Goal: Task Accomplishment & Management: Manage account settings

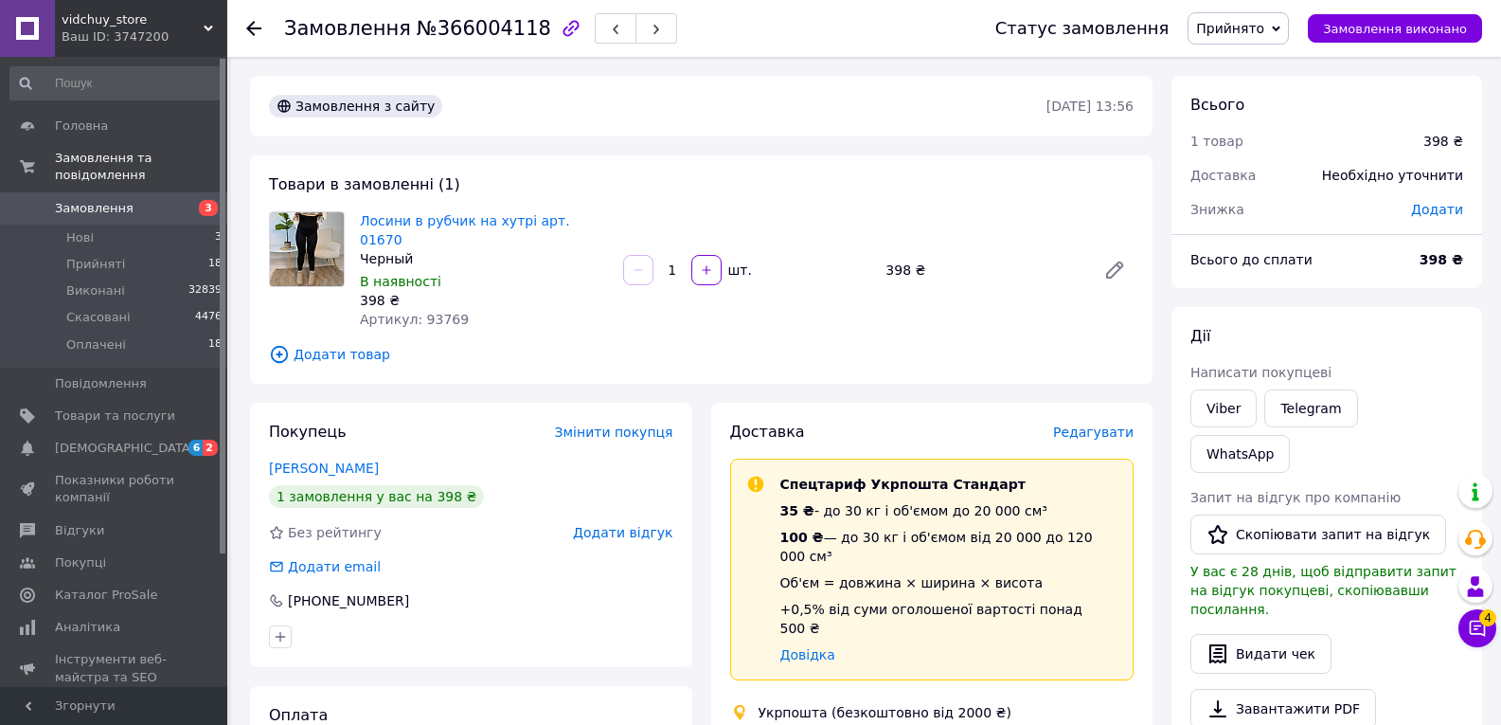
click at [249, 24] on icon at bounding box center [253, 28] width 15 height 15
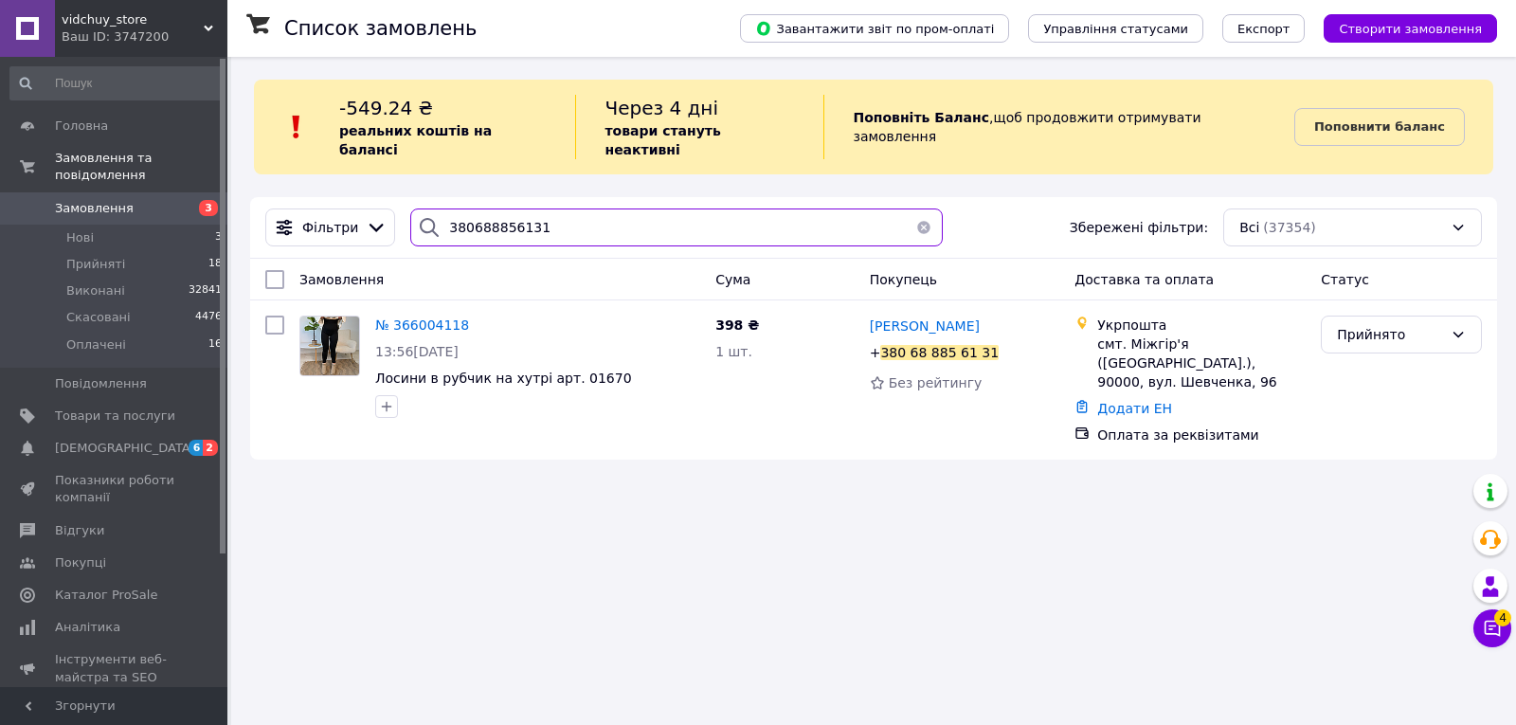
click at [576, 221] on input "380688856131" at bounding box center [676, 227] width 532 height 38
paste input "380507138468"
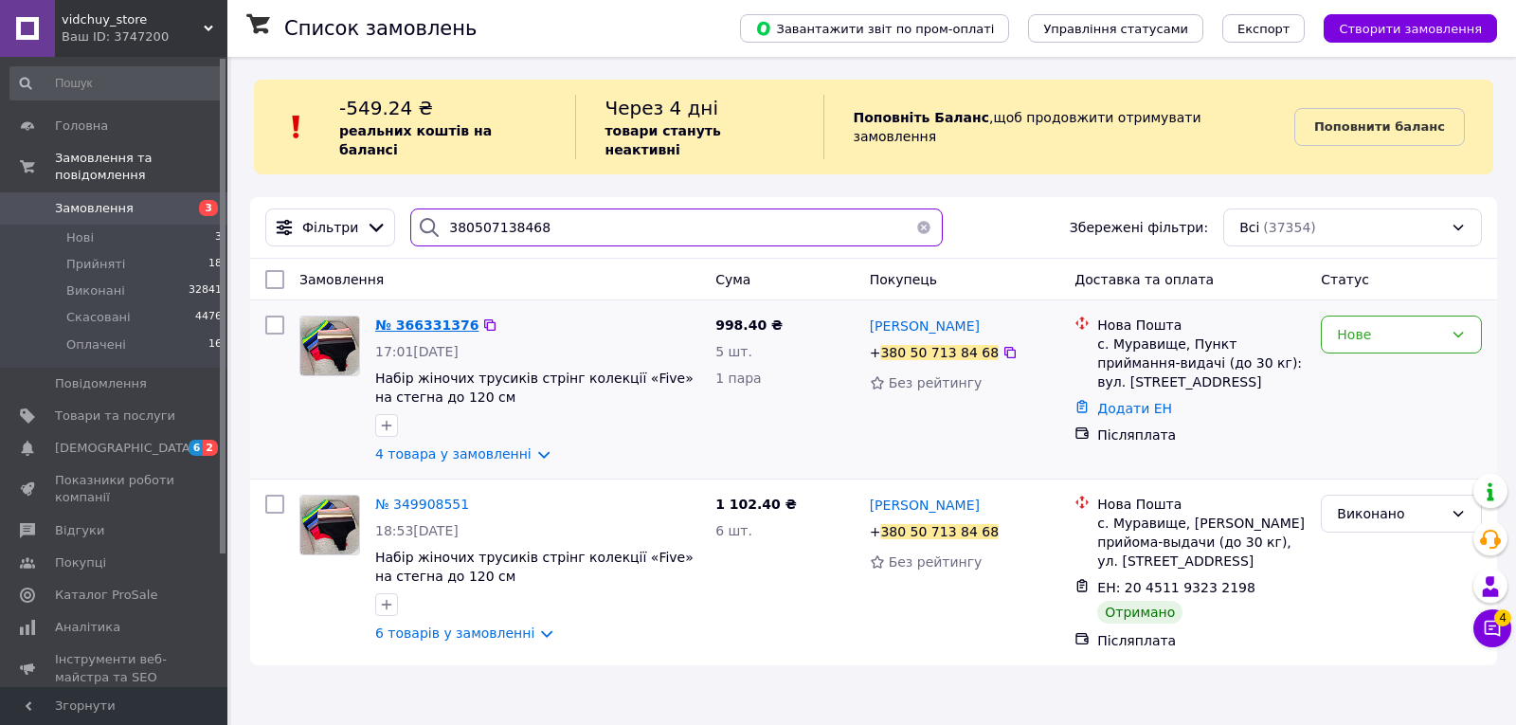
type input "380507138468"
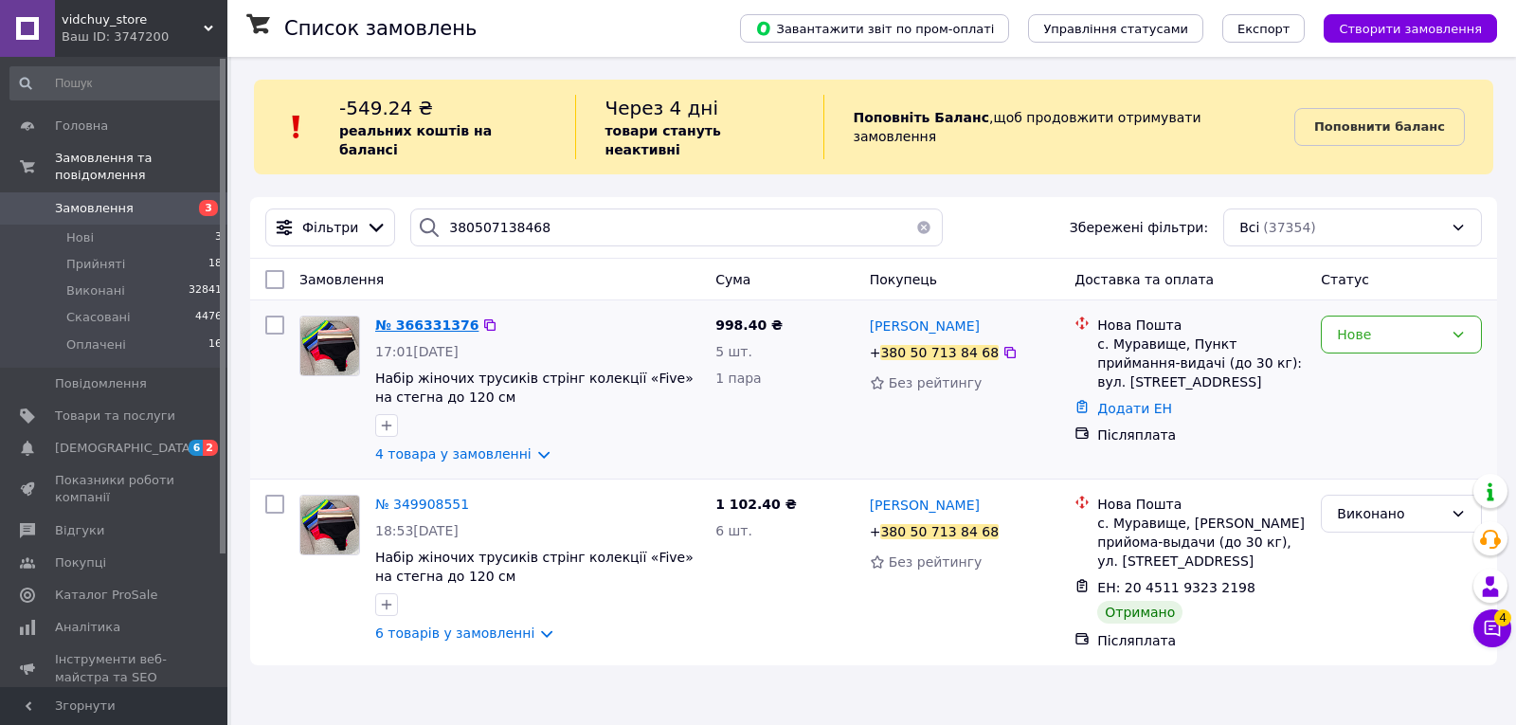
click at [427, 317] on span "№ 366331376" at bounding box center [426, 324] width 103 height 15
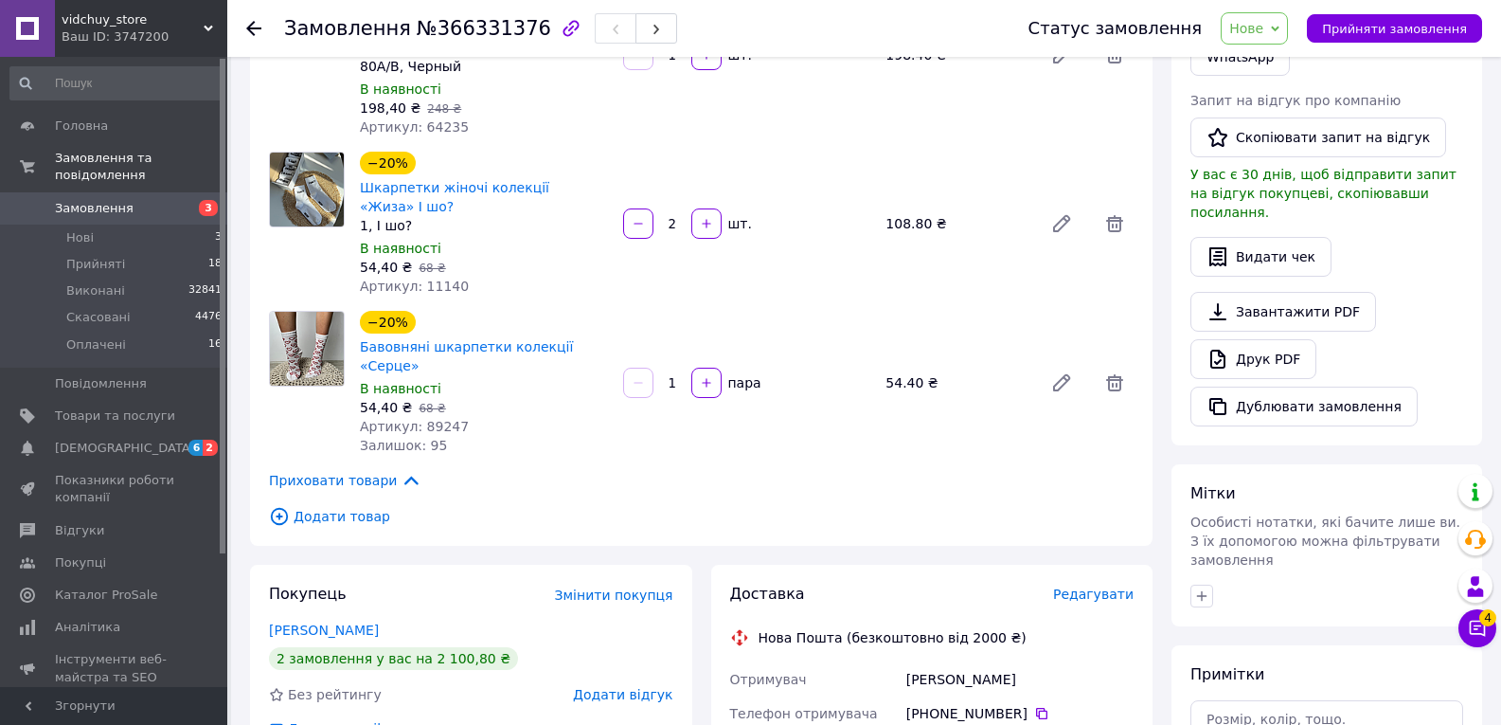
scroll to position [663, 0]
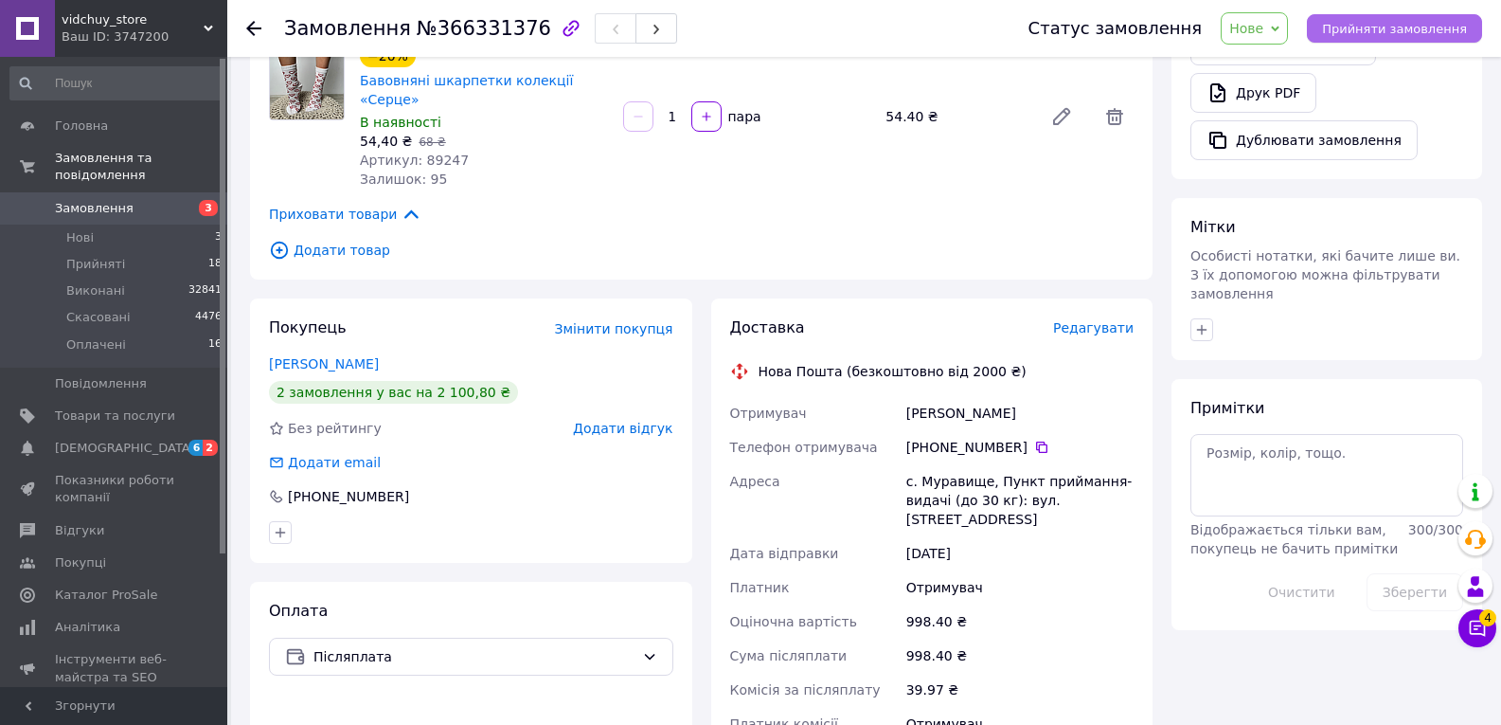
click at [1419, 36] on span "Прийняти замовлення" at bounding box center [1394, 29] width 145 height 14
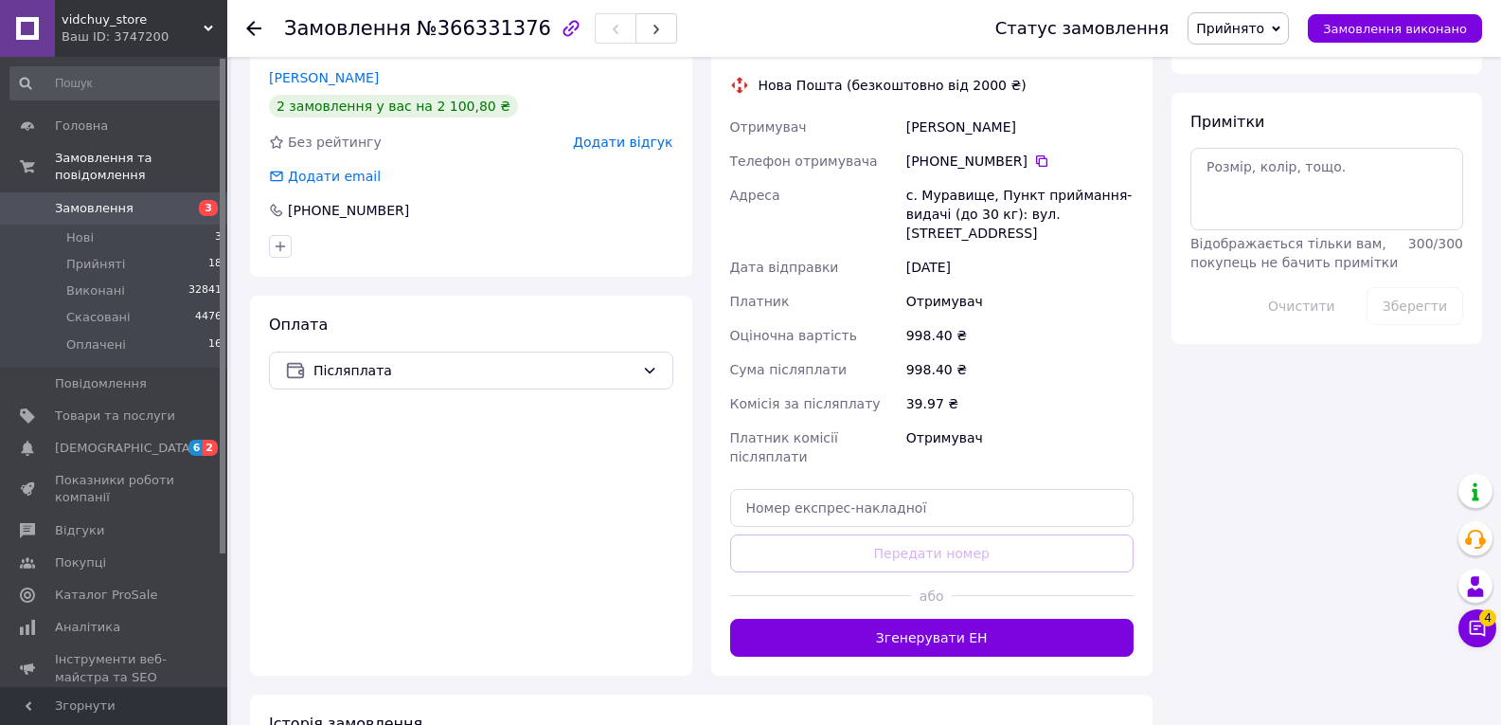
scroll to position [956, 0]
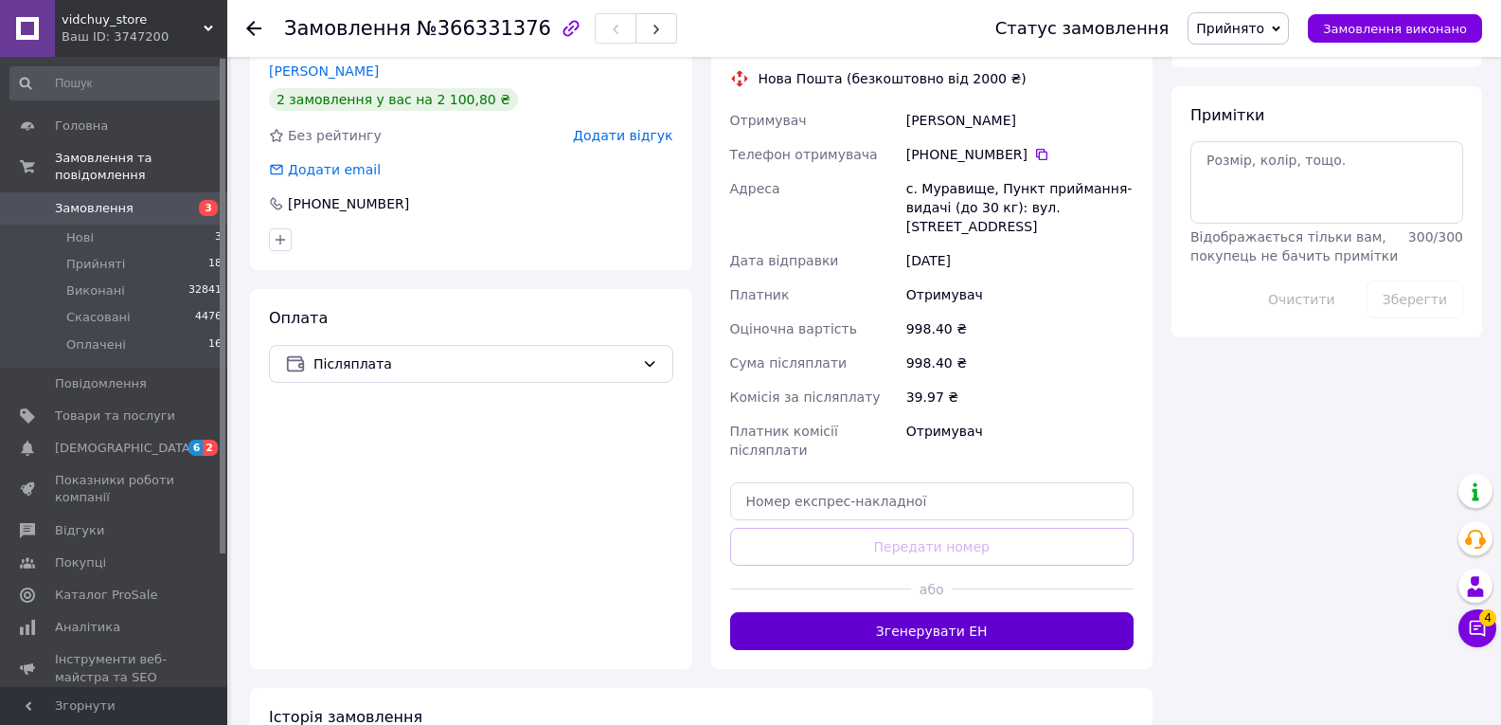
click at [917, 612] on button "Згенерувати ЕН" at bounding box center [932, 631] width 404 height 38
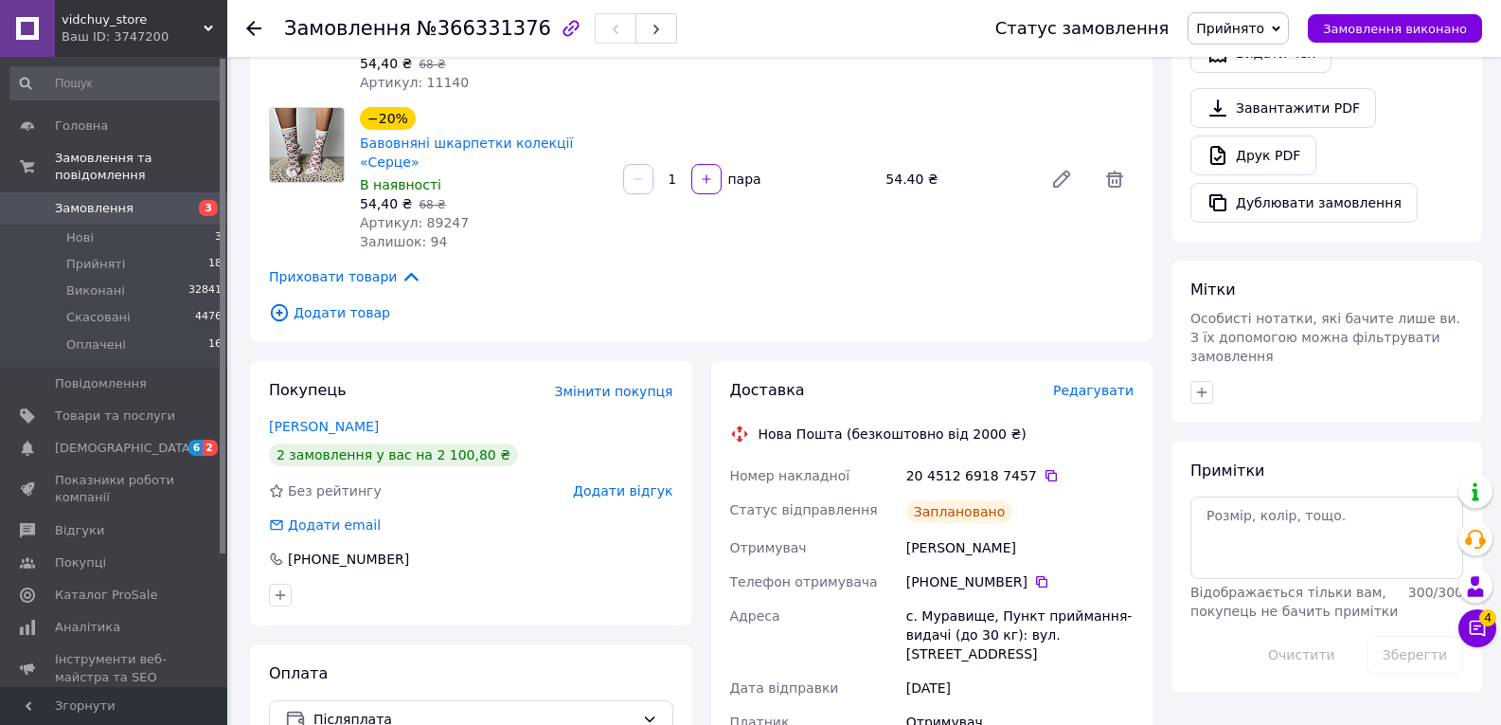
scroll to position [577, 0]
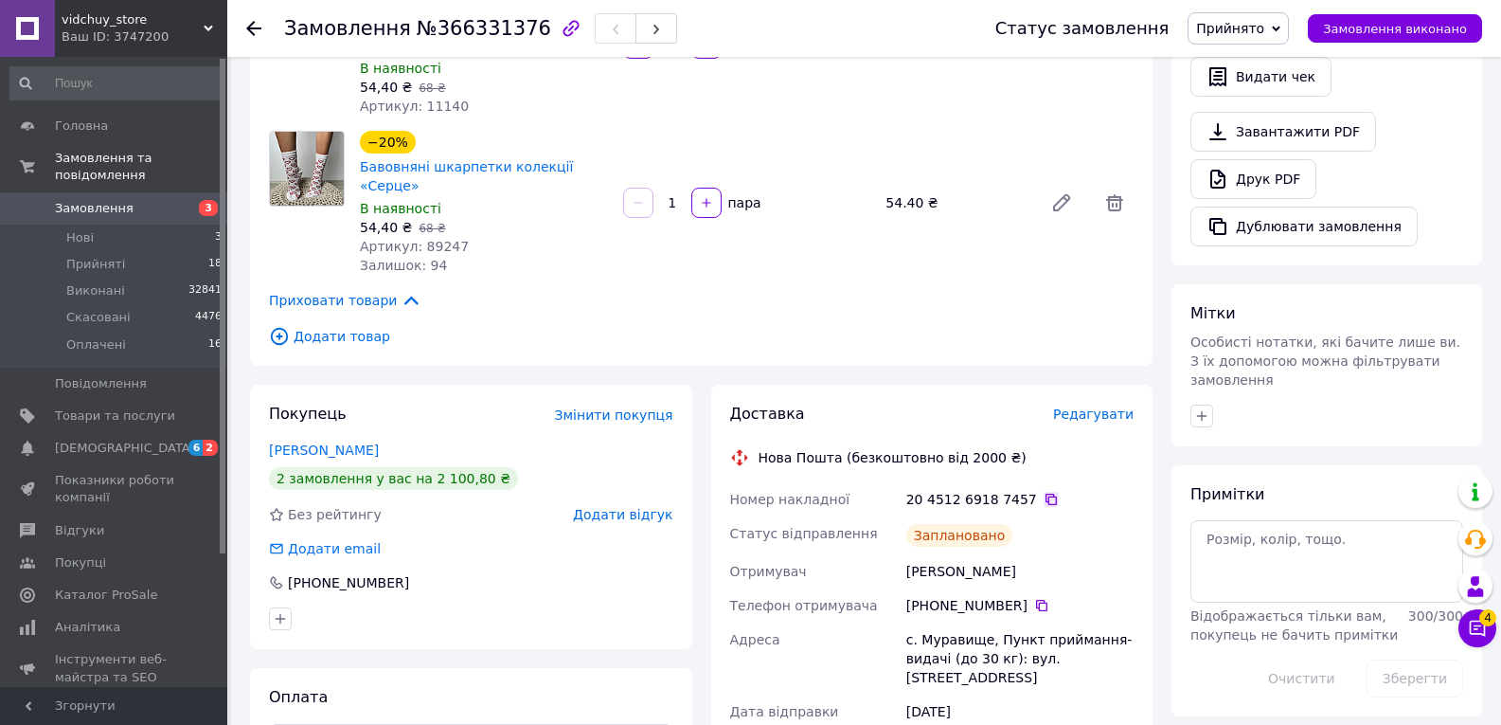
click at [1046, 494] on icon at bounding box center [1051, 499] width 11 height 11
click at [1359, 34] on span "Замовлення виконано" at bounding box center [1395, 29] width 144 height 14
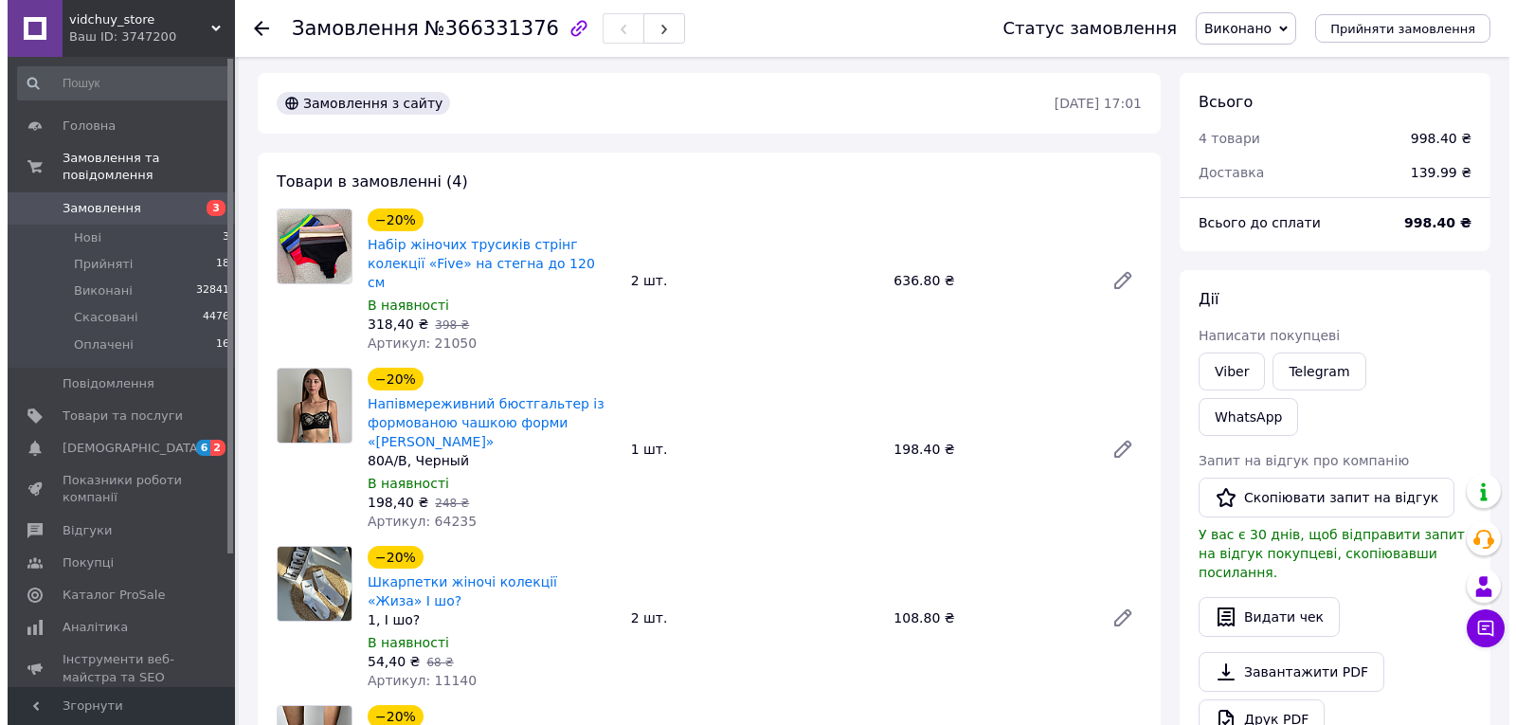
scroll to position [0, 0]
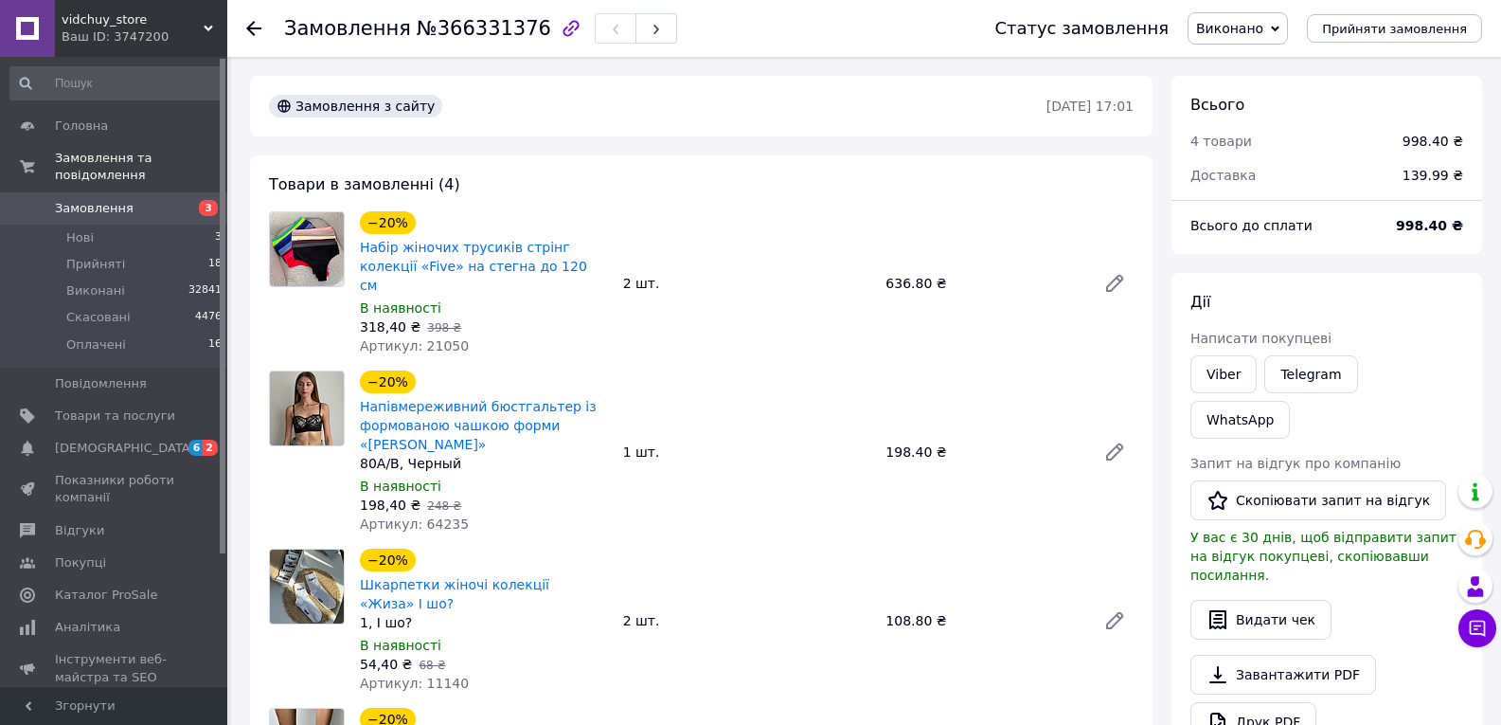
click at [242, 24] on div "Замовлення №366331376 Статус замовлення Виконано Прийнято Скасовано Оплачено Пр…" at bounding box center [864, 28] width 1274 height 57
click at [253, 26] on icon at bounding box center [253, 28] width 15 height 15
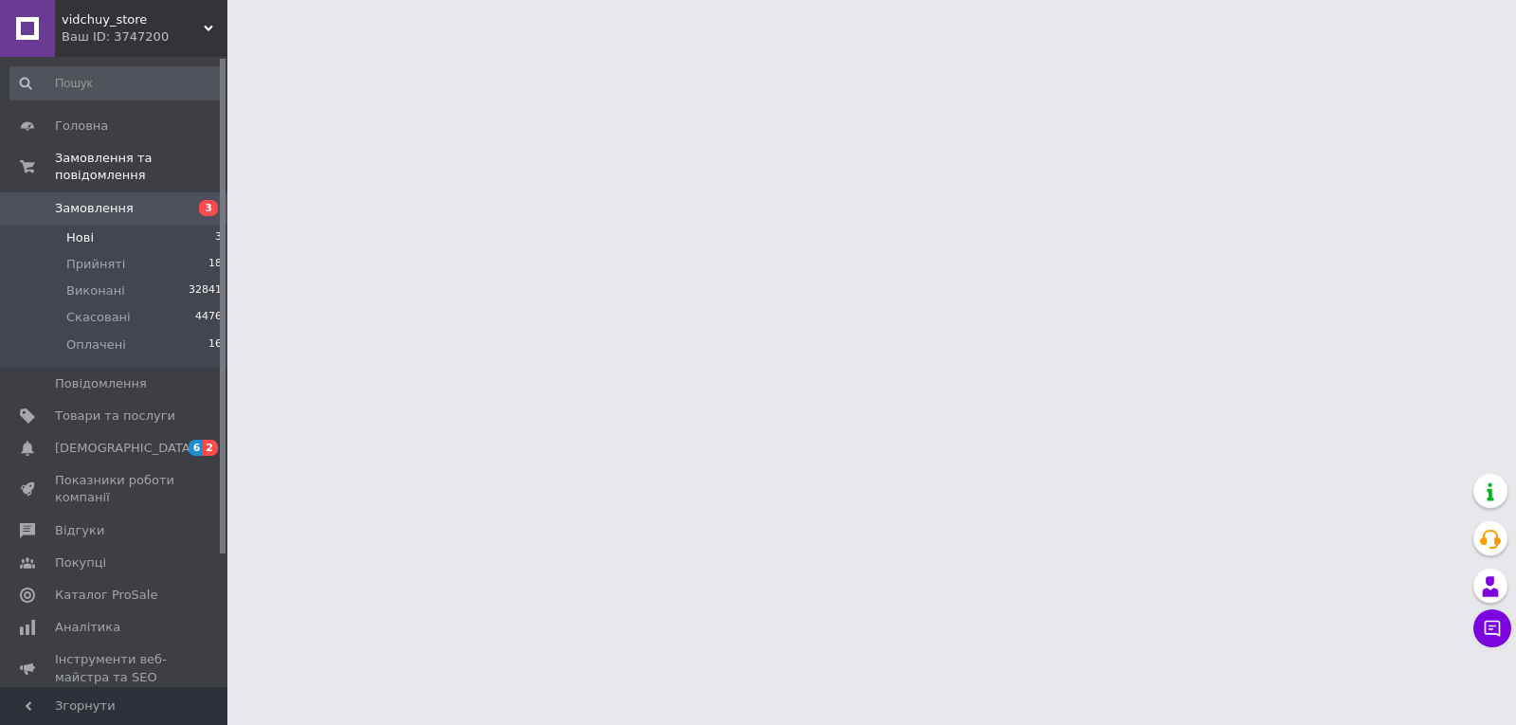
click at [92, 224] on li "Нові 3" at bounding box center [116, 237] width 233 height 27
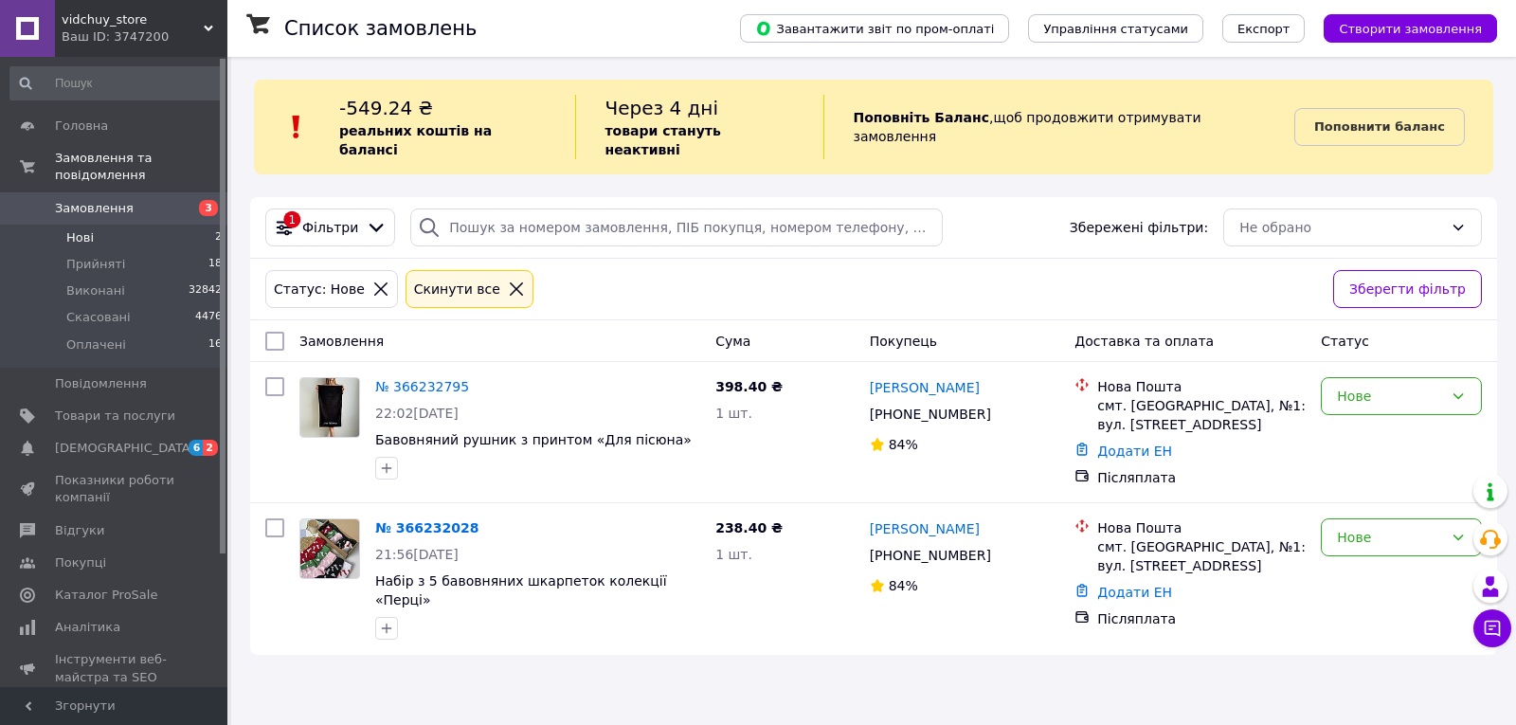
click at [1392, 28] on span "Створити замовлення" at bounding box center [1409, 29] width 143 height 14
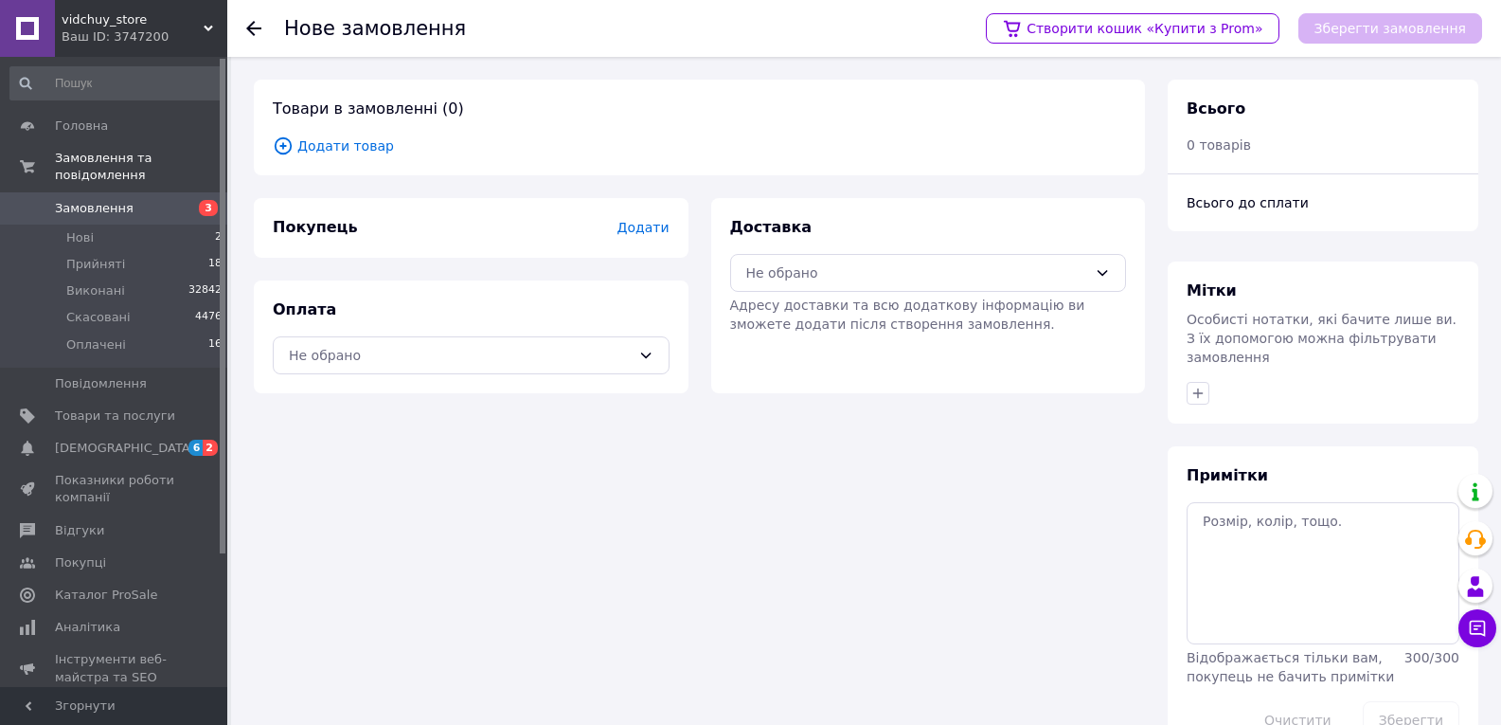
click at [287, 147] on icon at bounding box center [283, 145] width 21 height 21
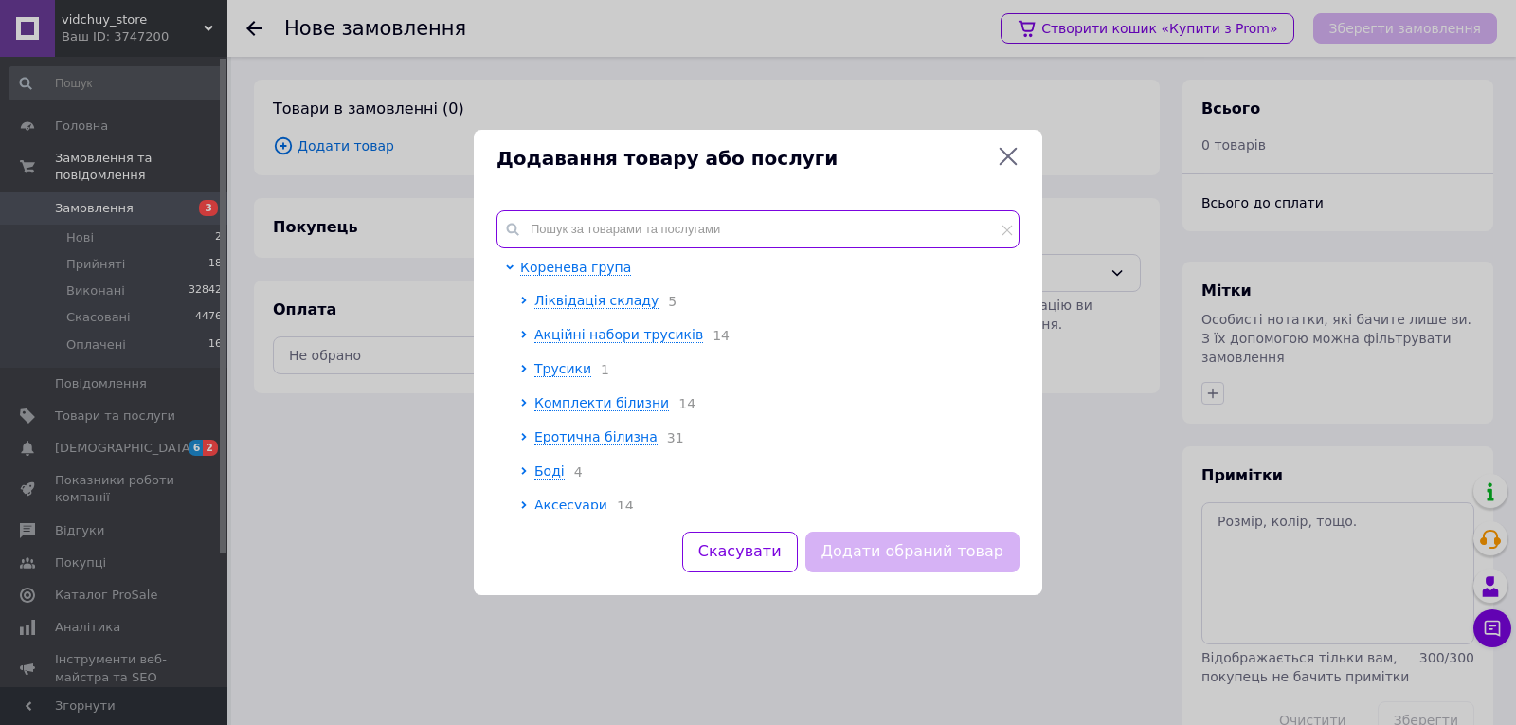
click at [672, 219] on input "text" at bounding box center [757, 229] width 523 height 38
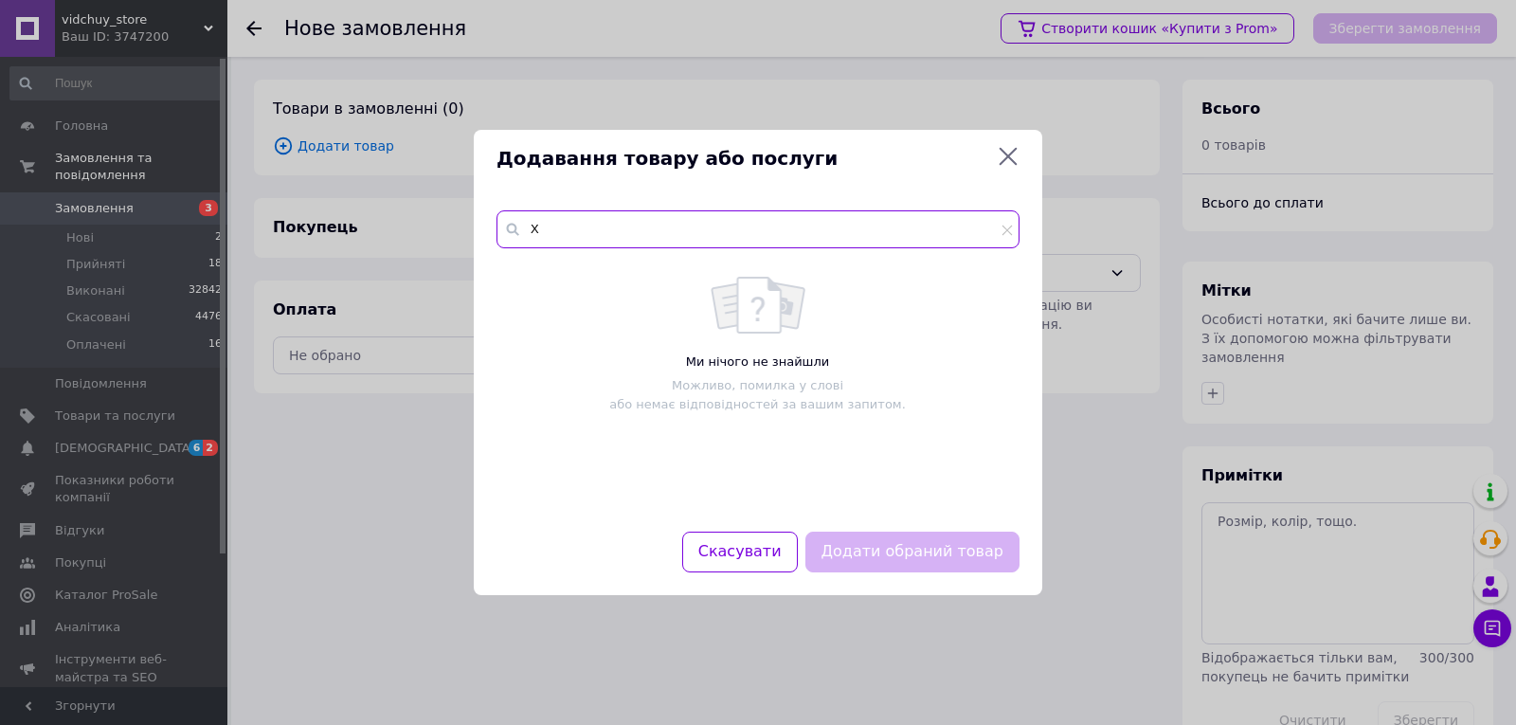
type input "X"
click at [699, 228] on input "Чарівність си" at bounding box center [757, 229] width 523 height 38
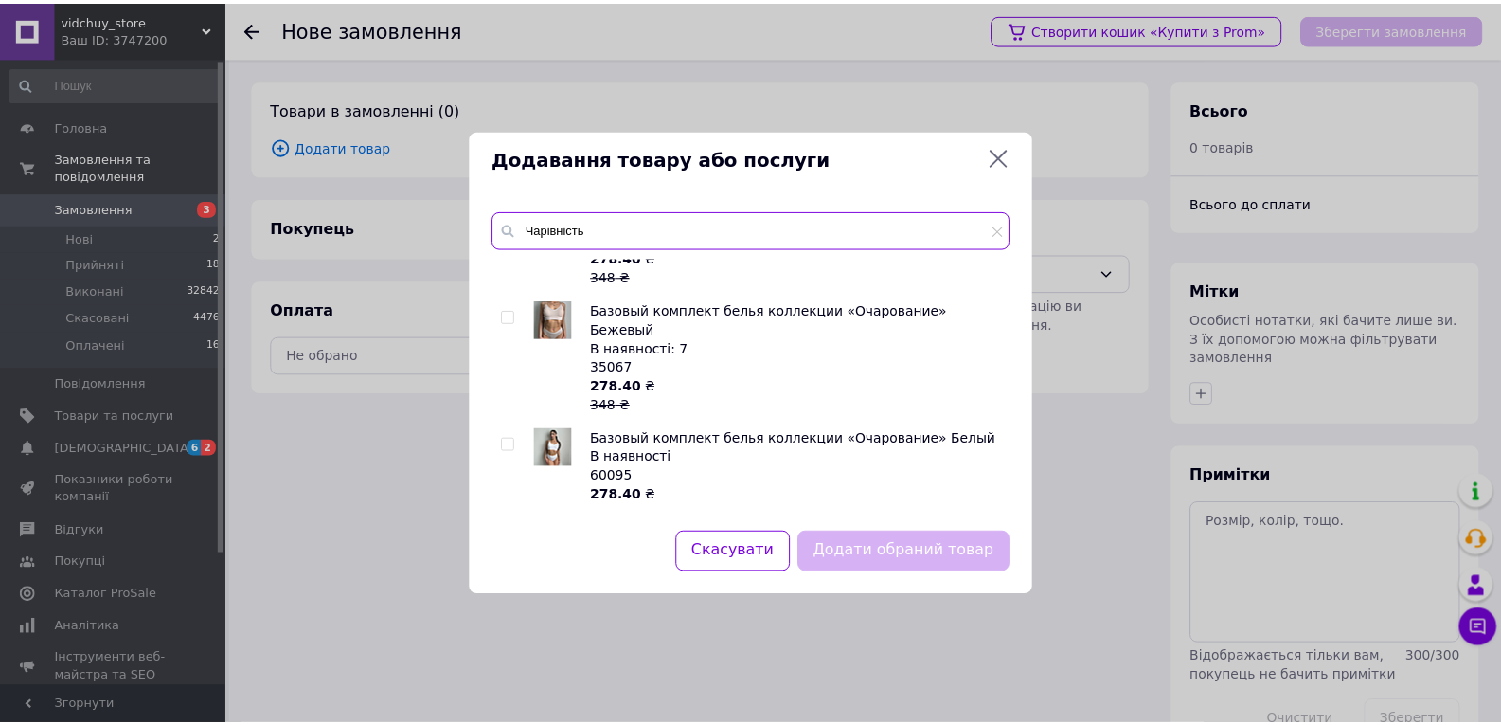
scroll to position [947, 0]
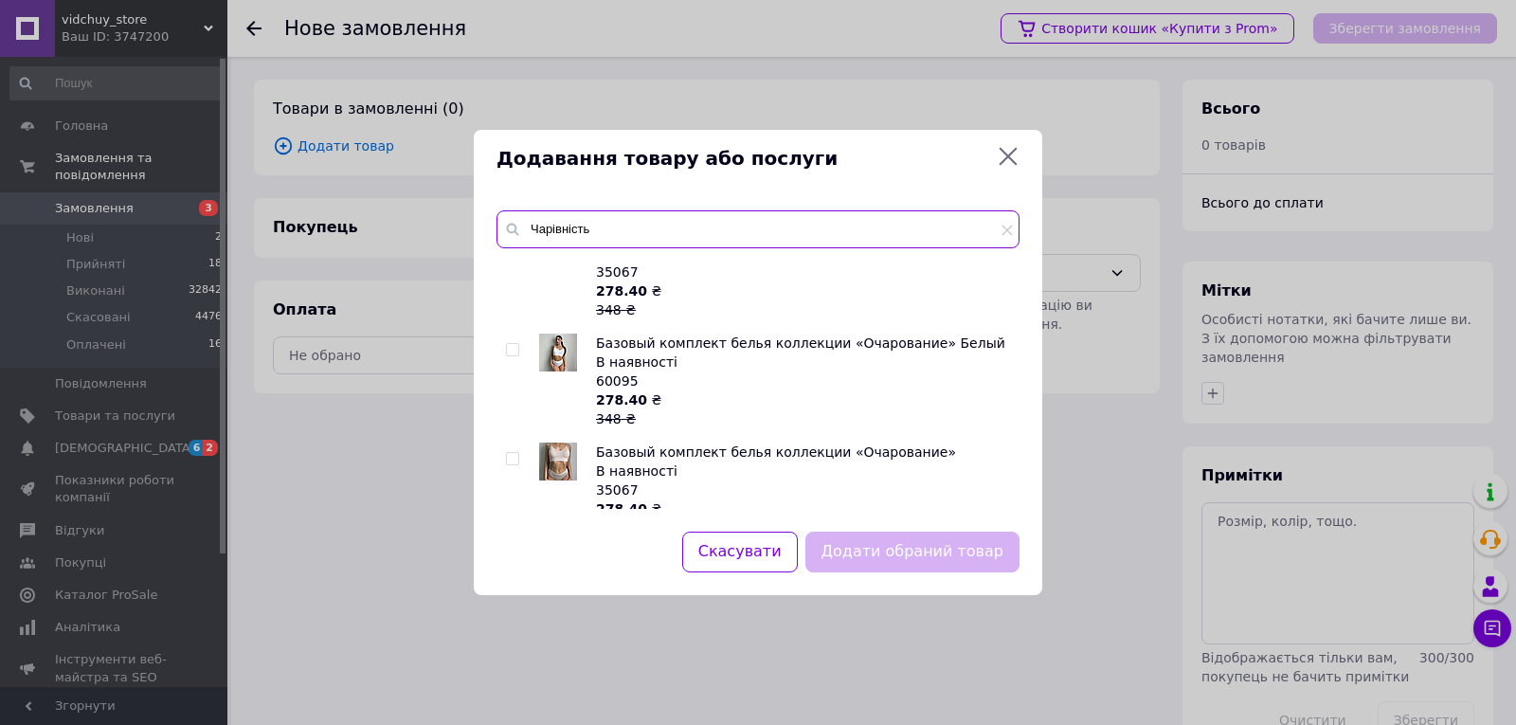
type input "Чарівність"
click at [505, 425] on div "Базовый комплект белья коллекции «Очарование» Сиреневый В наявності: 1 38817 27…" at bounding box center [757, 383] width 522 height 251
click at [512, 562] on input "checkbox" at bounding box center [512, 568] width 12 height 12
checkbox input "true"
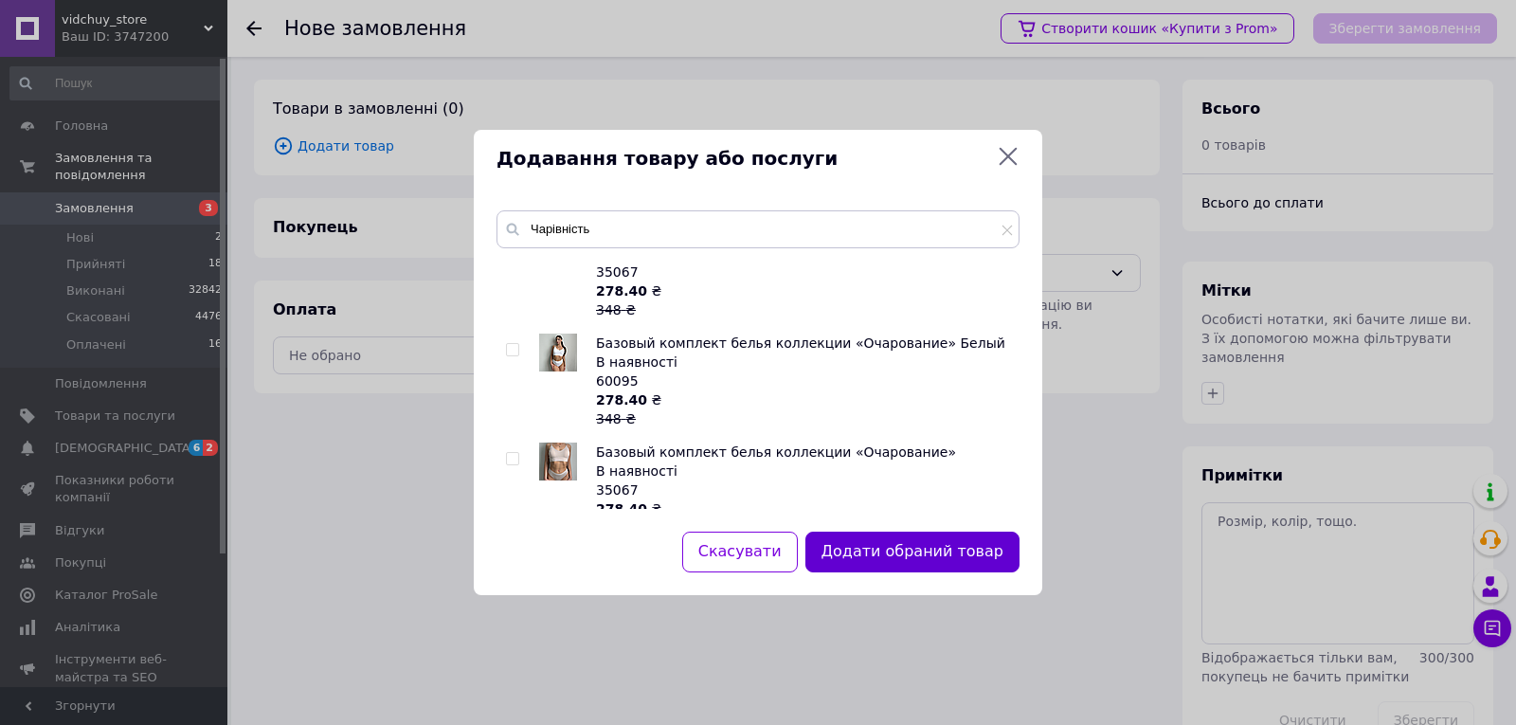
click at [894, 557] on button "Додати обраний товар" at bounding box center [912, 551] width 214 height 41
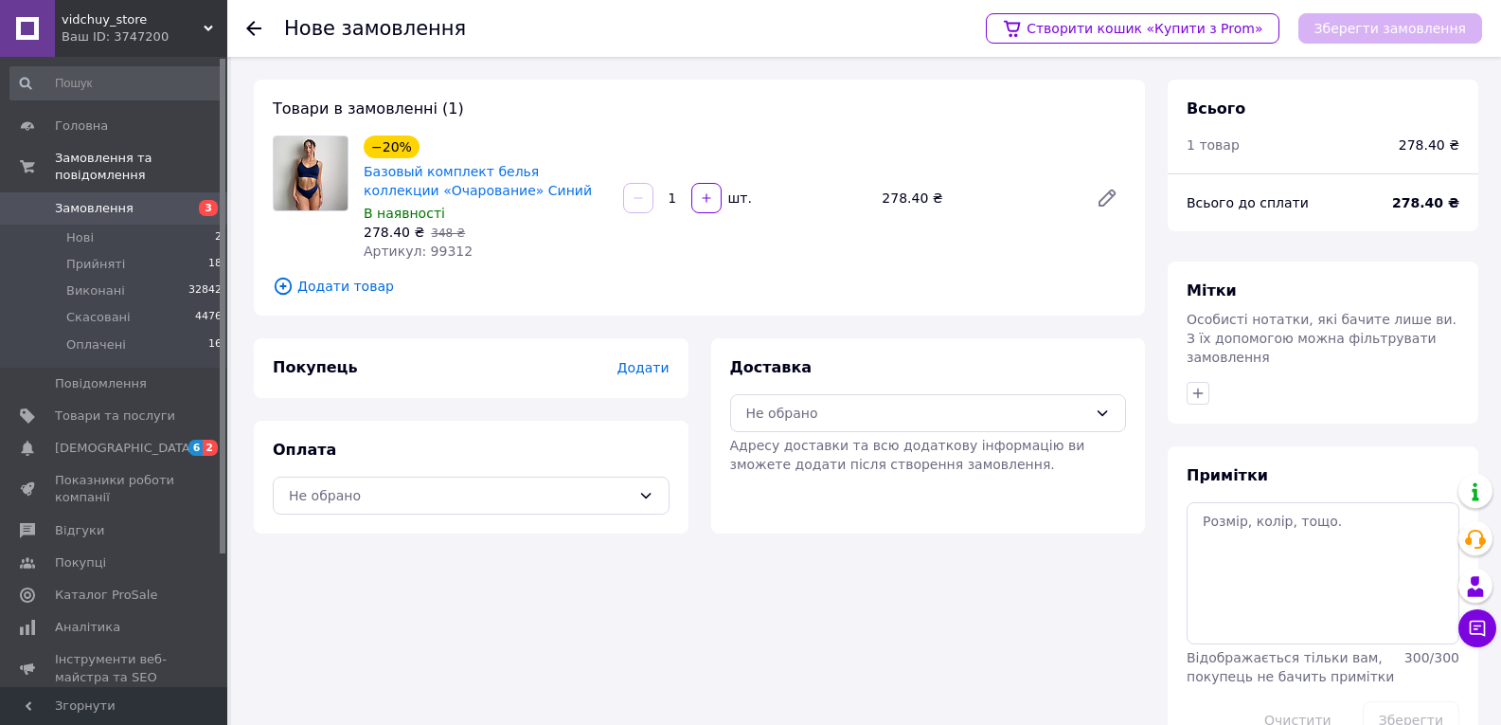
click at [338, 284] on span "Додати товар" at bounding box center [699, 286] width 853 height 21
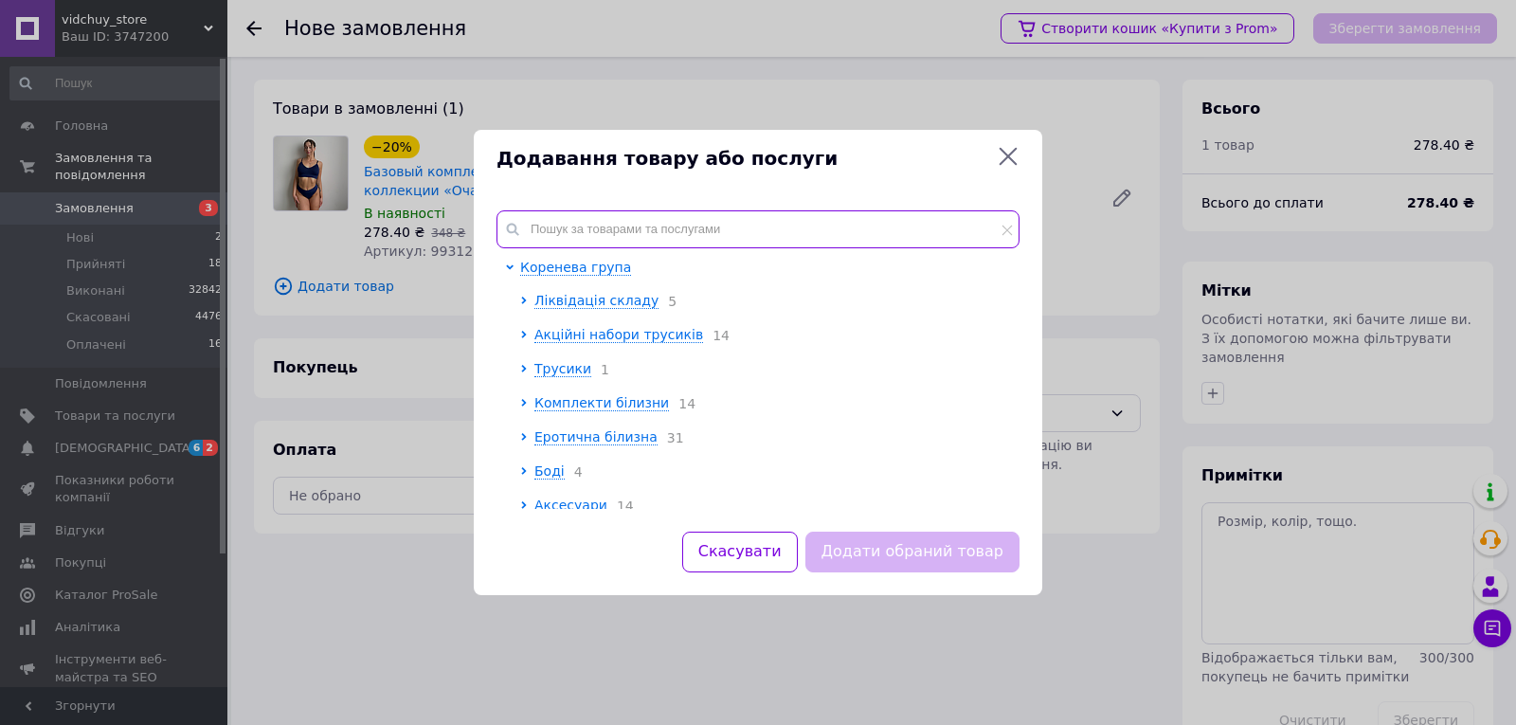
click at [693, 223] on input "text" at bounding box center [757, 229] width 523 height 38
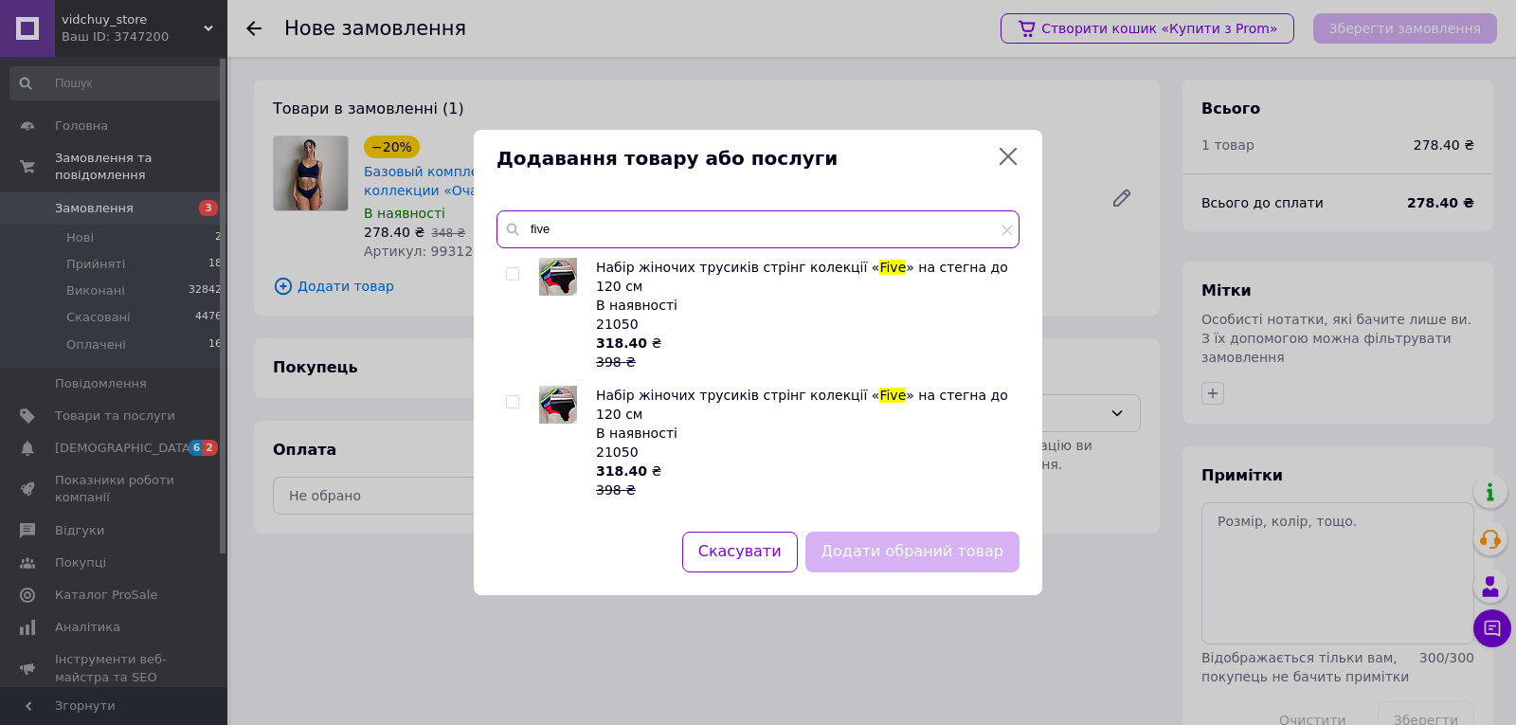
type input "five"
click at [514, 276] on input "checkbox" at bounding box center [512, 274] width 12 height 12
checkbox input "true"
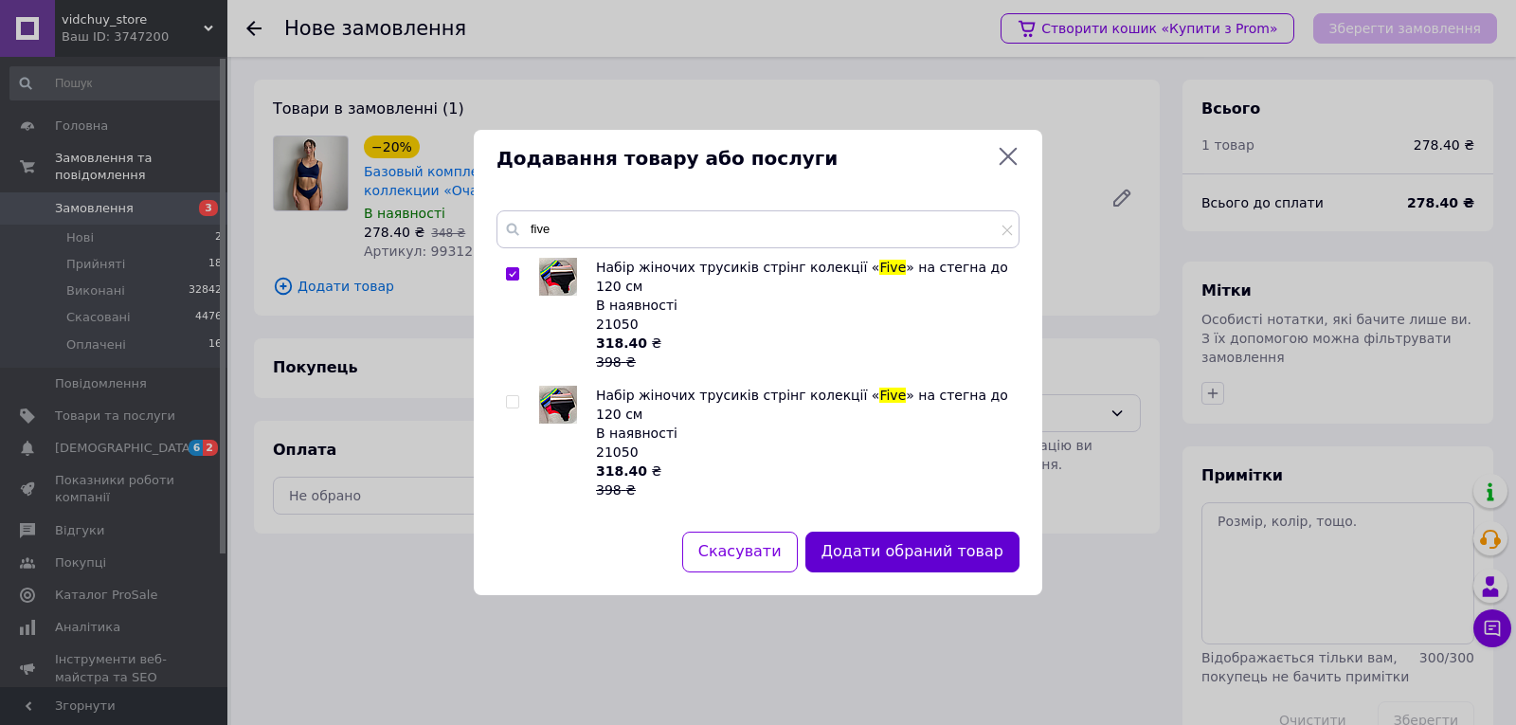
click at [944, 553] on button "Додати обраний товар" at bounding box center [912, 551] width 214 height 41
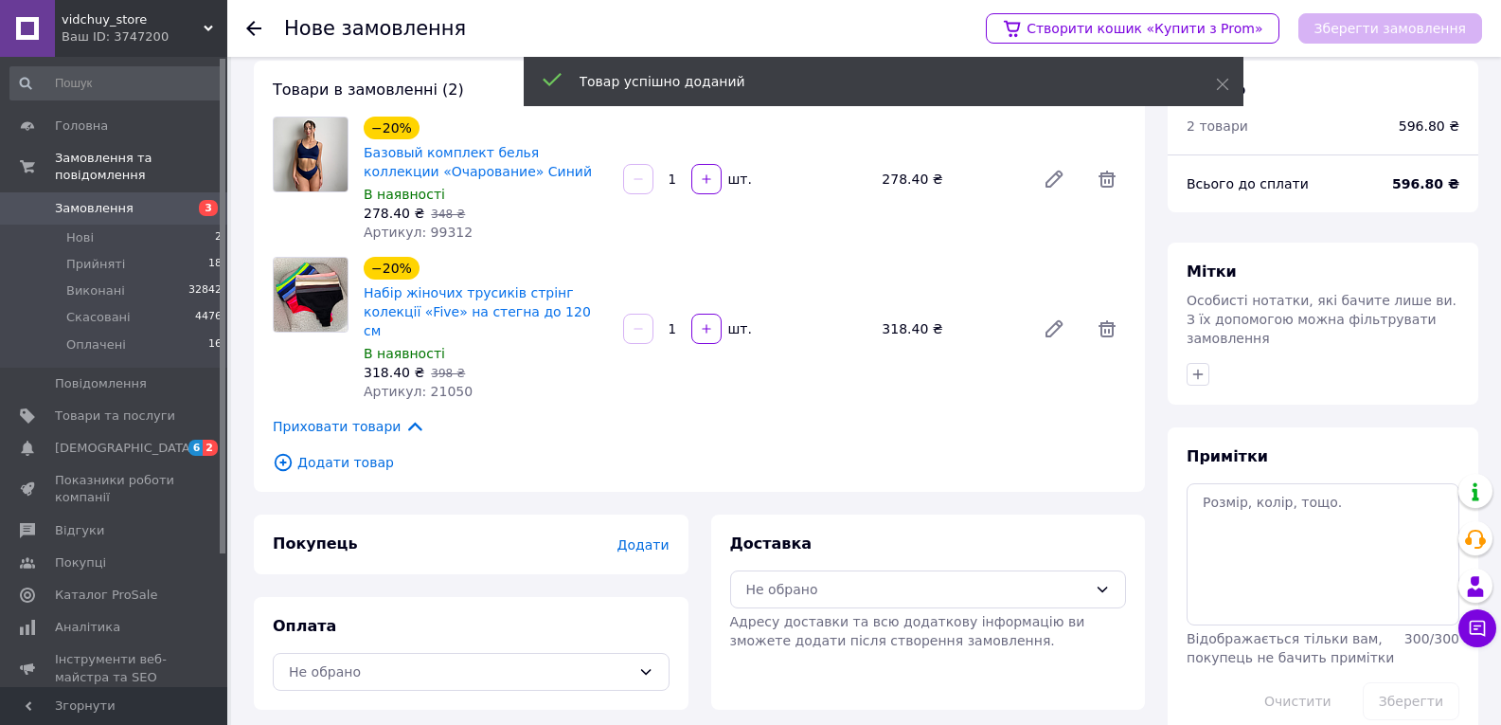
scroll to position [37, 0]
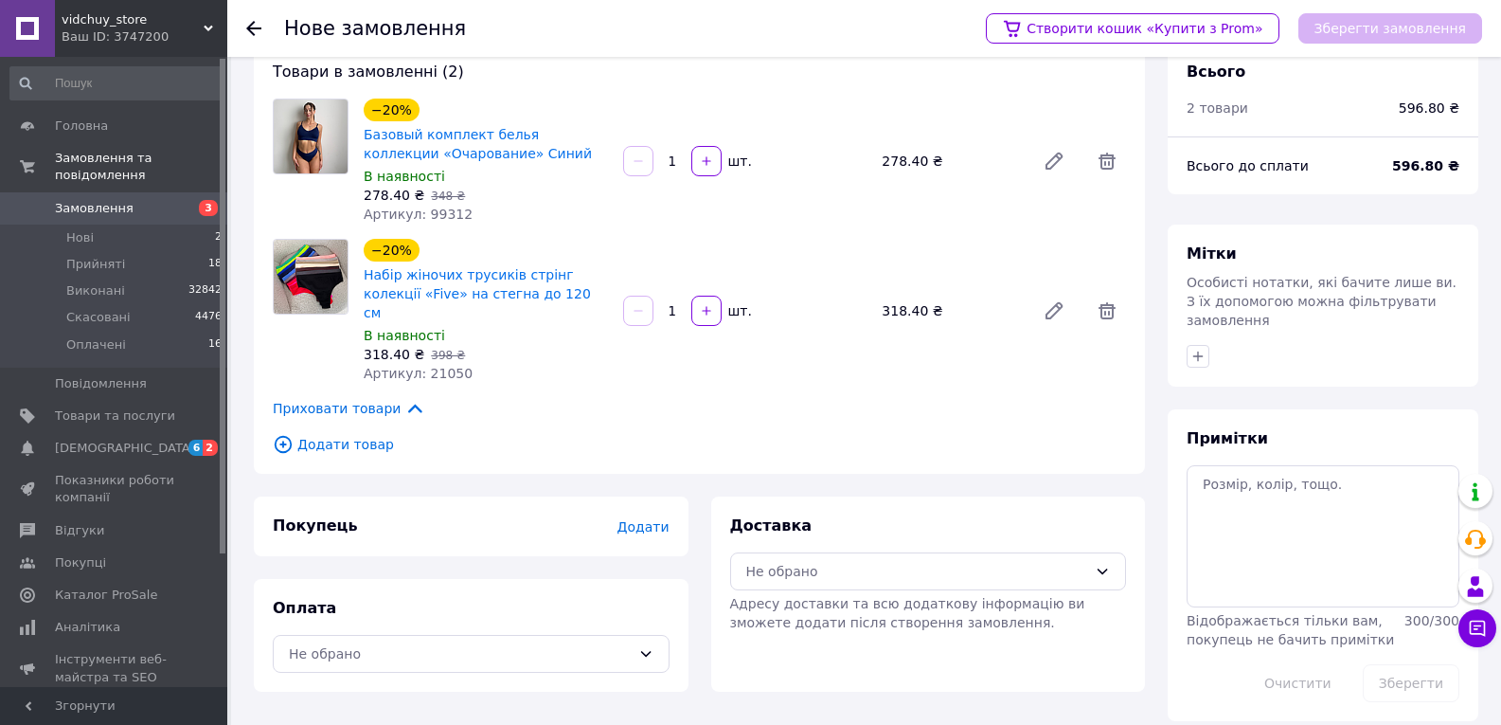
click at [652, 519] on span "Додати" at bounding box center [643, 526] width 52 height 15
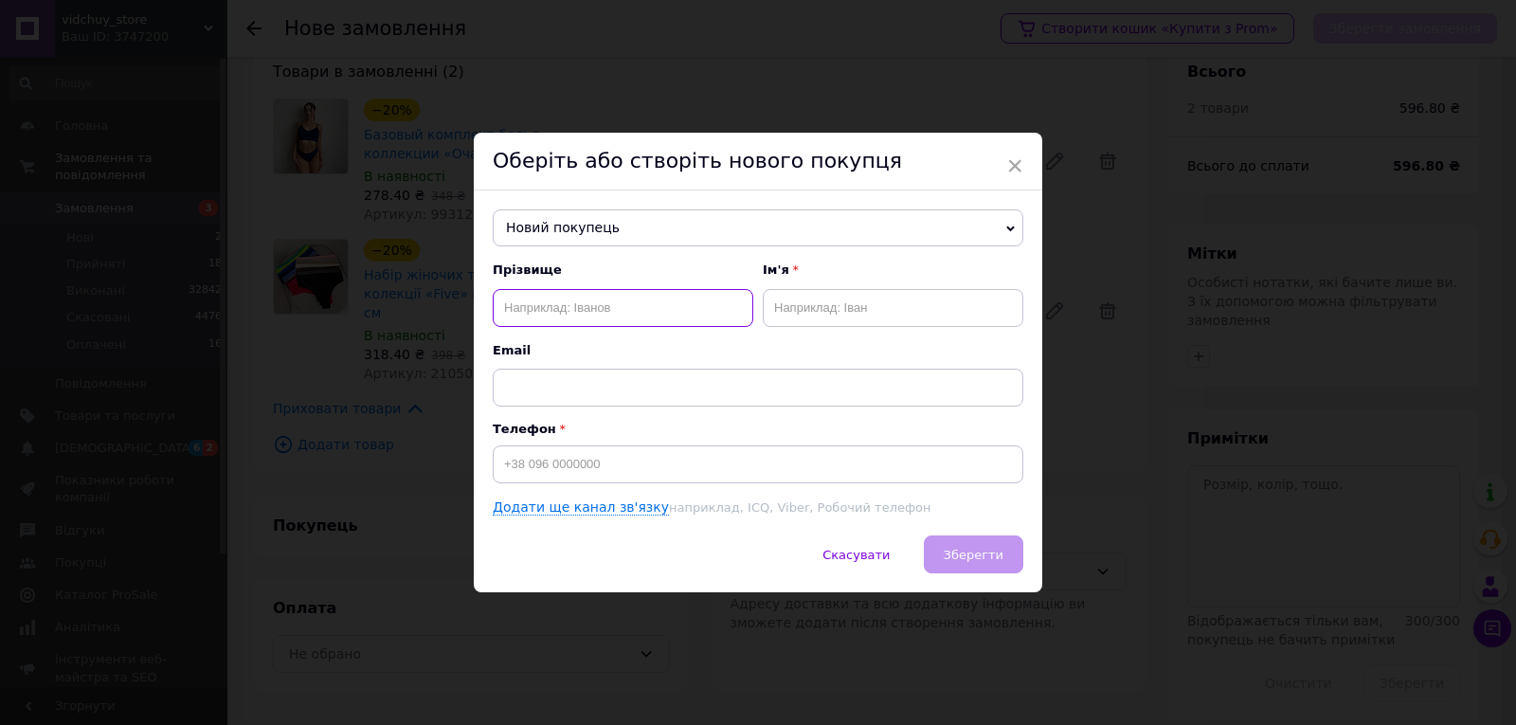
click at [566, 303] on input "text" at bounding box center [623, 308] width 260 height 38
paste input "[PERSON_NAME]"
drag, startPoint x: 563, startPoint y: 303, endPoint x: 551, endPoint y: 304, distance: 11.4
click at [551, 304] on input "[PERSON_NAME]" at bounding box center [623, 308] width 260 height 38
type input "[PERSON_NAME]"
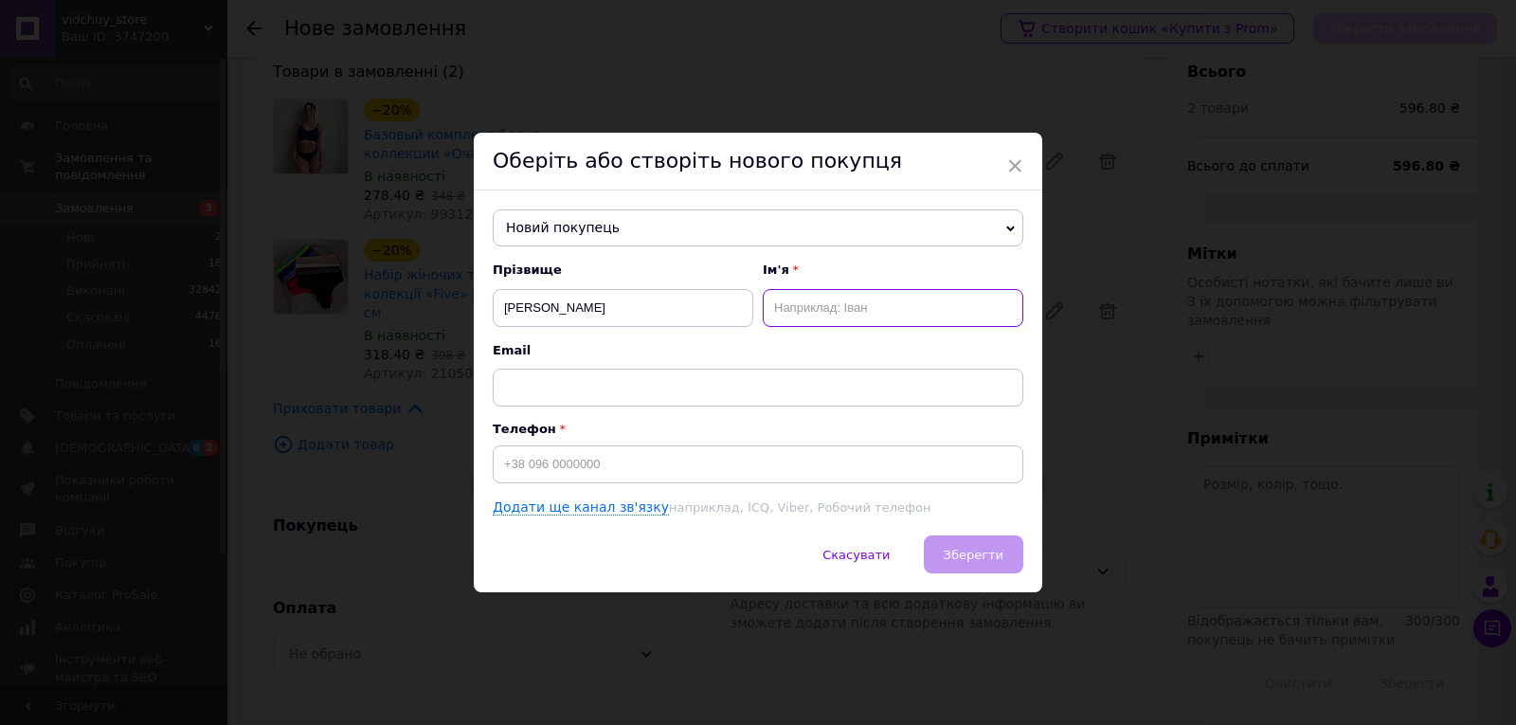
click at [876, 314] on input "text" at bounding box center [893, 308] width 260 height 38
type input "Z"
click at [876, 314] on input "[PERSON_NAME]" at bounding box center [893, 308] width 260 height 38
type input "[PERSON_NAME]"
click at [611, 466] on input at bounding box center [758, 464] width 530 height 38
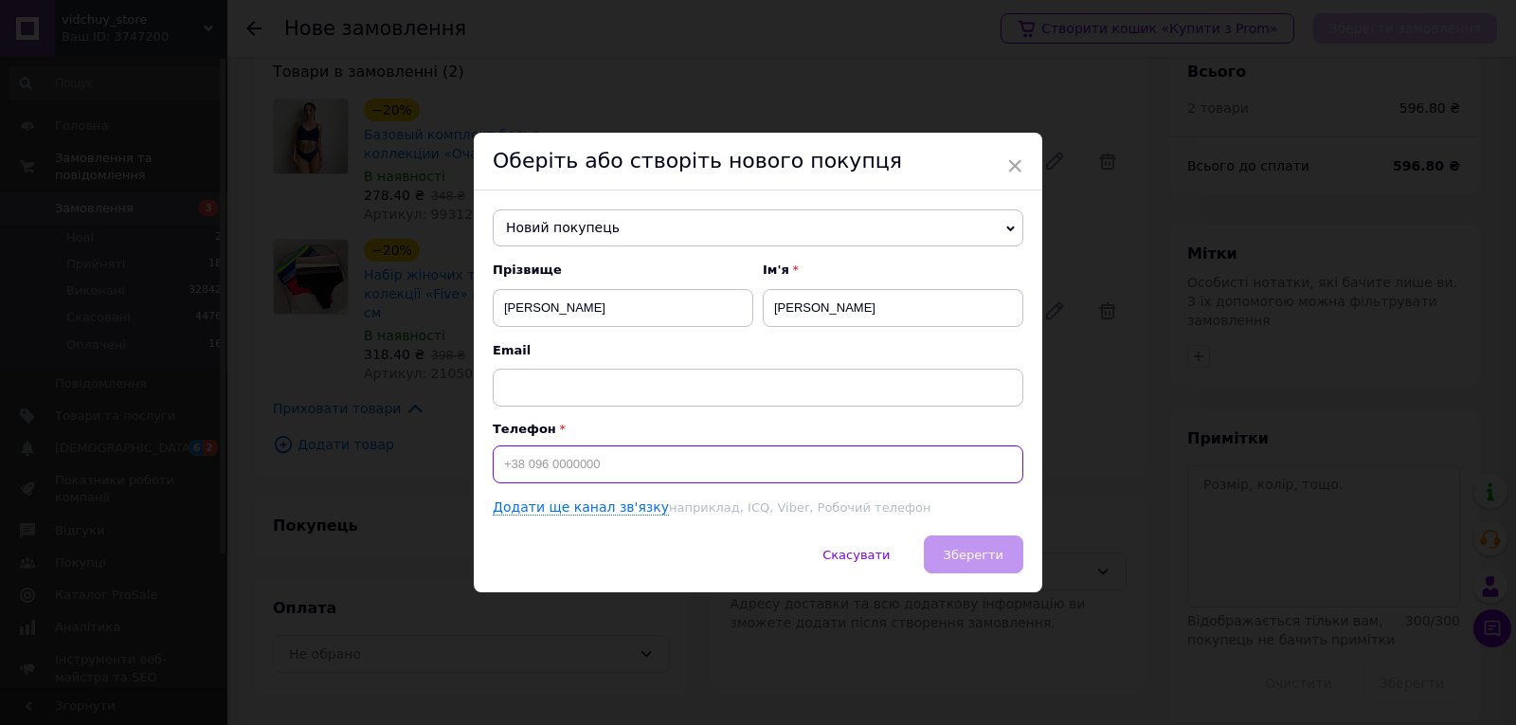
paste input "0963882090"
click at [983, 556] on span "Зберегти" at bounding box center [973, 555] width 60 height 14
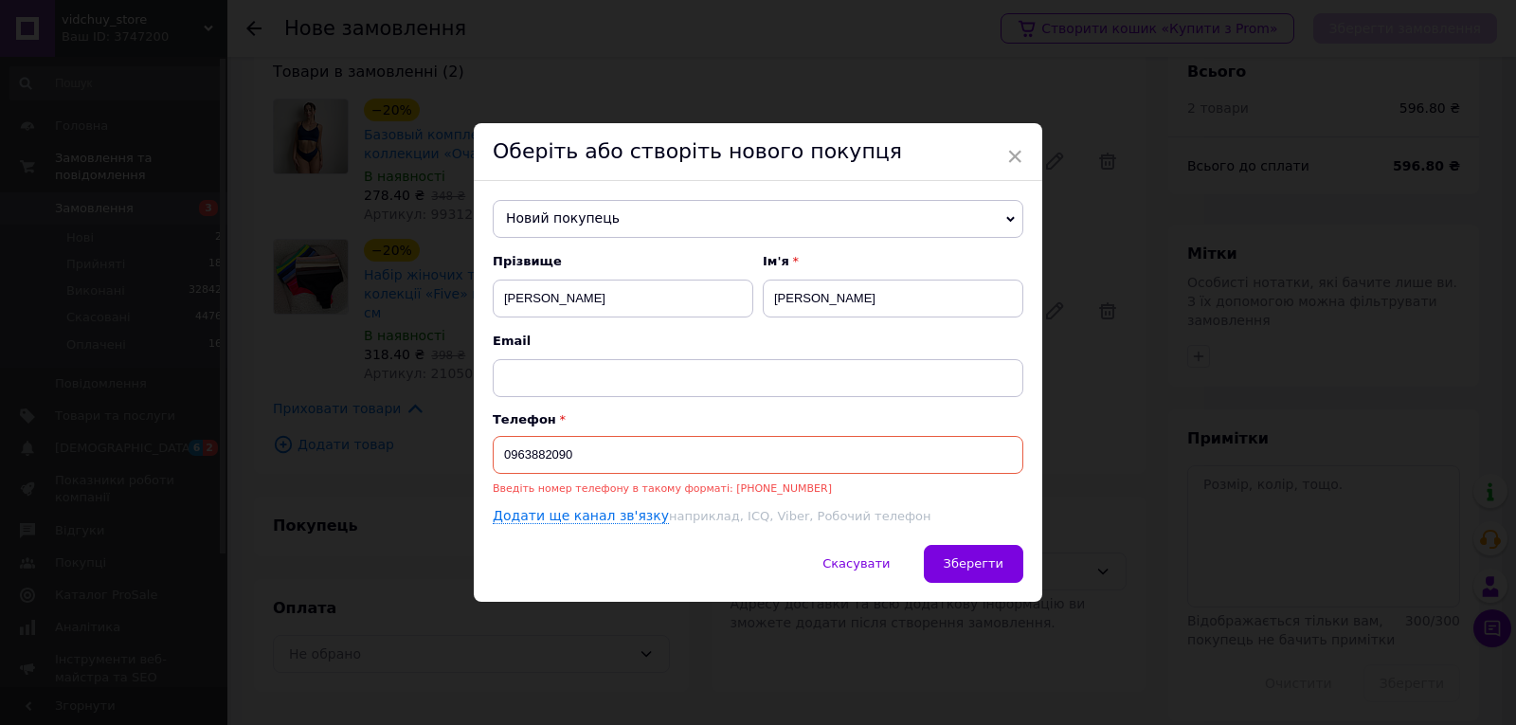
click at [498, 449] on input "0963882090" at bounding box center [758, 455] width 530 height 38
type input "[PHONE_NUMBER]"
click at [990, 569] on span "Зберегти" at bounding box center [973, 563] width 60 height 14
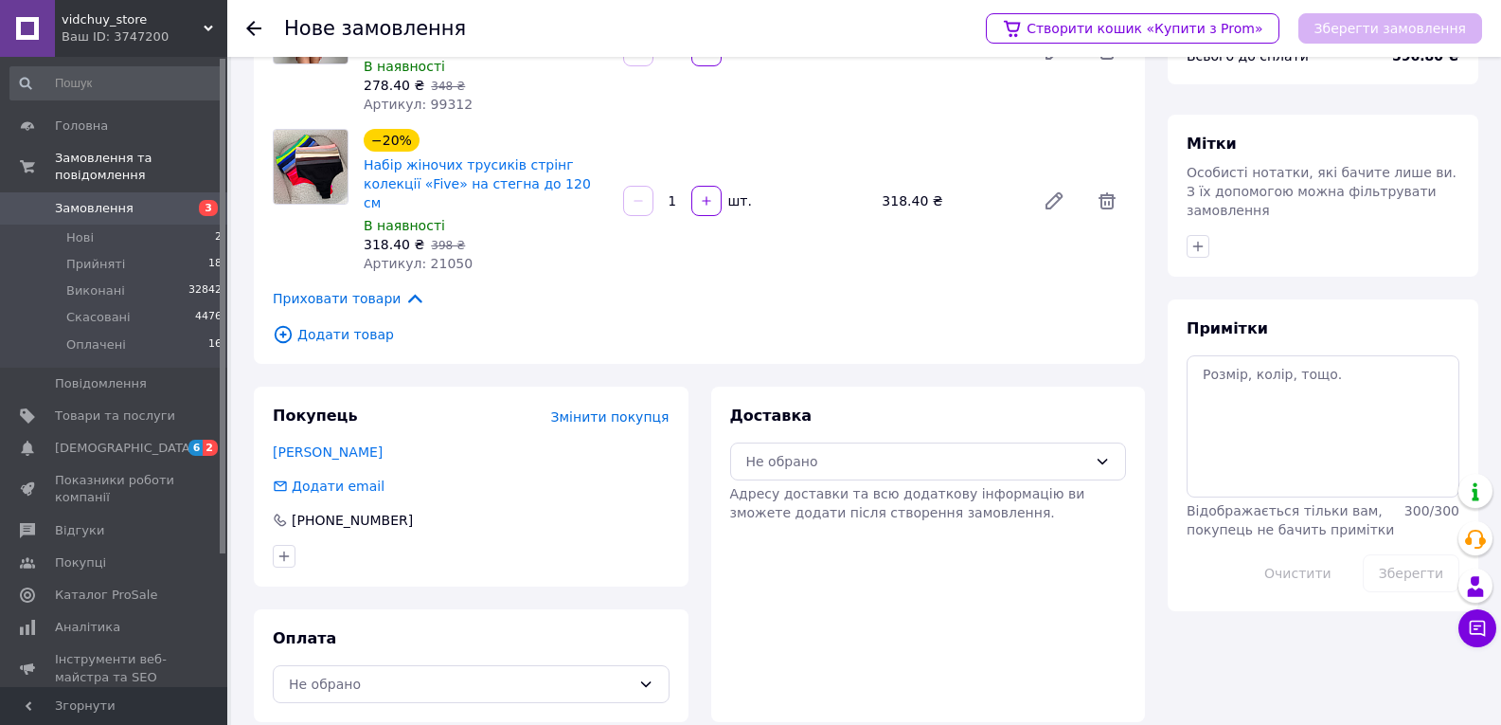
scroll to position [148, 0]
click at [925, 458] on div "Не обрано" at bounding box center [928, 460] width 397 height 38
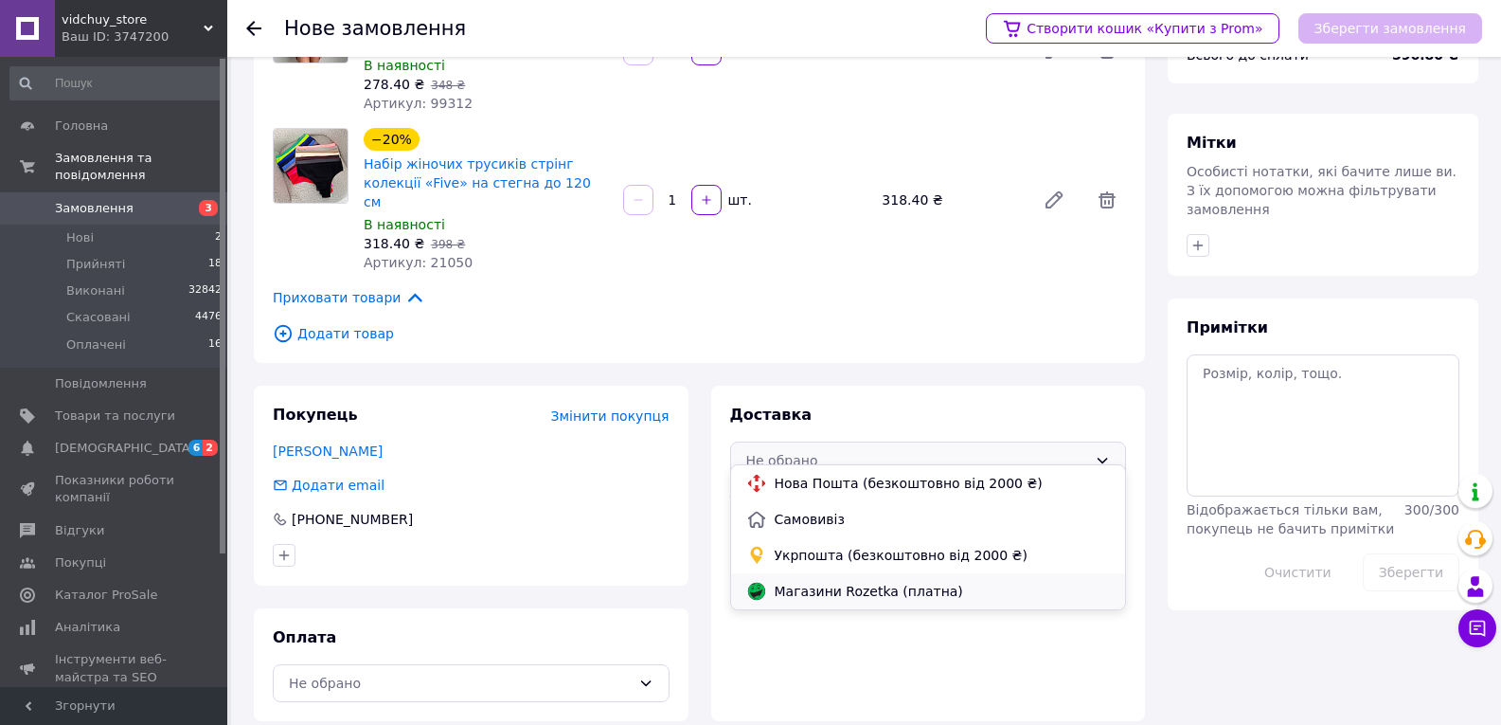
click at [845, 593] on span "Магазини Rozetka (платна)" at bounding box center [943, 591] width 336 height 19
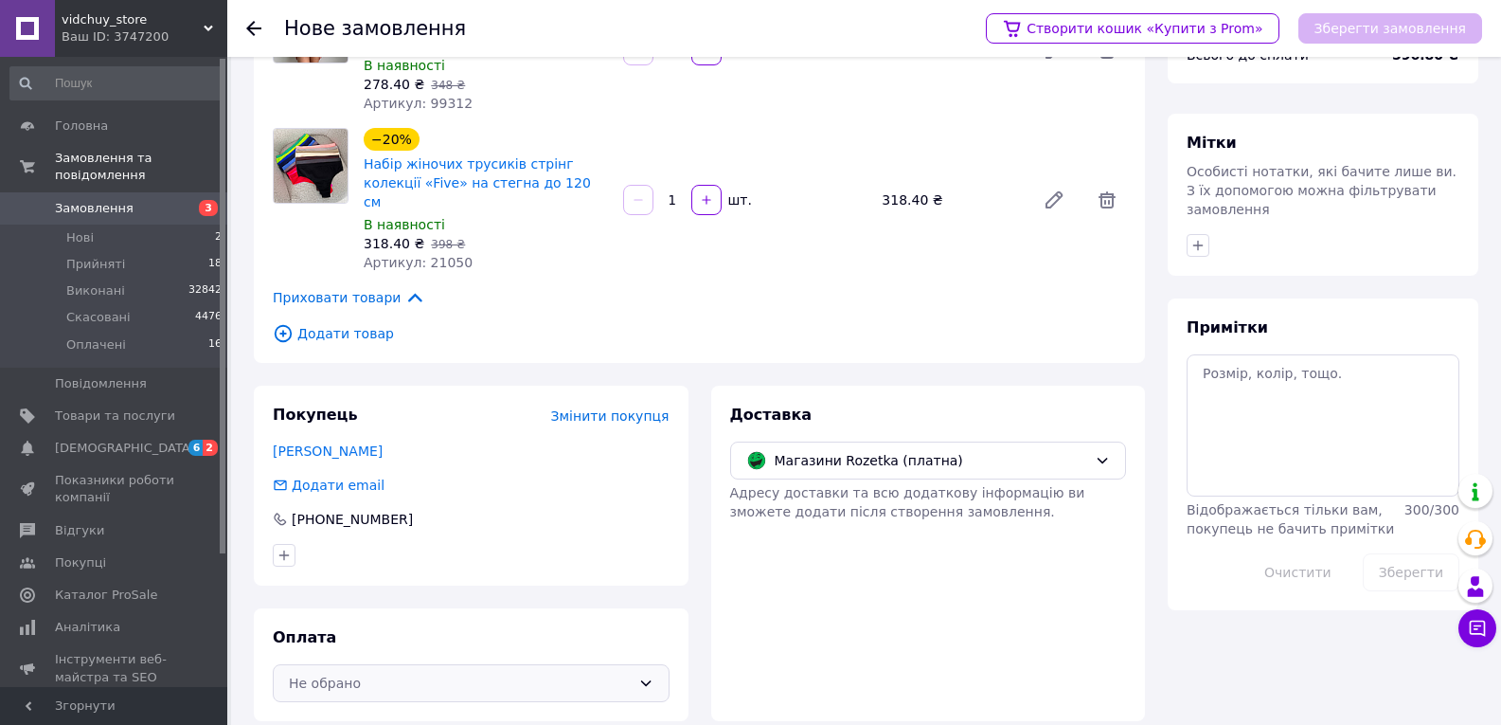
click at [534, 675] on div "Не обрано" at bounding box center [471, 683] width 397 height 38
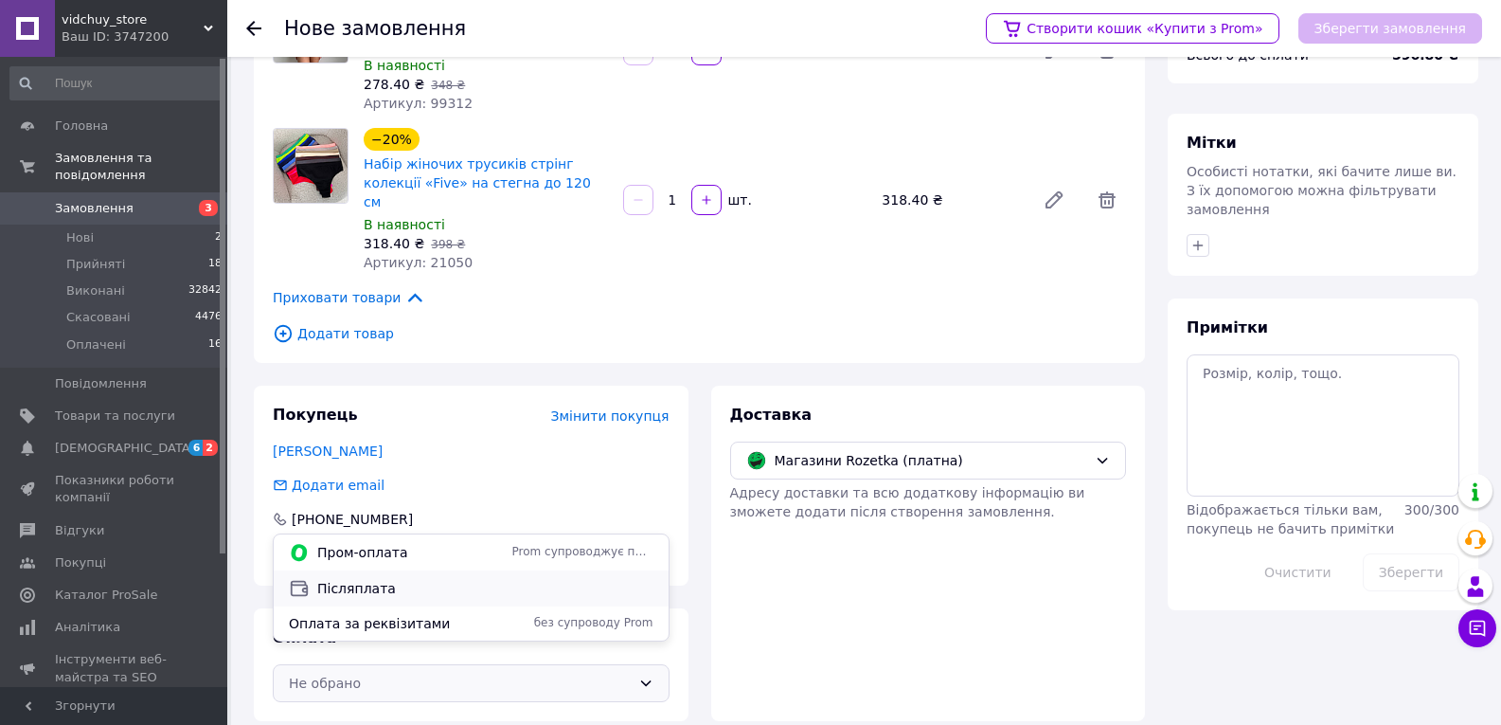
click at [434, 589] on span "Післяплата" at bounding box center [485, 588] width 336 height 19
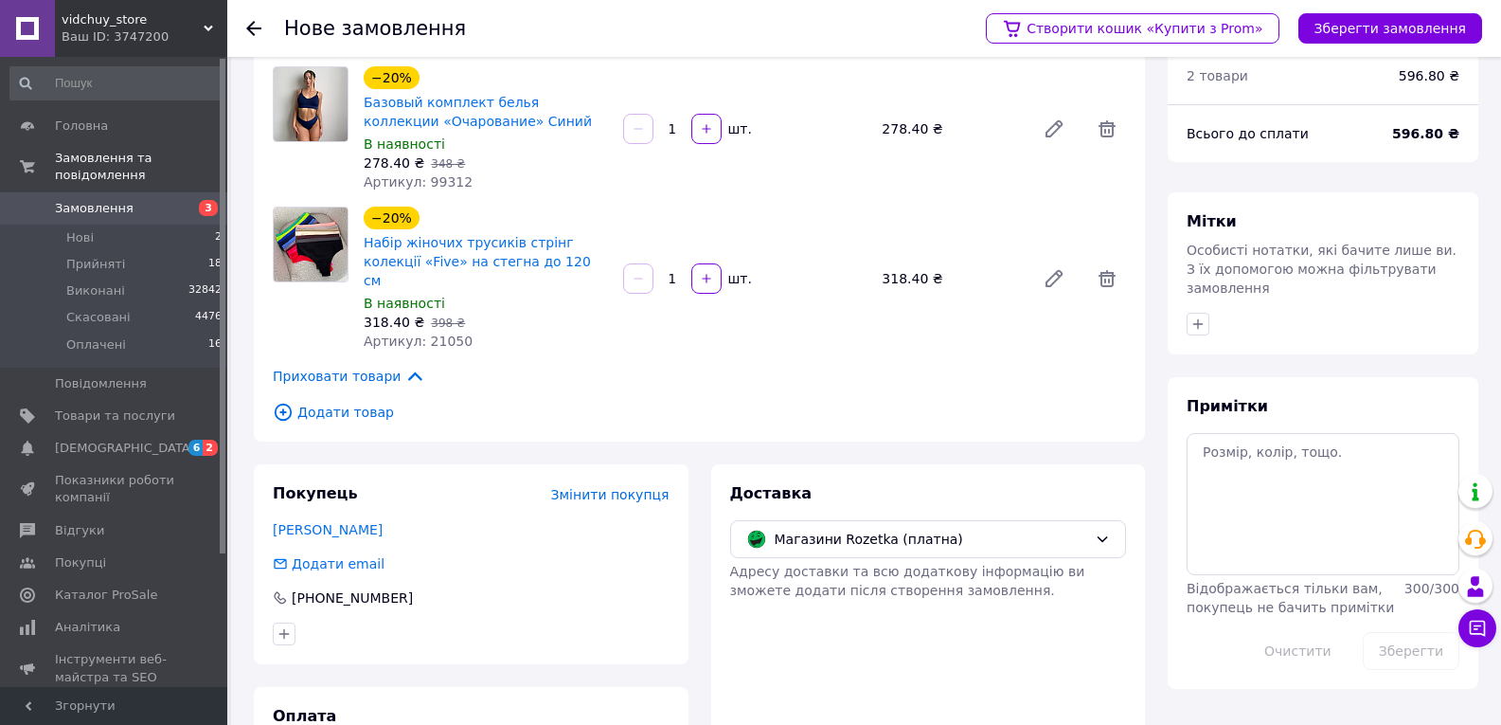
scroll to position [0, 0]
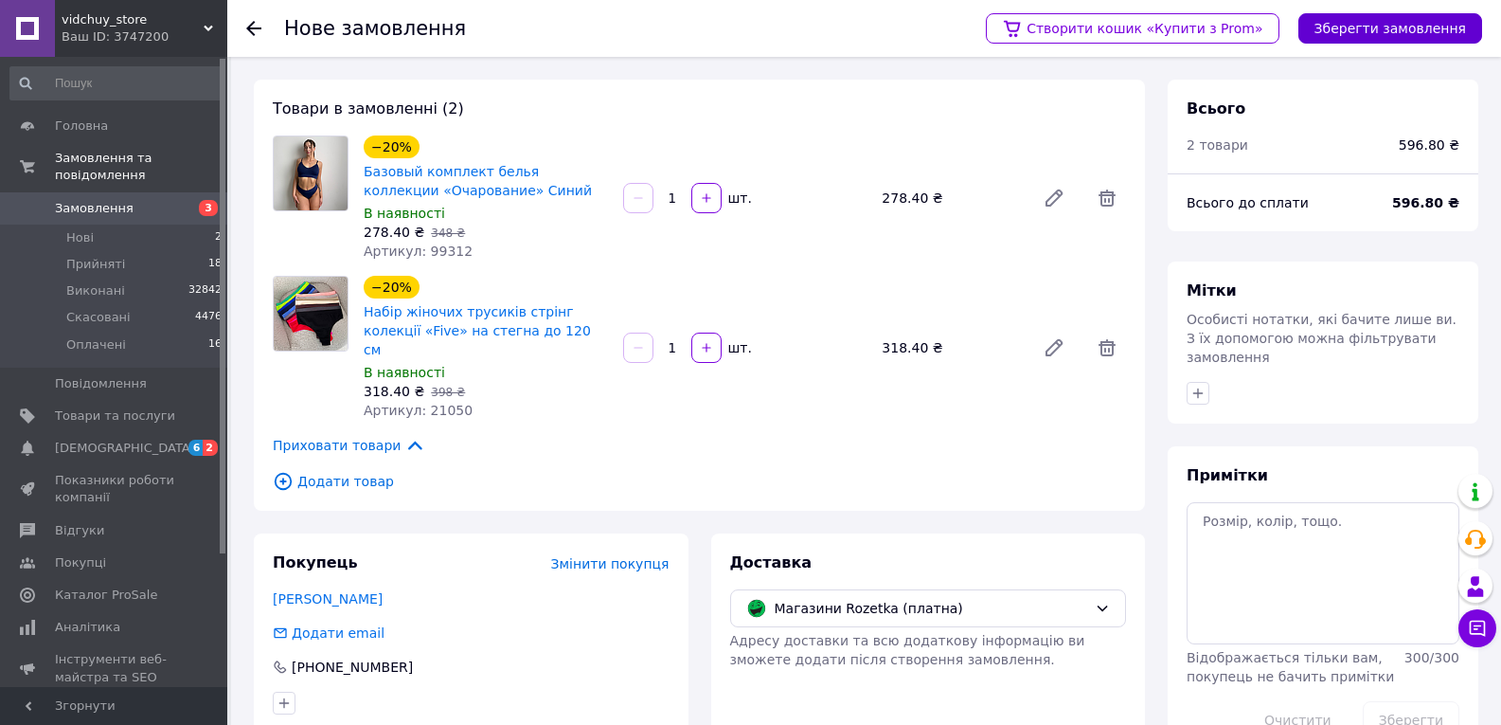
click at [1419, 33] on button "Зберегти замовлення" at bounding box center [1391, 28] width 184 height 30
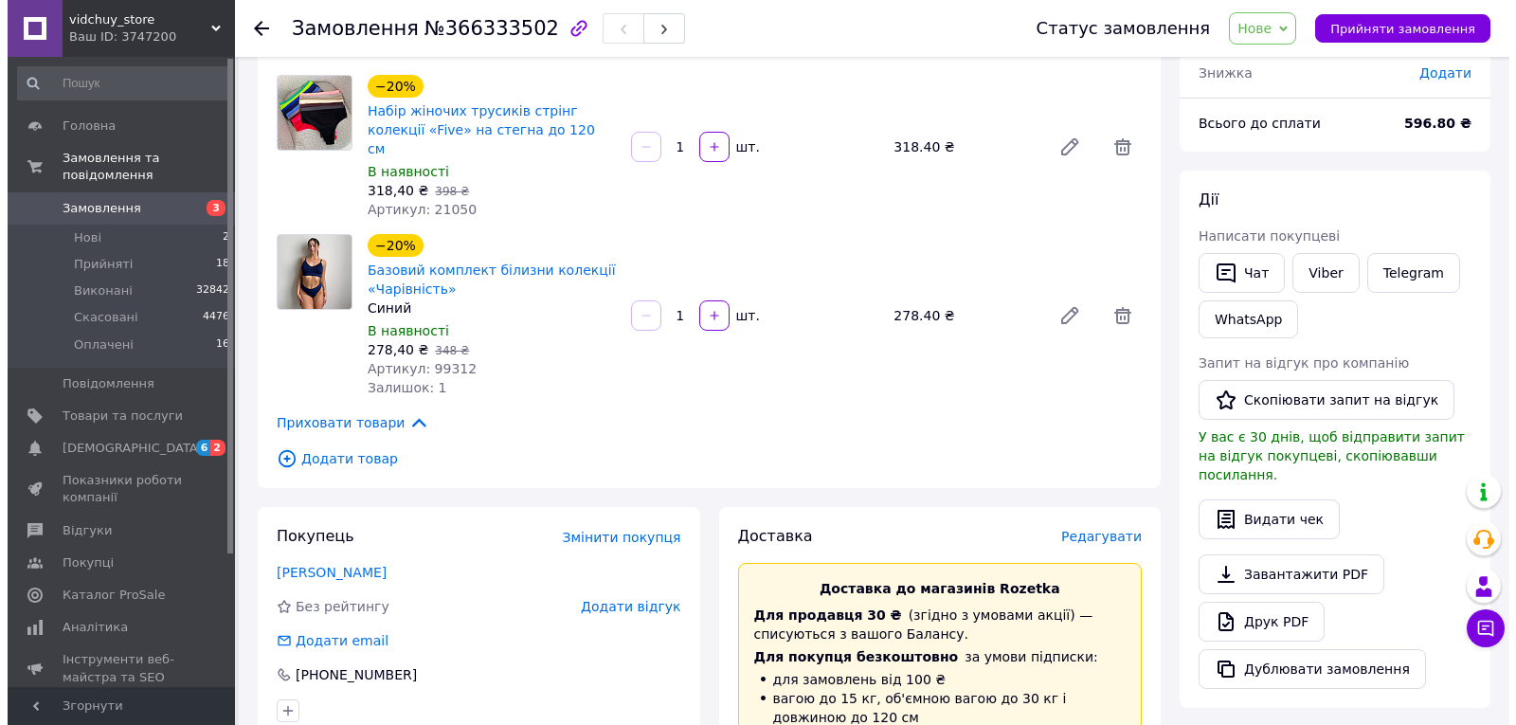
scroll to position [181, 0]
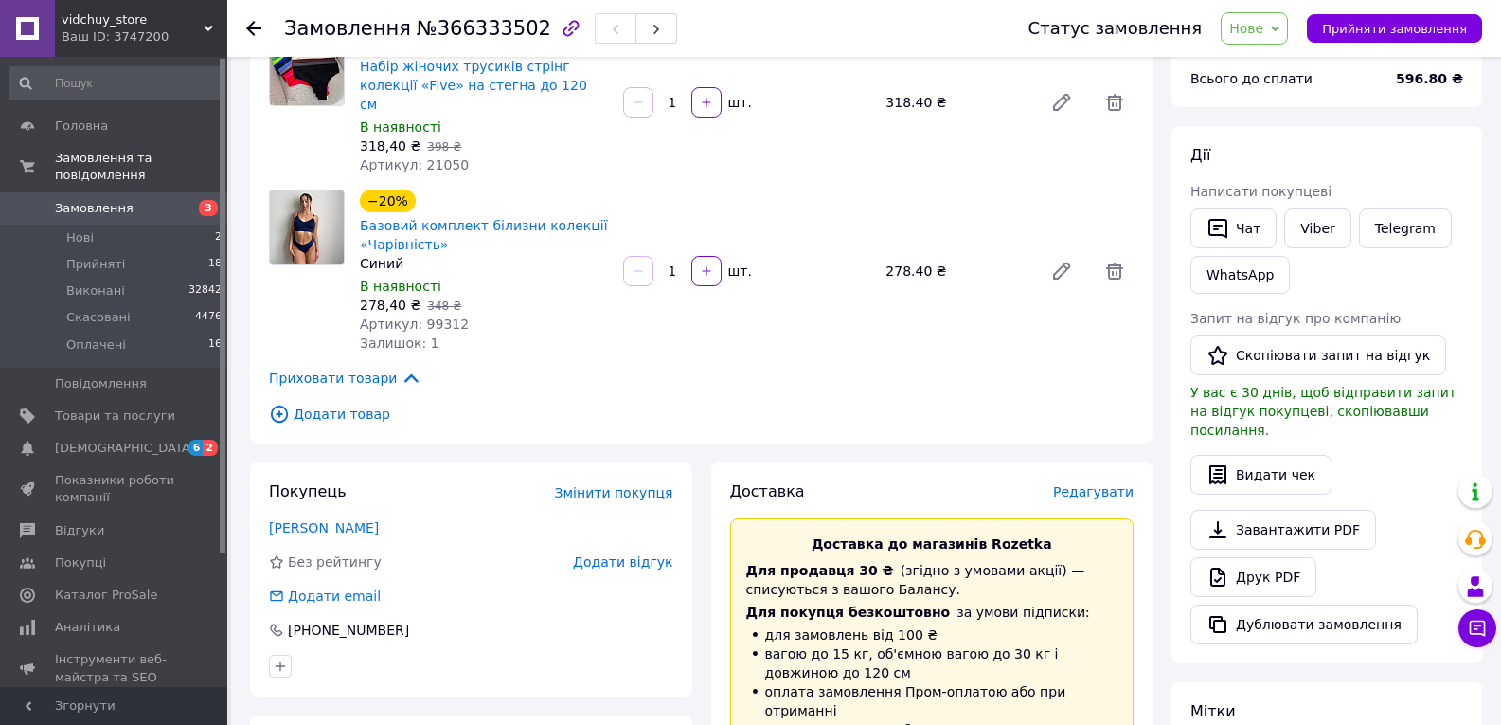
click at [1124, 484] on span "Редагувати" at bounding box center [1093, 491] width 81 height 15
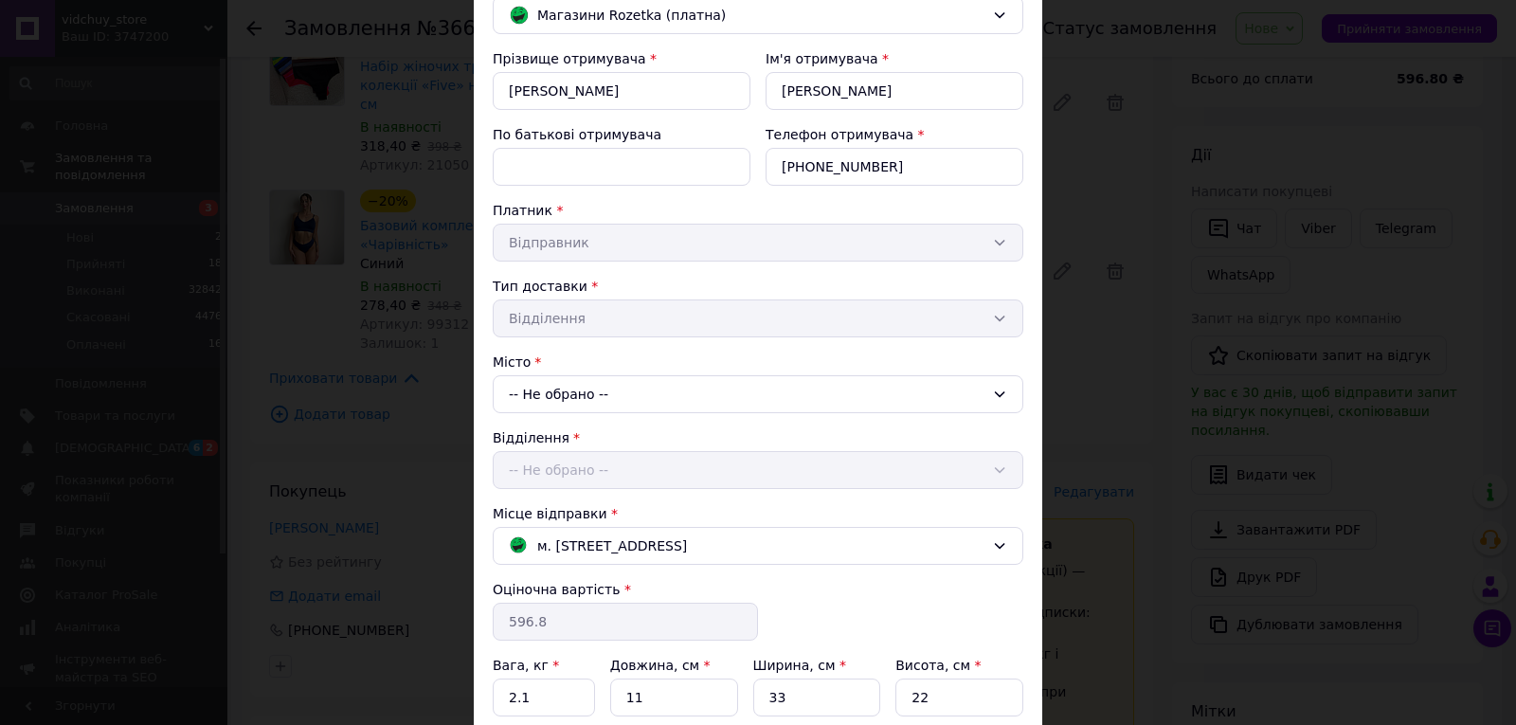
scroll to position [189, 0]
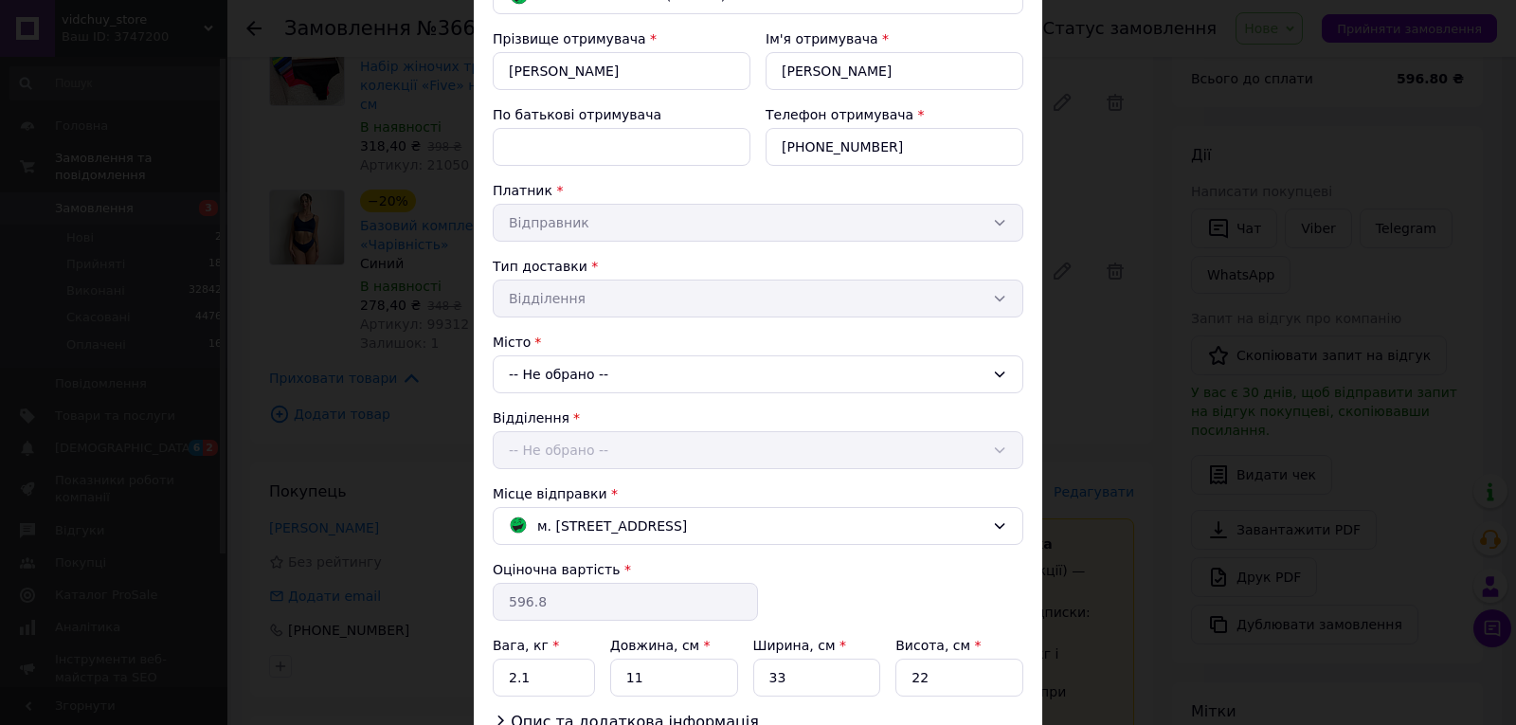
click at [581, 384] on div "-- Не обрано --" at bounding box center [758, 374] width 530 height 38
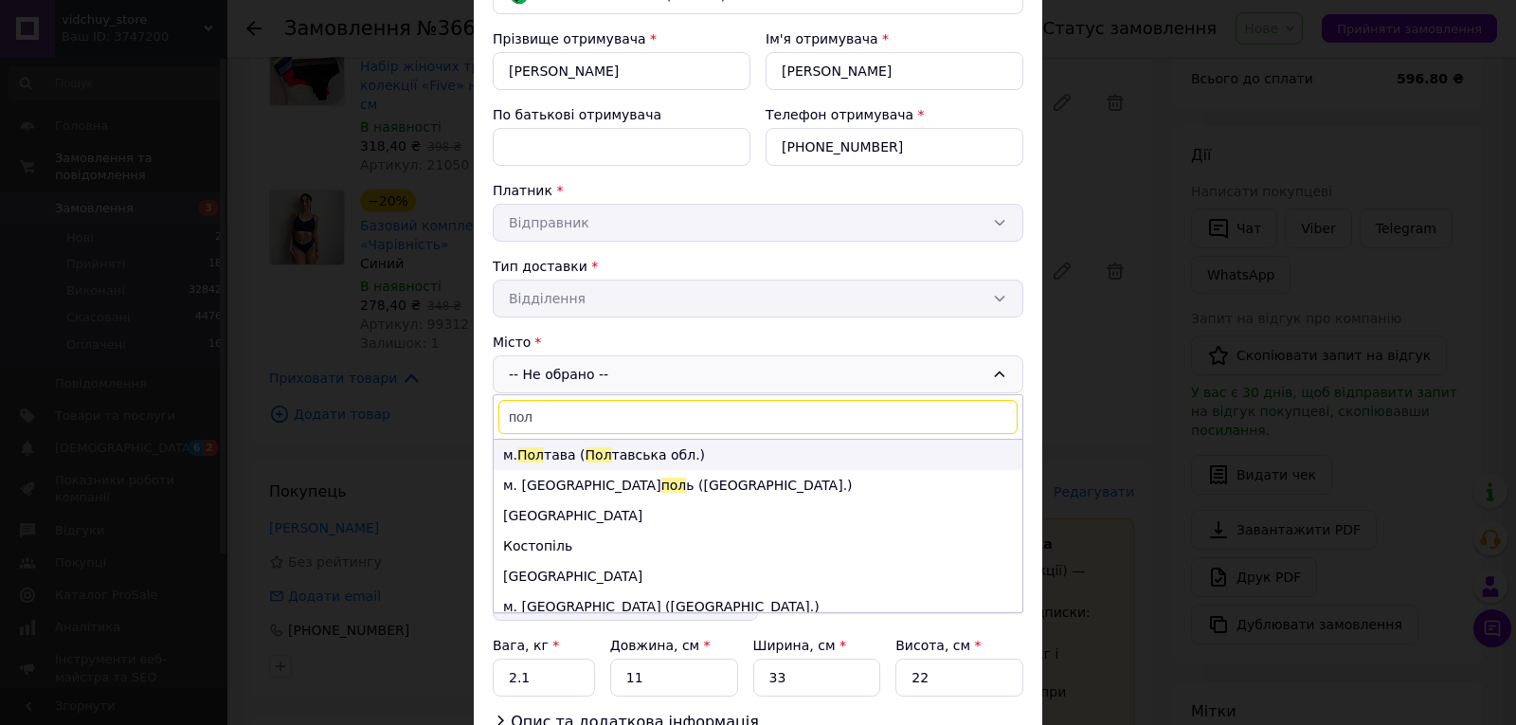
type input "пол"
click at [592, 458] on span "Пол" at bounding box center [598, 454] width 27 height 15
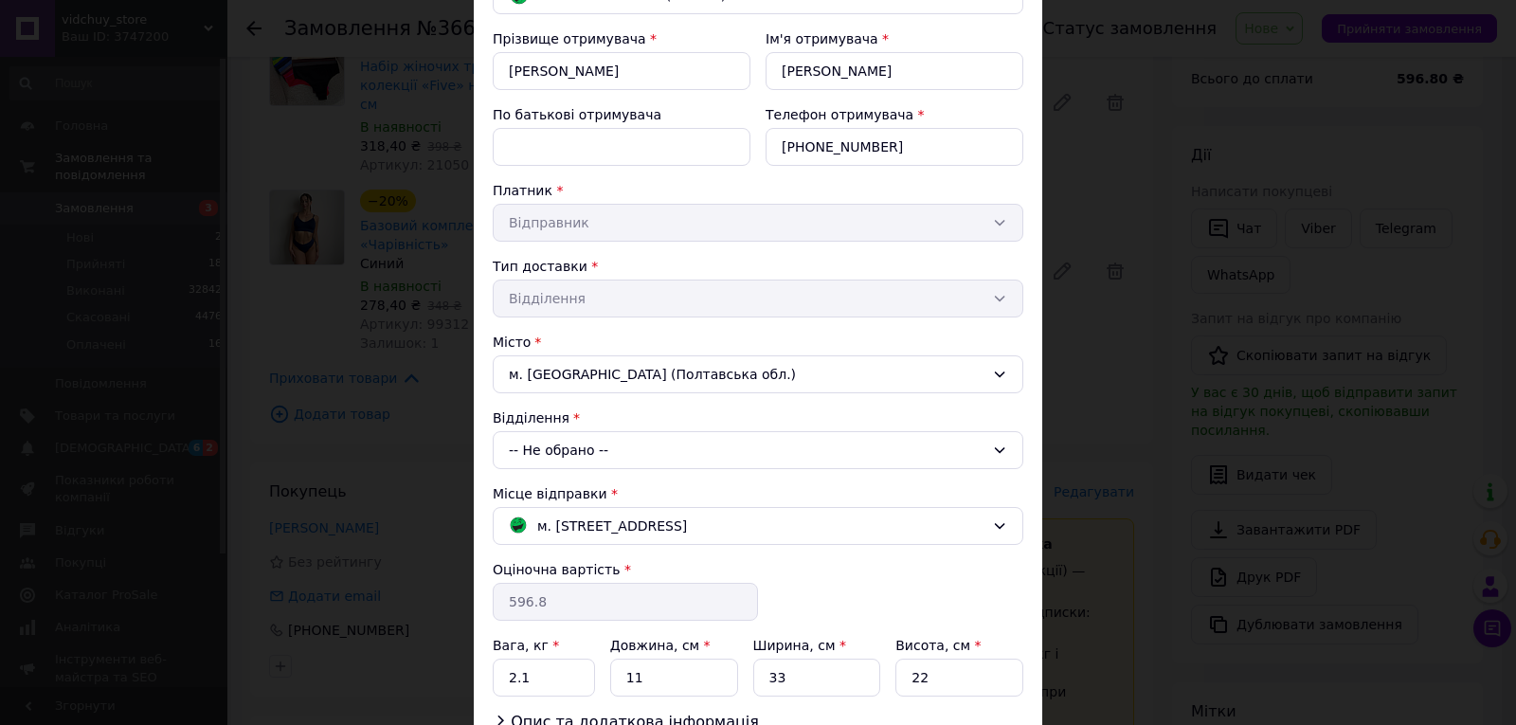
click at [617, 453] on div "-- Не обрано --" at bounding box center [758, 450] width 530 height 38
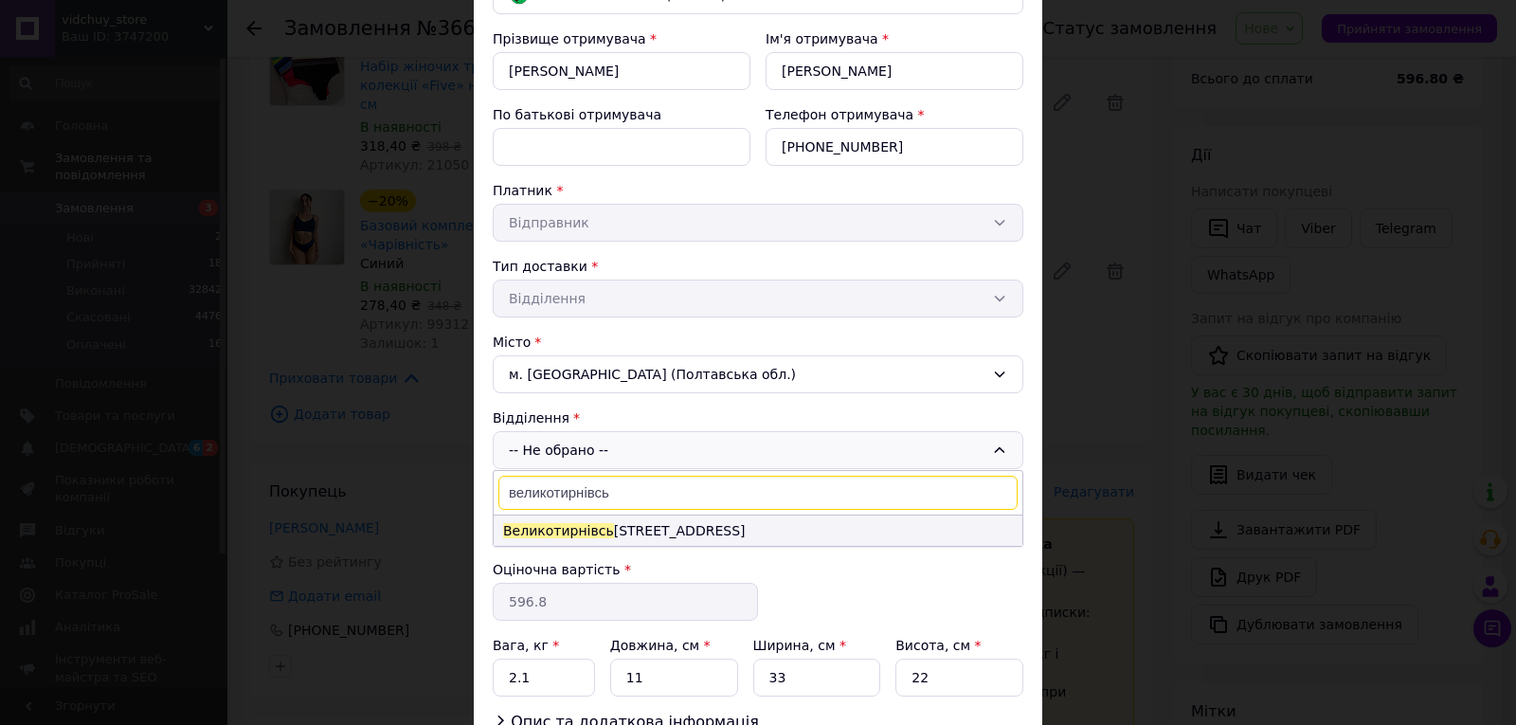
type input "великотирнівсь"
click at [633, 536] on li "Великотирнівсь ка [STREET_ADDRESS]" at bounding box center [758, 530] width 529 height 30
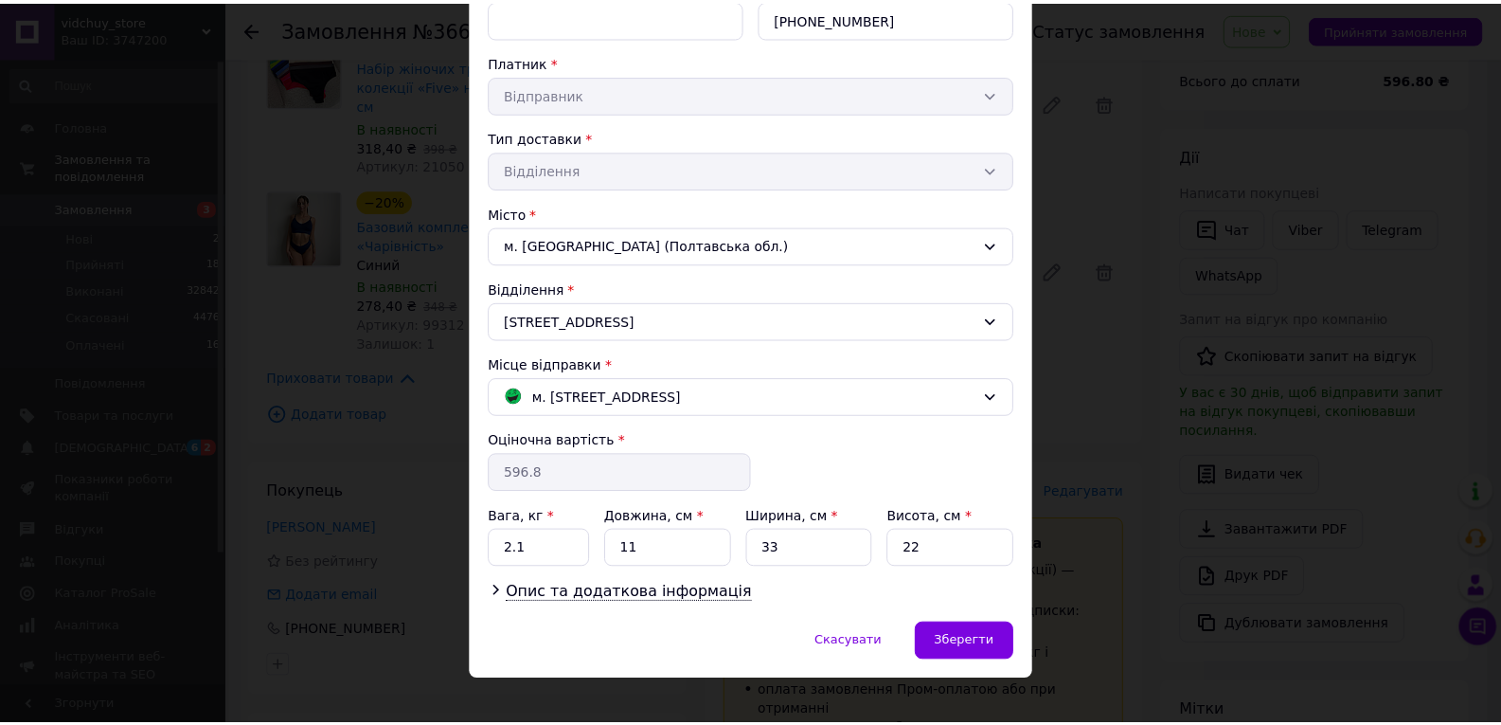
scroll to position [340, 0]
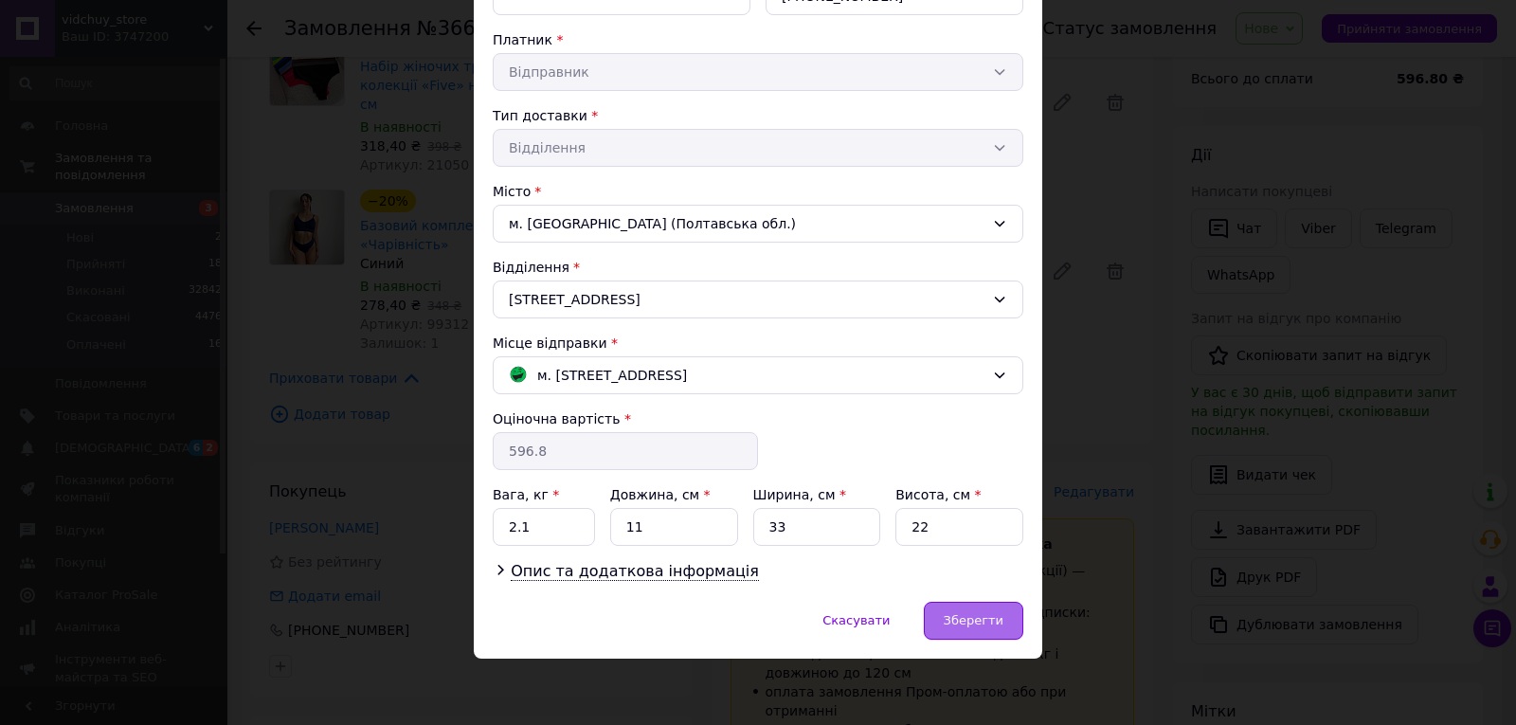
click at [983, 622] on span "Зберегти" at bounding box center [973, 620] width 60 height 14
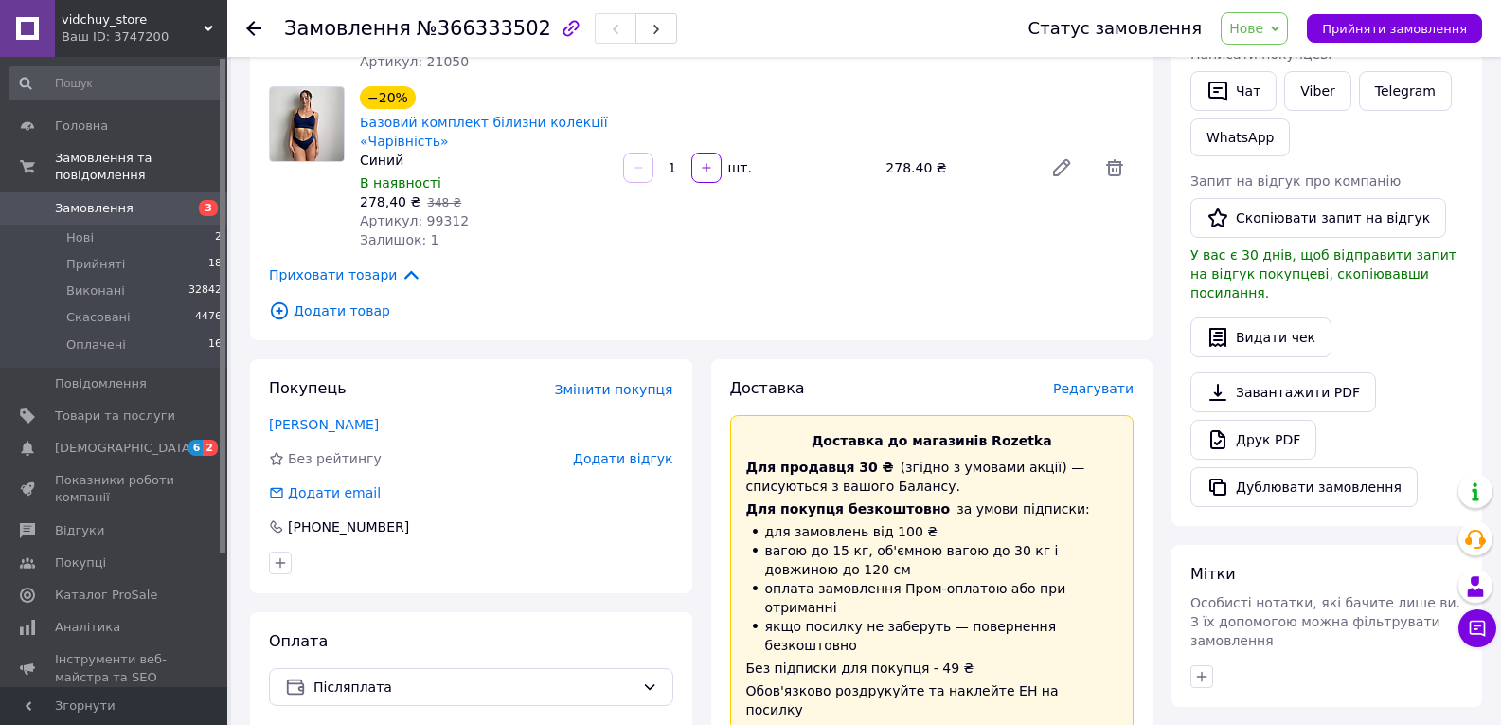
scroll to position [0, 0]
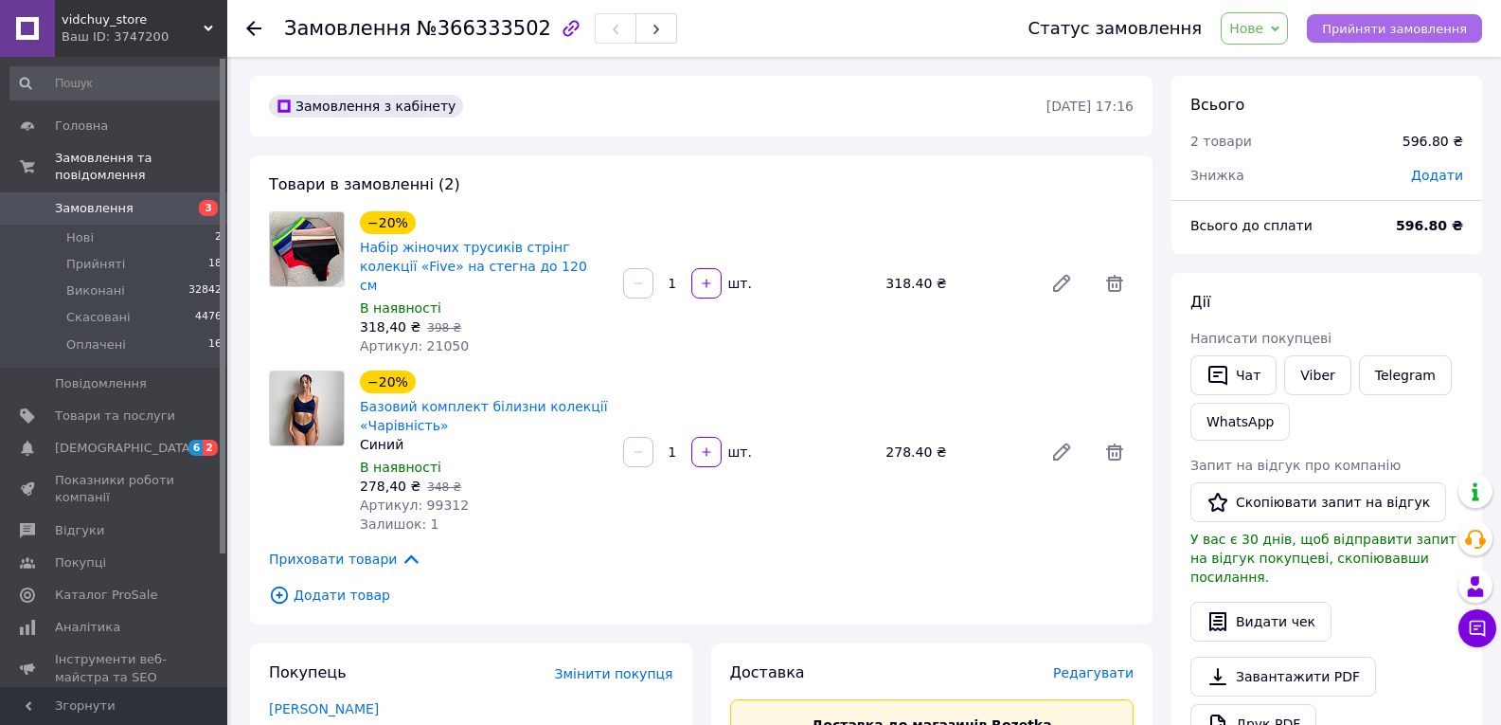
click at [1400, 30] on span "Прийняти замовлення" at bounding box center [1394, 29] width 145 height 14
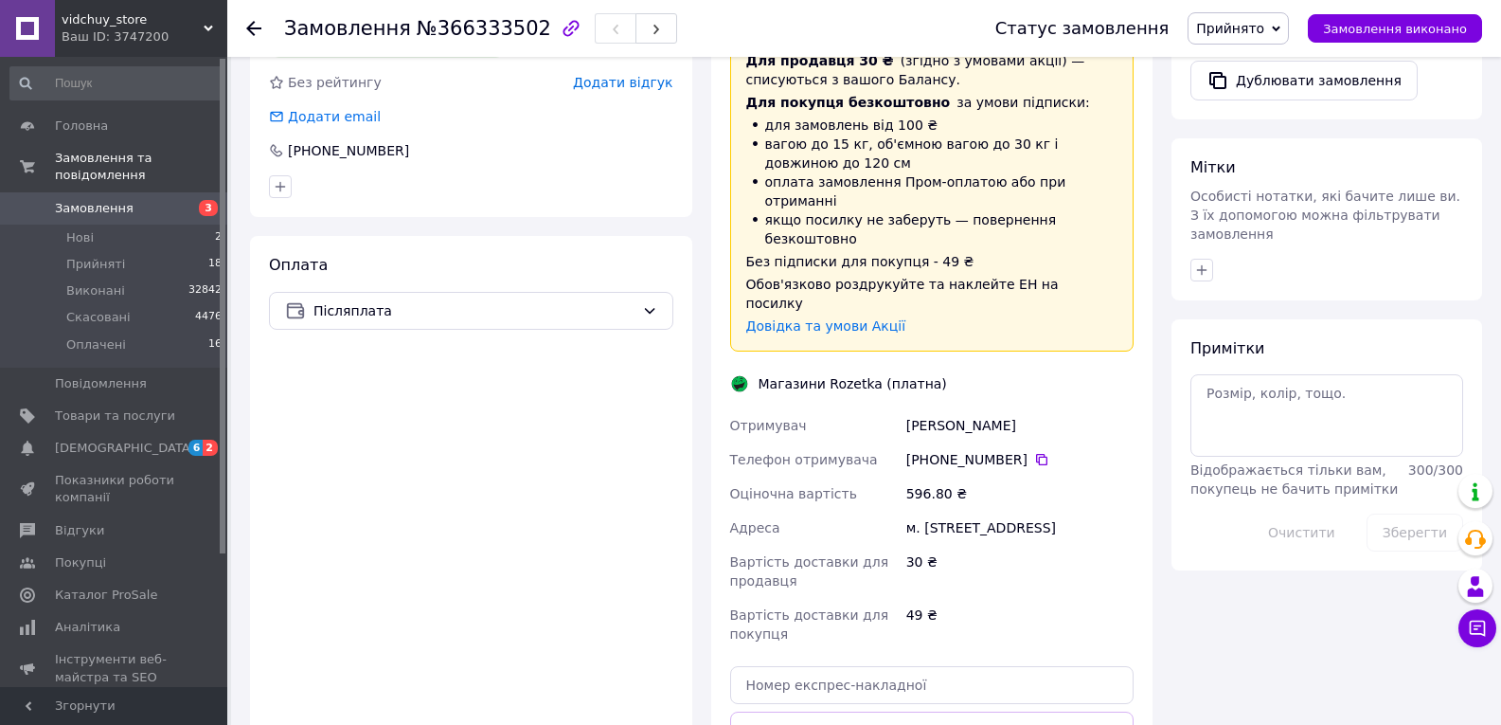
scroll to position [853, 0]
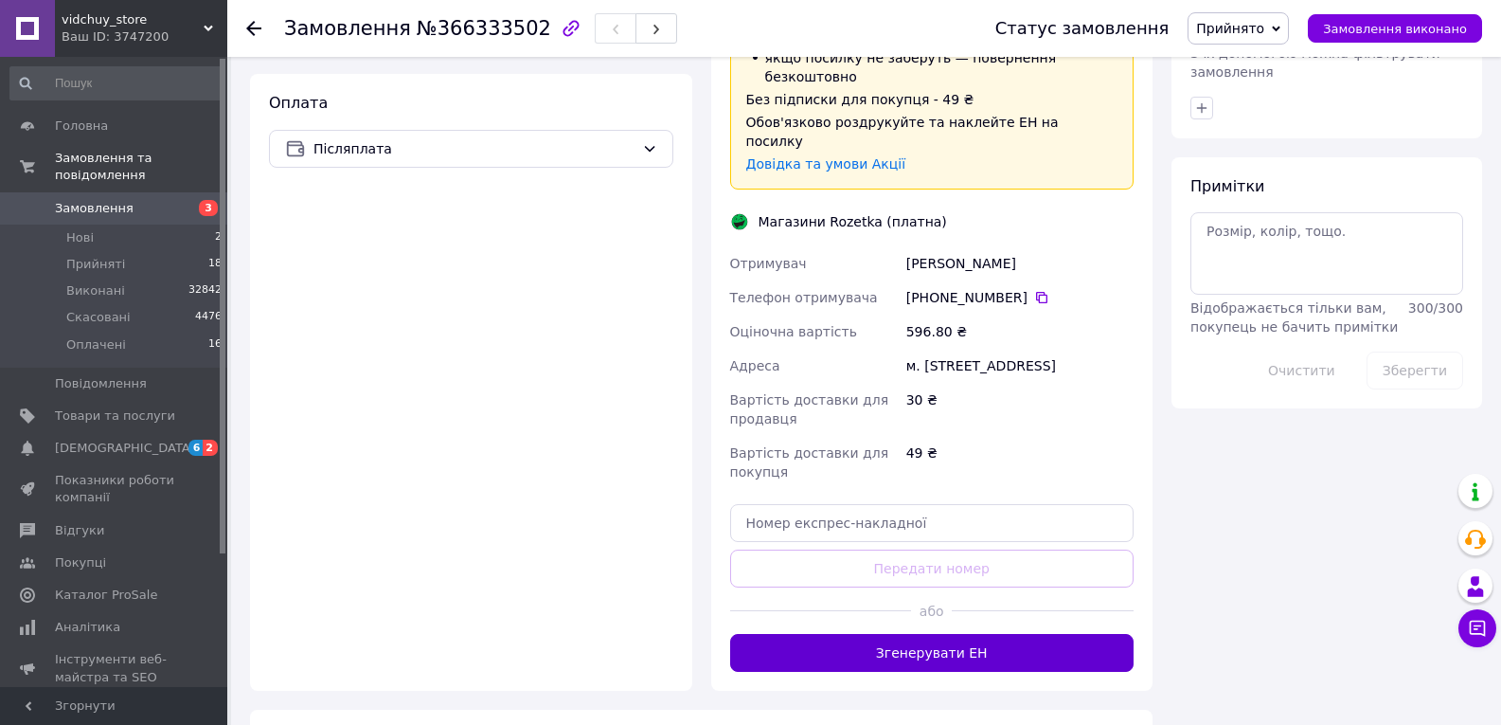
click at [978, 634] on button "Згенерувати ЕН" at bounding box center [932, 653] width 404 height 38
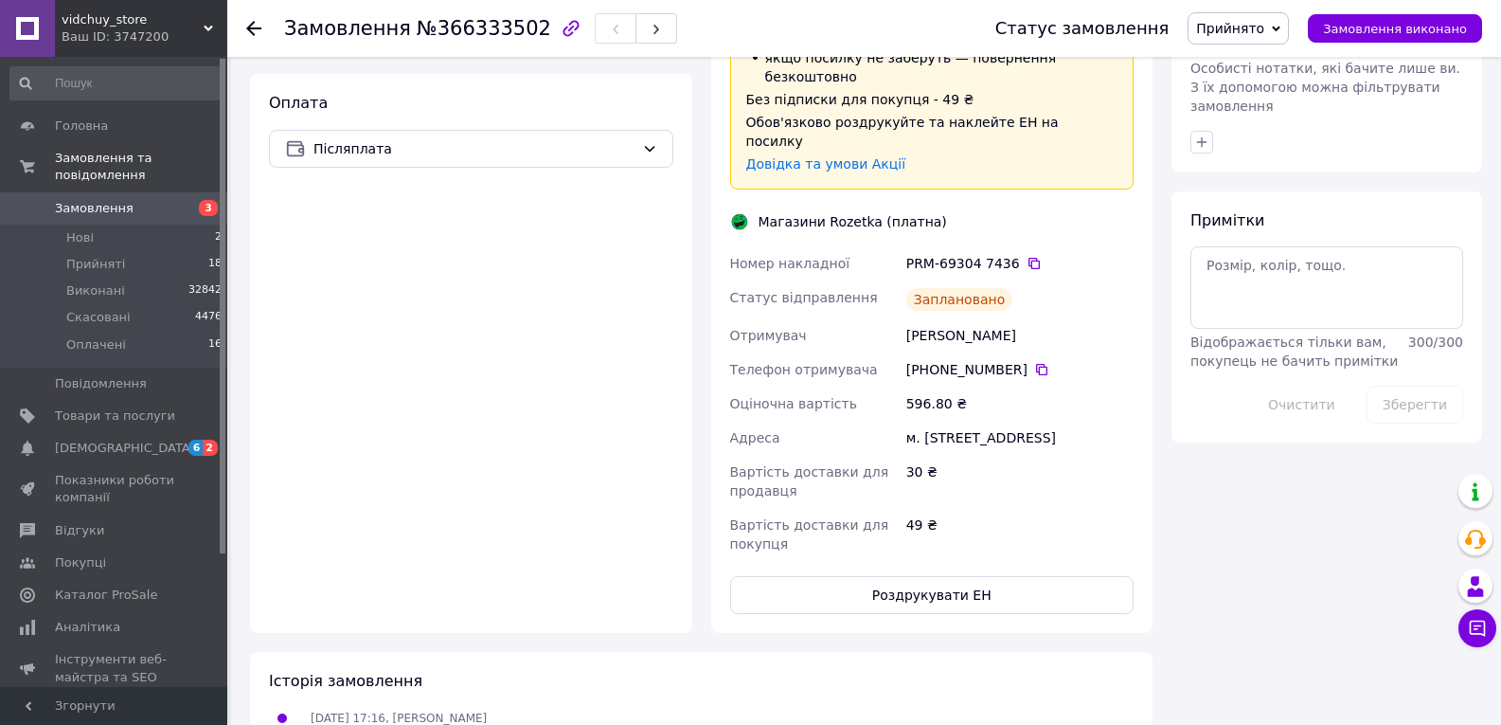
drag, startPoint x: 1023, startPoint y: 185, endPoint x: 972, endPoint y: 359, distance: 181.6
click at [1027, 256] on icon at bounding box center [1034, 263] width 15 height 15
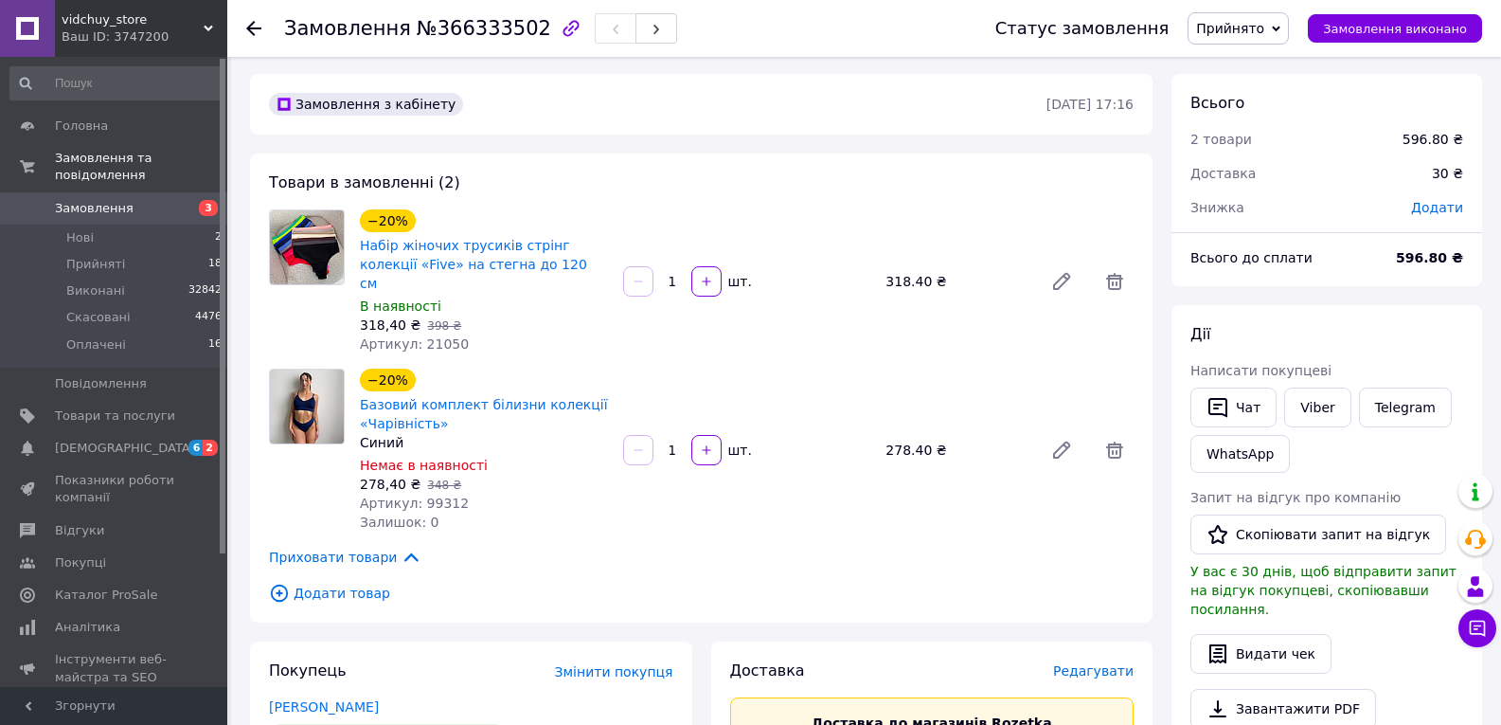
scroll to position [0, 0]
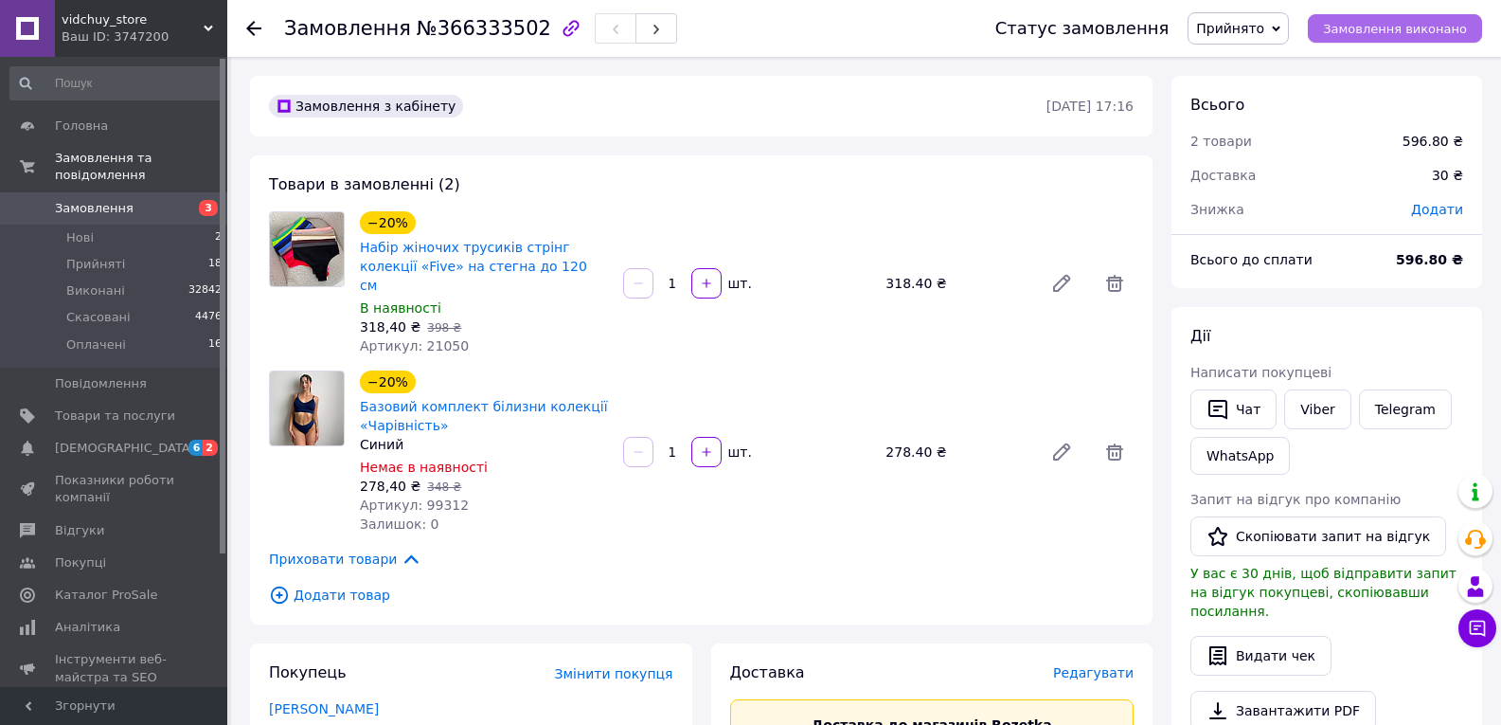
click at [1402, 27] on span "Замовлення виконано" at bounding box center [1395, 29] width 144 height 14
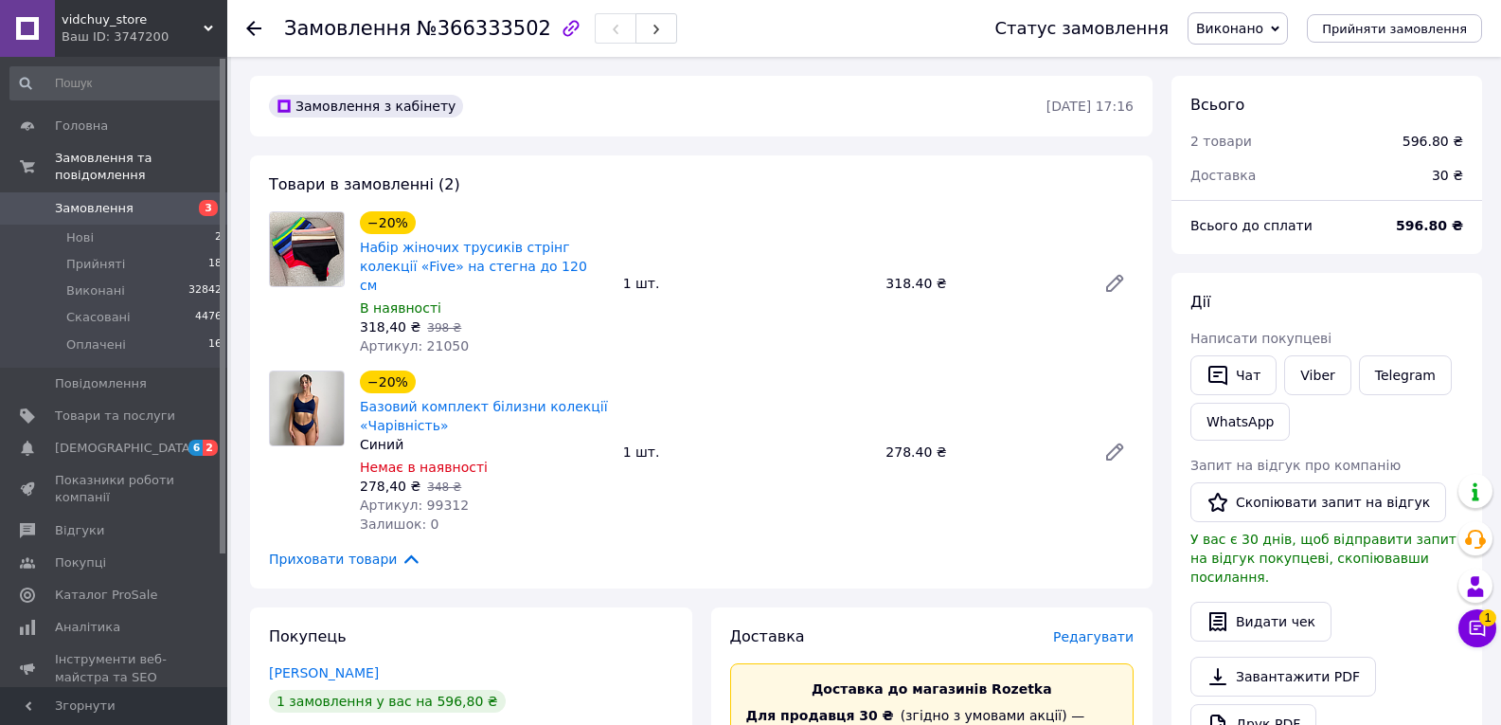
click at [252, 22] on icon at bounding box center [253, 28] width 15 height 15
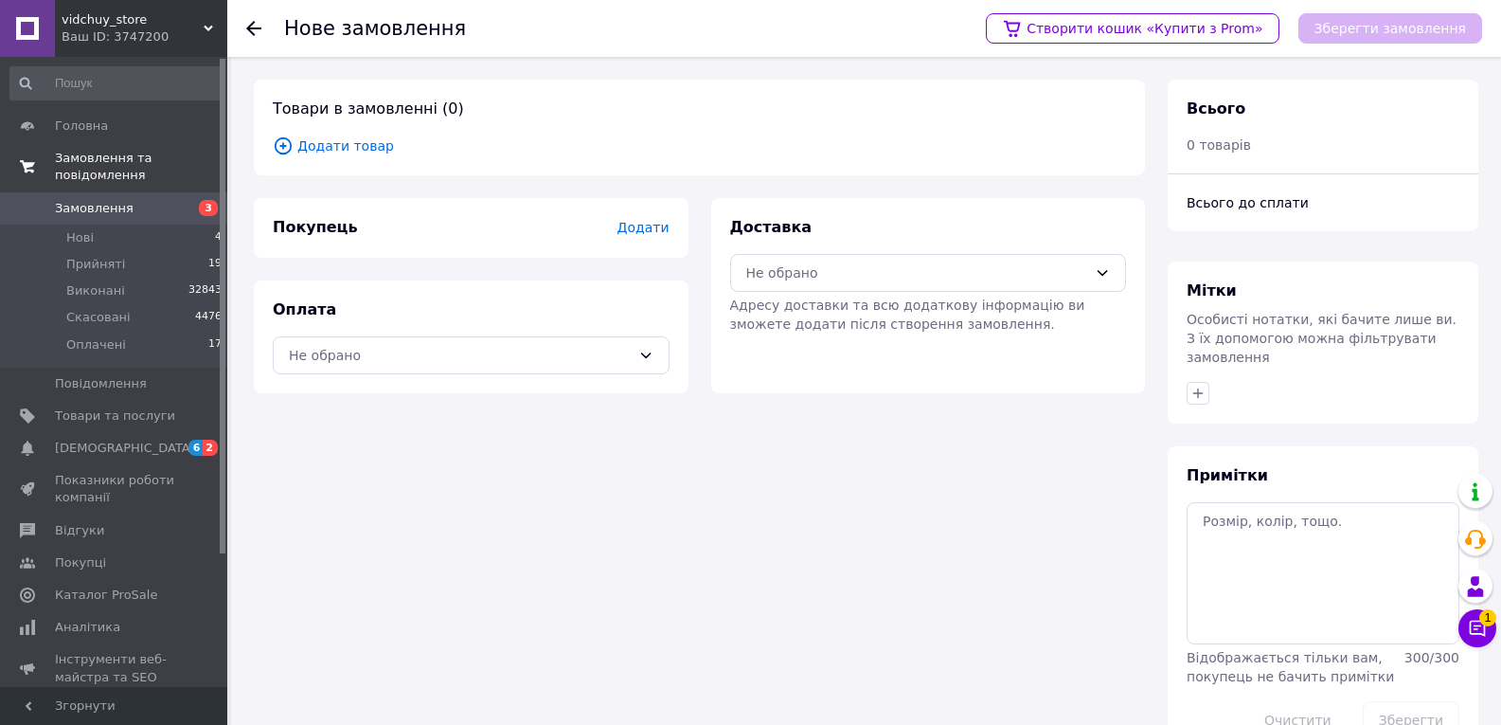
click at [109, 154] on span "Замовлення та повідомлення" at bounding box center [141, 167] width 172 height 34
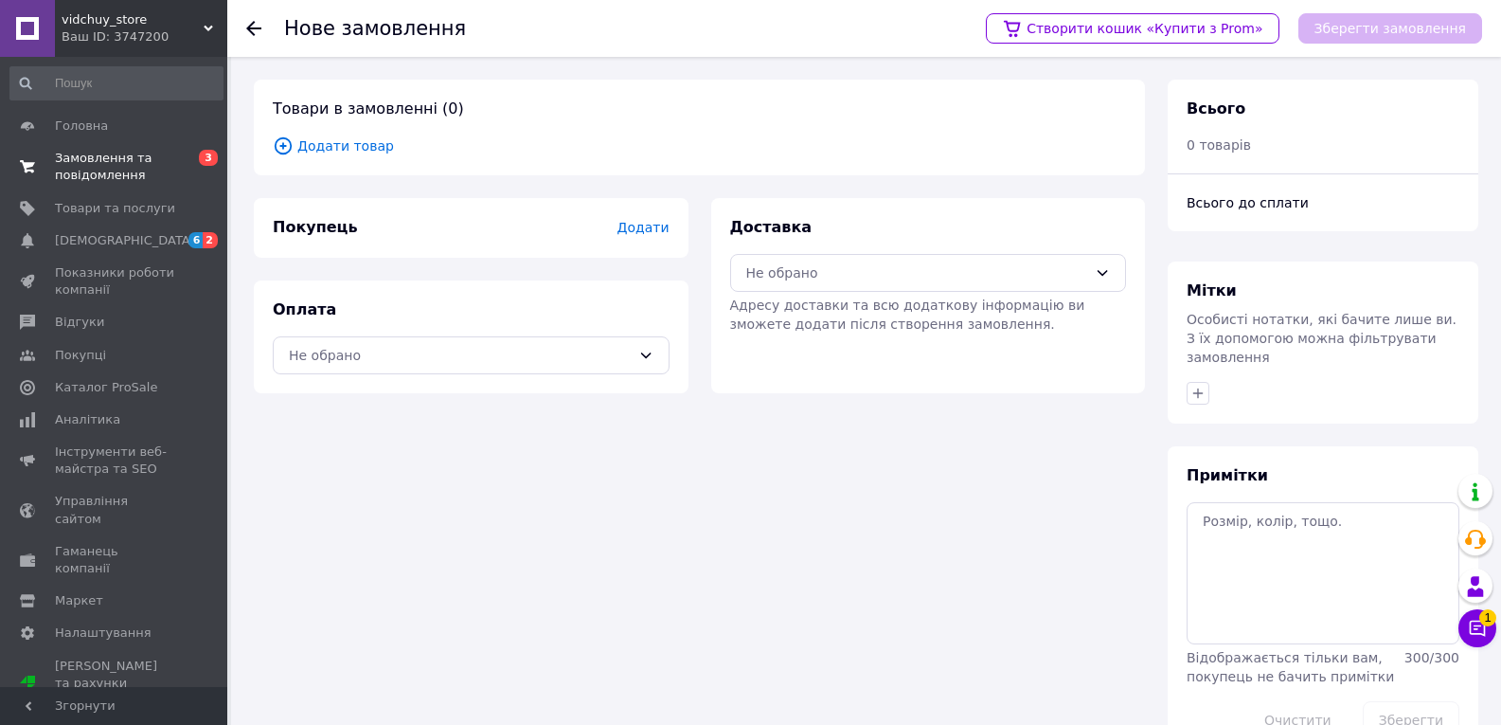
click at [107, 163] on span "Замовлення та повідомлення" at bounding box center [115, 167] width 120 height 34
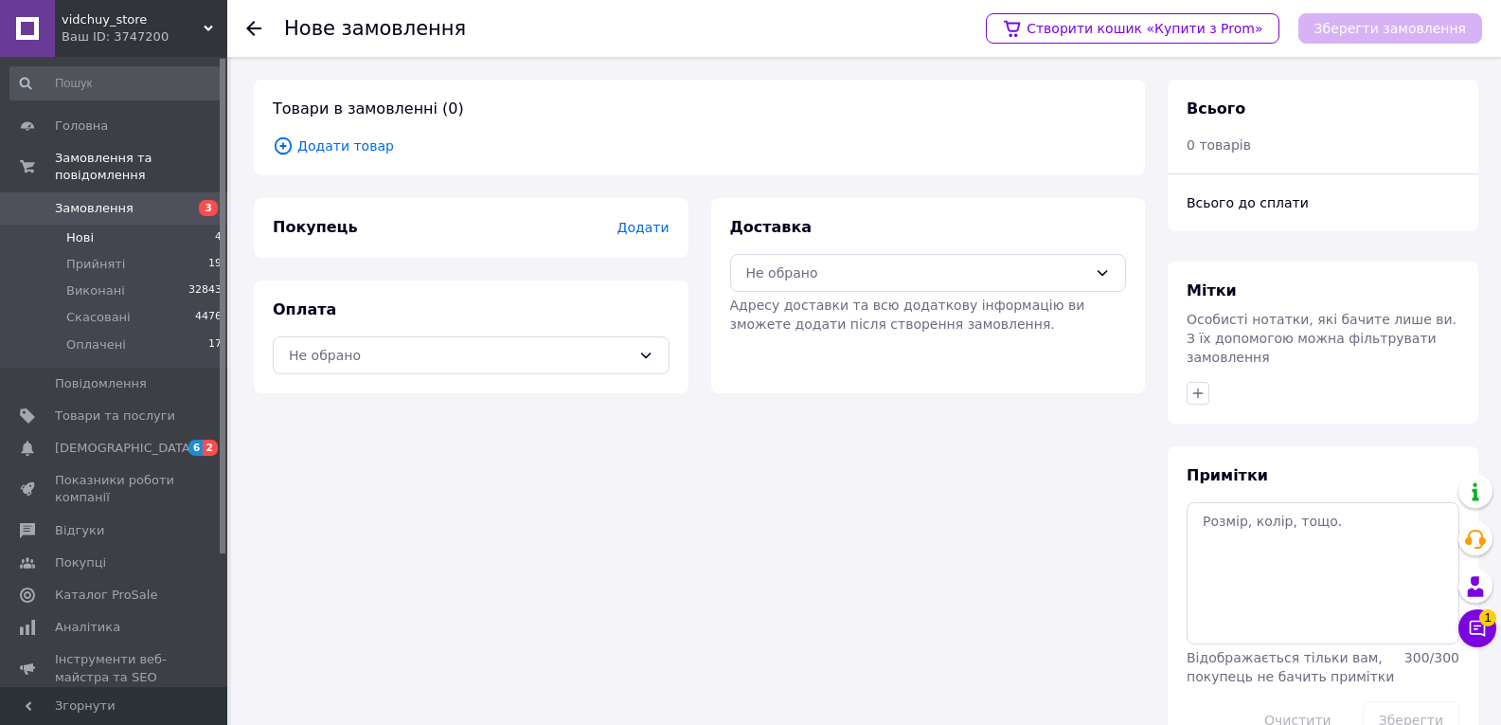
click at [90, 229] on span "Нові" at bounding box center [79, 237] width 27 height 17
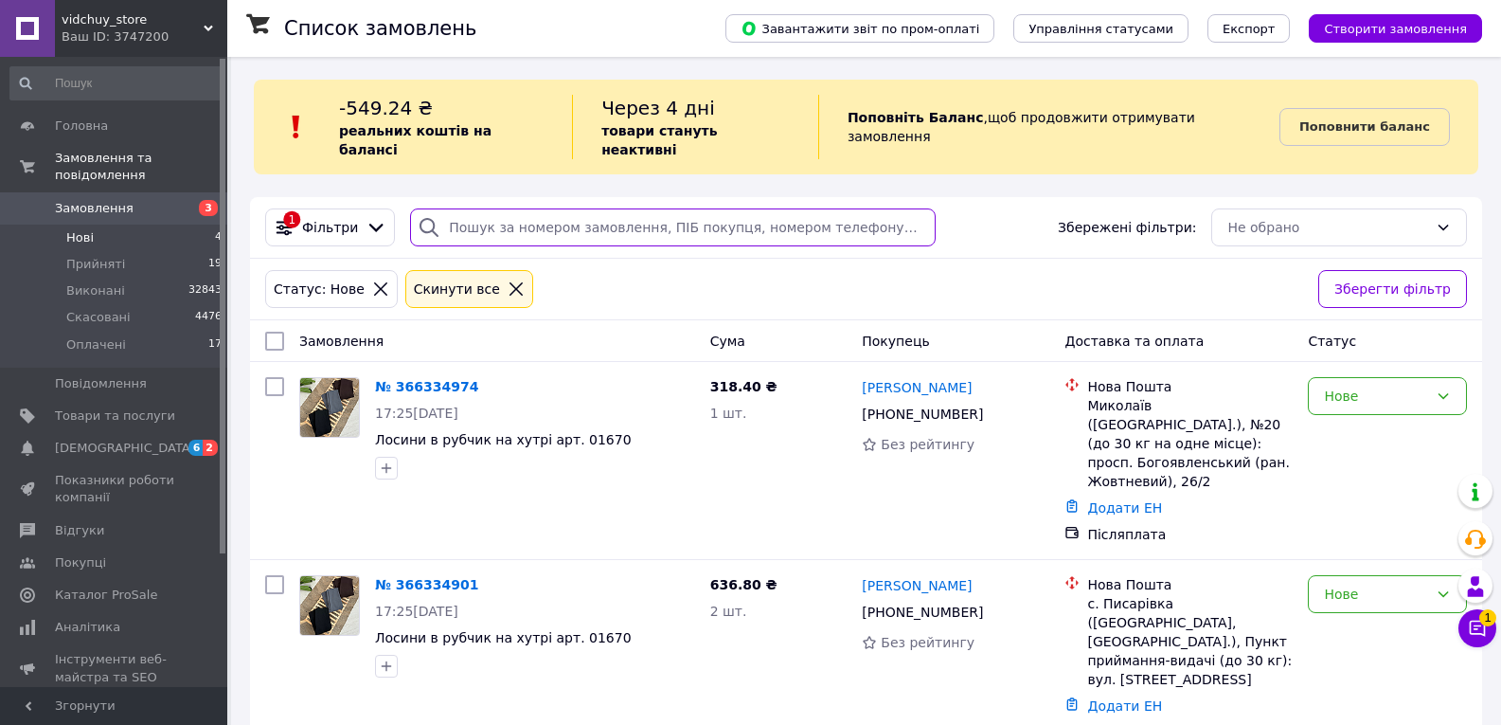
click at [542, 209] on input "search" at bounding box center [673, 227] width 526 height 38
paste input "380966645868"
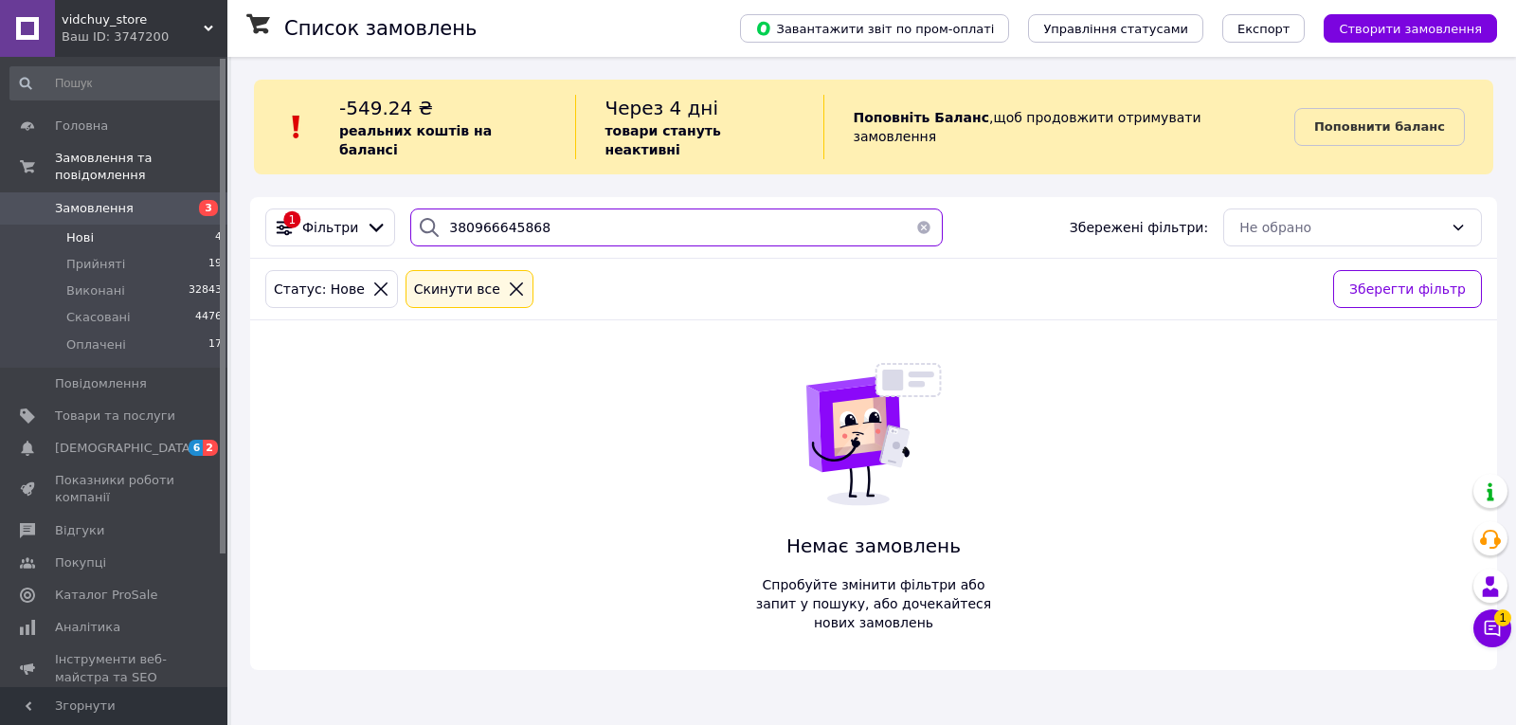
type input "380966645868"
click at [598, 208] on input "380966645868" at bounding box center [676, 227] width 532 height 38
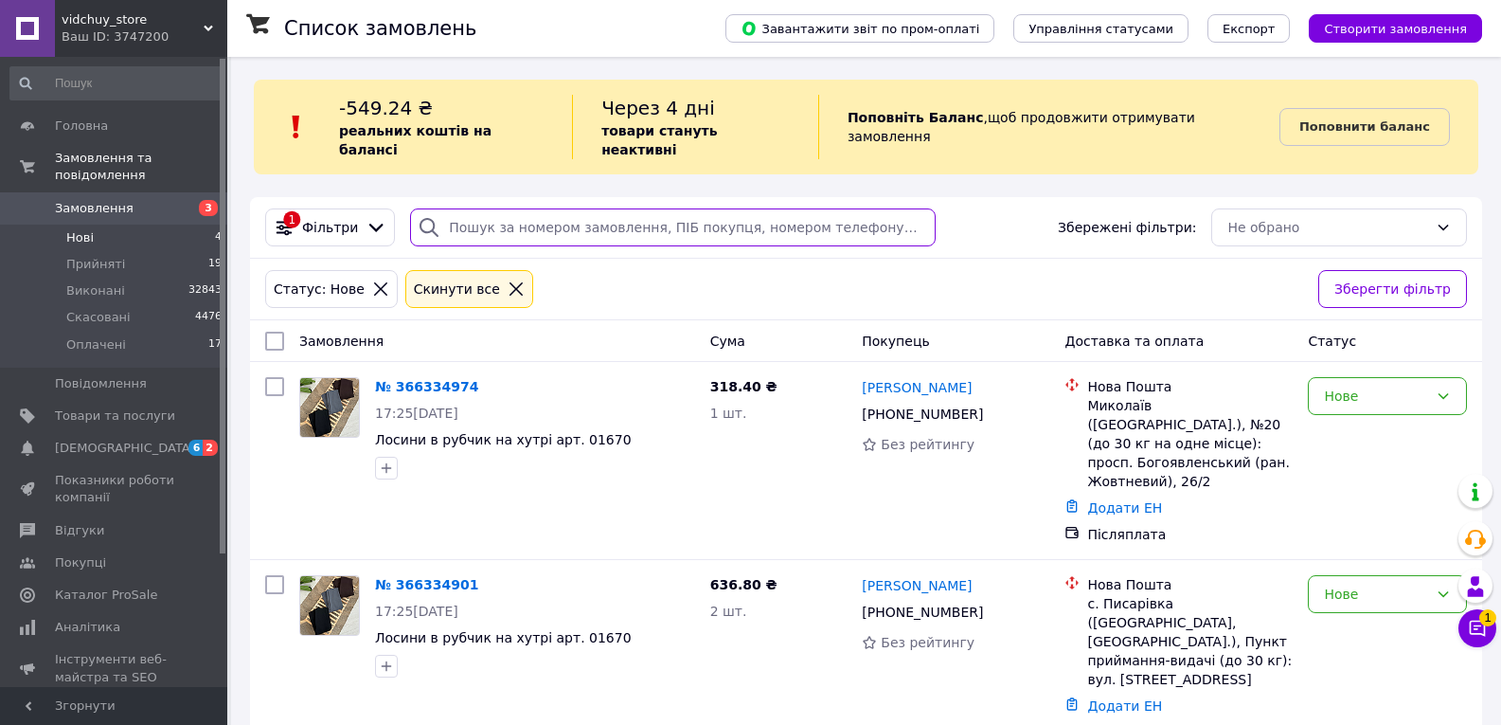
type input "380966645868"
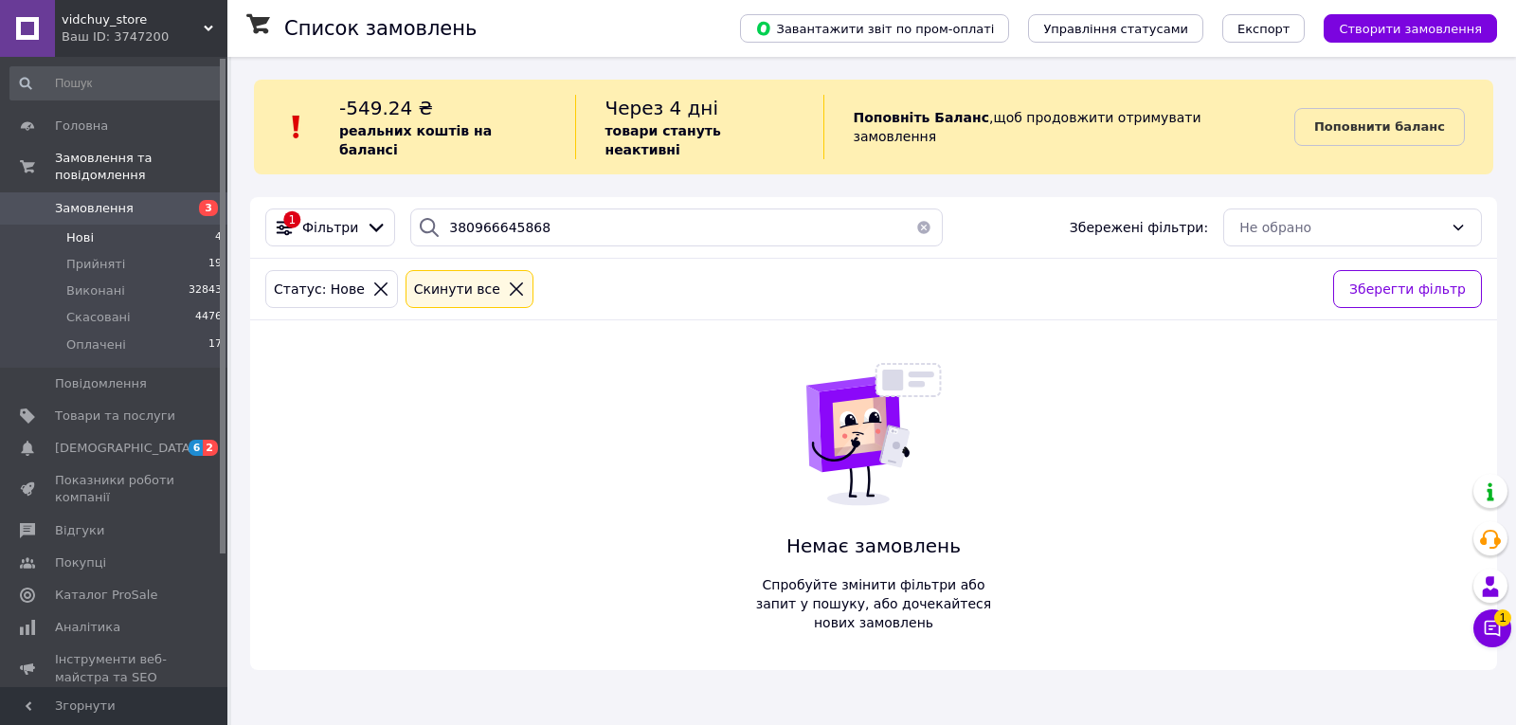
click at [96, 87] on input at bounding box center [116, 83] width 214 height 34
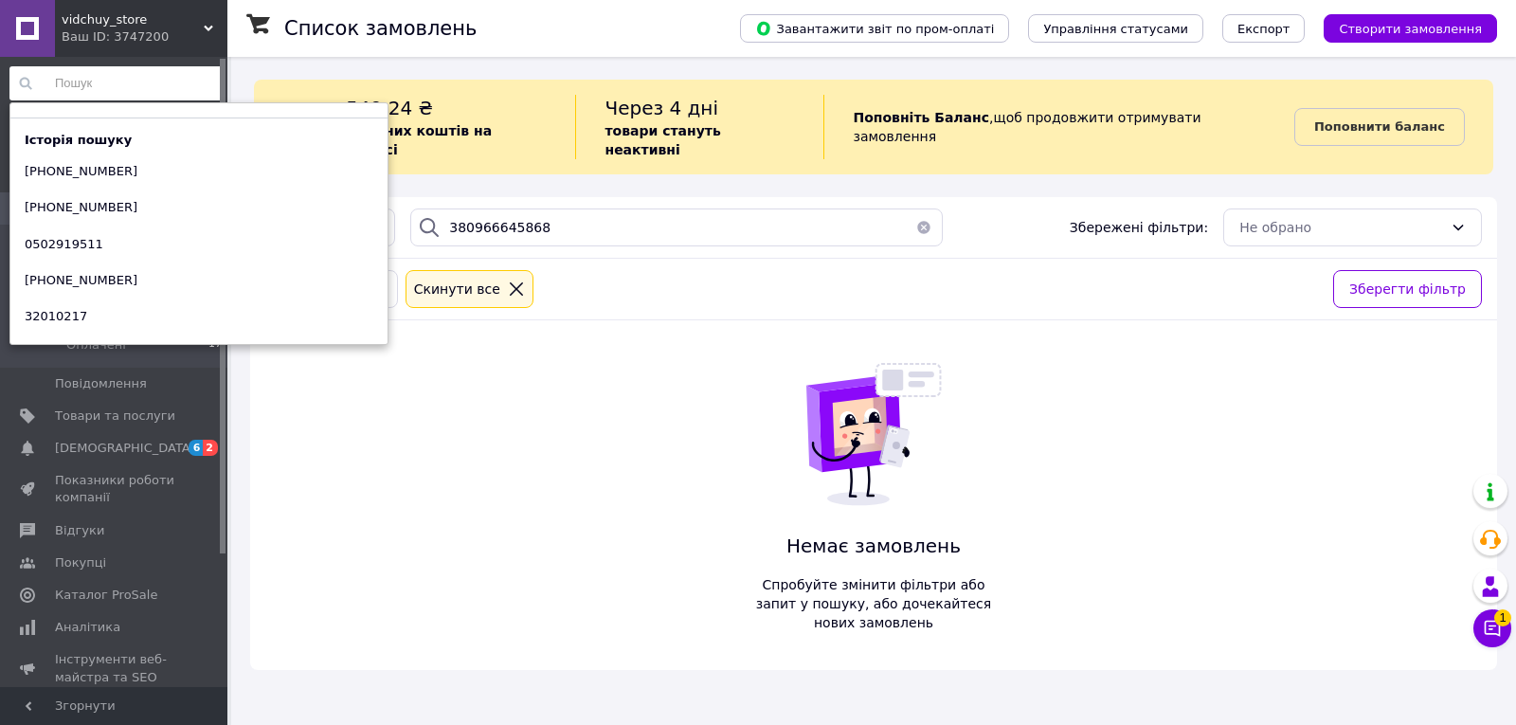
click at [96, 87] on input at bounding box center [116, 83] width 214 height 34
click at [643, 392] on div "1 Фільтри 380966645868 Збережені фільтри: Не обрано Статус: Нове Cкинути все Зб…" at bounding box center [873, 433] width 1247 height 473
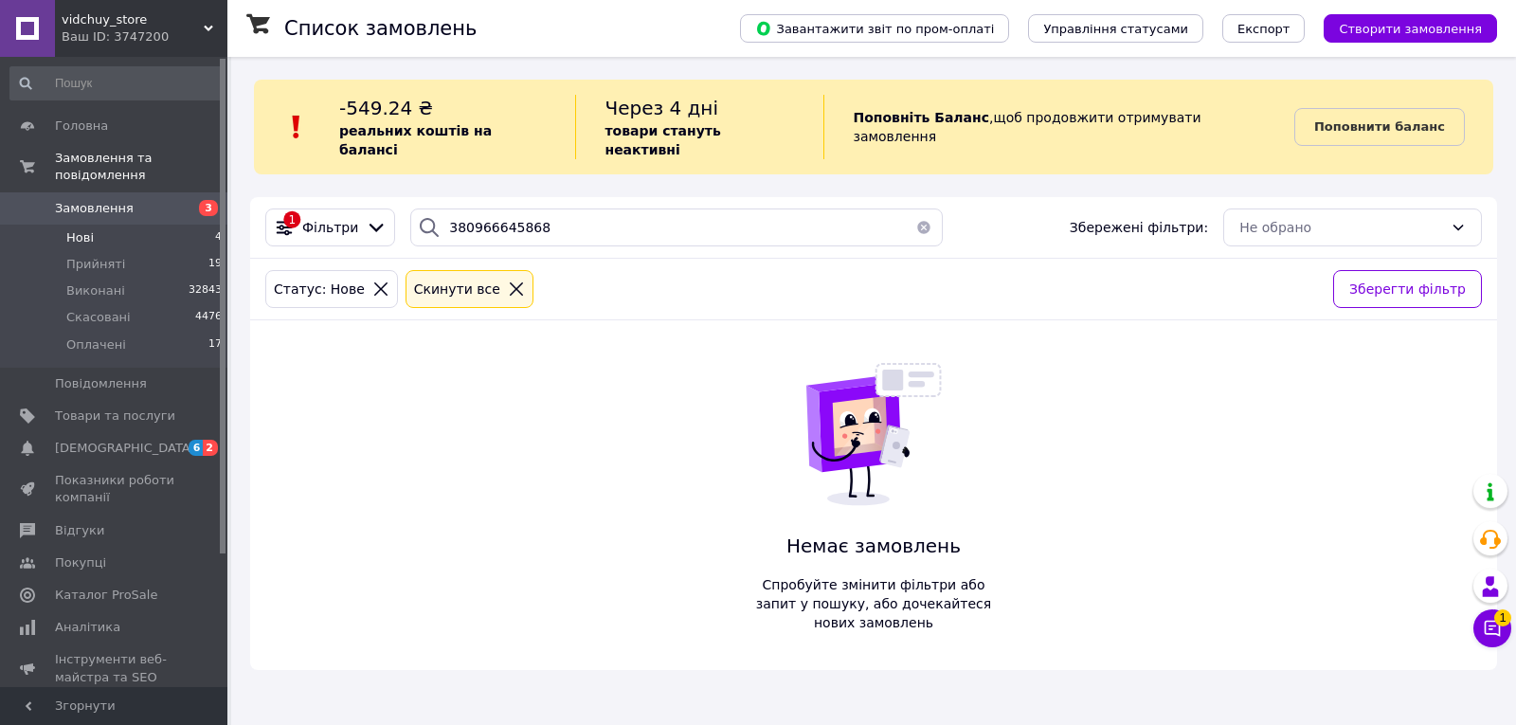
click at [508, 280] on icon at bounding box center [516, 288] width 17 height 17
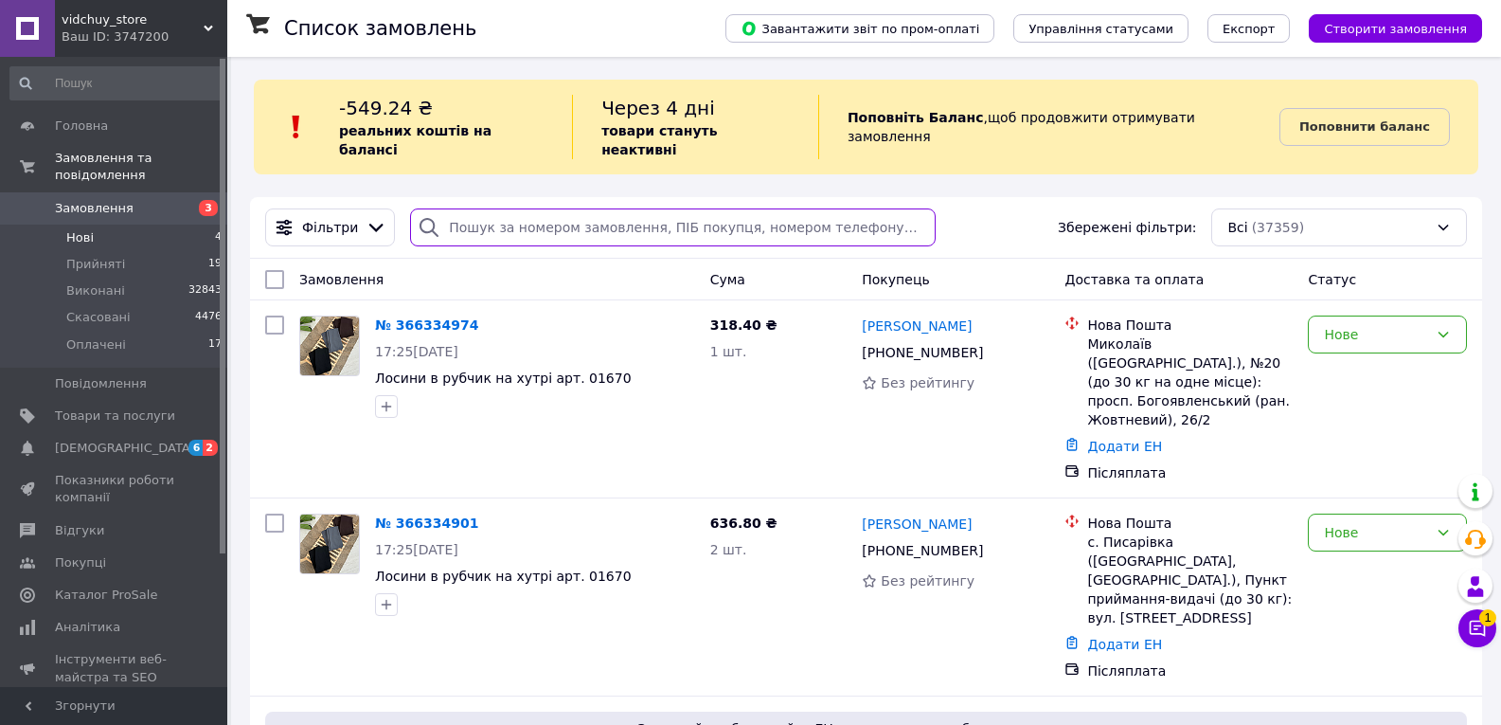
click at [564, 211] on input "search" at bounding box center [673, 227] width 526 height 38
paste input "380966645868"
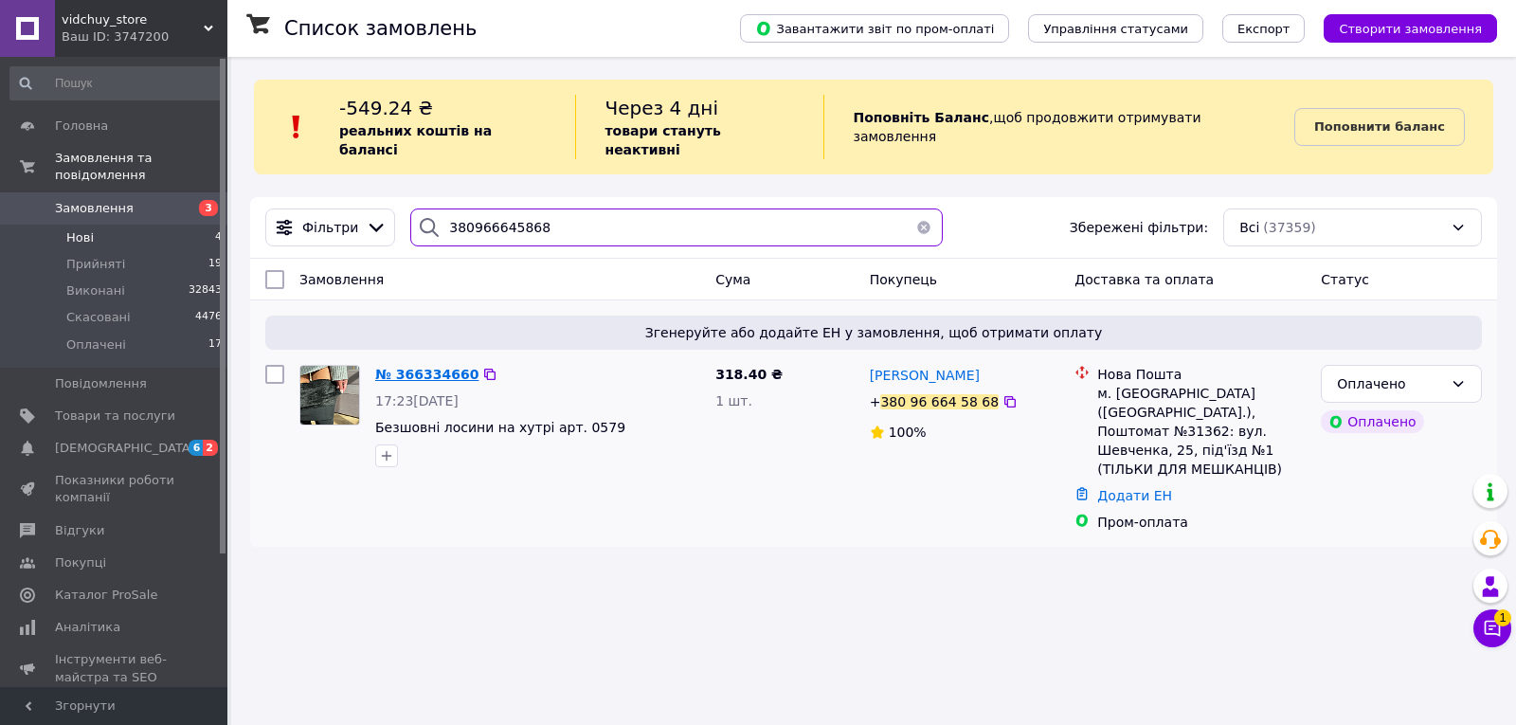
type input "380966645868"
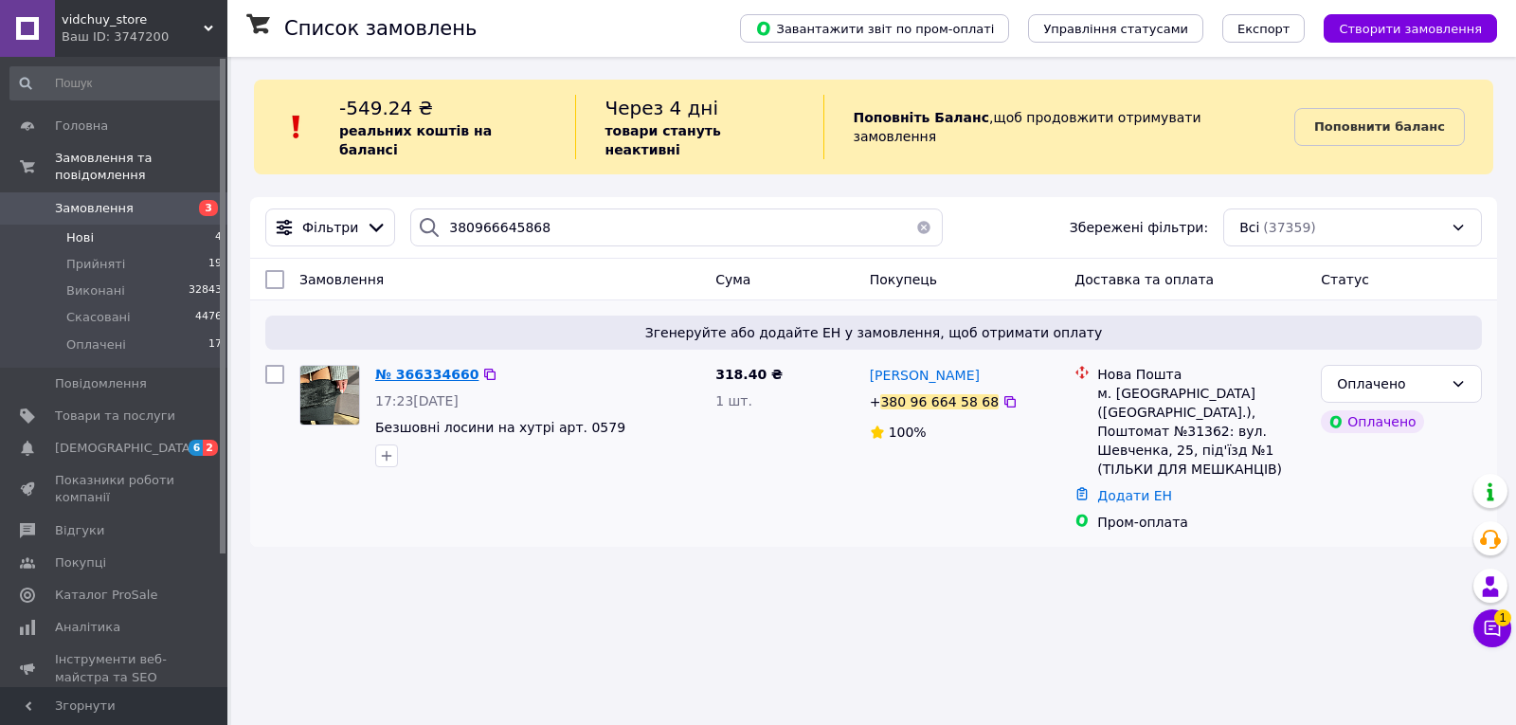
click at [425, 367] on span "№ 366334660" at bounding box center [426, 374] width 103 height 15
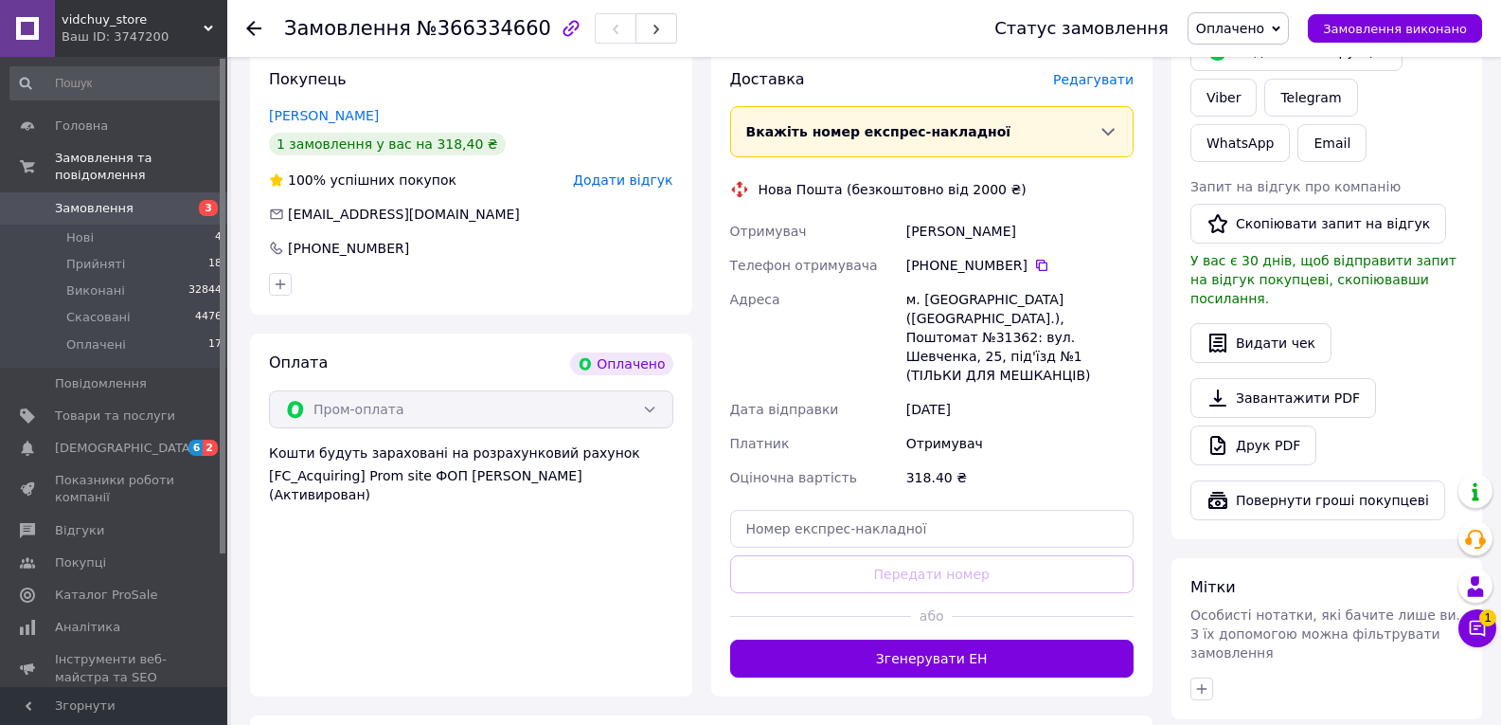
scroll to position [853, 0]
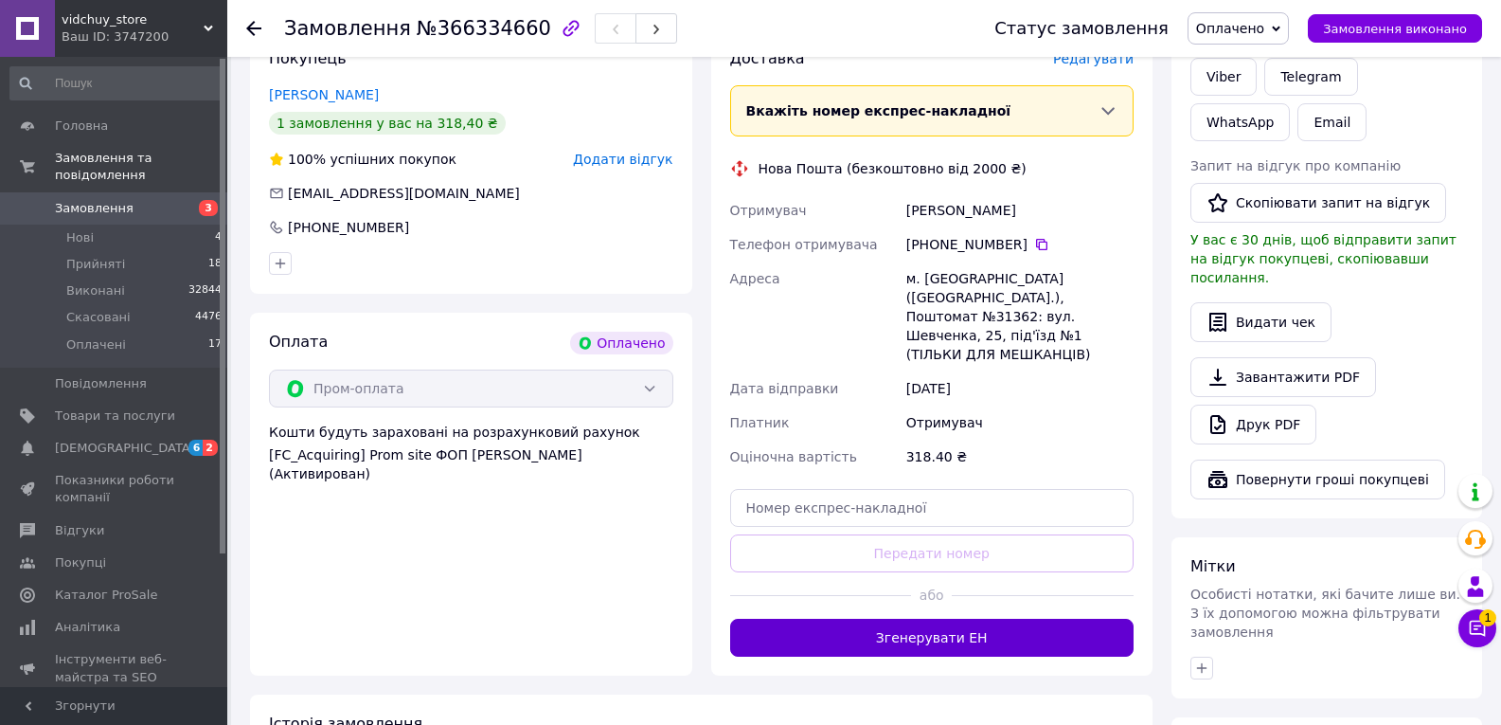
click at [873, 619] on button "Згенерувати ЕН" at bounding box center [932, 638] width 404 height 38
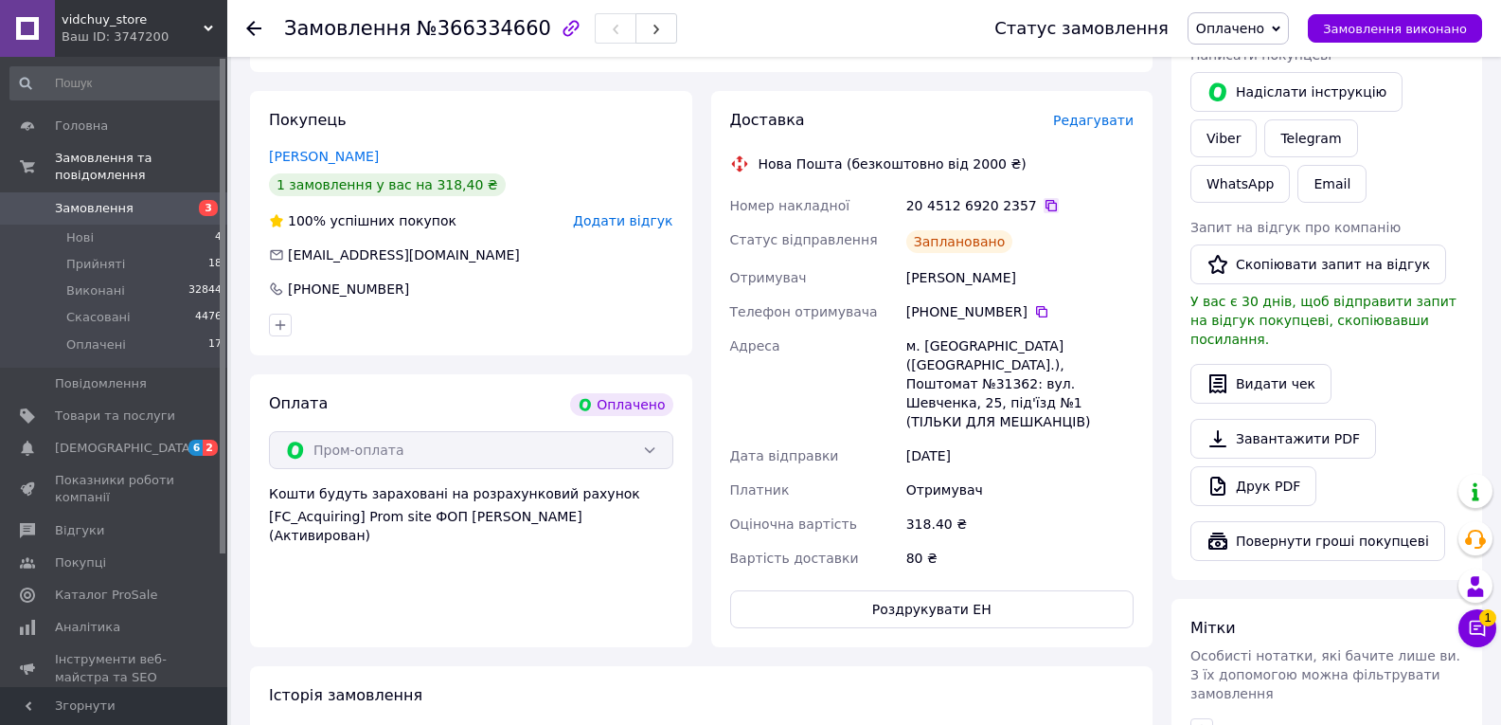
scroll to position [758, 0]
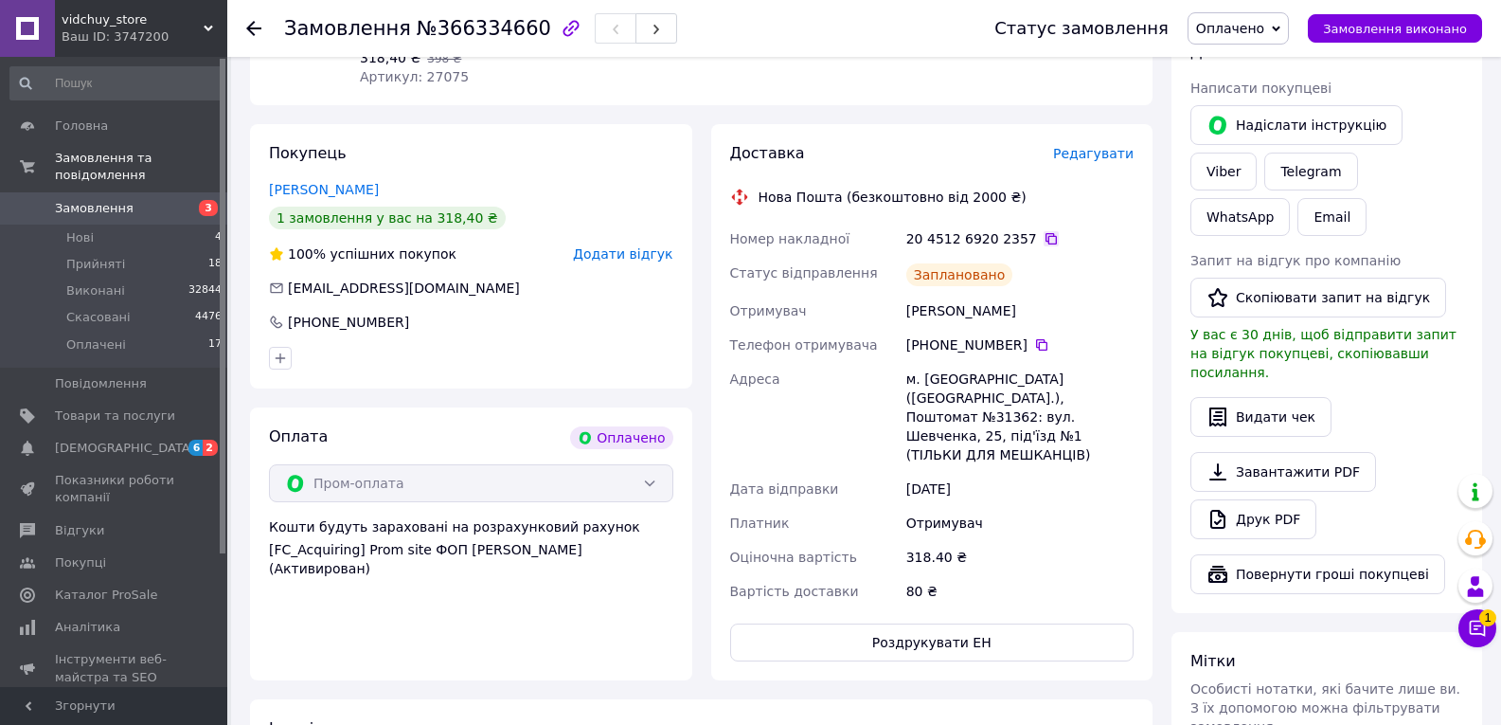
click at [1044, 231] on icon at bounding box center [1051, 238] width 15 height 15
click at [1383, 26] on span "Замовлення виконано" at bounding box center [1395, 29] width 144 height 14
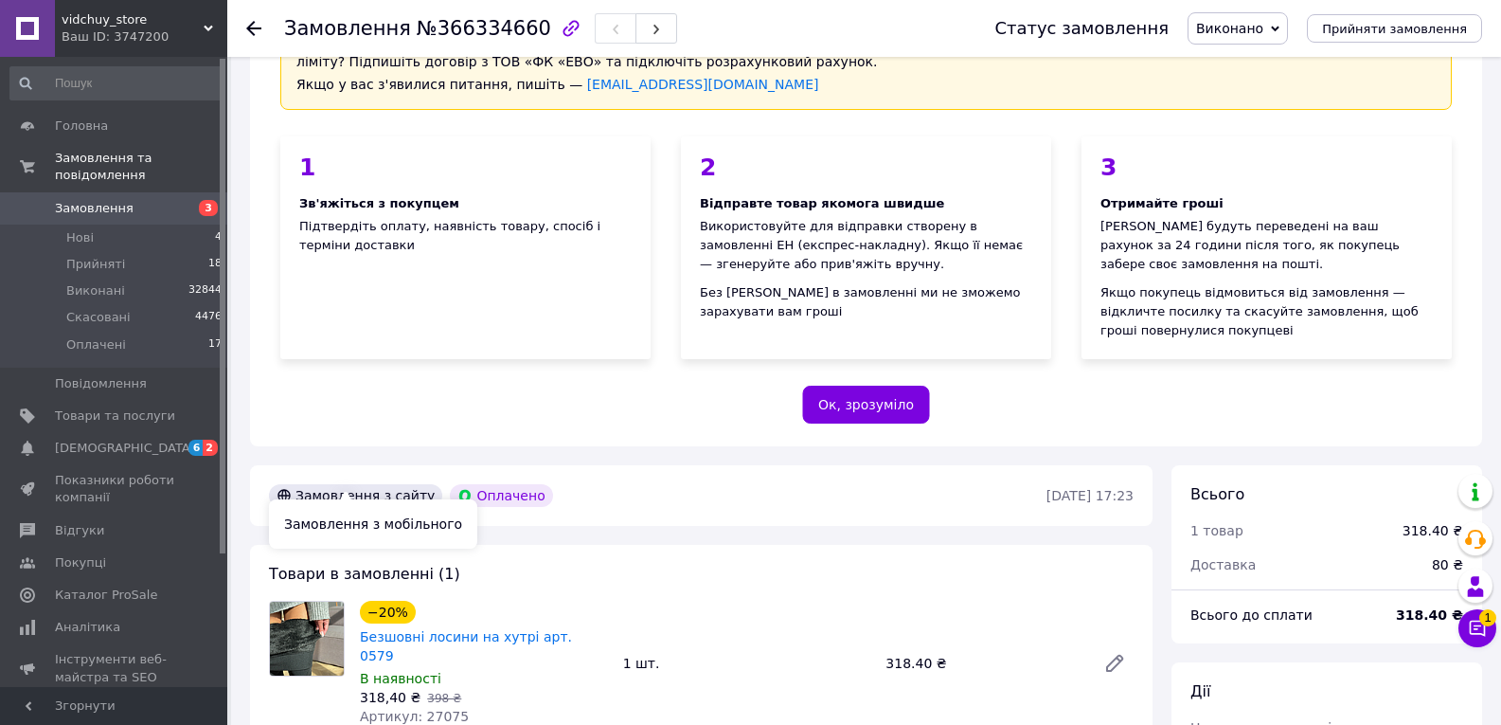
scroll to position [0, 0]
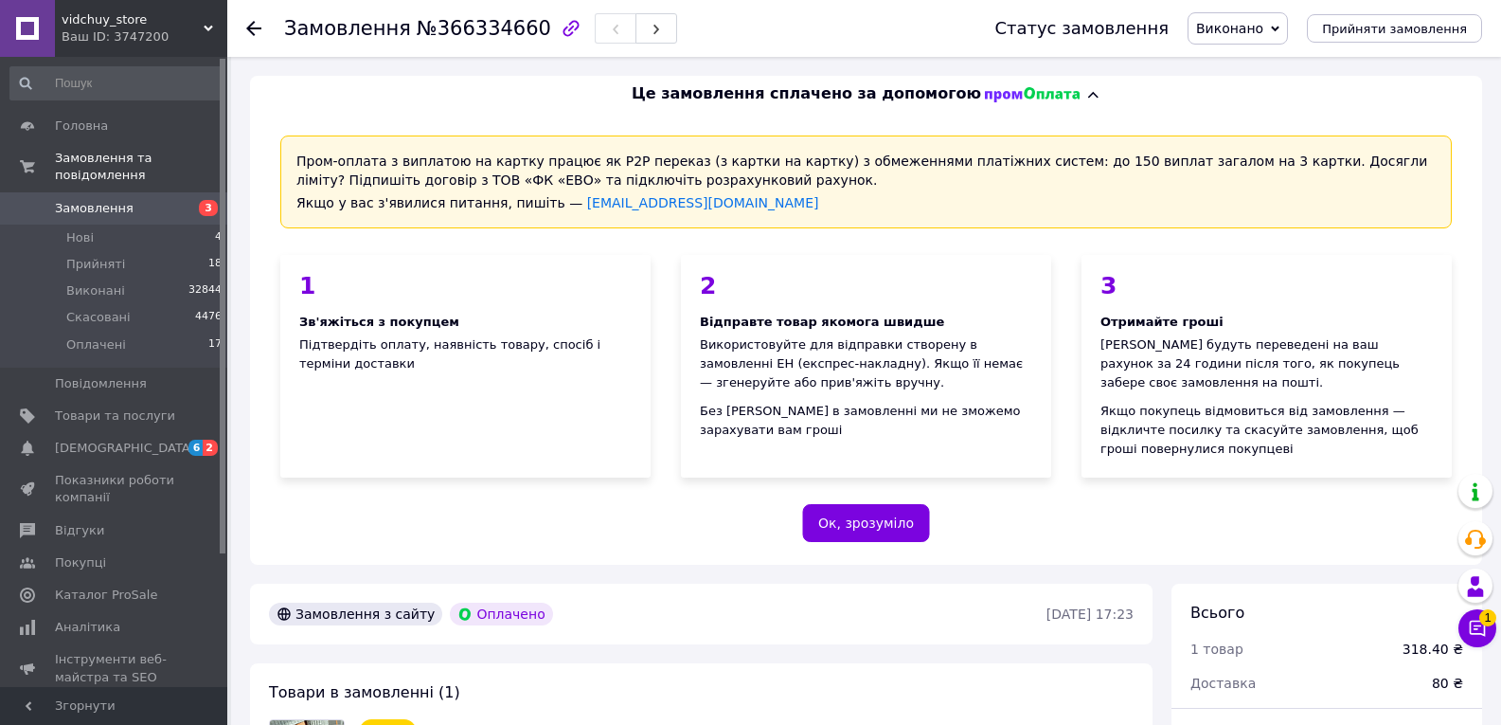
click at [247, 27] on icon at bounding box center [253, 28] width 15 height 15
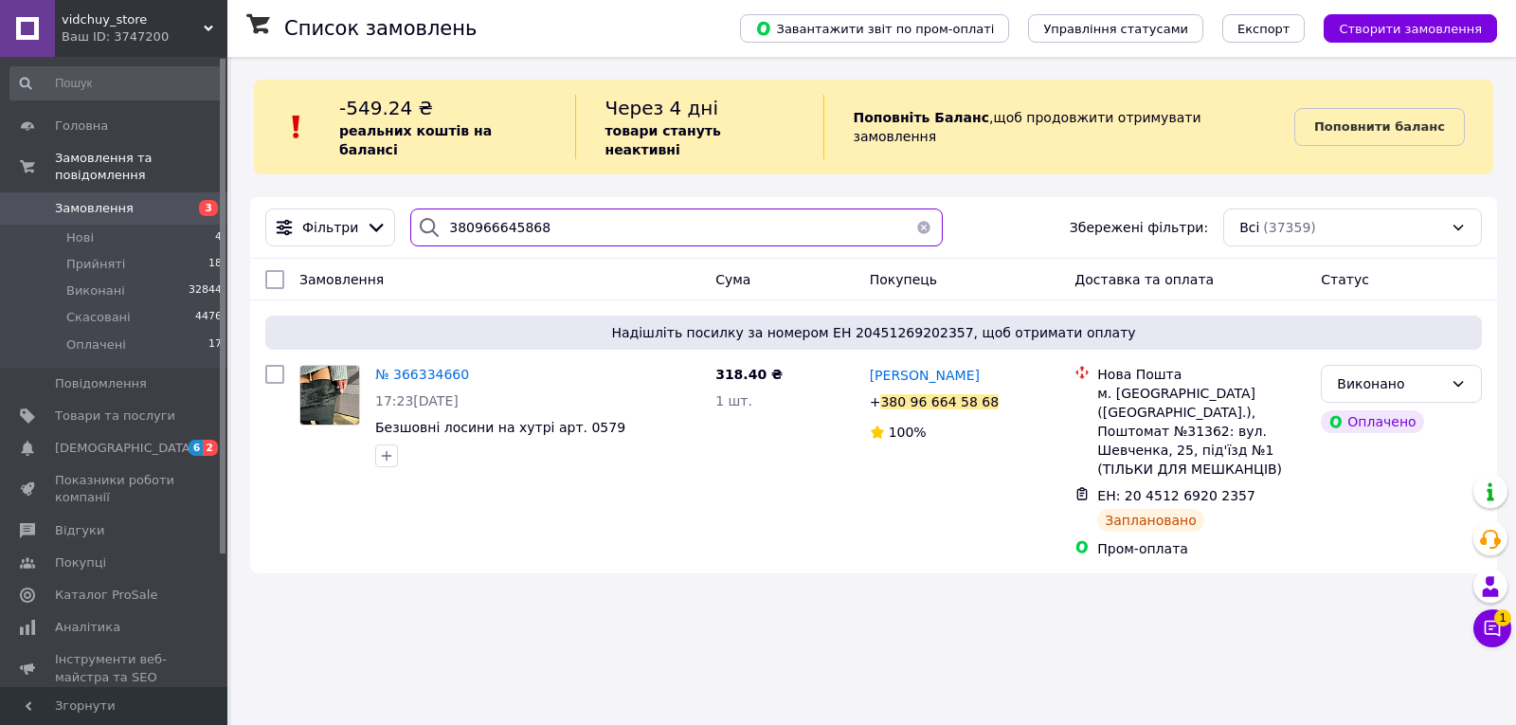
click at [587, 214] on input "380966645868" at bounding box center [676, 227] width 532 height 38
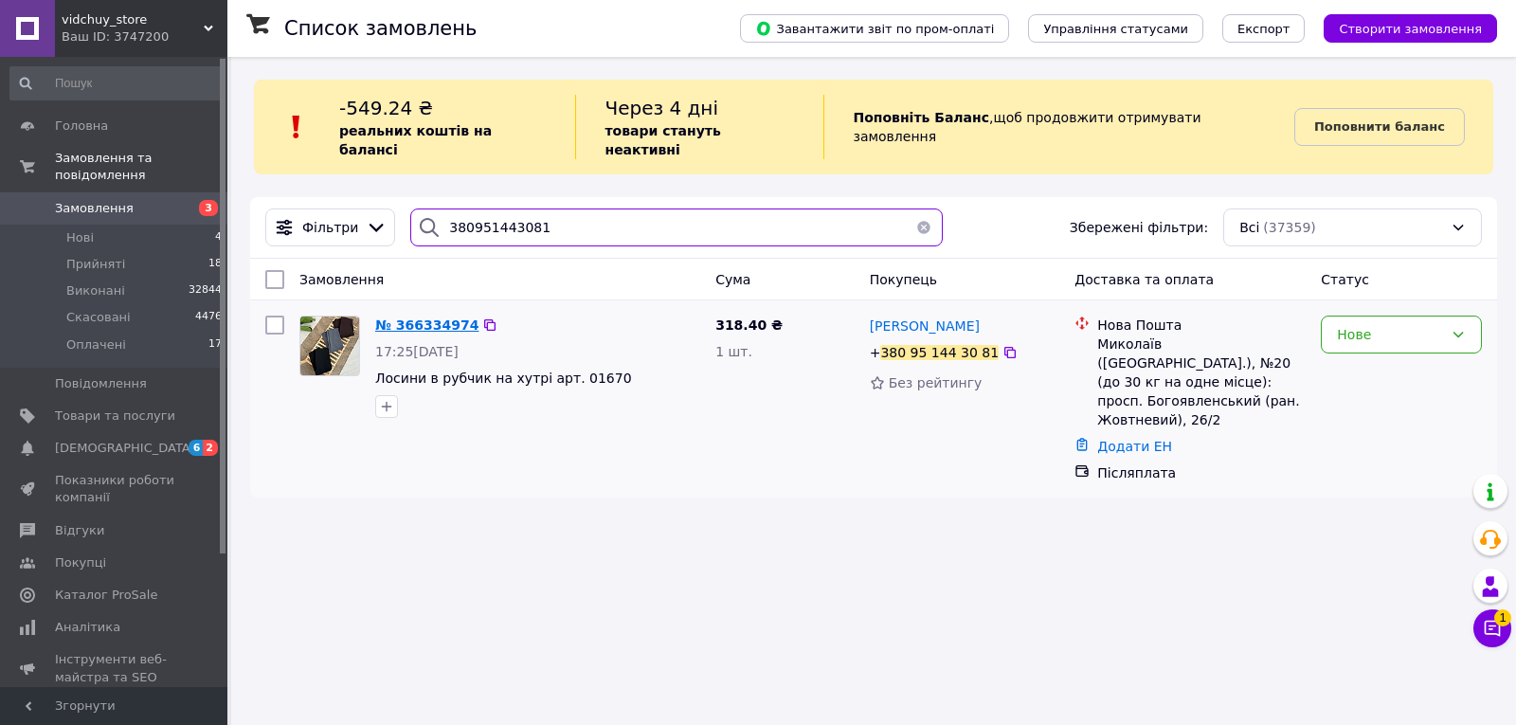
type input "380951443081"
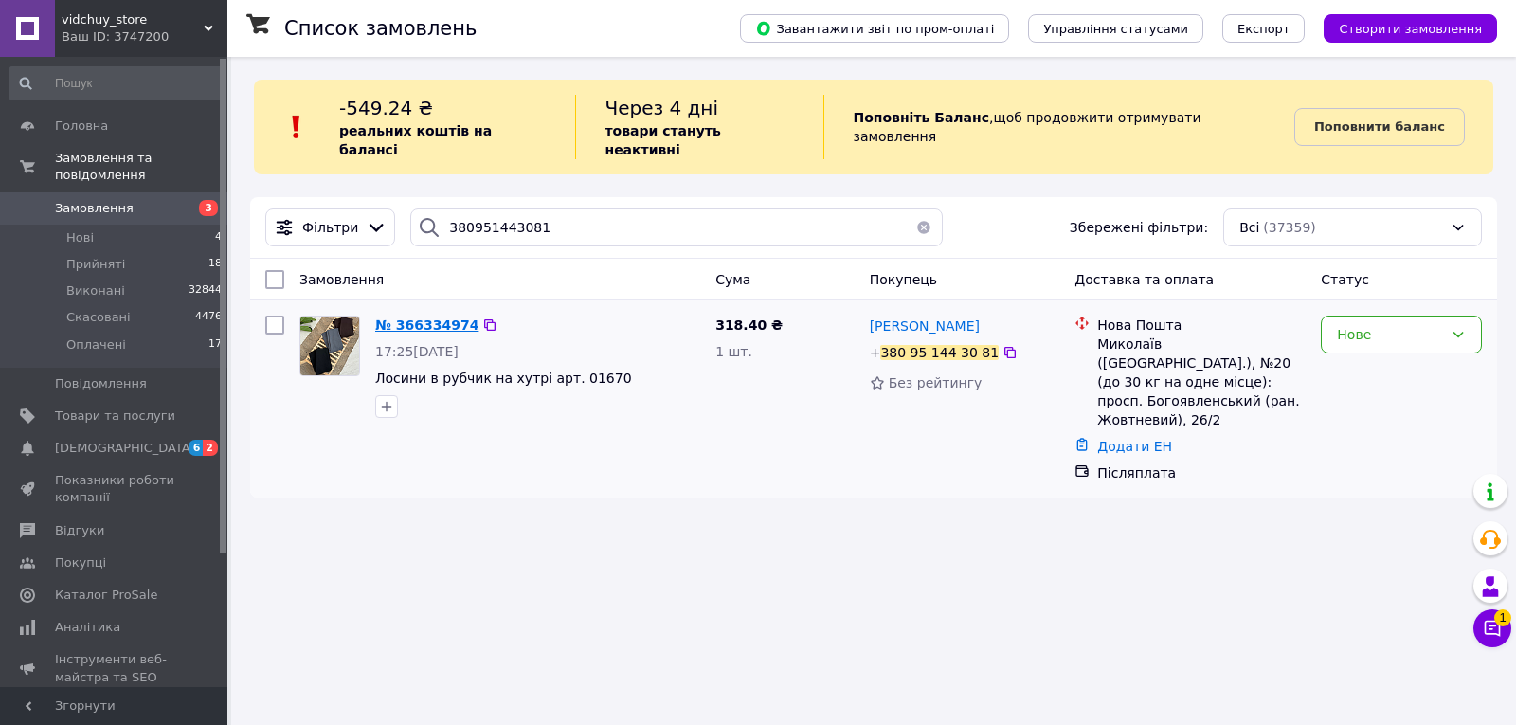
click at [426, 317] on span "№ 366334974" at bounding box center [426, 324] width 103 height 15
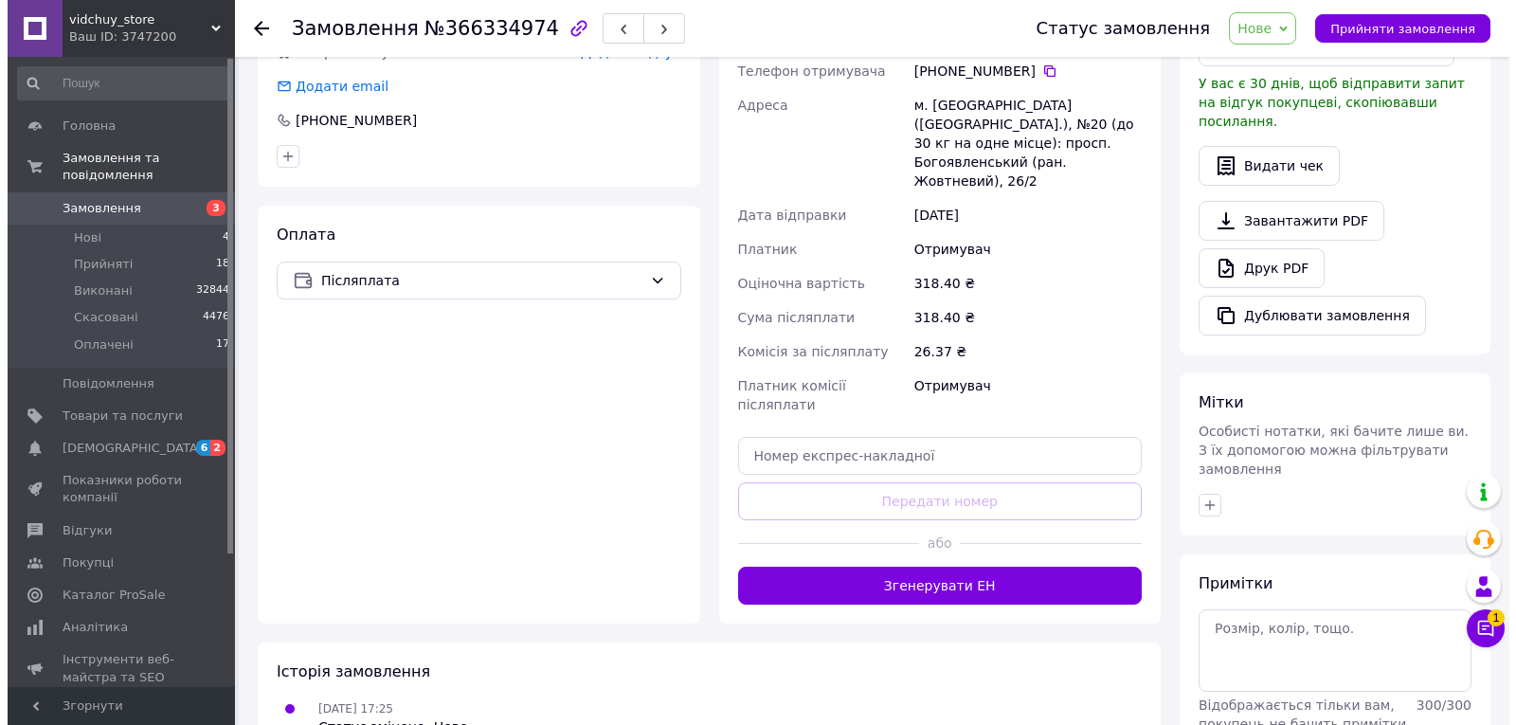
scroll to position [504, 0]
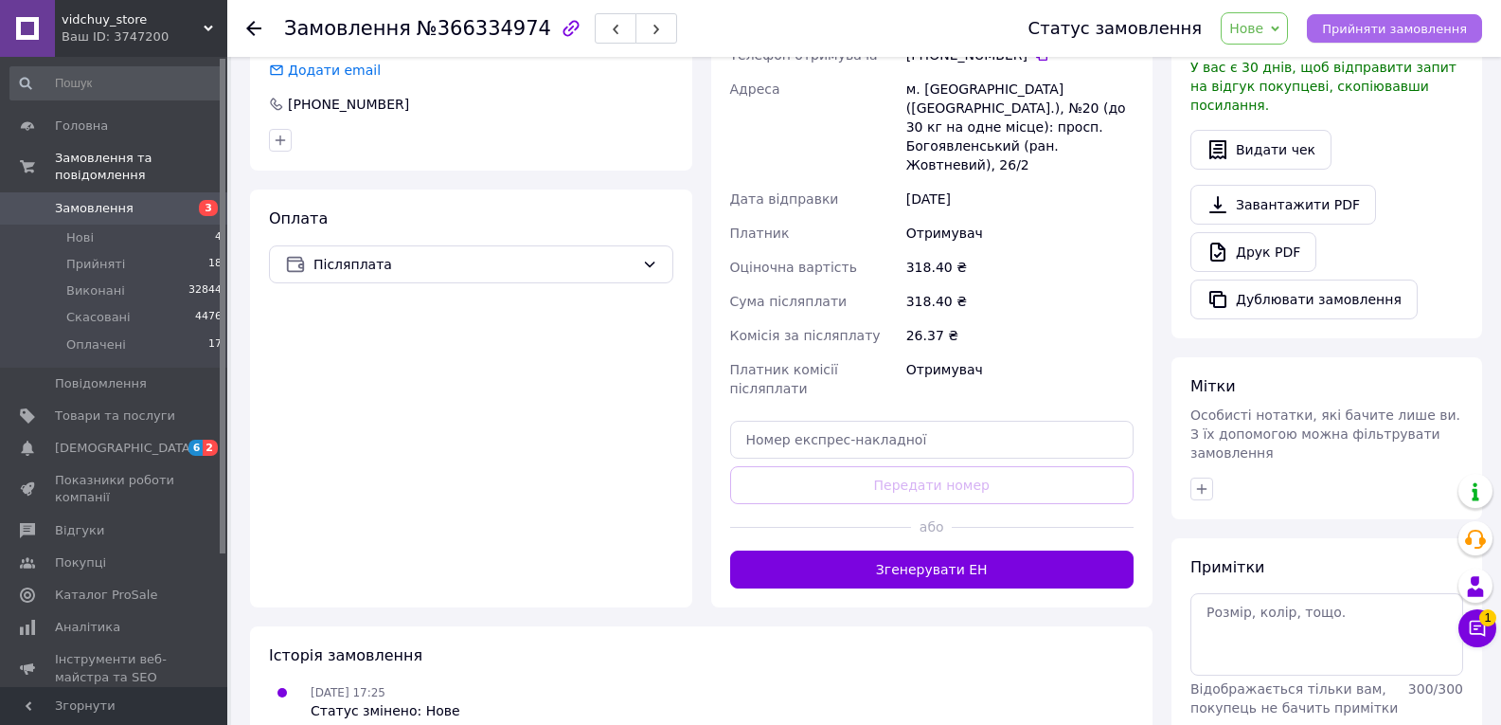
click at [1371, 28] on span "Прийняти замовлення" at bounding box center [1394, 29] width 145 height 14
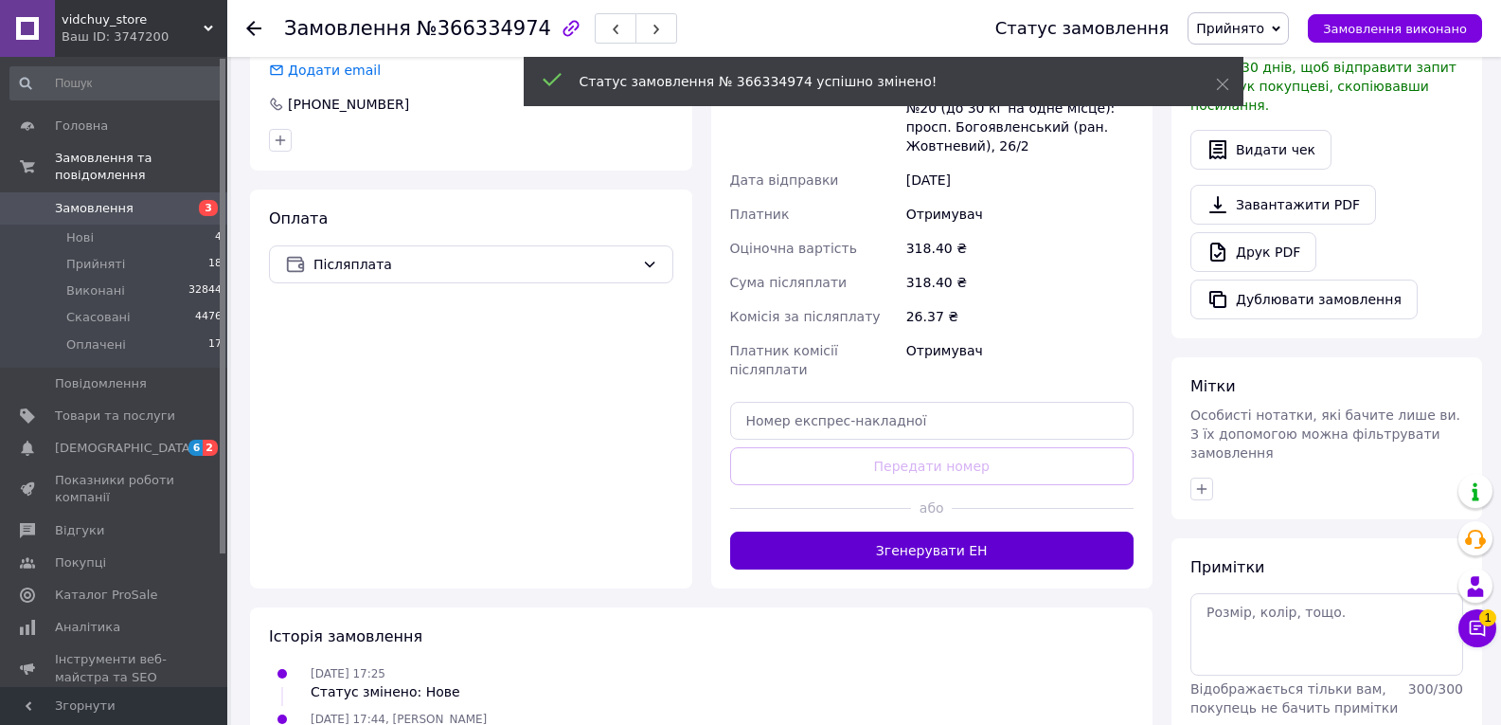
click at [942, 531] on button "Згенерувати ЕН" at bounding box center [932, 550] width 404 height 38
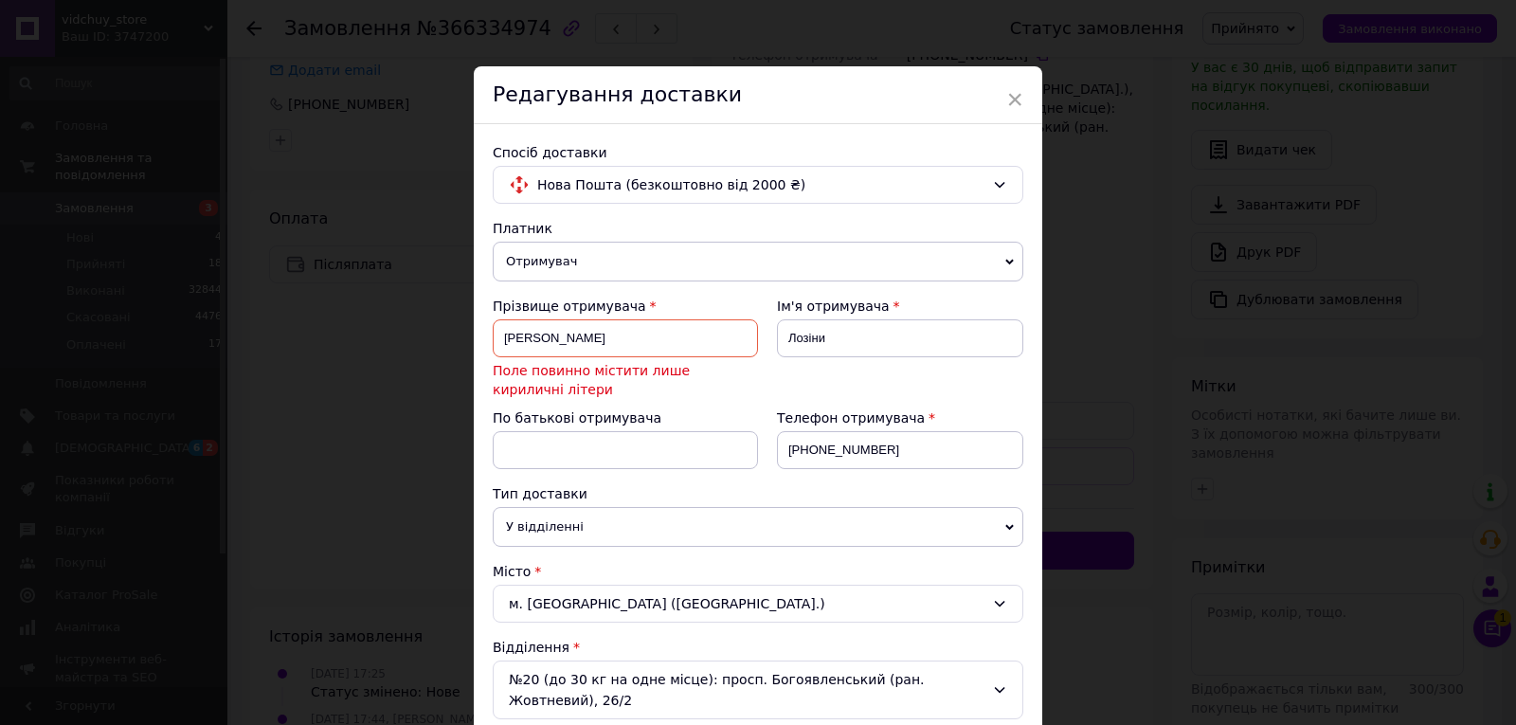
click at [675, 337] on input "[PERSON_NAME]" at bounding box center [625, 338] width 265 height 38
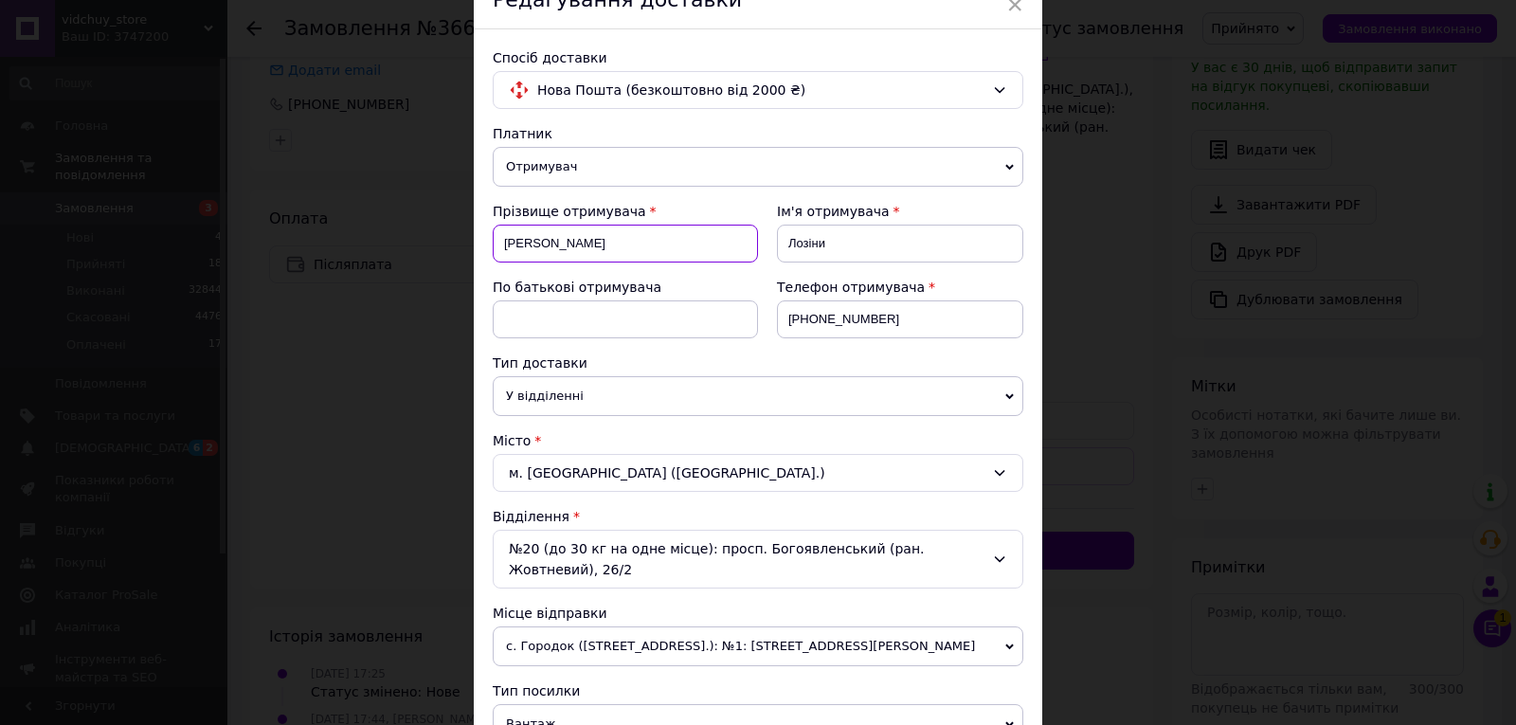
scroll to position [0, 0]
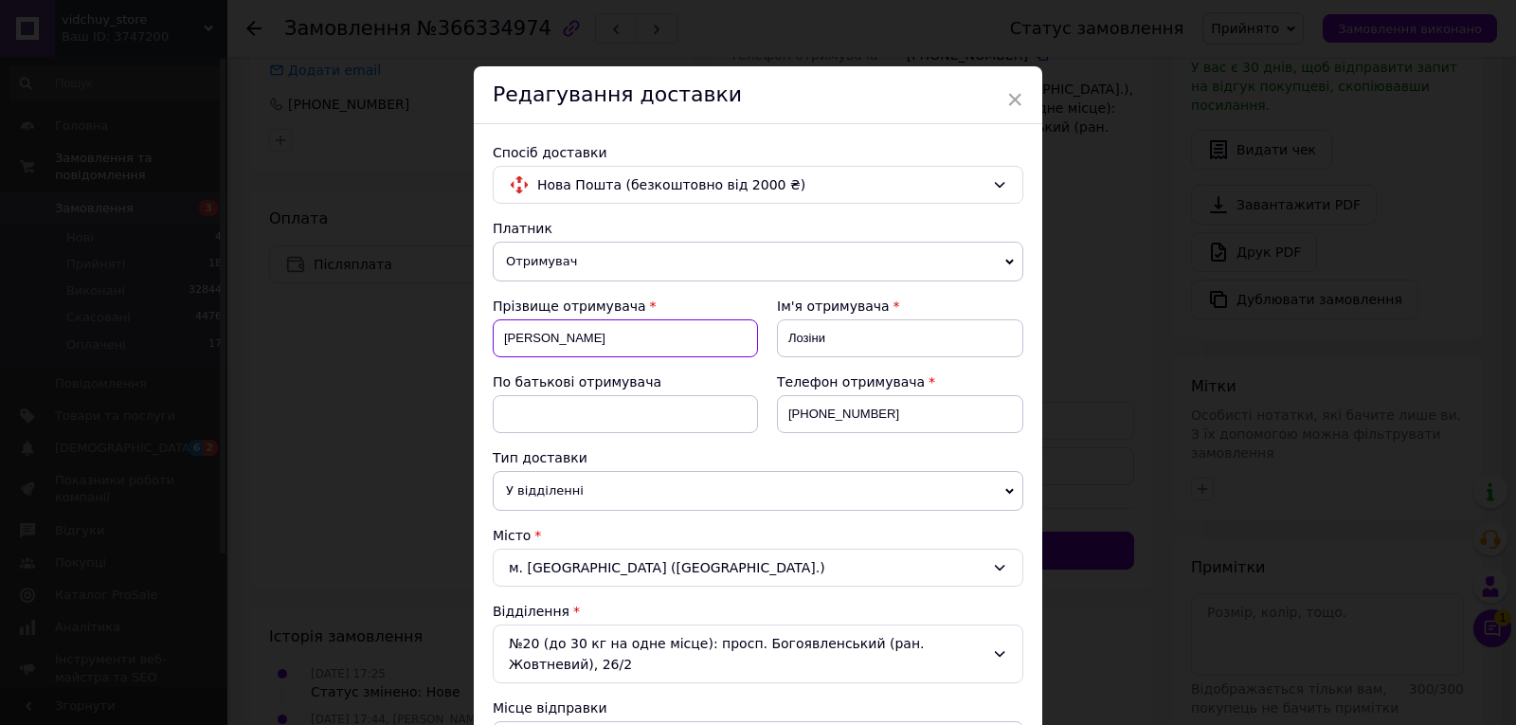
type input "[PERSON_NAME]"
click at [627, 402] on input at bounding box center [625, 414] width 265 height 38
click at [638, 331] on input "[PERSON_NAME]" at bounding box center [625, 338] width 265 height 38
click at [617, 416] on input at bounding box center [625, 414] width 265 height 38
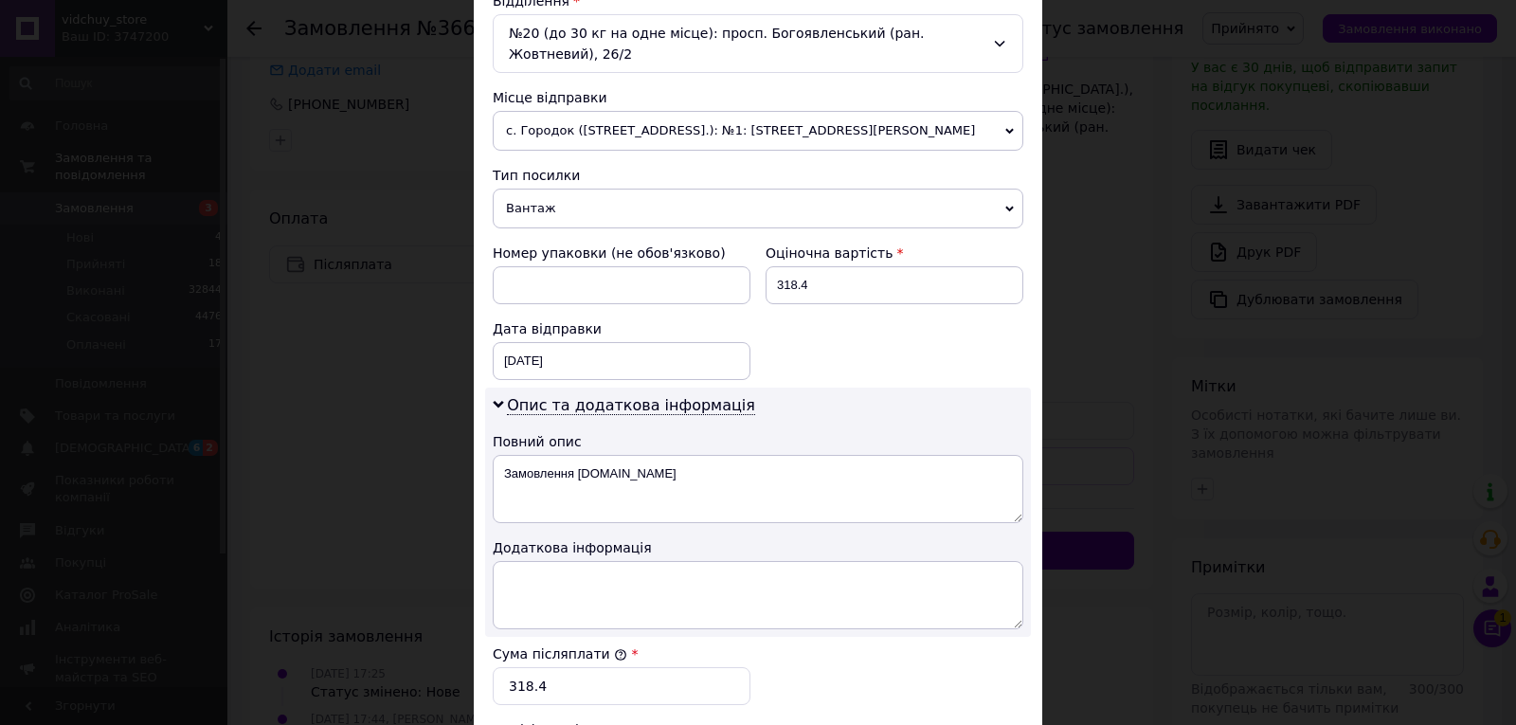
scroll to position [933, 0]
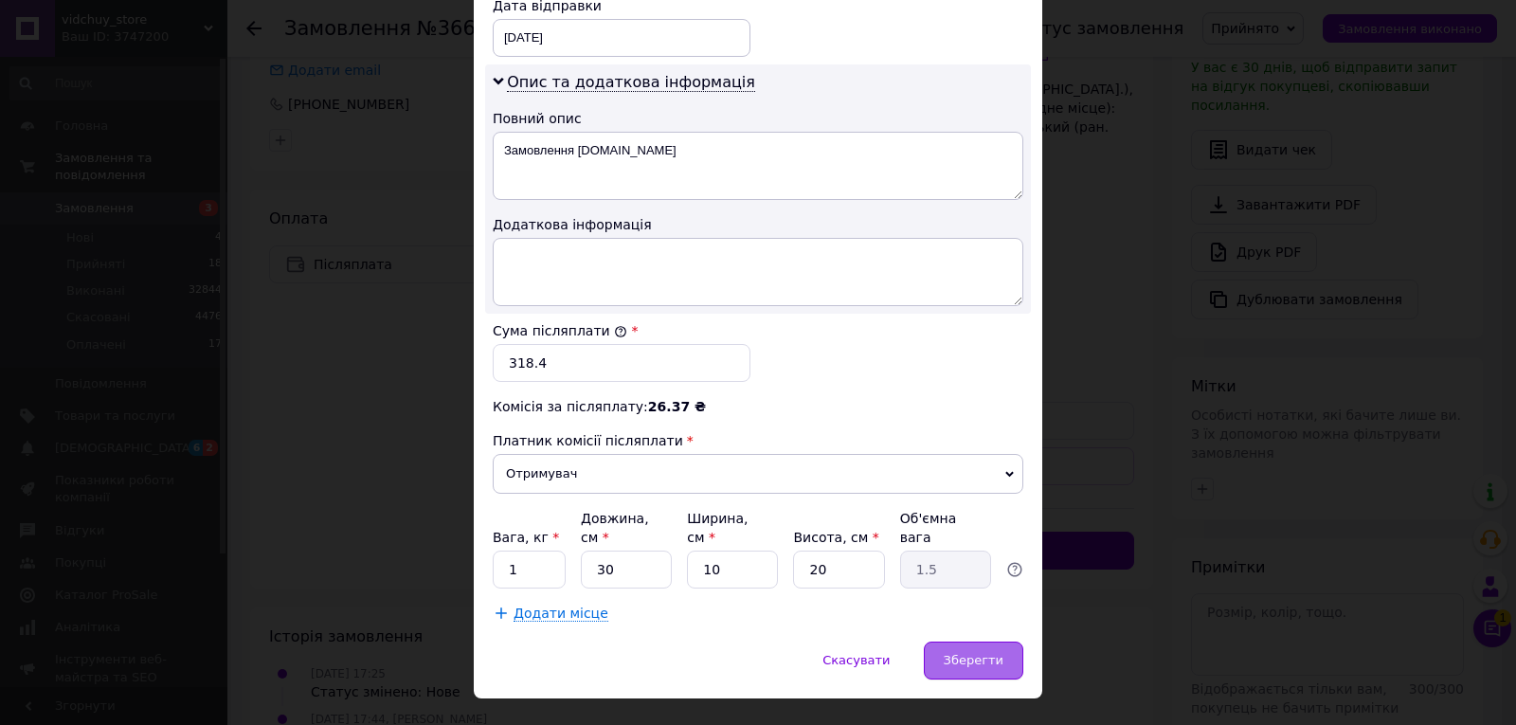
type input "[PERSON_NAME]"
click at [984, 653] on span "Зберегти" at bounding box center [973, 660] width 60 height 14
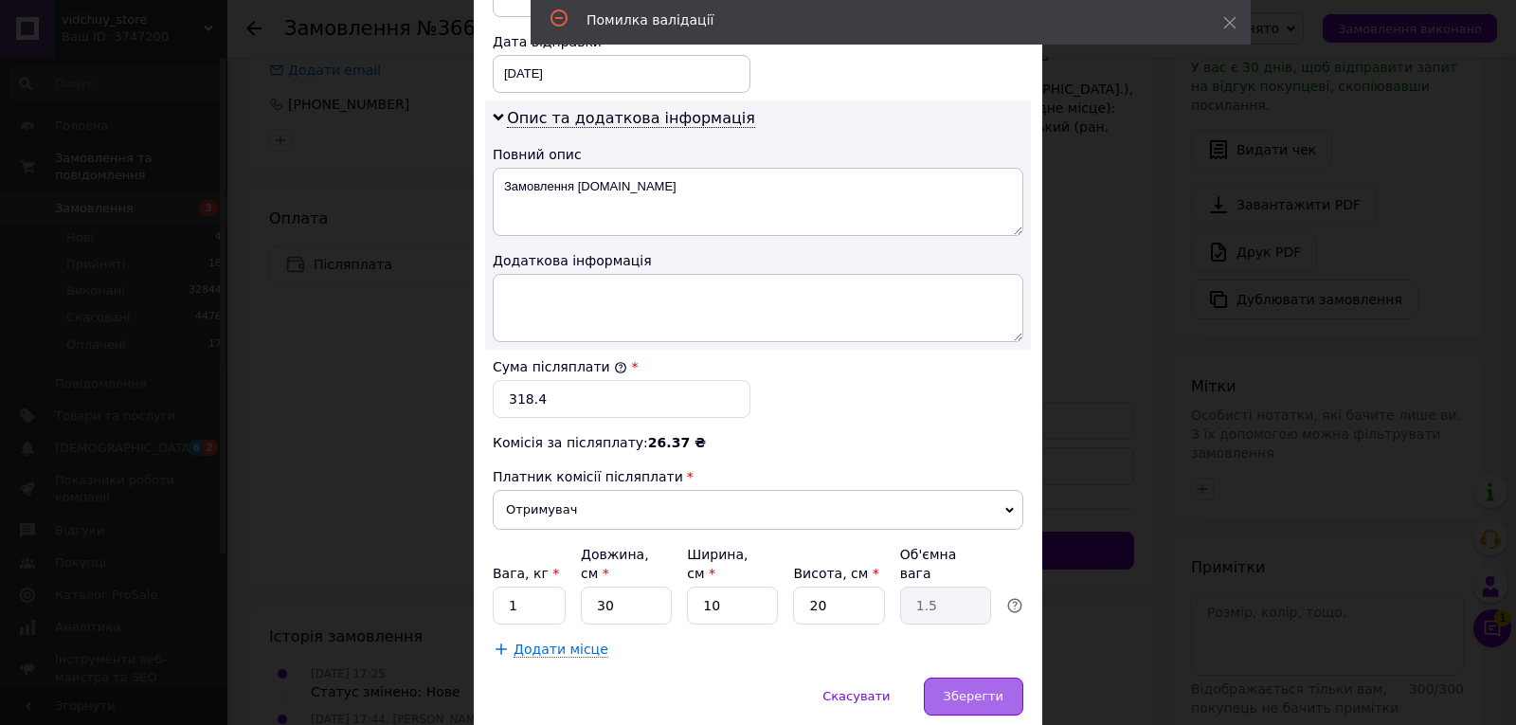
scroll to position [0, 0]
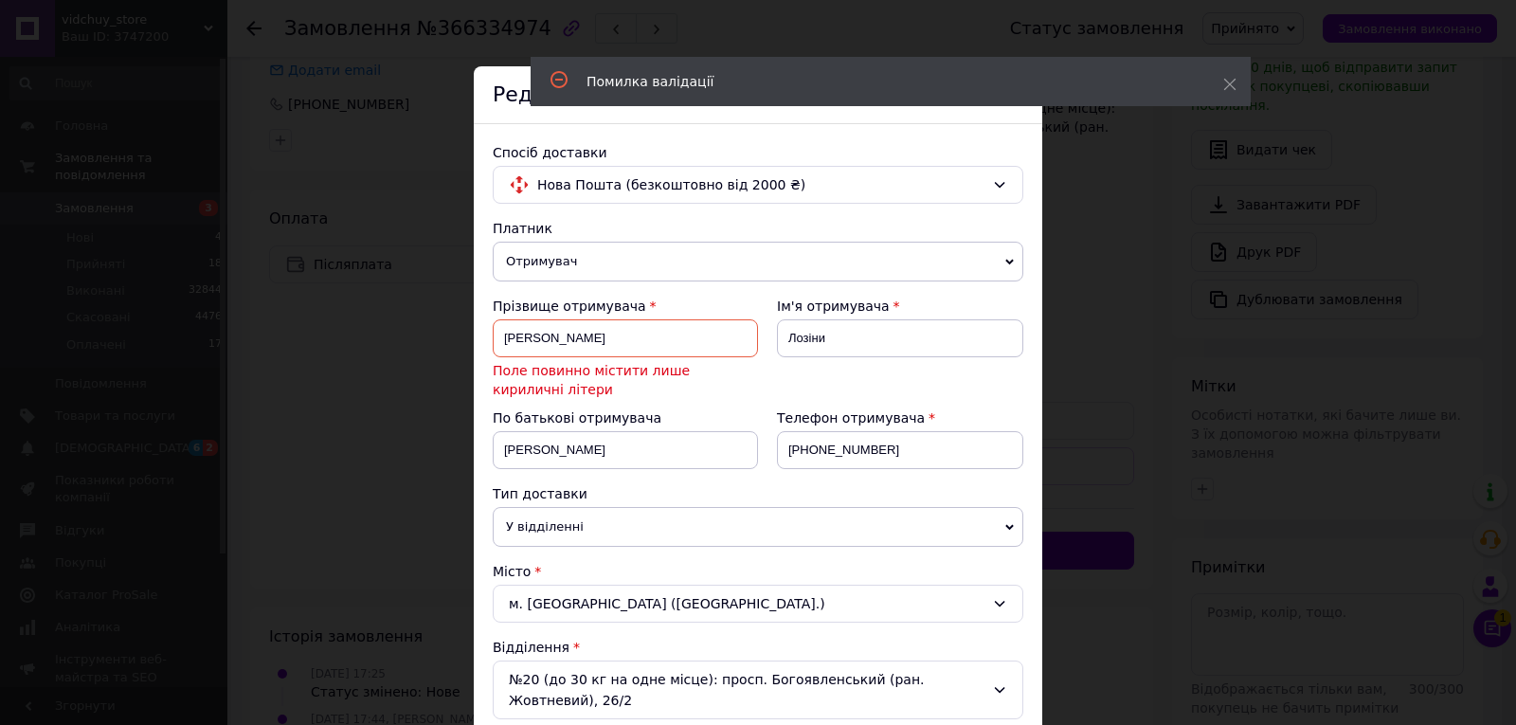
click at [635, 345] on input "[PERSON_NAME]" at bounding box center [625, 338] width 265 height 38
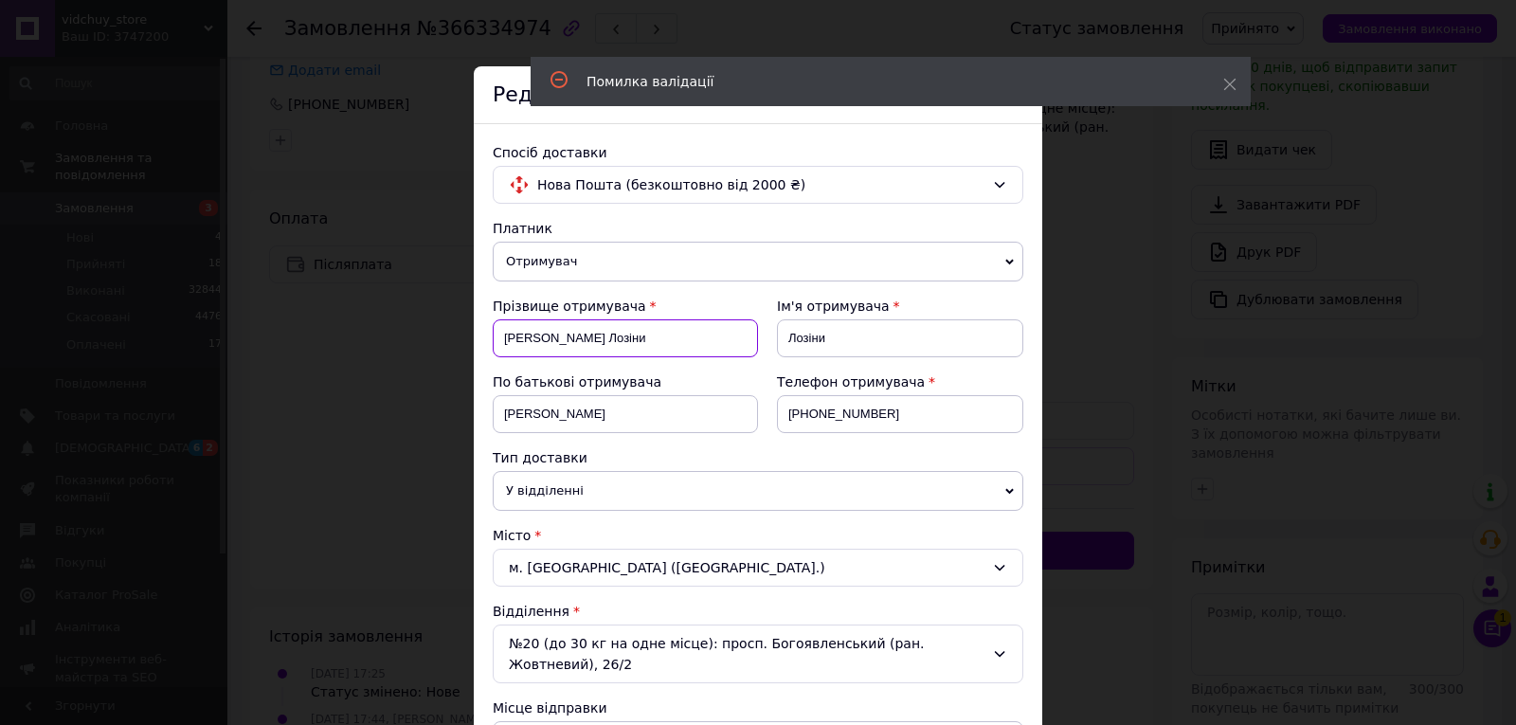
type input "[PERSON_NAME] Лозіни"
click at [858, 329] on input "Лозіни" at bounding box center [900, 338] width 246 height 38
type input "[PERSON_NAME]"
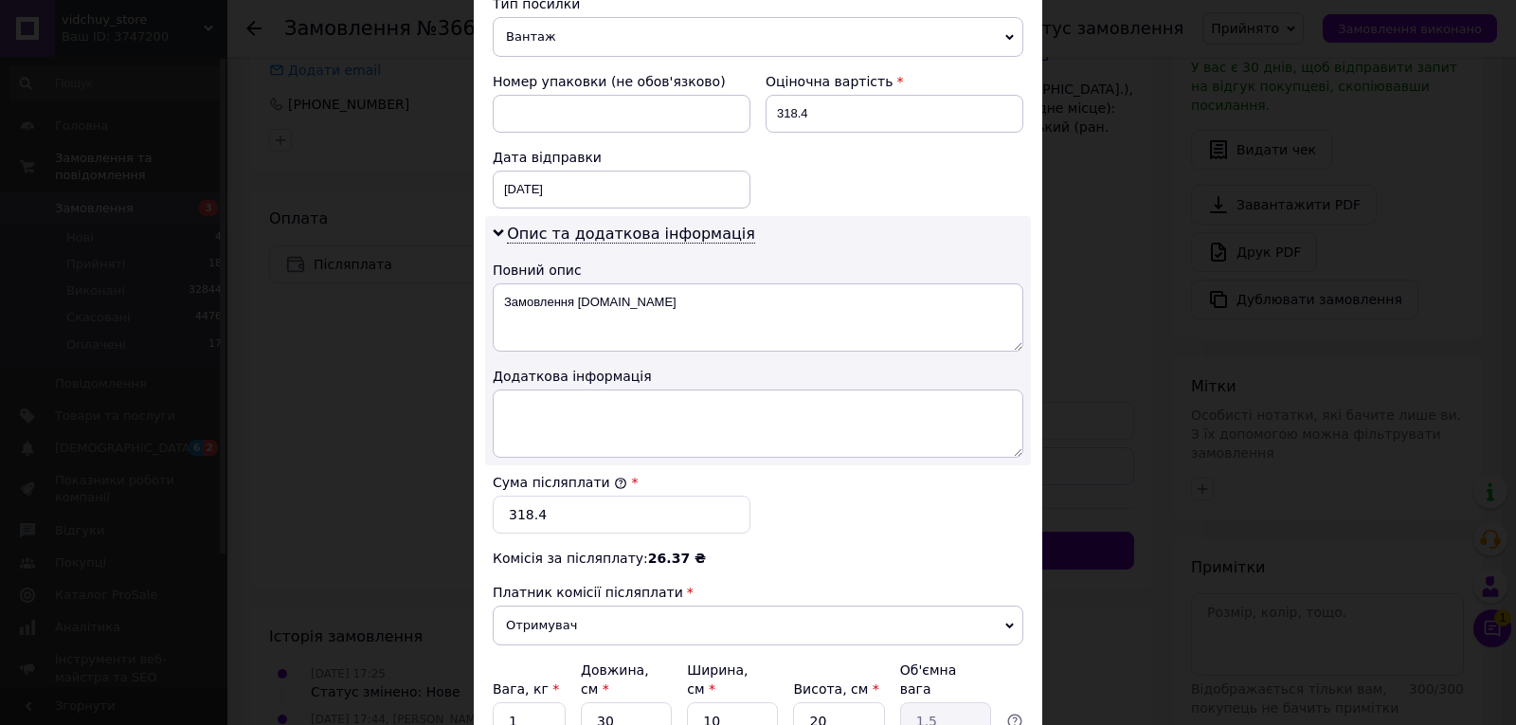
scroll to position [933, 0]
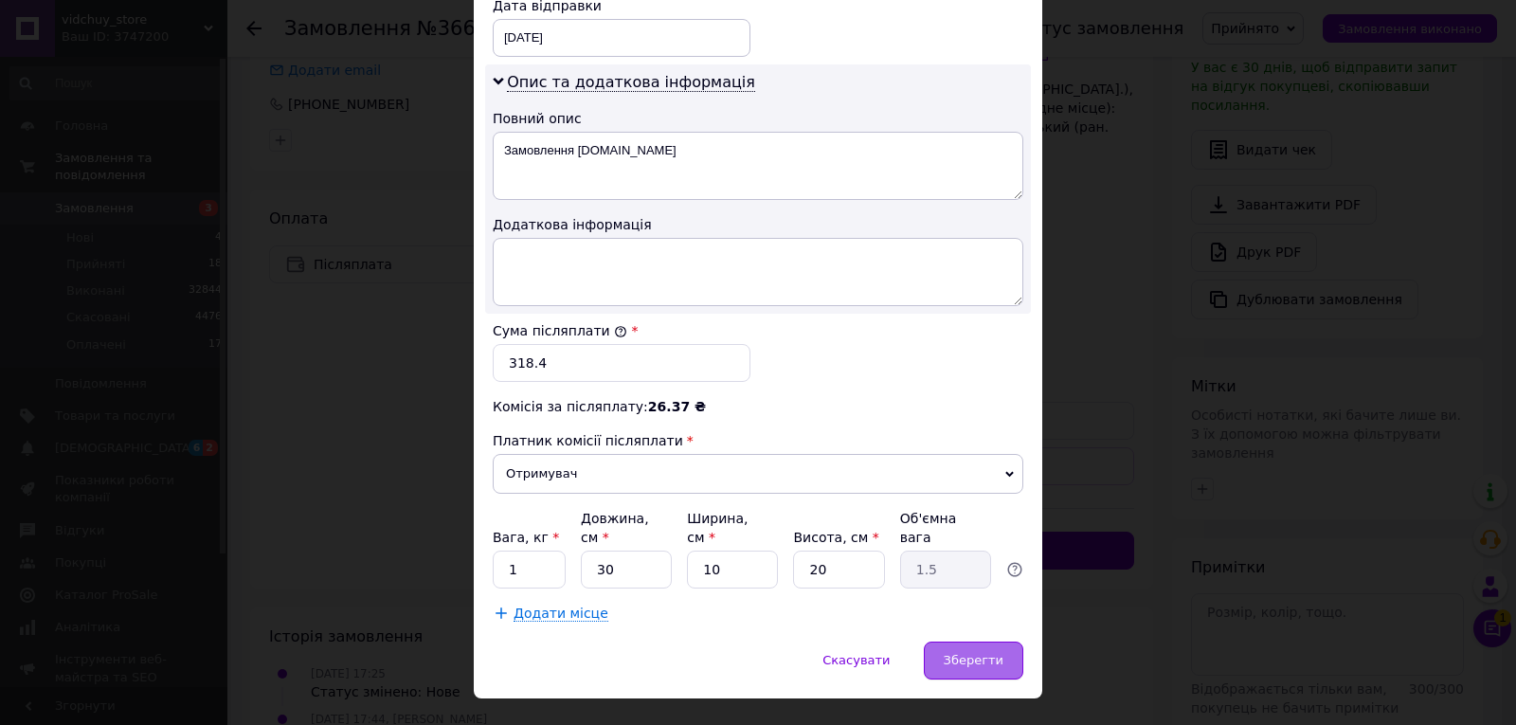
type input "[PERSON_NAME]"
click at [958, 653] on span "Зберегти" at bounding box center [973, 660] width 60 height 14
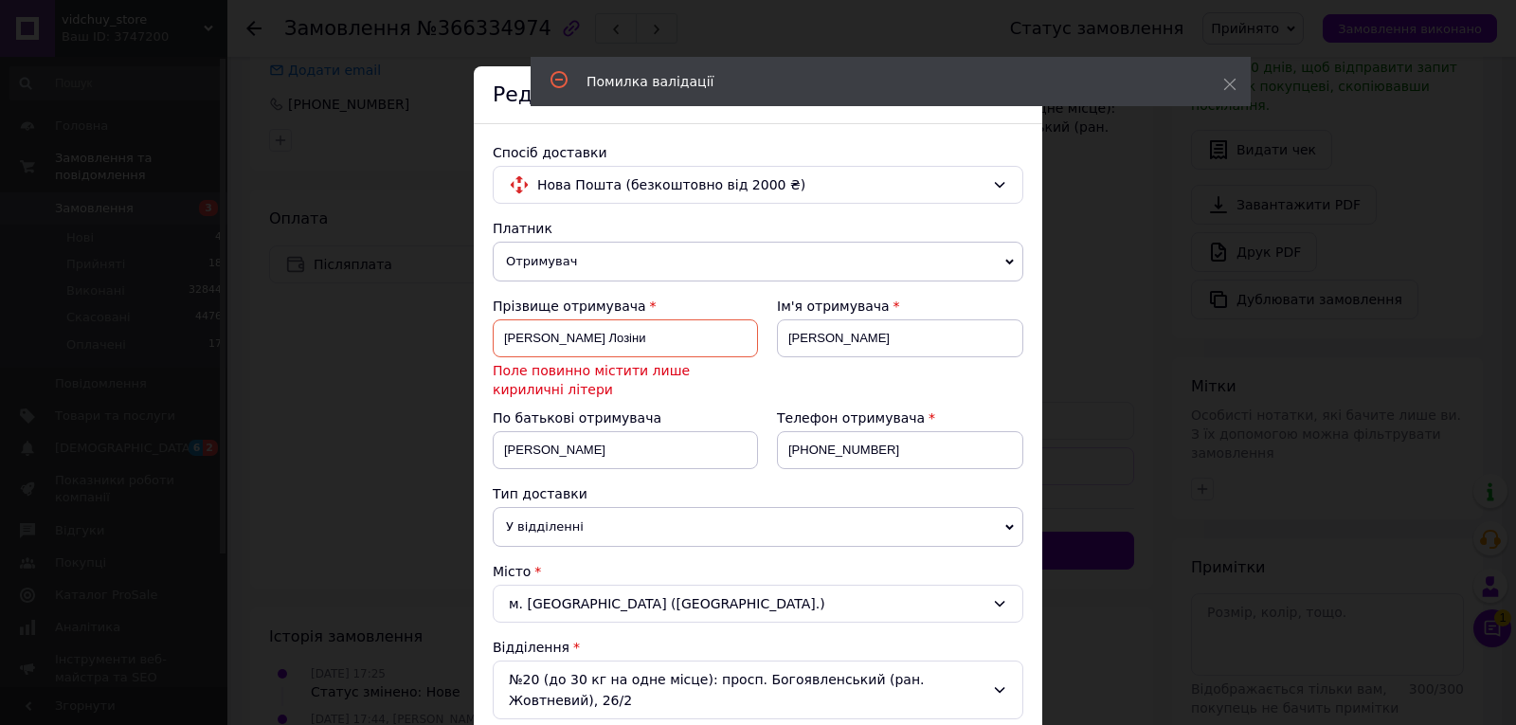
click at [632, 340] on input "[PERSON_NAME] Лозіни" at bounding box center [625, 338] width 265 height 38
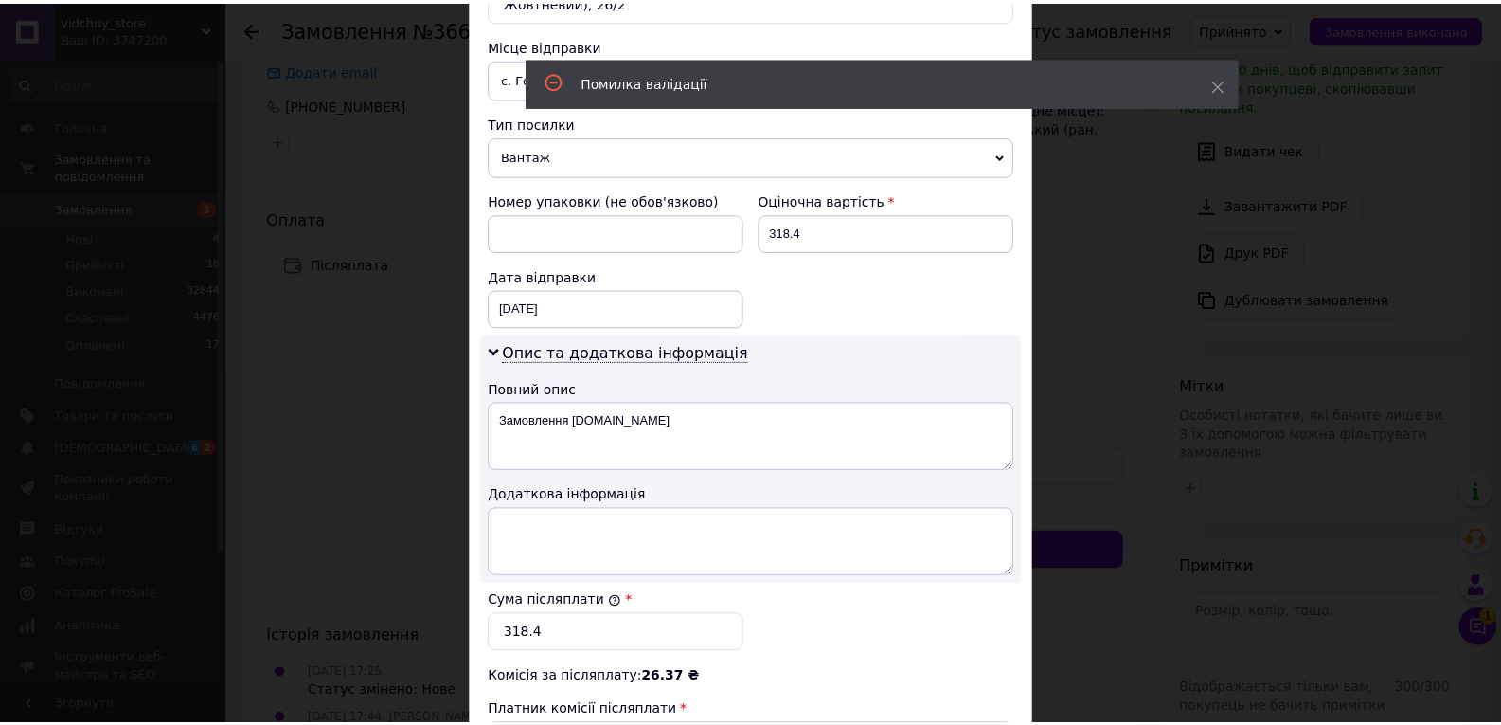
scroll to position [933, 0]
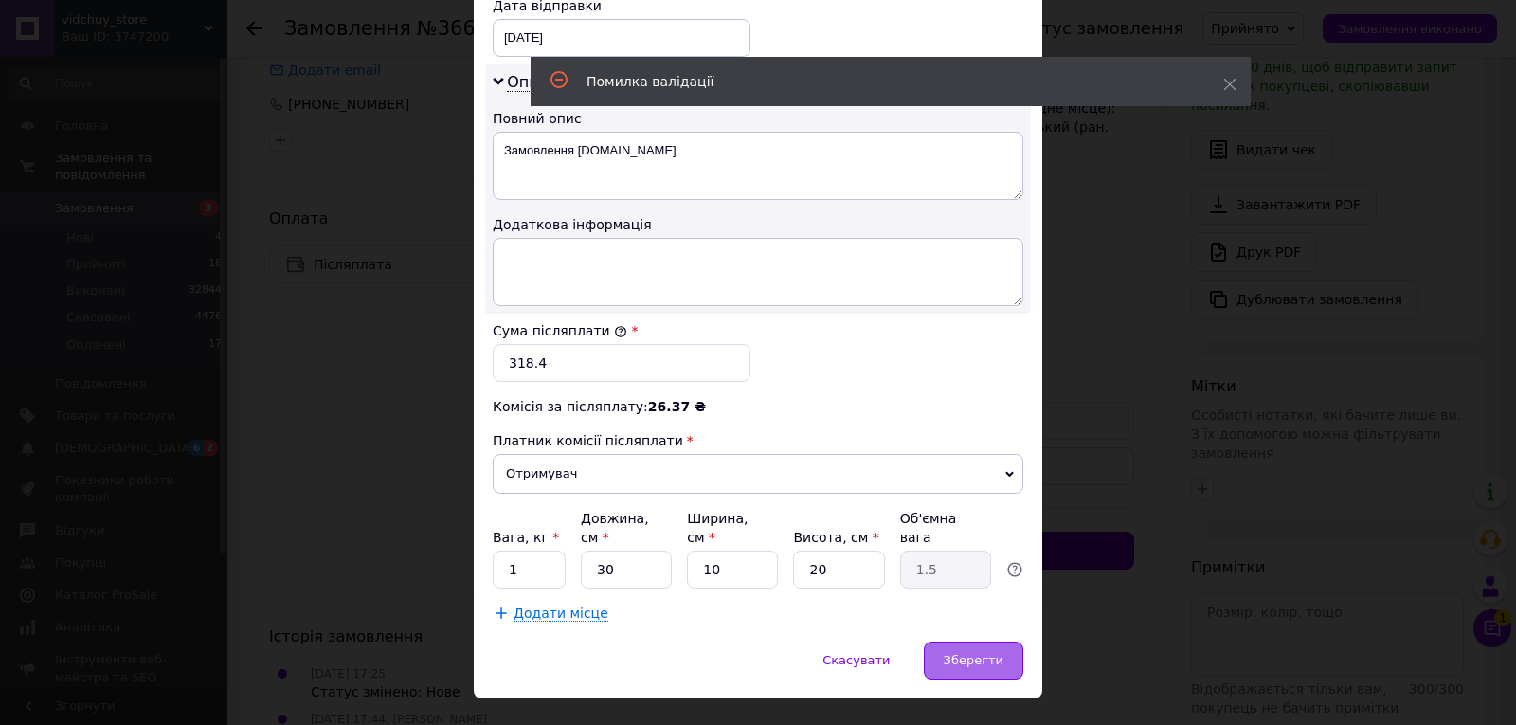
type input "[PERSON_NAME]"
click at [988, 641] on div "Зберегти" at bounding box center [973, 660] width 99 height 38
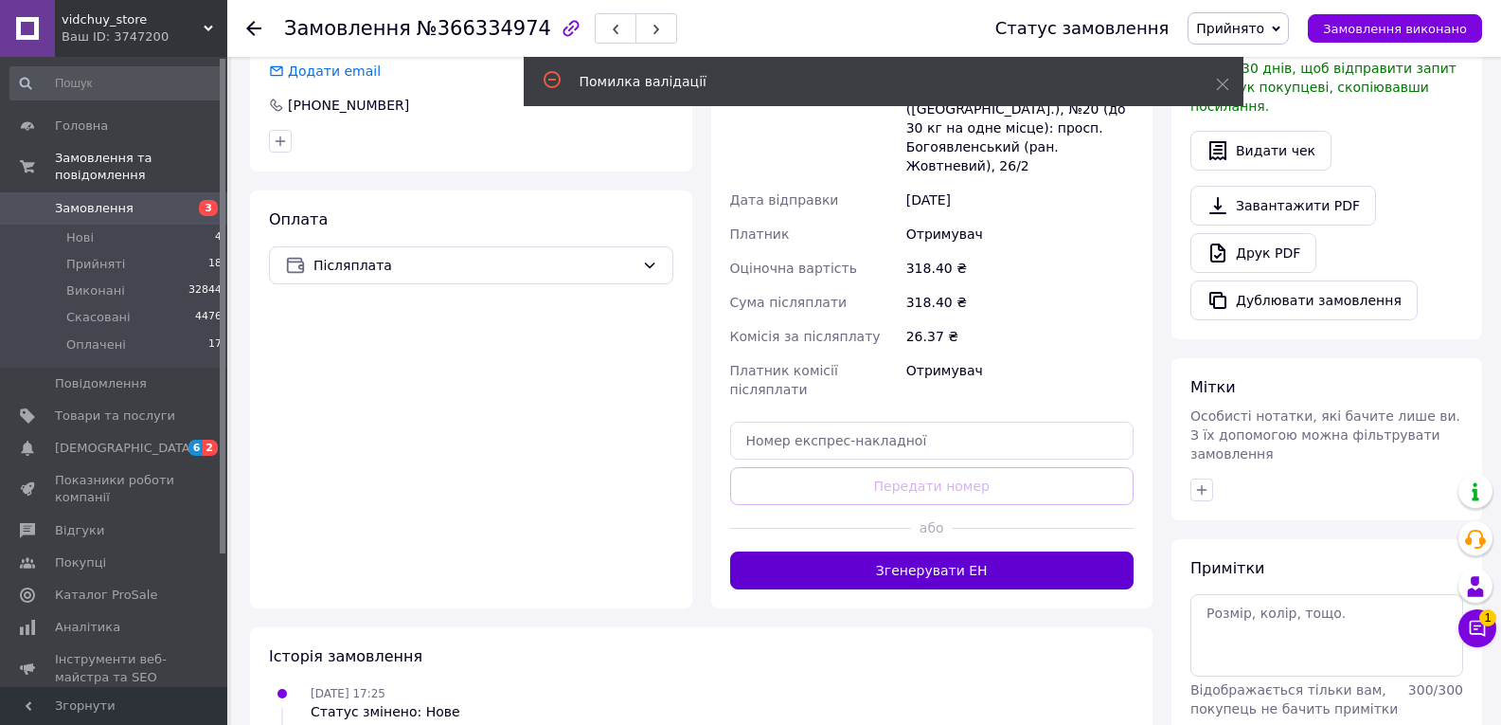
scroll to position [504, 0]
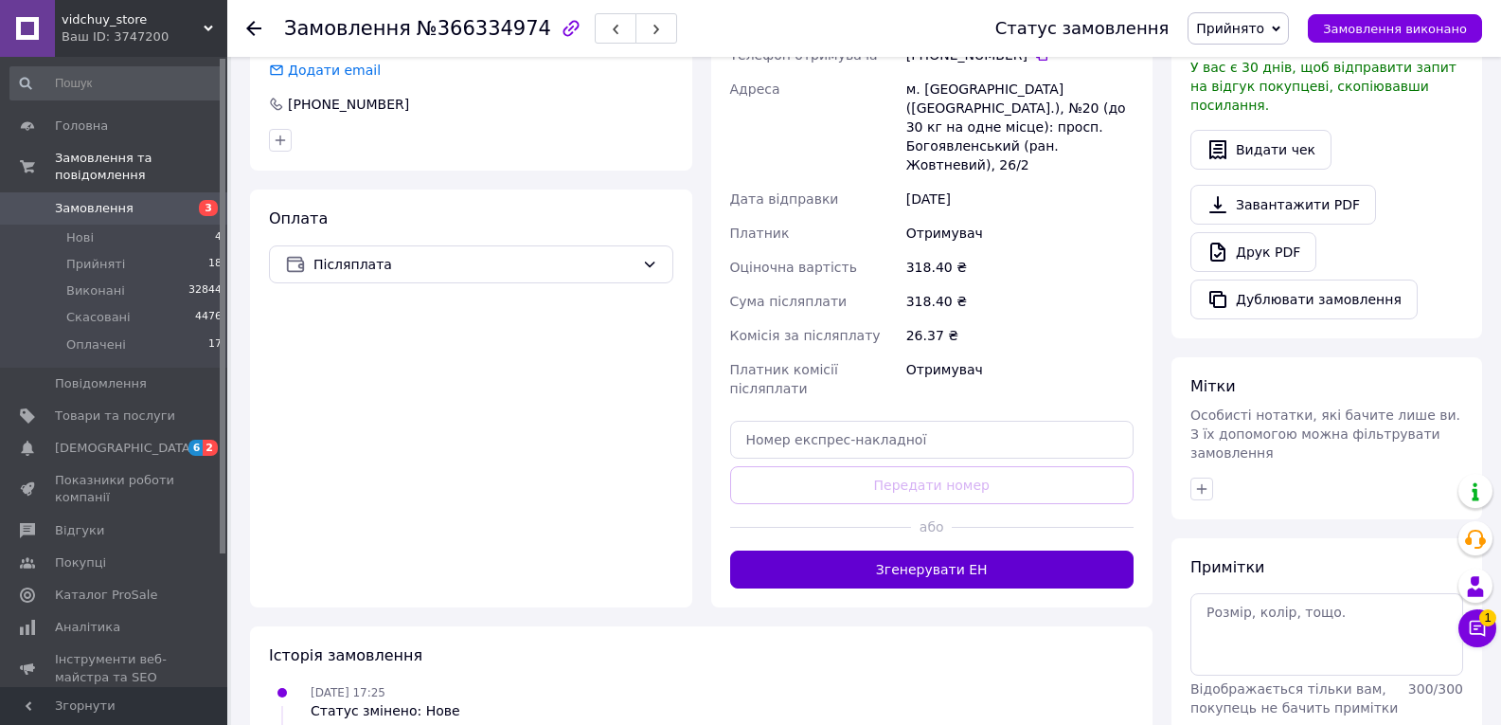
click at [926, 550] on button "Згенерувати ЕН" at bounding box center [932, 569] width 404 height 38
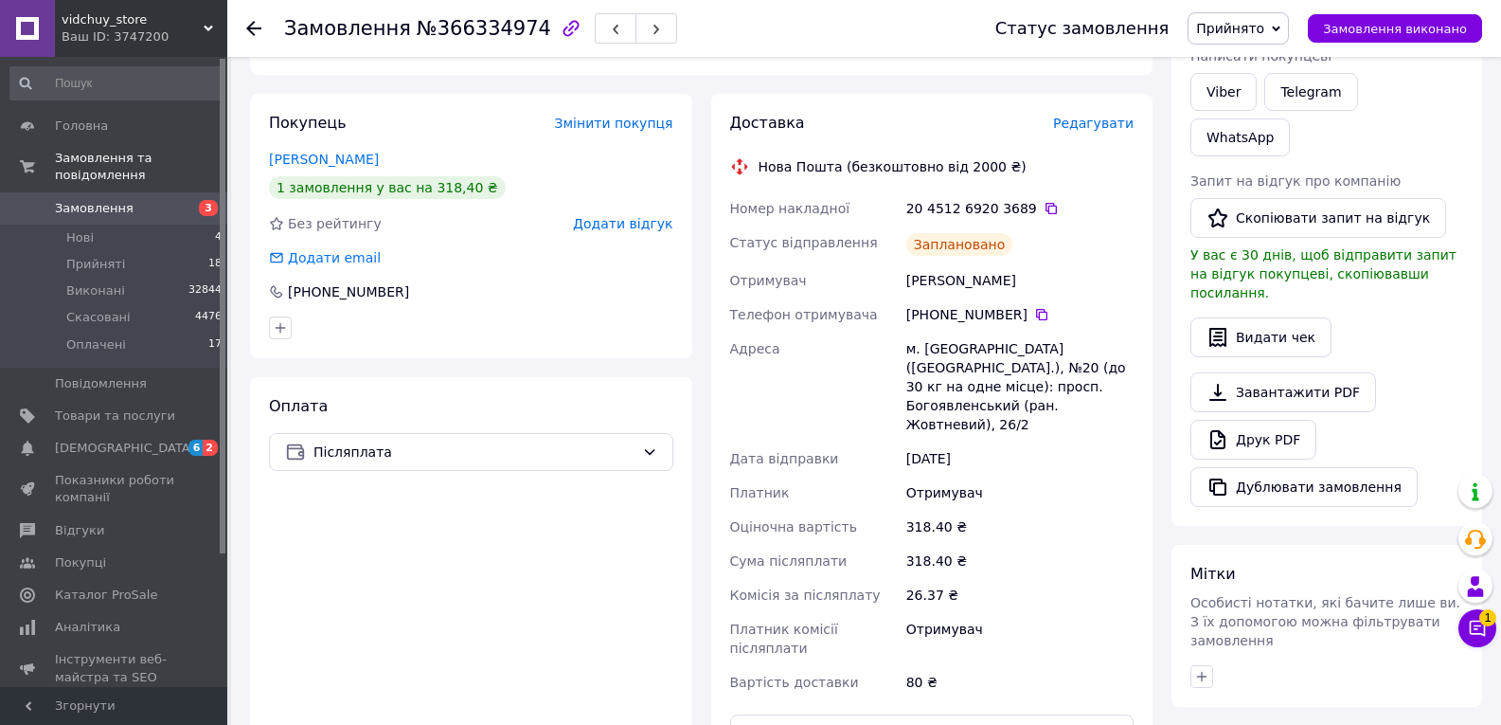
scroll to position [314, 0]
click at [1044, 203] on icon at bounding box center [1051, 210] width 15 height 15
click at [1359, 24] on span "Замовлення виконано" at bounding box center [1395, 29] width 144 height 14
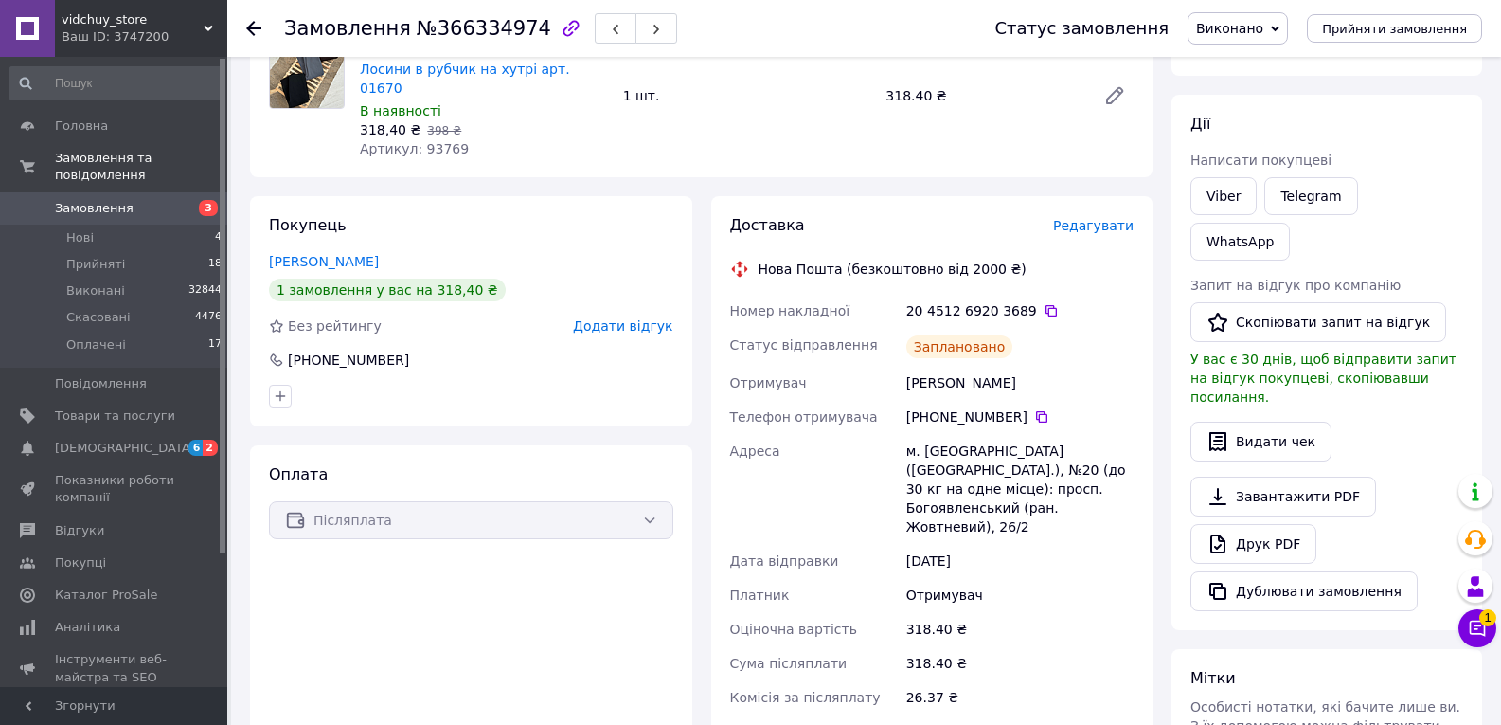
scroll to position [0, 0]
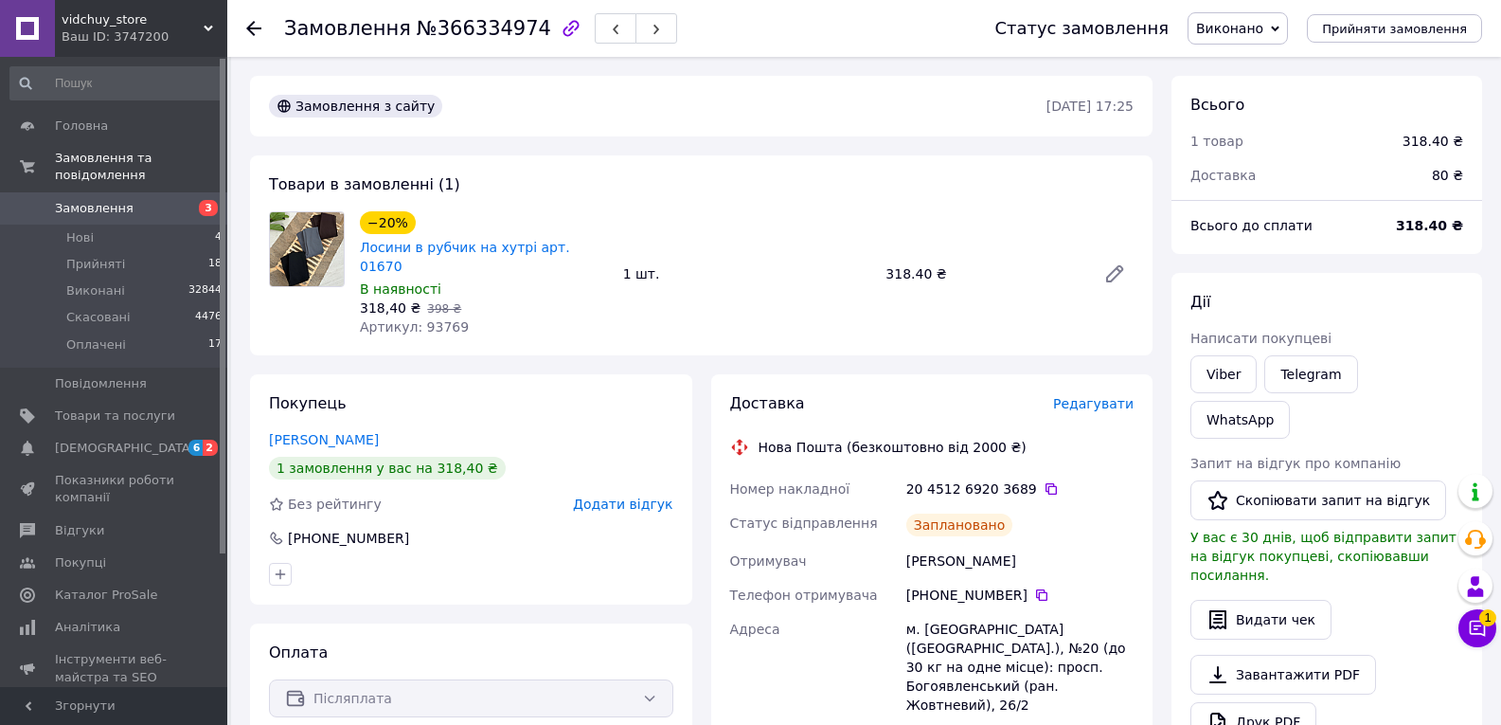
click at [260, 27] on icon at bounding box center [253, 28] width 15 height 15
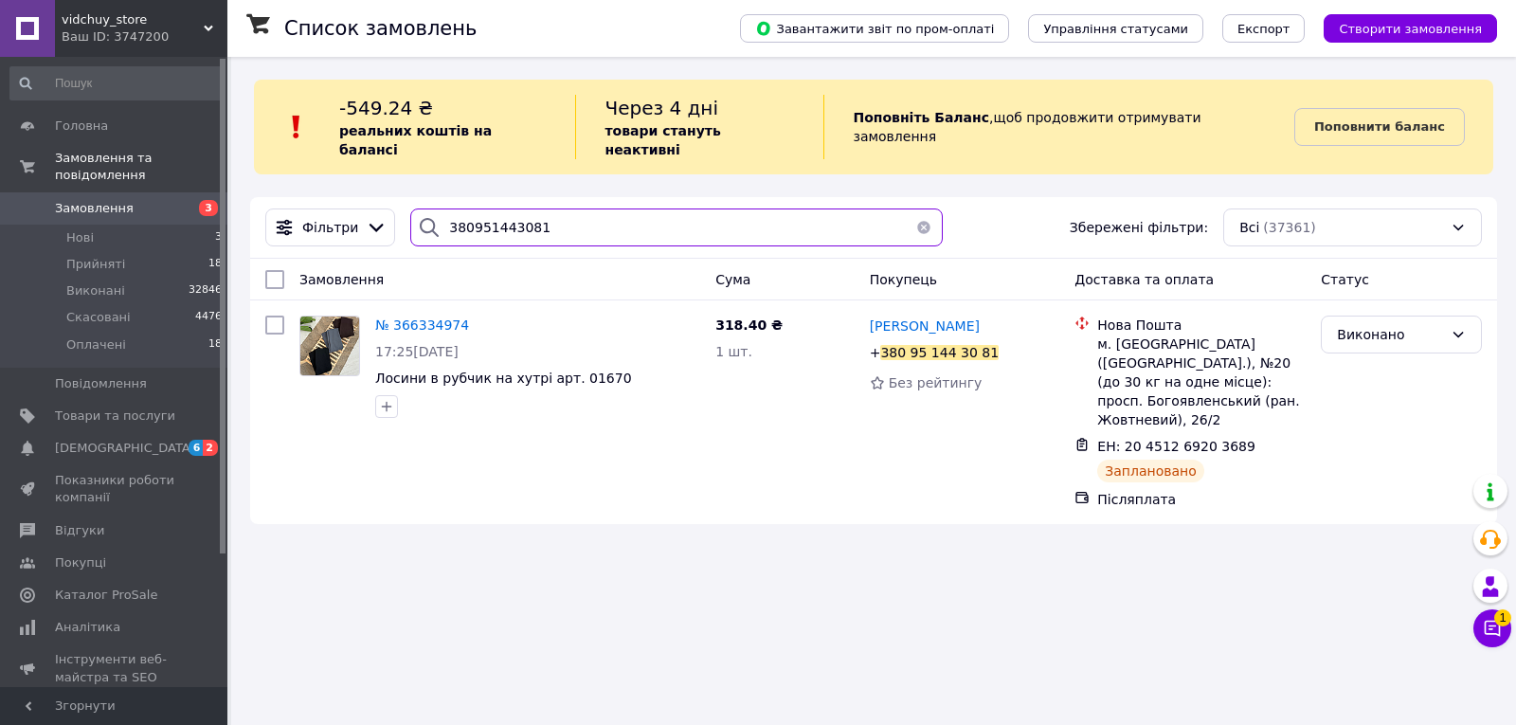
click at [582, 213] on input "380951443081" at bounding box center [676, 227] width 532 height 38
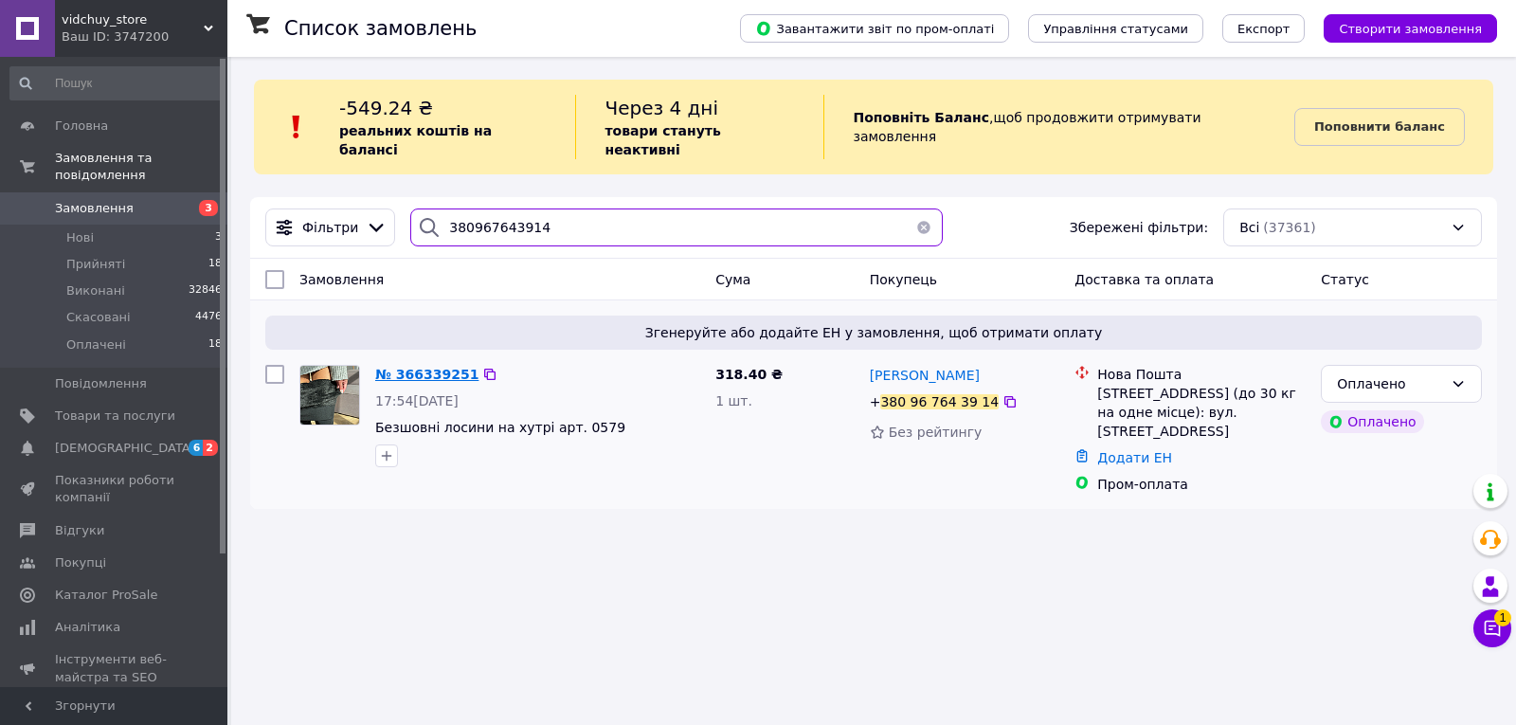
type input "380967643914"
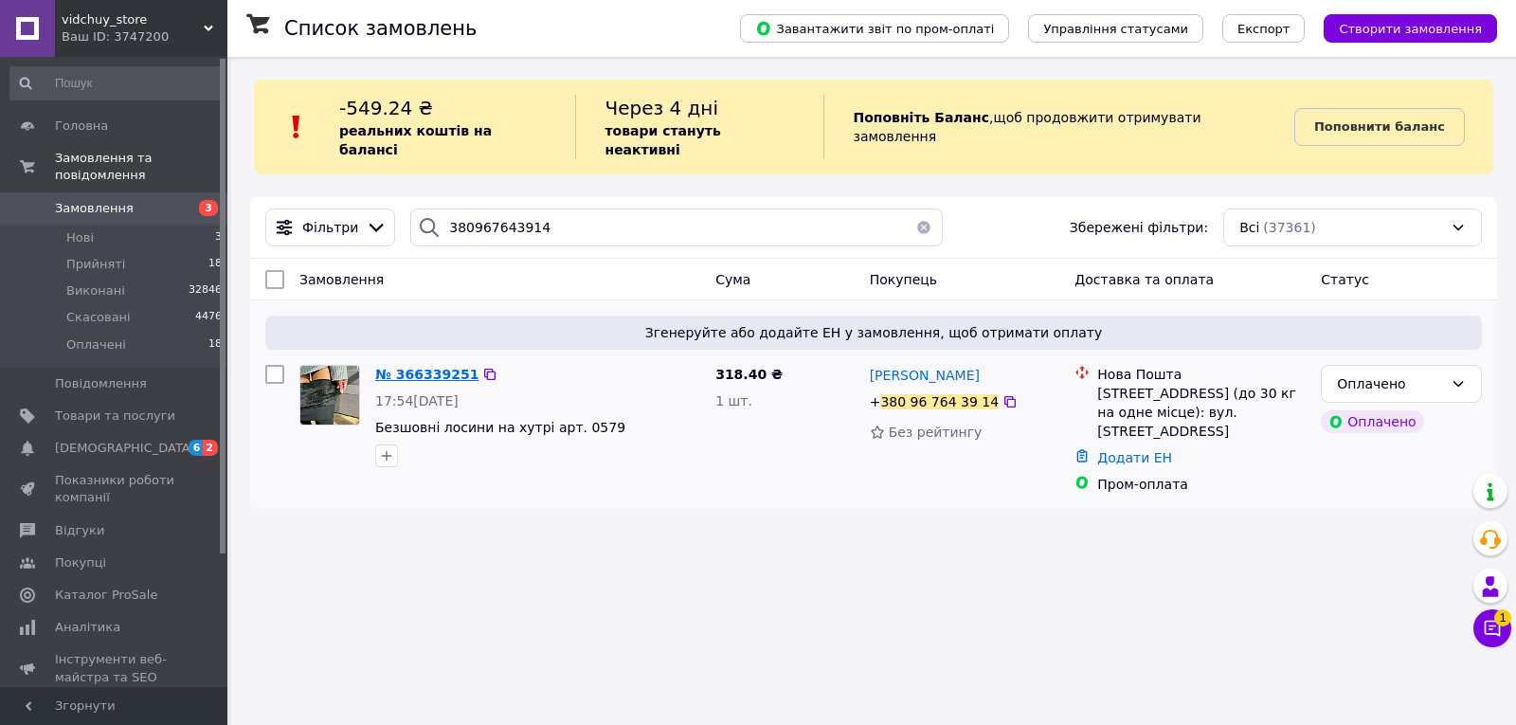
click at [428, 367] on span "№ 366339251" at bounding box center [426, 374] width 103 height 15
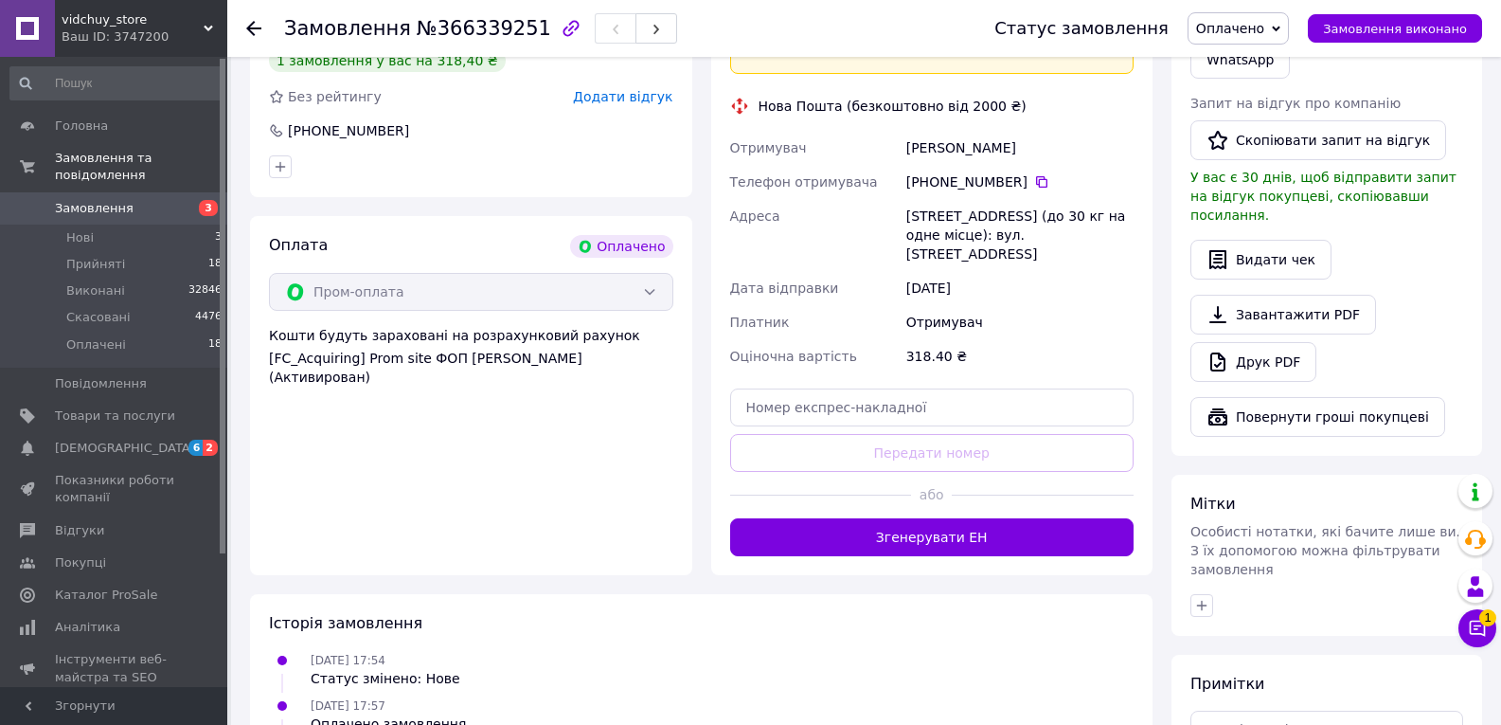
scroll to position [823, 0]
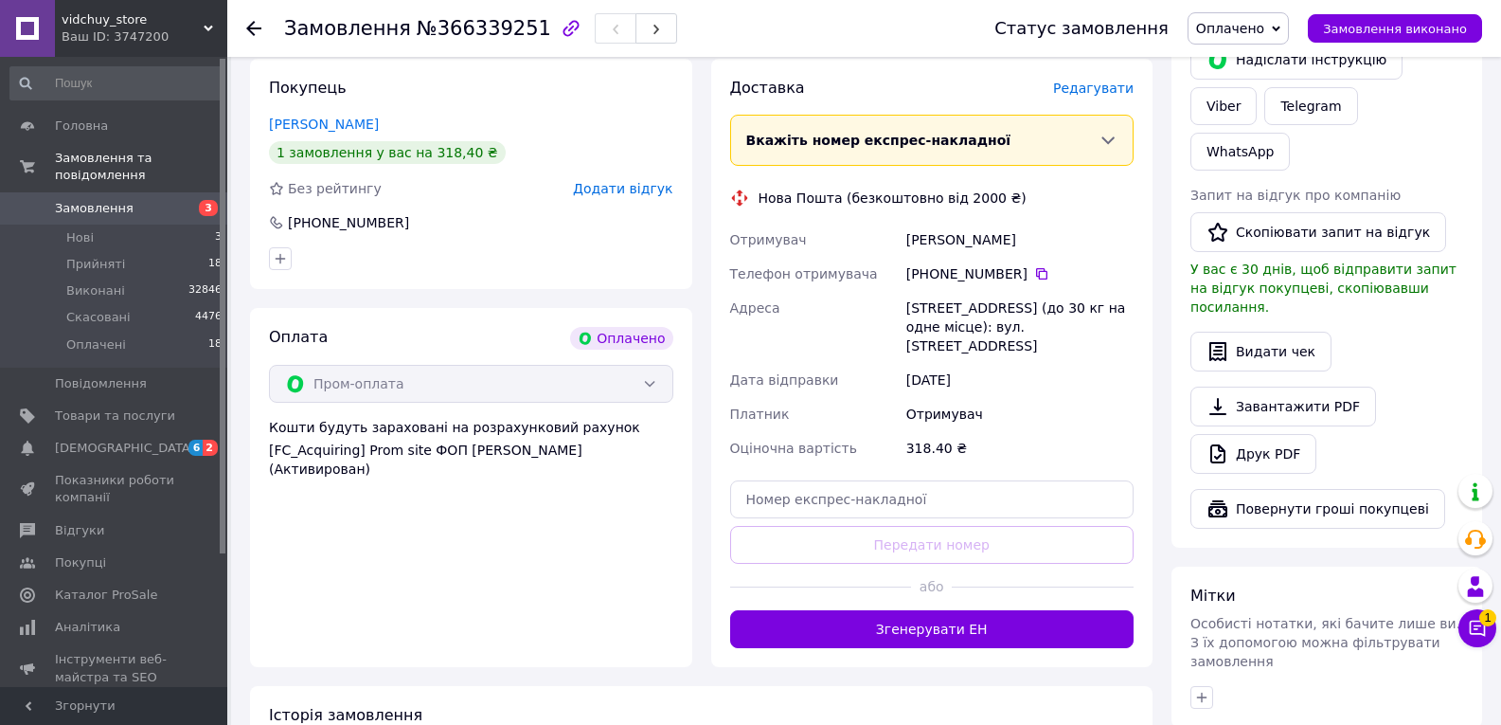
click at [862, 610] on button "Згенерувати ЕН" at bounding box center [932, 629] width 404 height 38
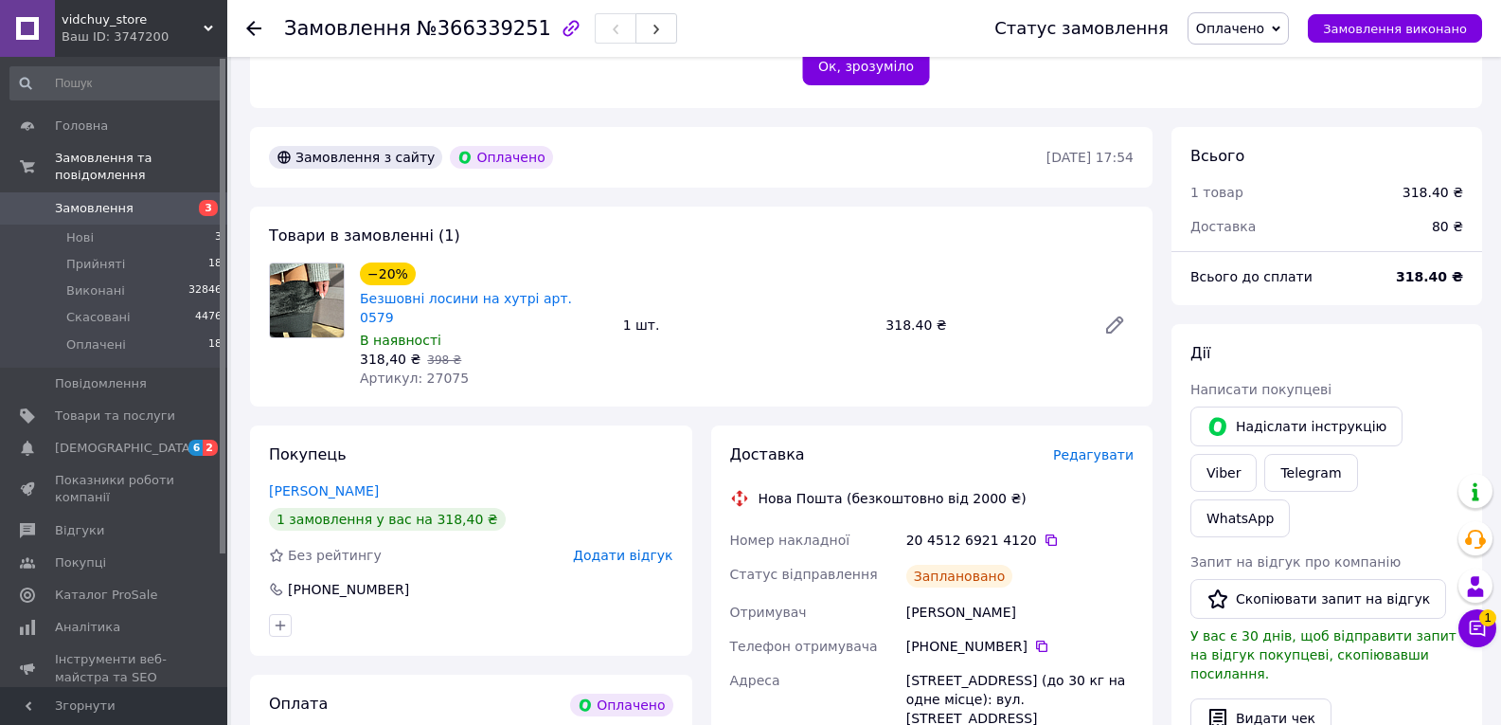
scroll to position [444, 0]
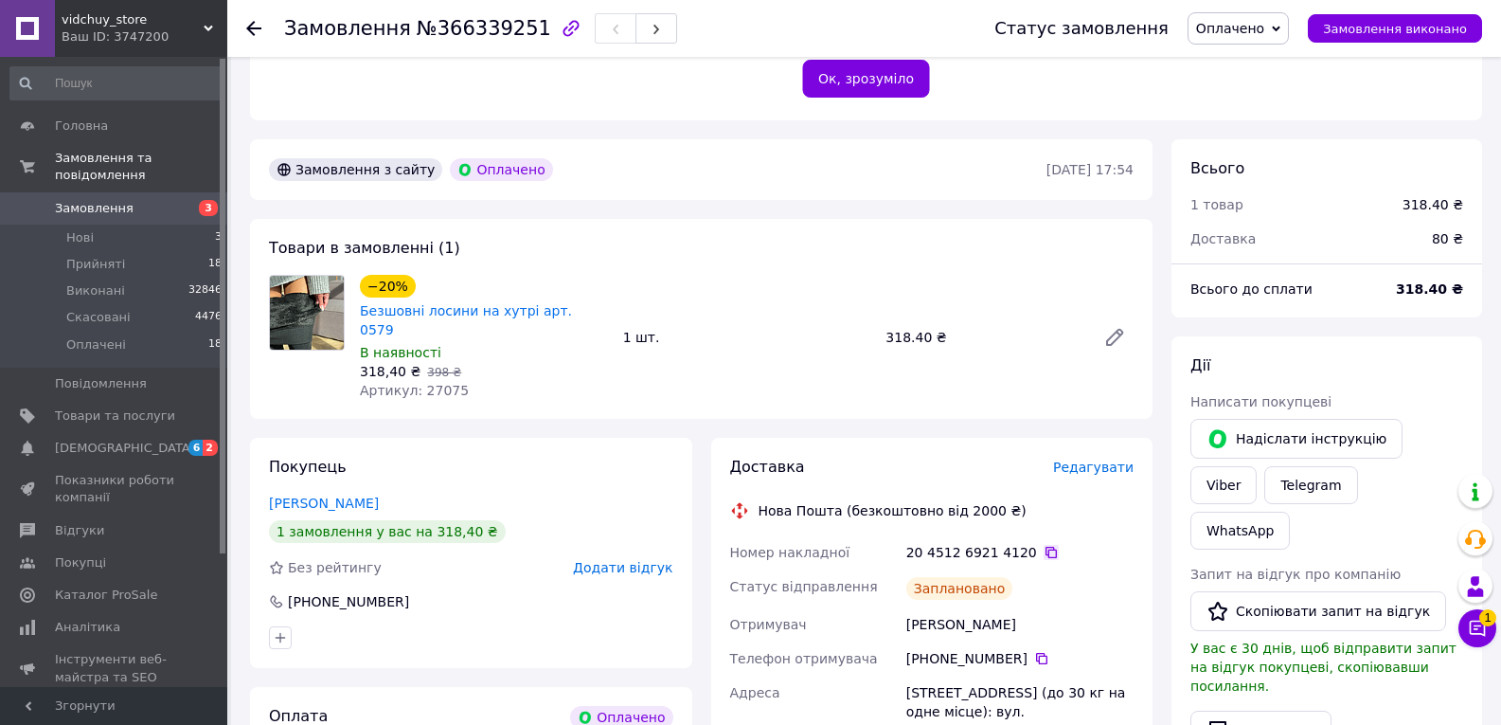
click at [1044, 545] on icon at bounding box center [1051, 552] width 15 height 15
click at [1400, 33] on span "Замовлення виконано" at bounding box center [1395, 29] width 144 height 14
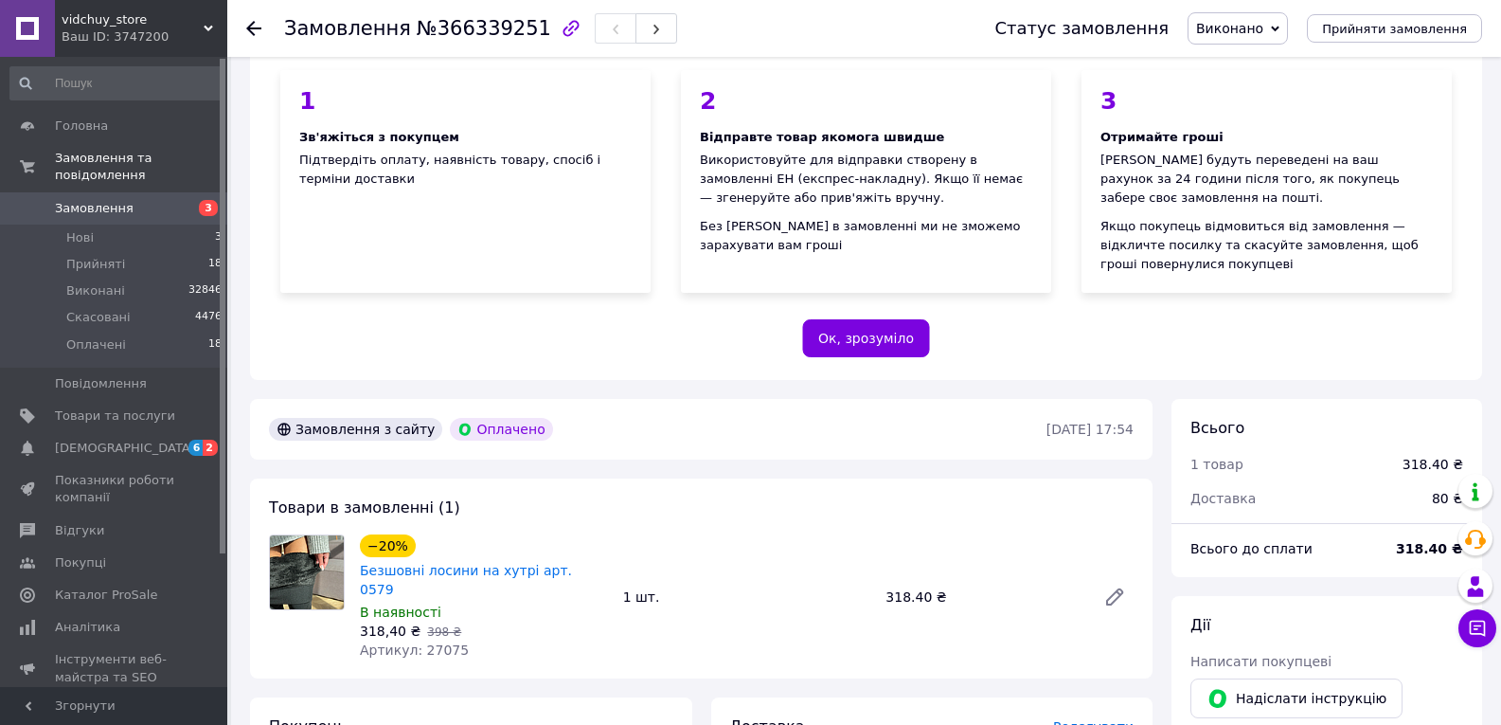
scroll to position [0, 0]
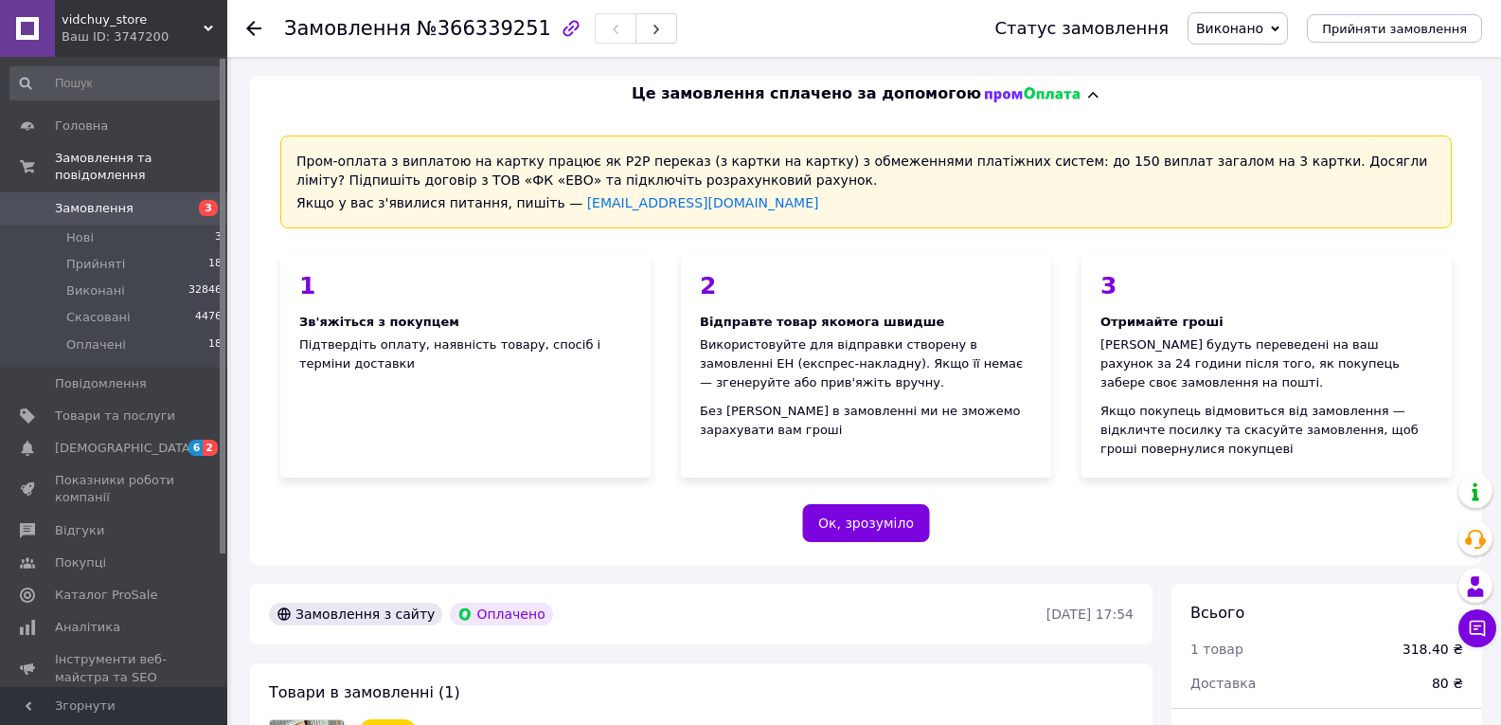
click at [258, 27] on use at bounding box center [253, 28] width 15 height 15
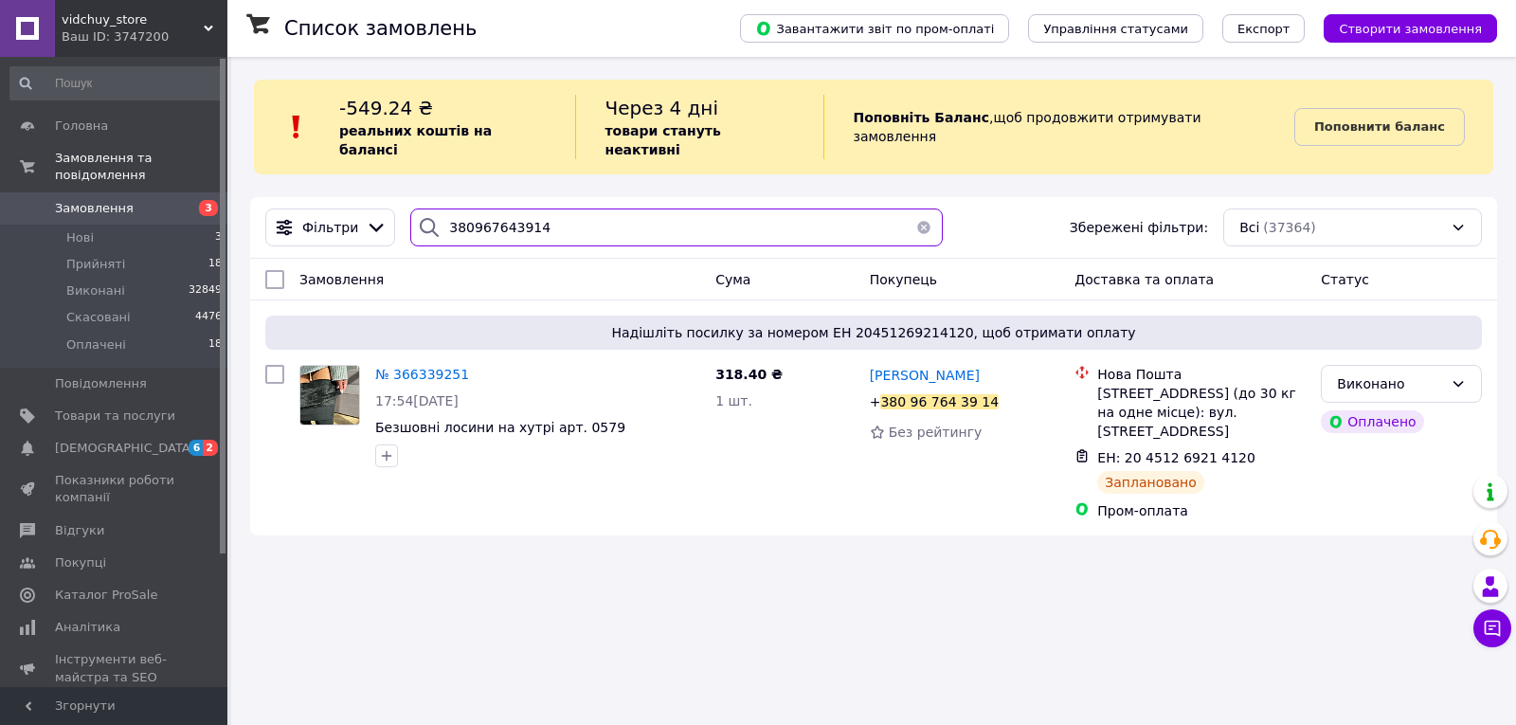
click at [605, 211] on input "380967643914" at bounding box center [676, 227] width 532 height 38
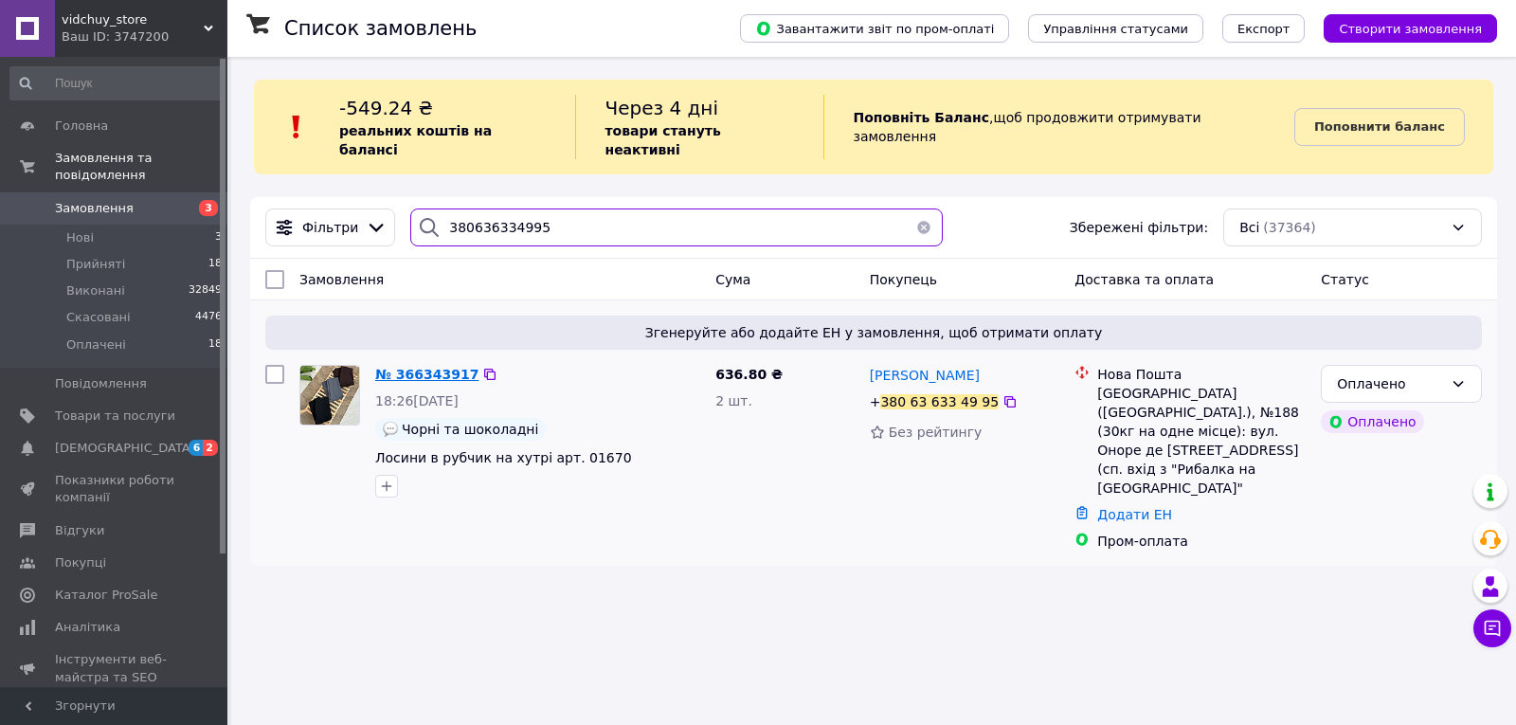
type input "380636334995"
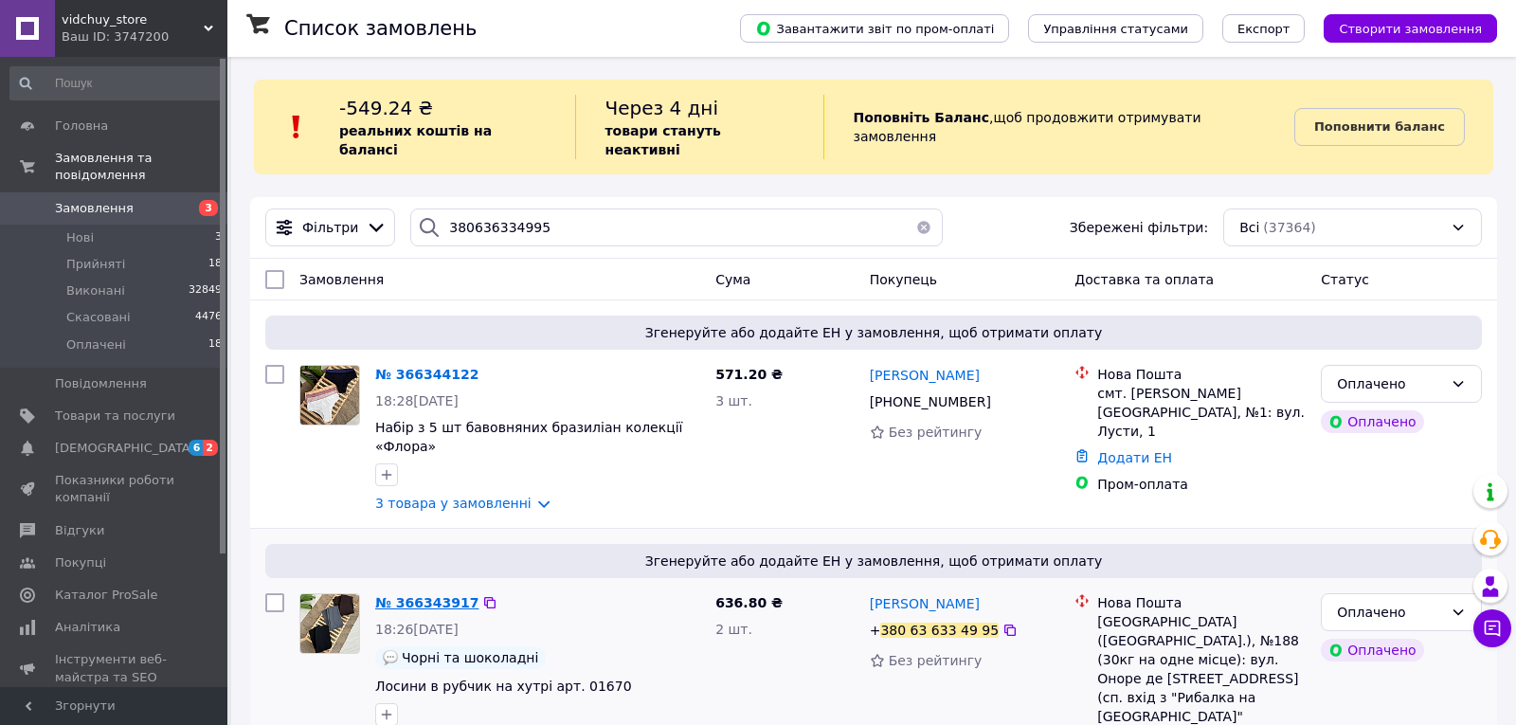
click at [438, 367] on span "№ 366344122" at bounding box center [426, 374] width 103 height 15
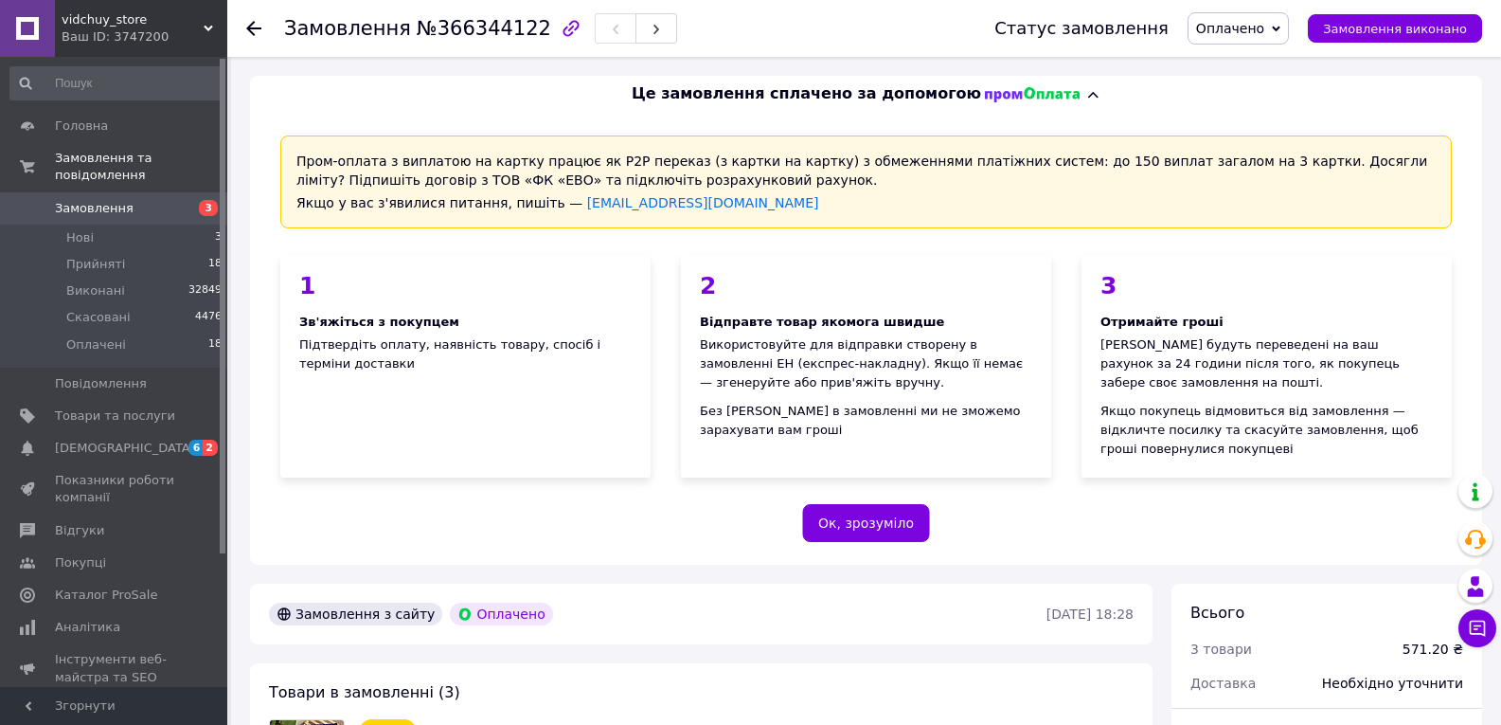
click at [239, 29] on div "Замовлення №366344122 Статус замовлення Оплачено Прийнято Виконано Скасовано За…" at bounding box center [864, 28] width 1274 height 57
click at [253, 28] on use at bounding box center [253, 28] width 15 height 15
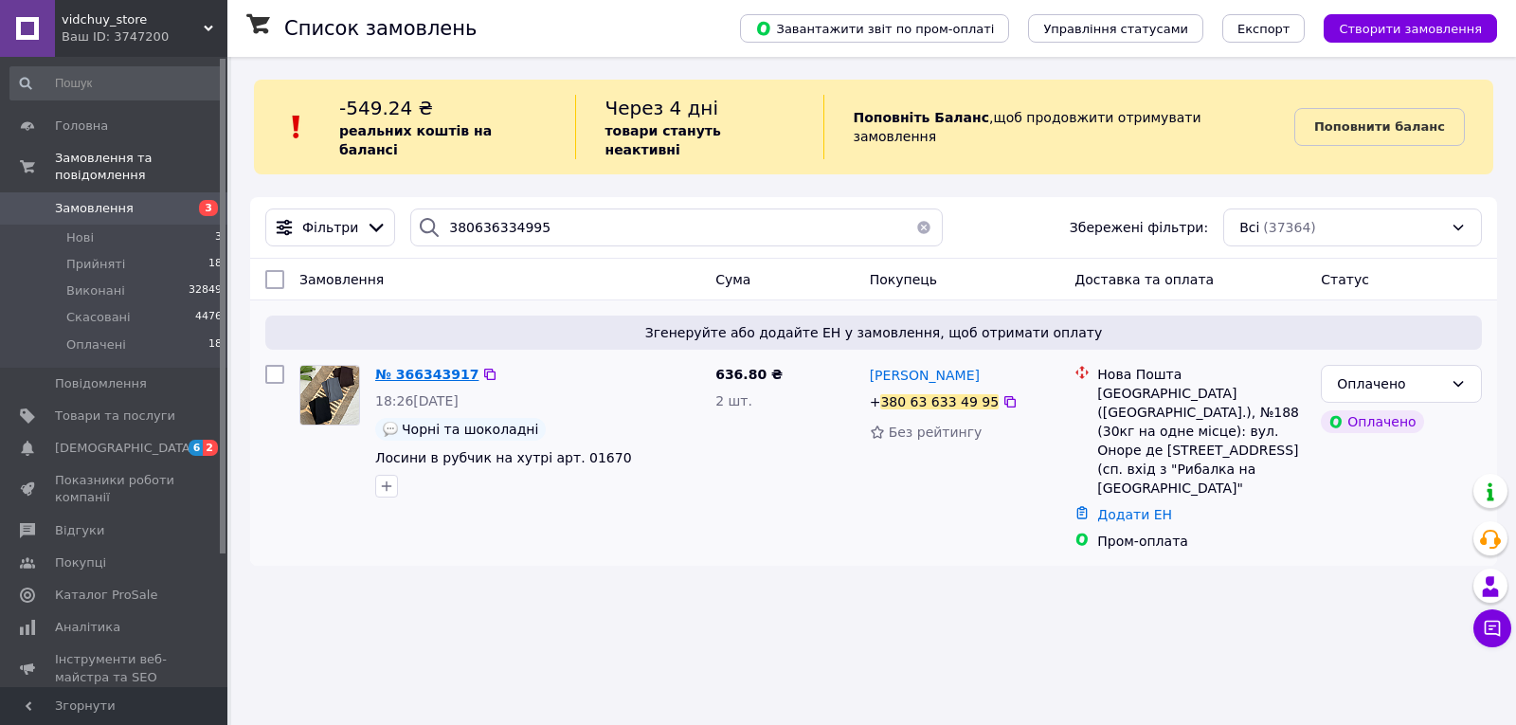
click at [459, 367] on span "№ 366343917" at bounding box center [426, 374] width 103 height 15
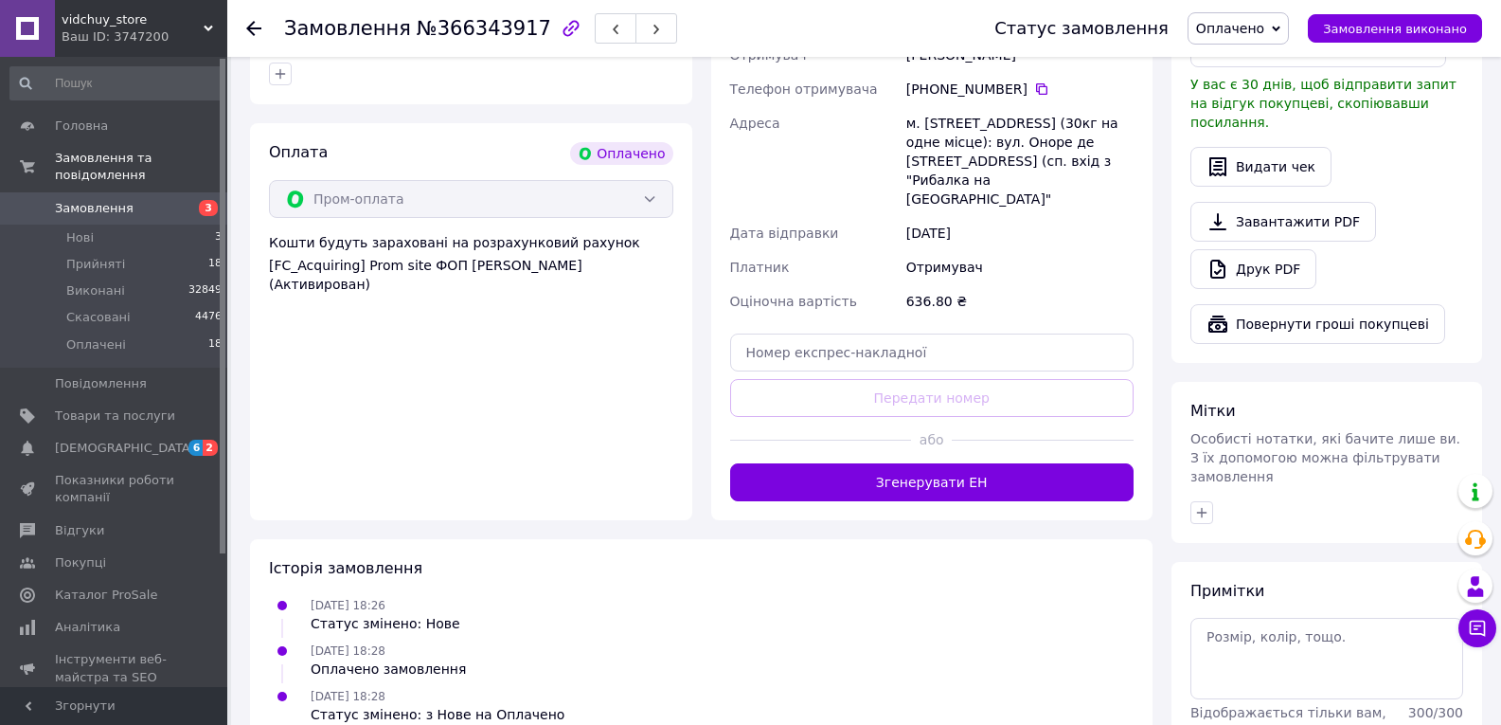
scroll to position [1013, 0]
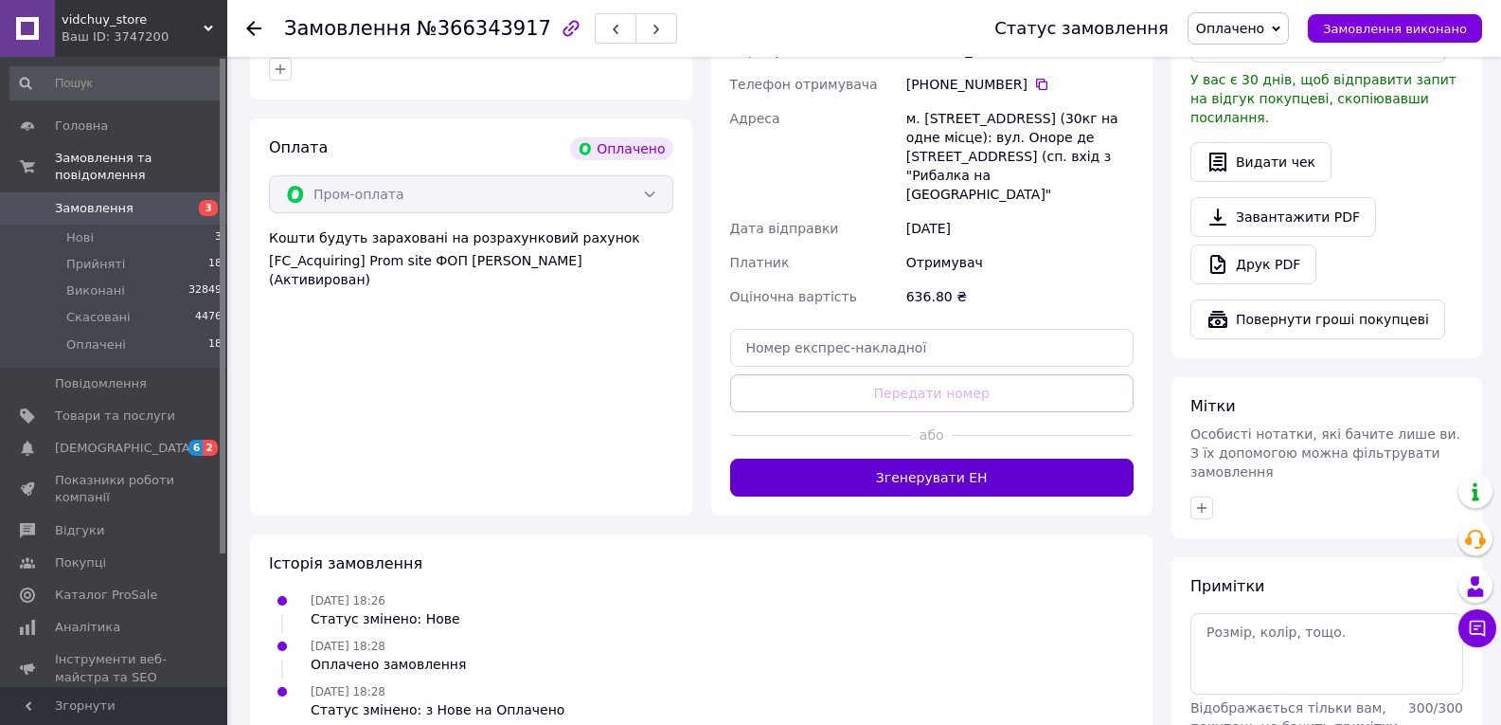
click at [931, 458] on button "Згенерувати ЕН" at bounding box center [932, 477] width 404 height 38
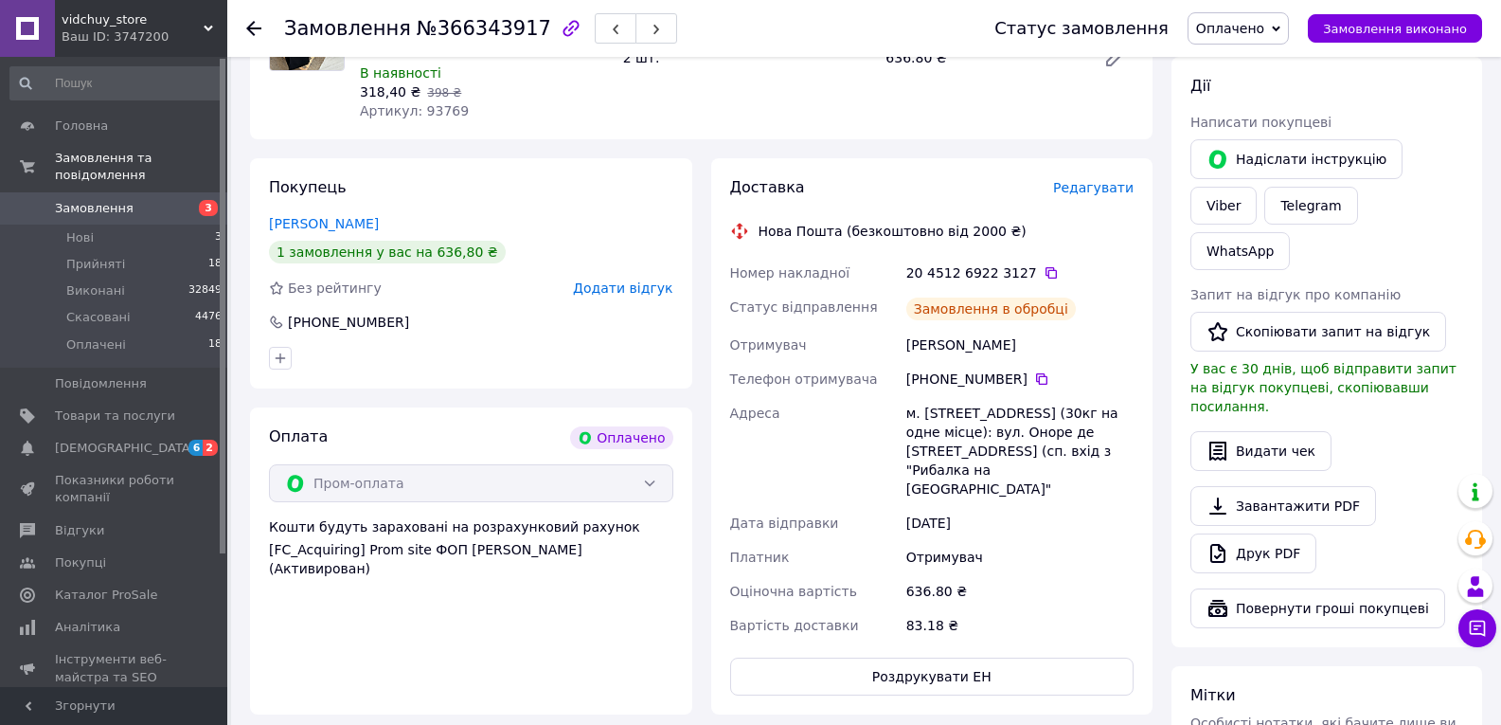
scroll to position [539, 0]
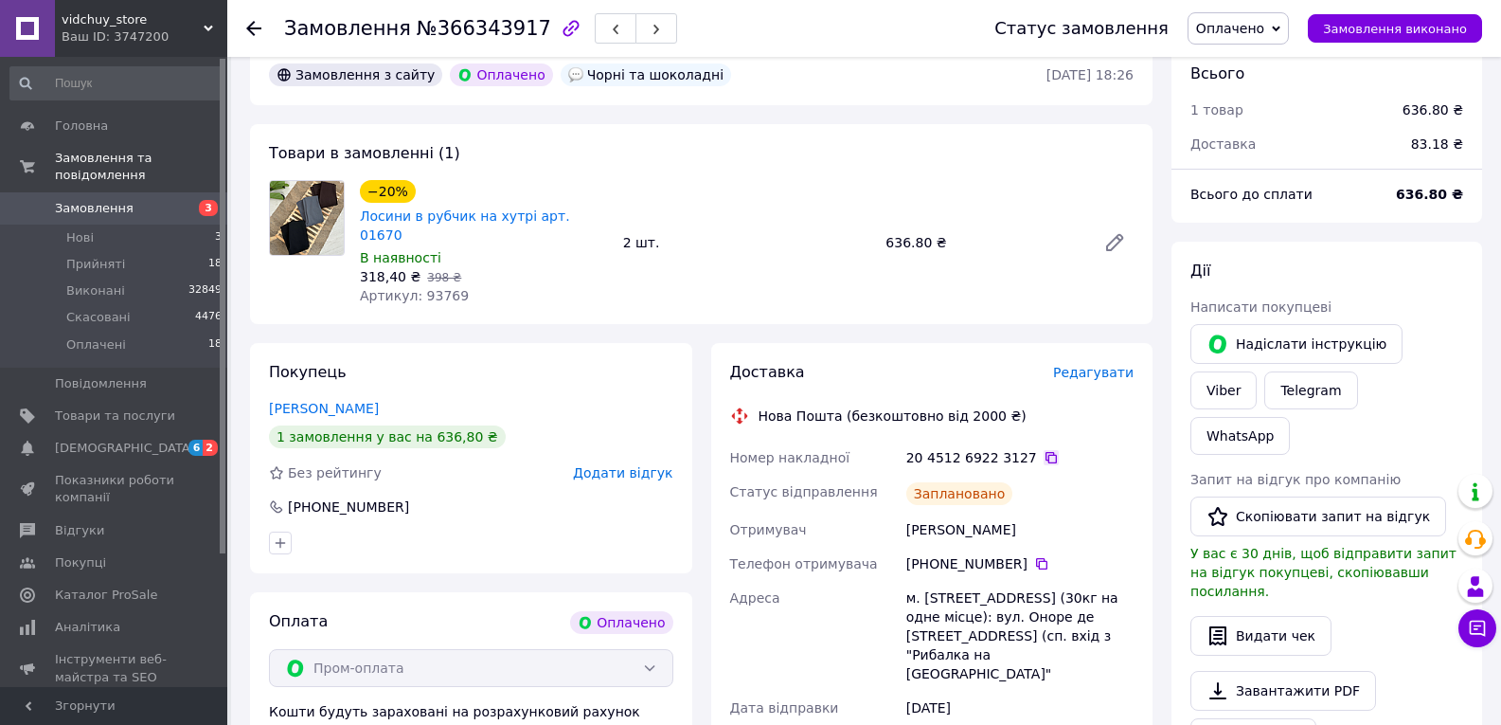
click at [1044, 450] on icon at bounding box center [1051, 457] width 15 height 15
click at [1373, 29] on span "Замовлення виконано" at bounding box center [1395, 29] width 144 height 14
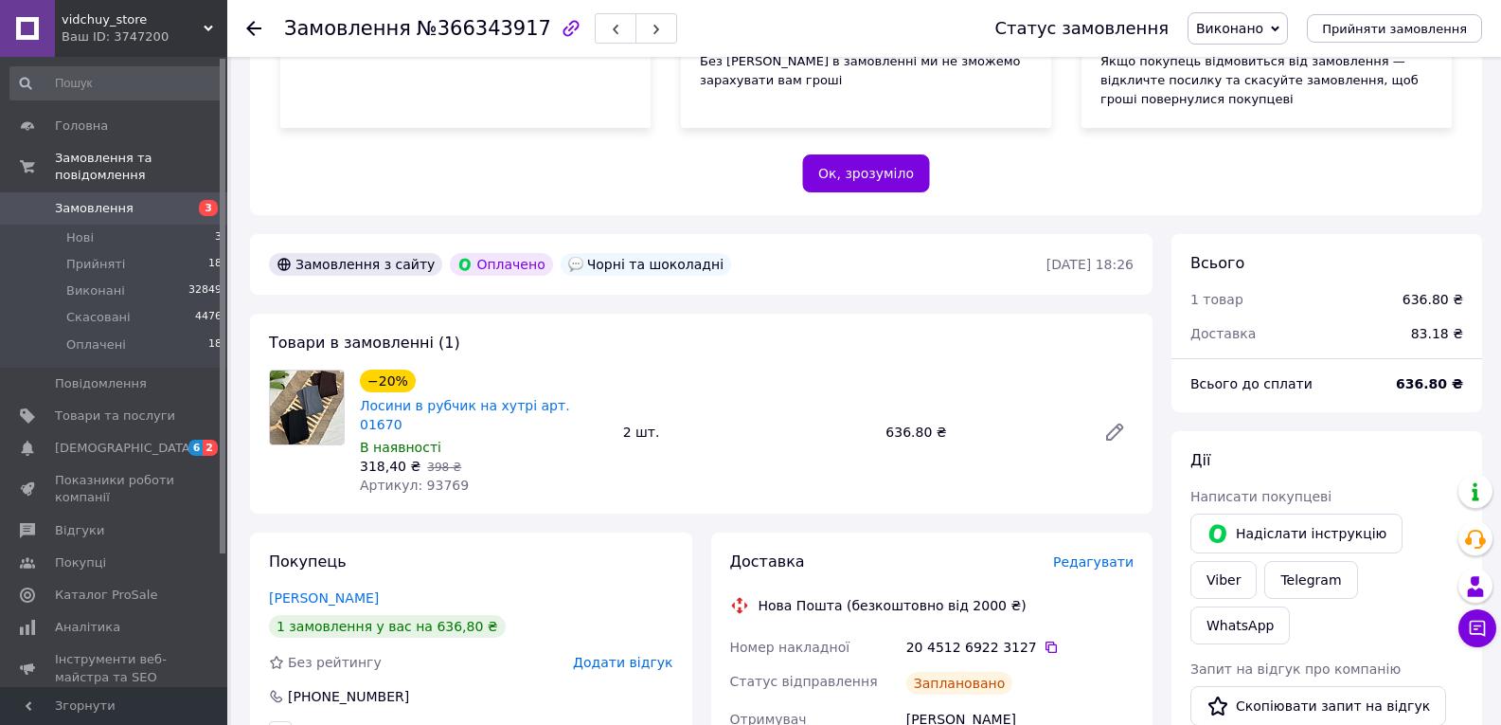
scroll to position [0, 0]
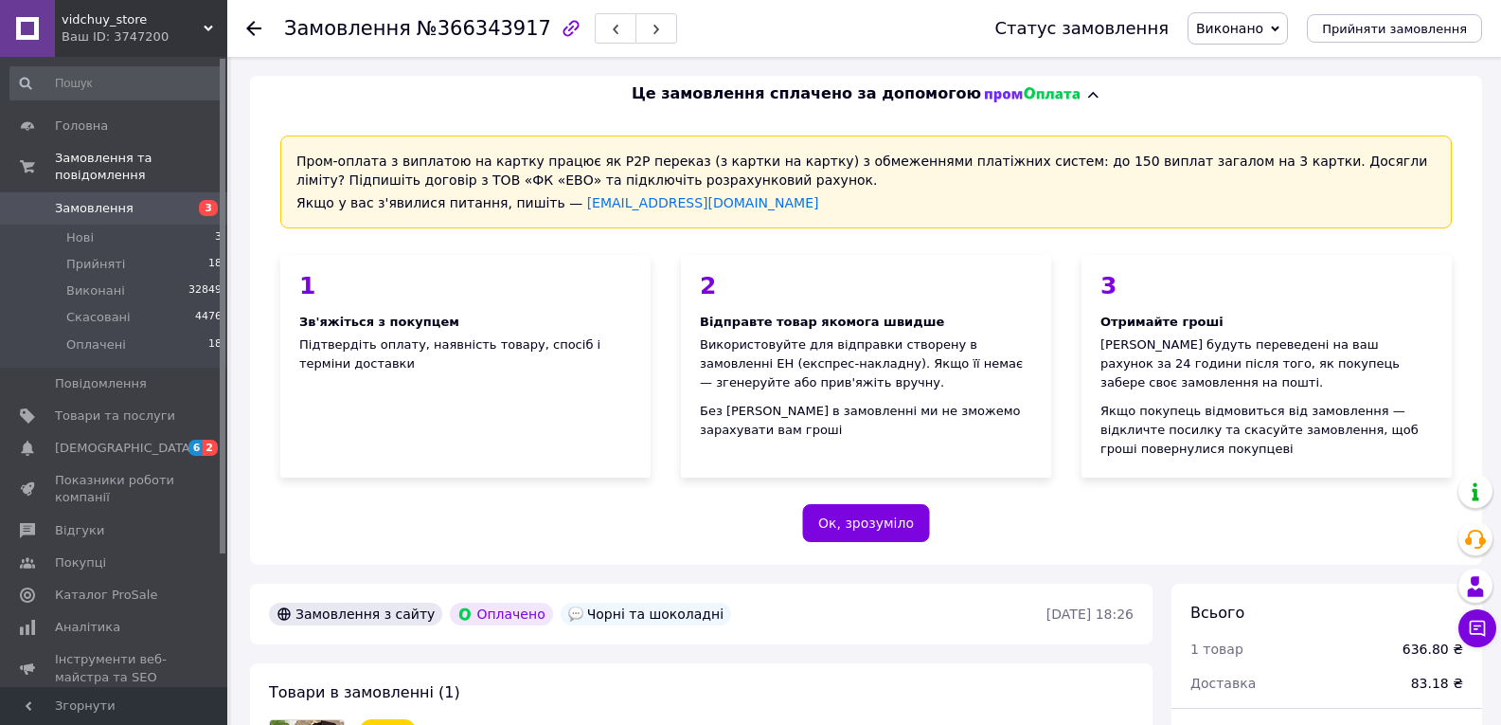
click at [250, 31] on icon at bounding box center [253, 28] width 15 height 15
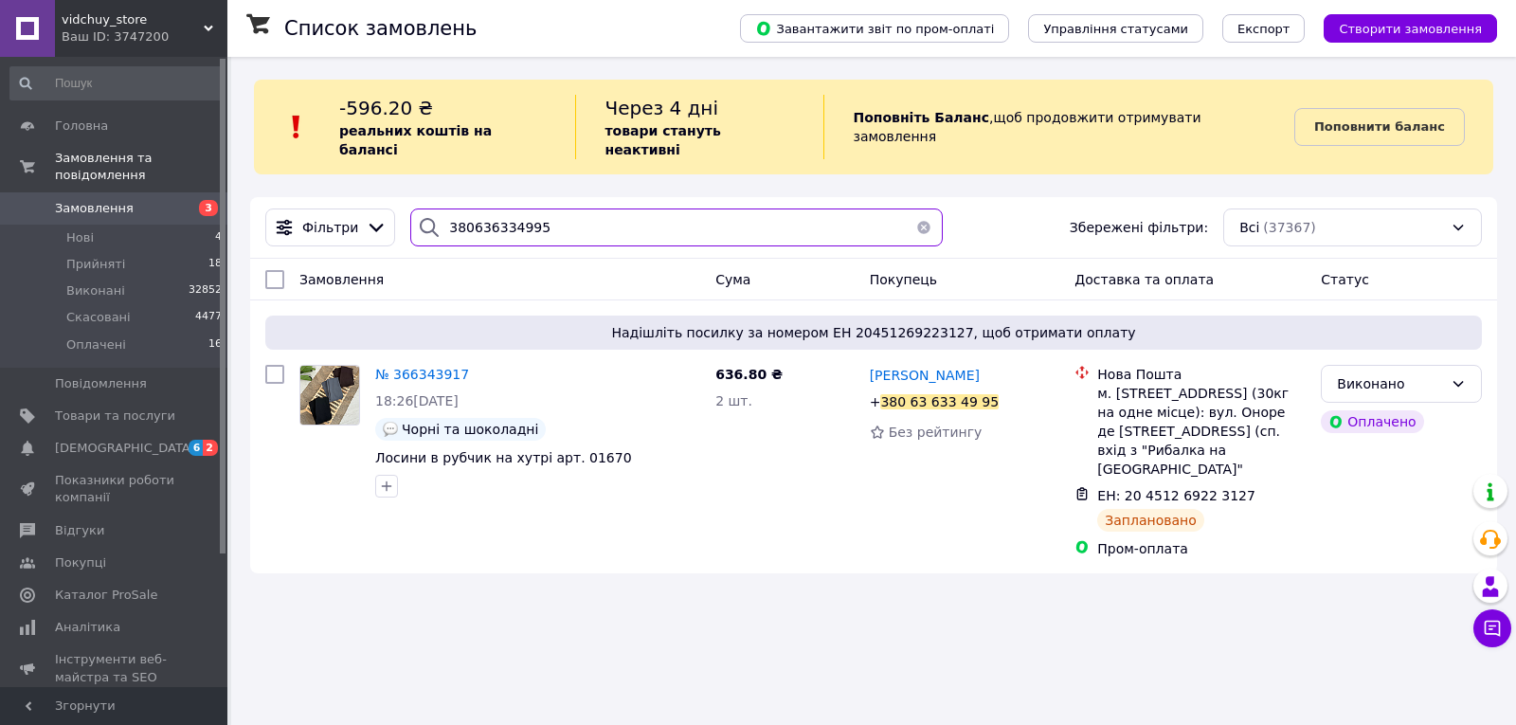
click at [576, 211] on input "380636334995" at bounding box center [676, 227] width 532 height 38
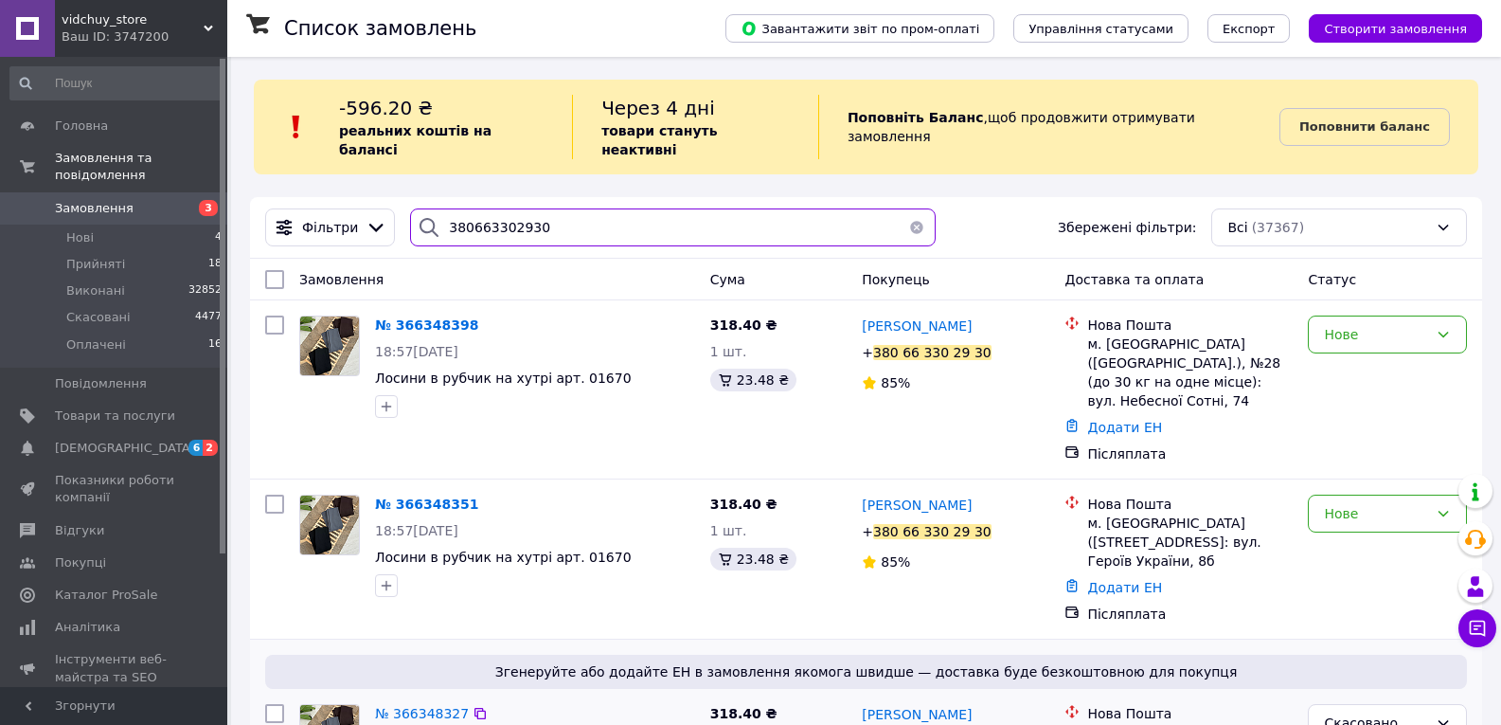
type input "380663302930"
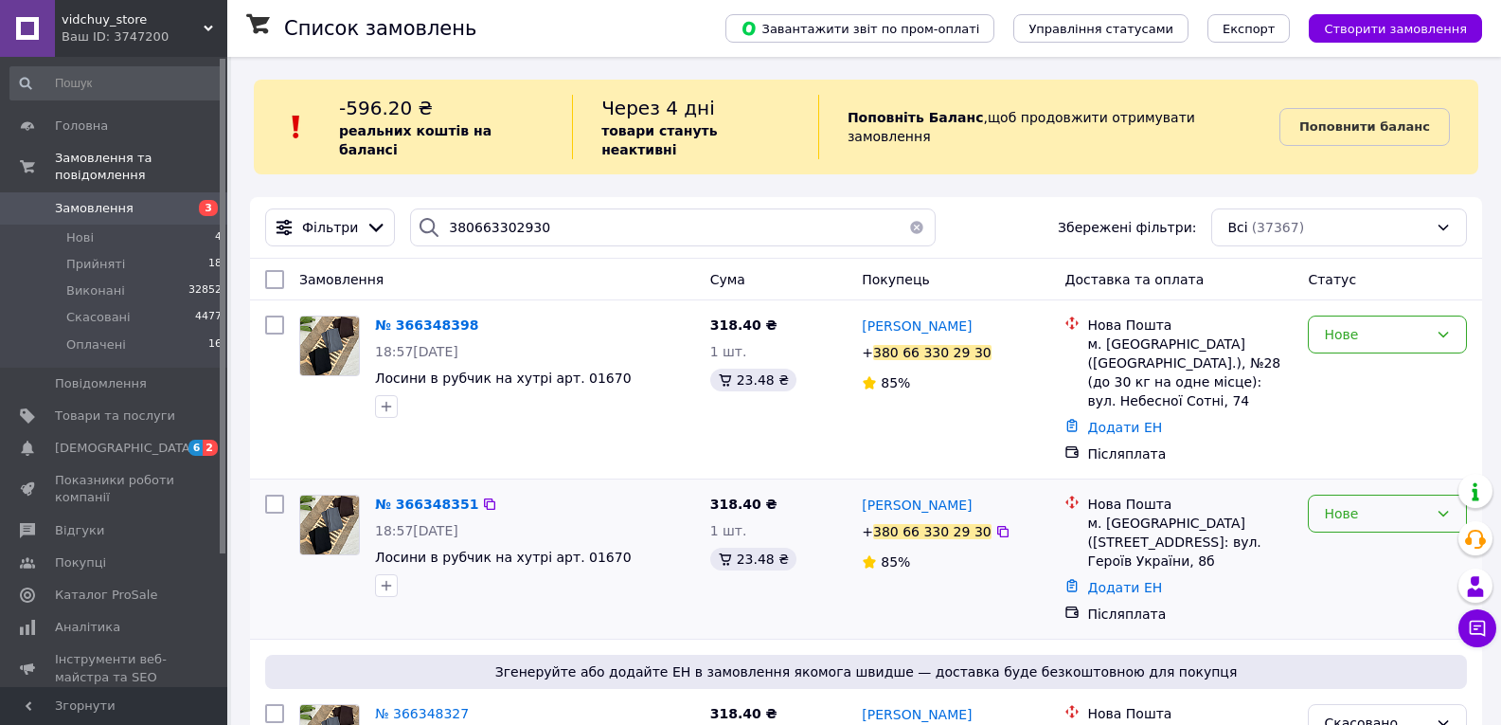
click at [1365, 494] on div "Нове" at bounding box center [1387, 513] width 159 height 38
click at [1355, 588] on li "Скасовано" at bounding box center [1387, 585] width 157 height 34
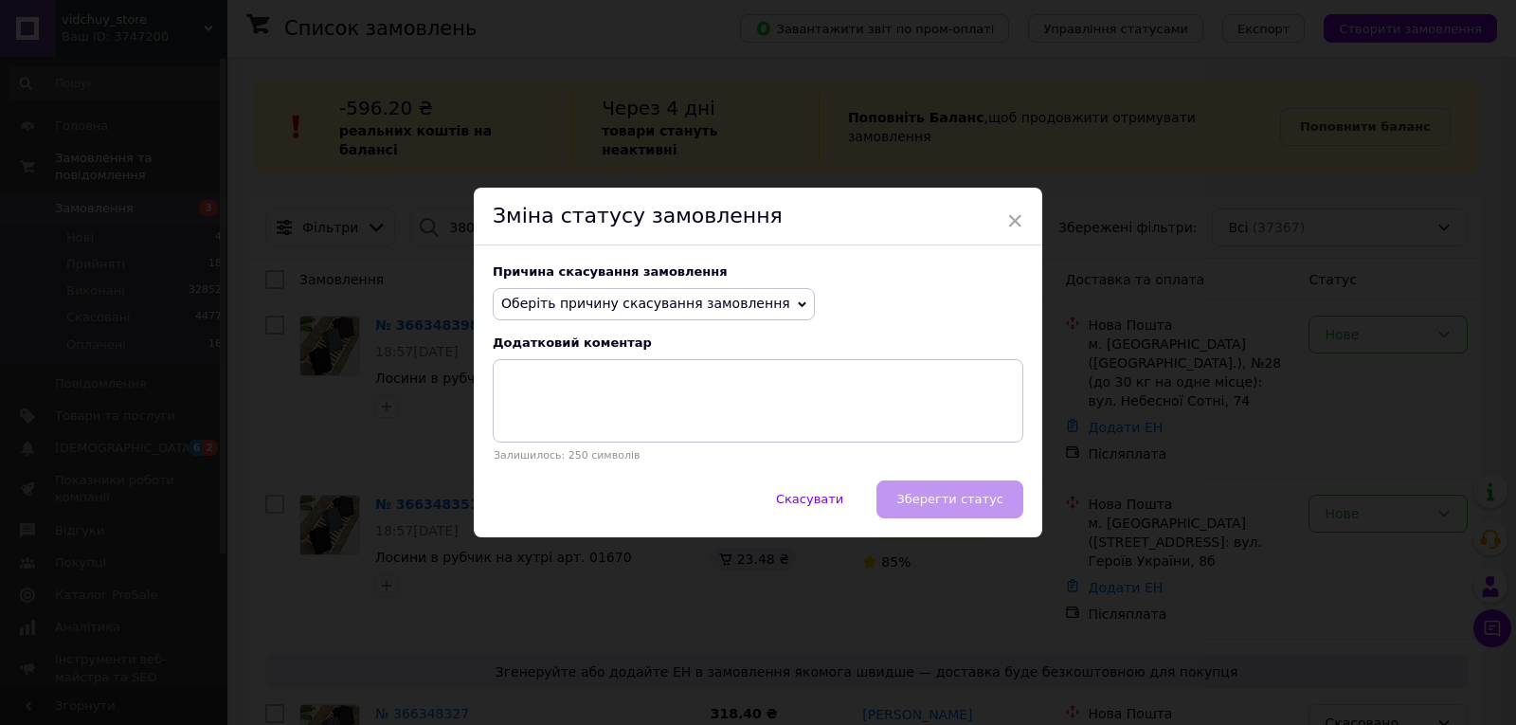
click at [652, 299] on span "Оберіть причину скасування замовлення" at bounding box center [645, 303] width 289 height 15
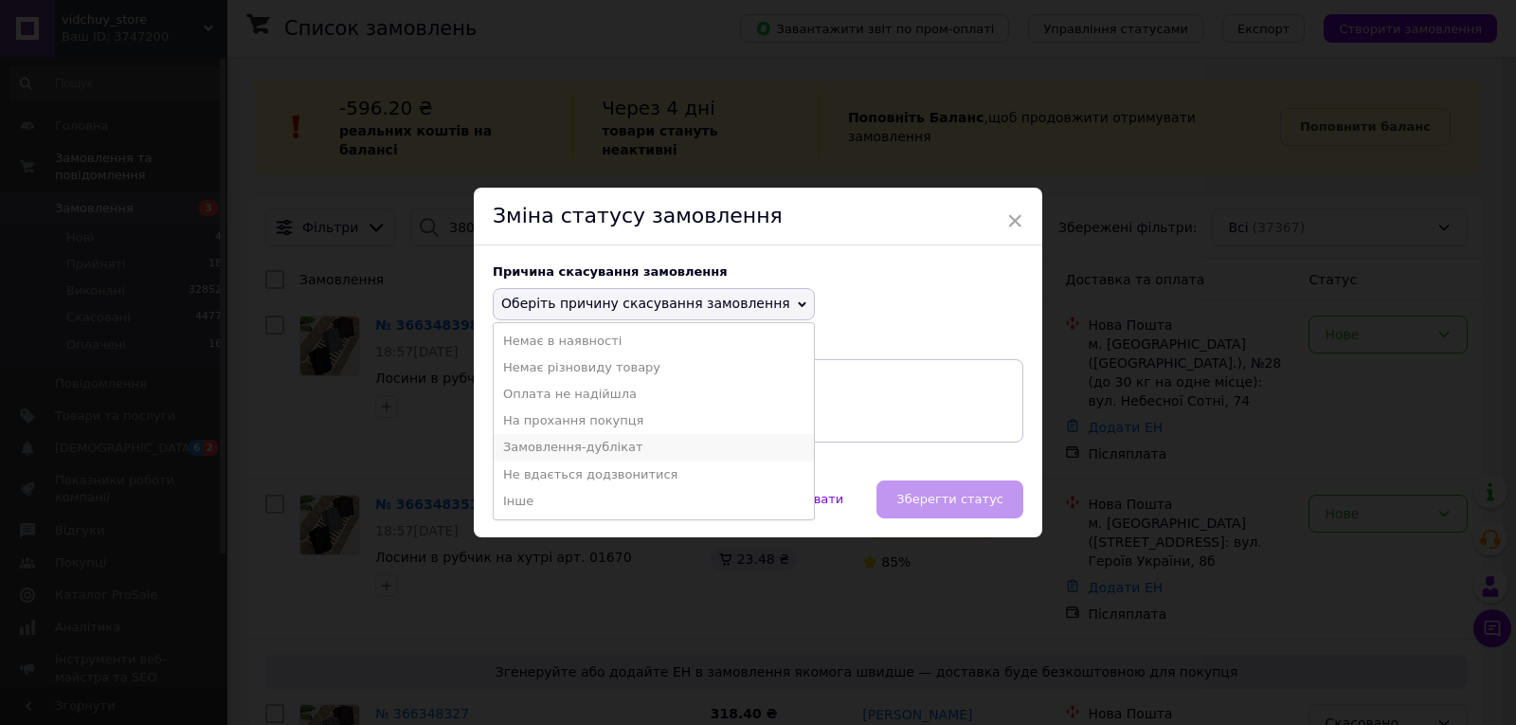
drag, startPoint x: 616, startPoint y: 447, endPoint x: 817, endPoint y: 492, distance: 206.6
click at [618, 448] on li "Замовлення-дублікат" at bounding box center [654, 447] width 320 height 27
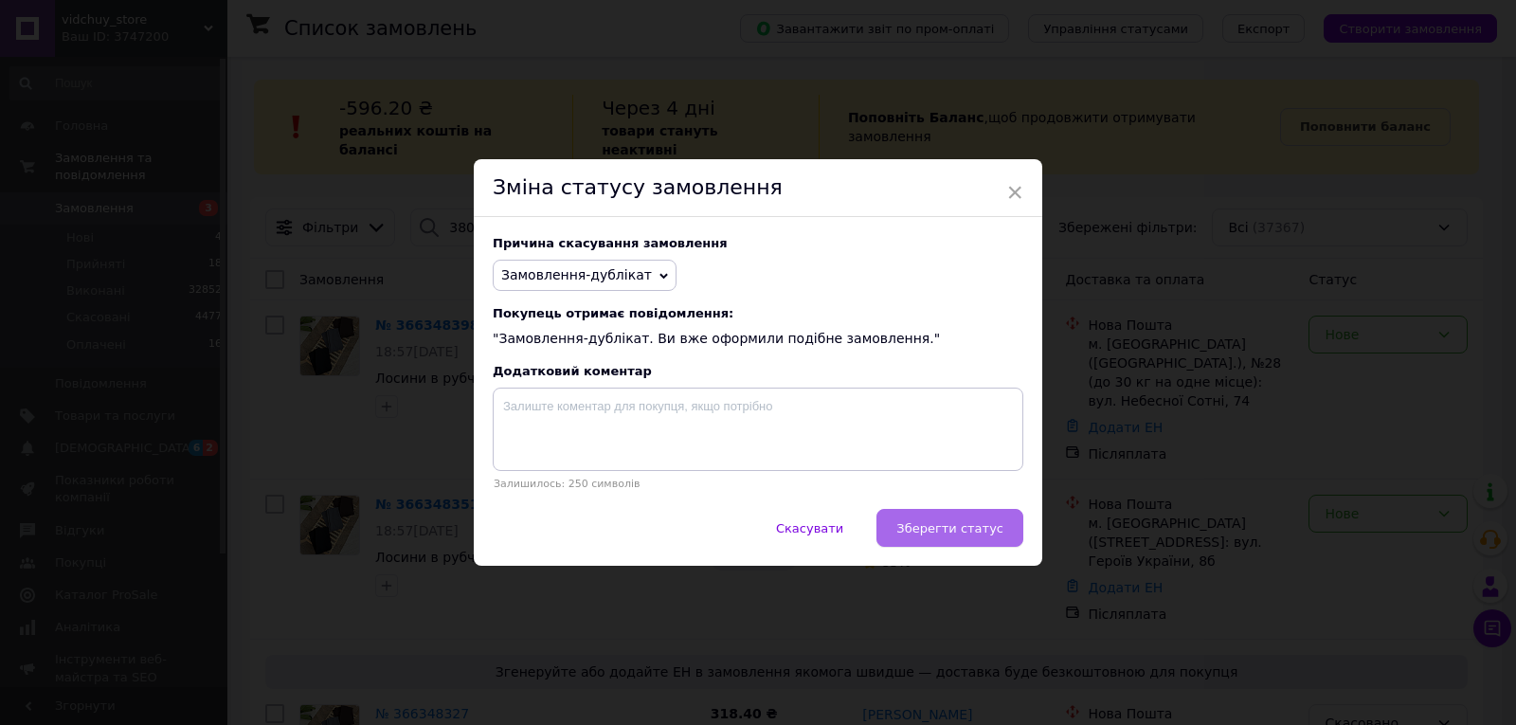
click at [956, 529] on span "Зберегти статус" at bounding box center [949, 528] width 107 height 14
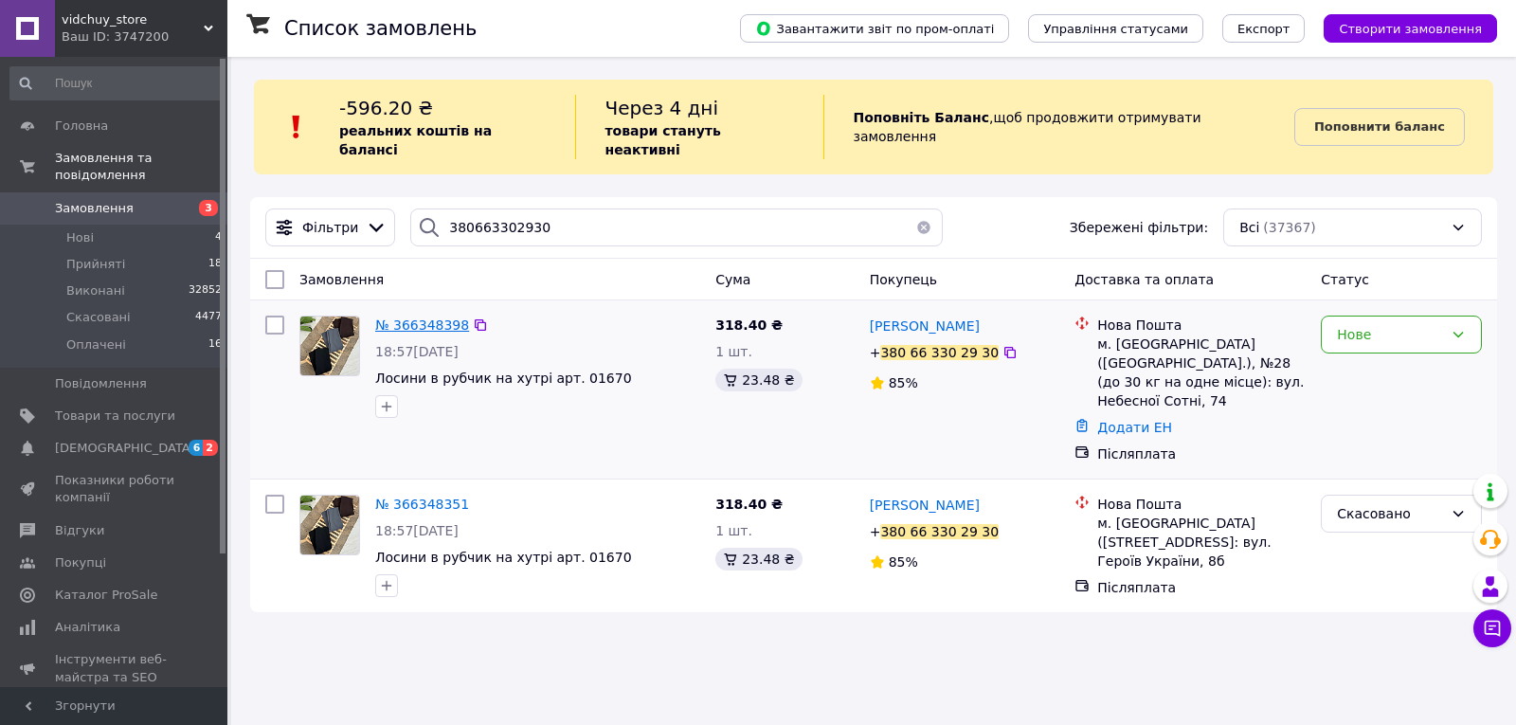
click at [420, 317] on span "№ 366348398" at bounding box center [422, 324] width 94 height 15
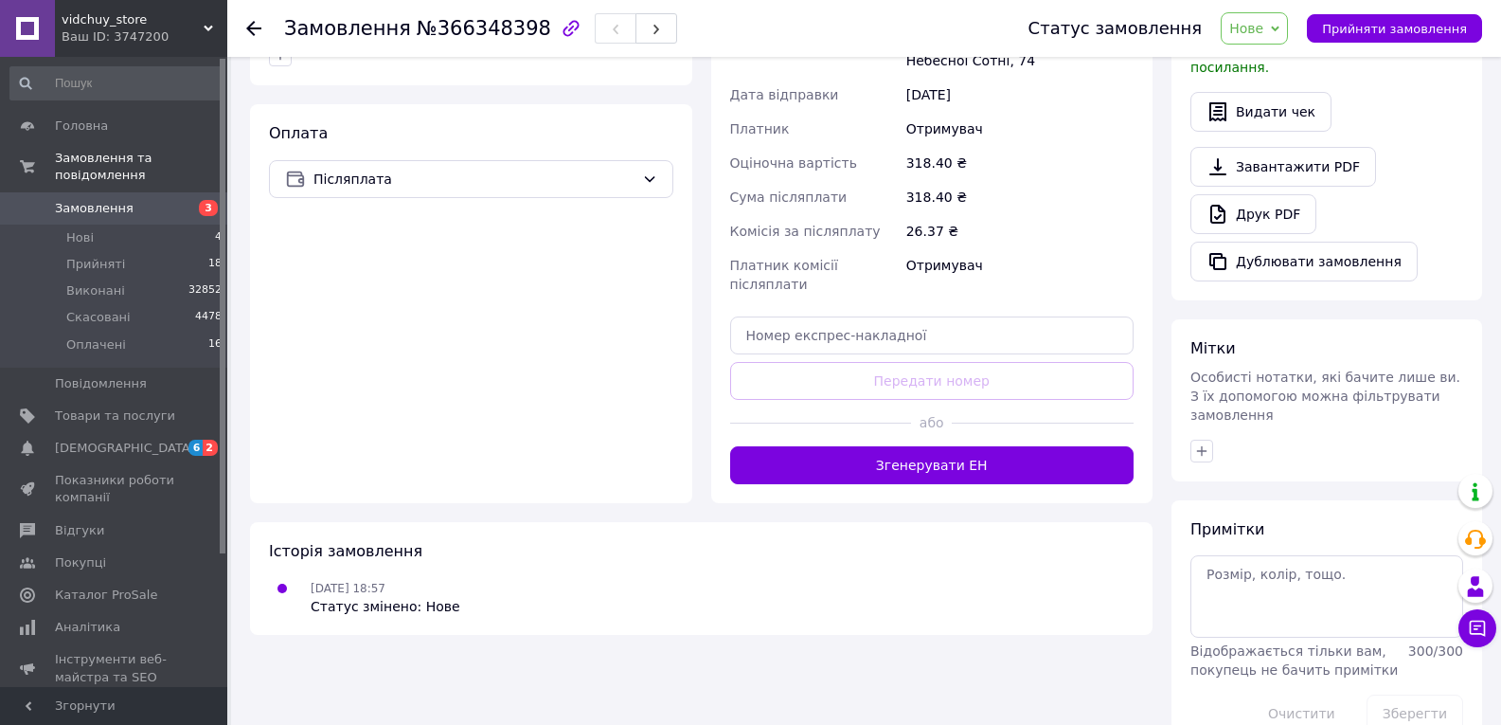
scroll to position [616, 0]
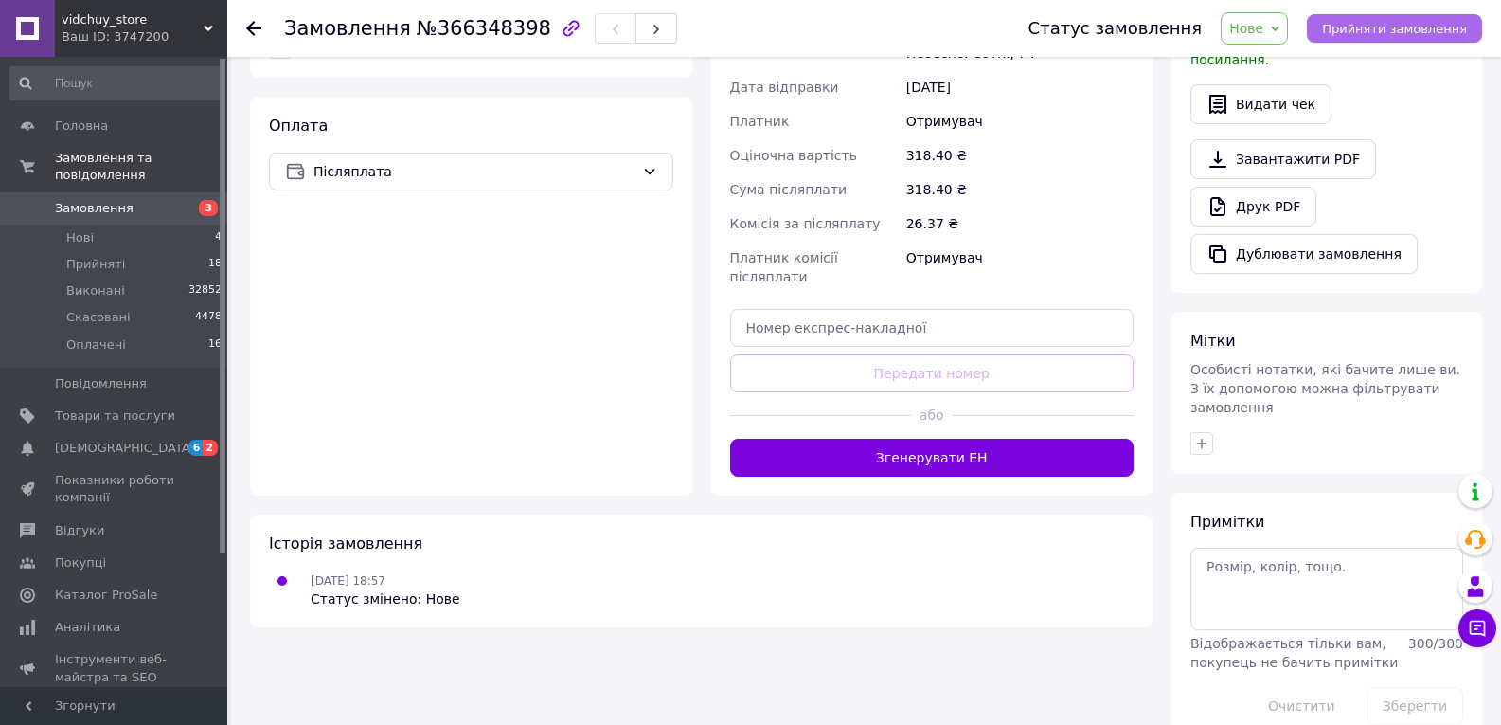
click at [1381, 30] on span "Прийняти замовлення" at bounding box center [1394, 29] width 145 height 14
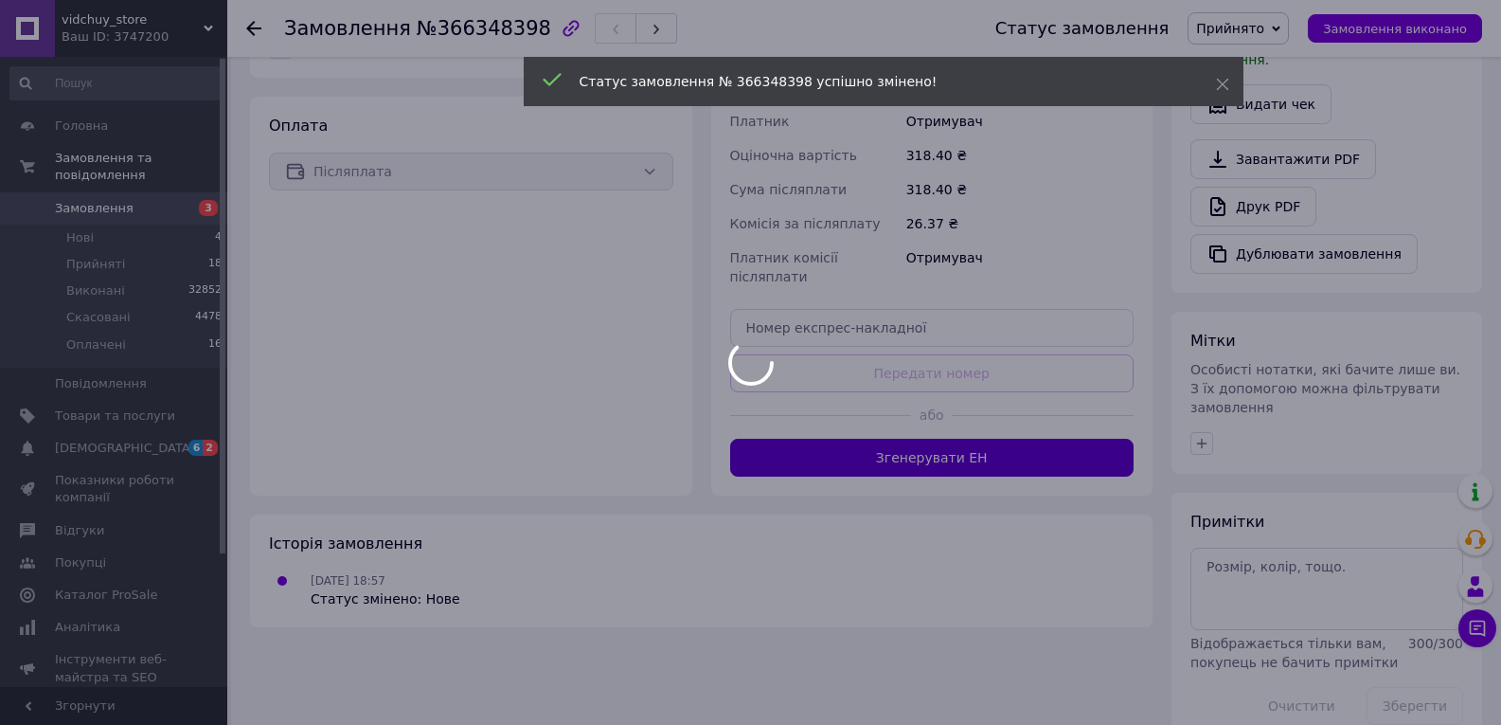
click at [918, 403] on div at bounding box center [750, 362] width 1501 height 725
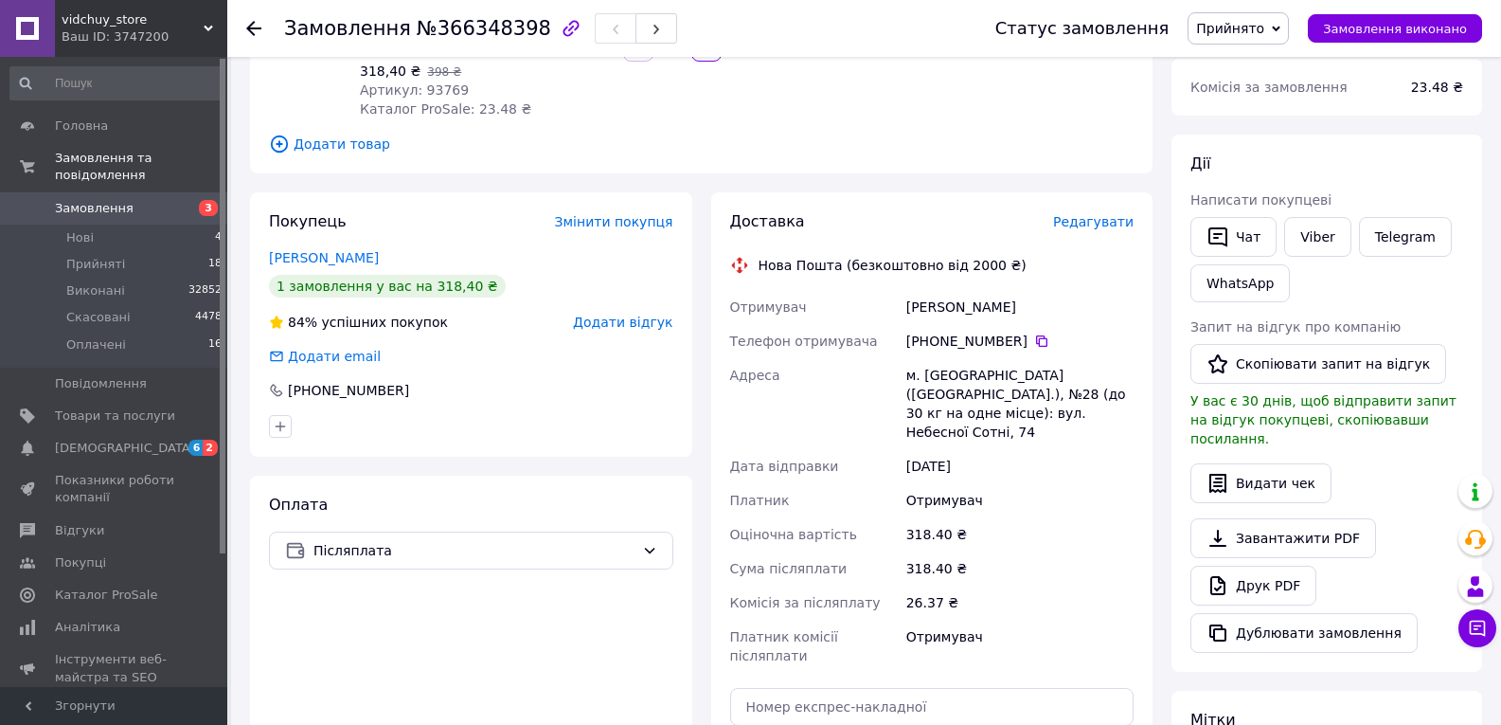
scroll to position [426, 0]
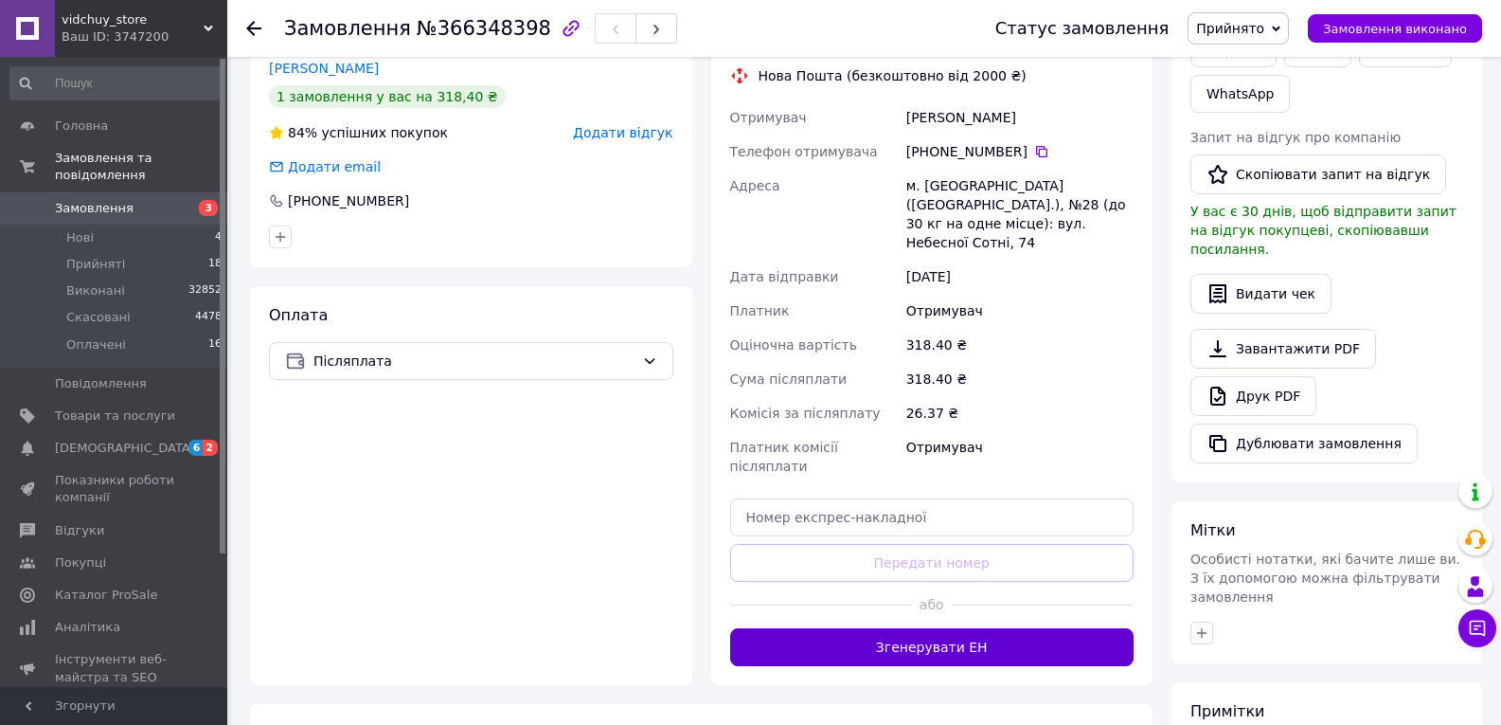
click at [977, 628] on button "Згенерувати ЕН" at bounding box center [932, 647] width 404 height 38
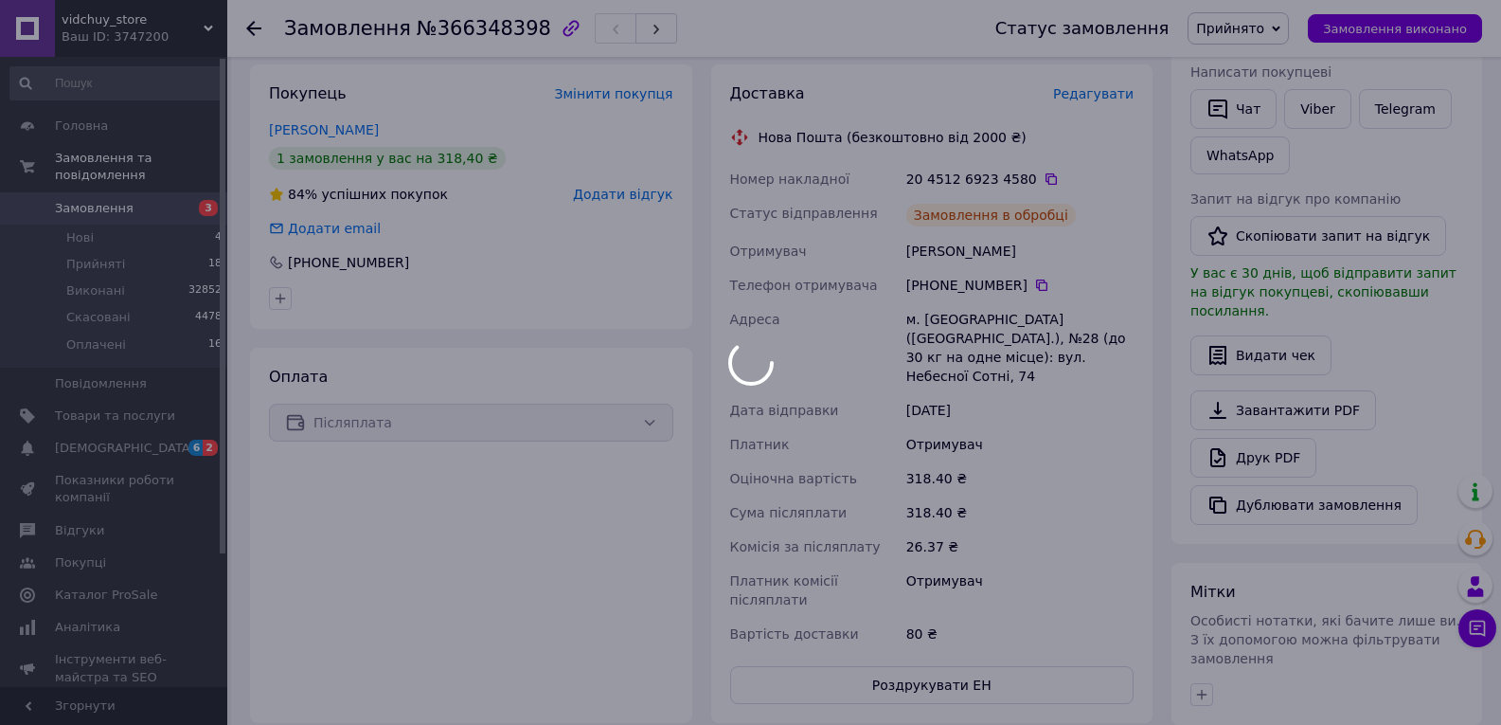
scroll to position [332, 0]
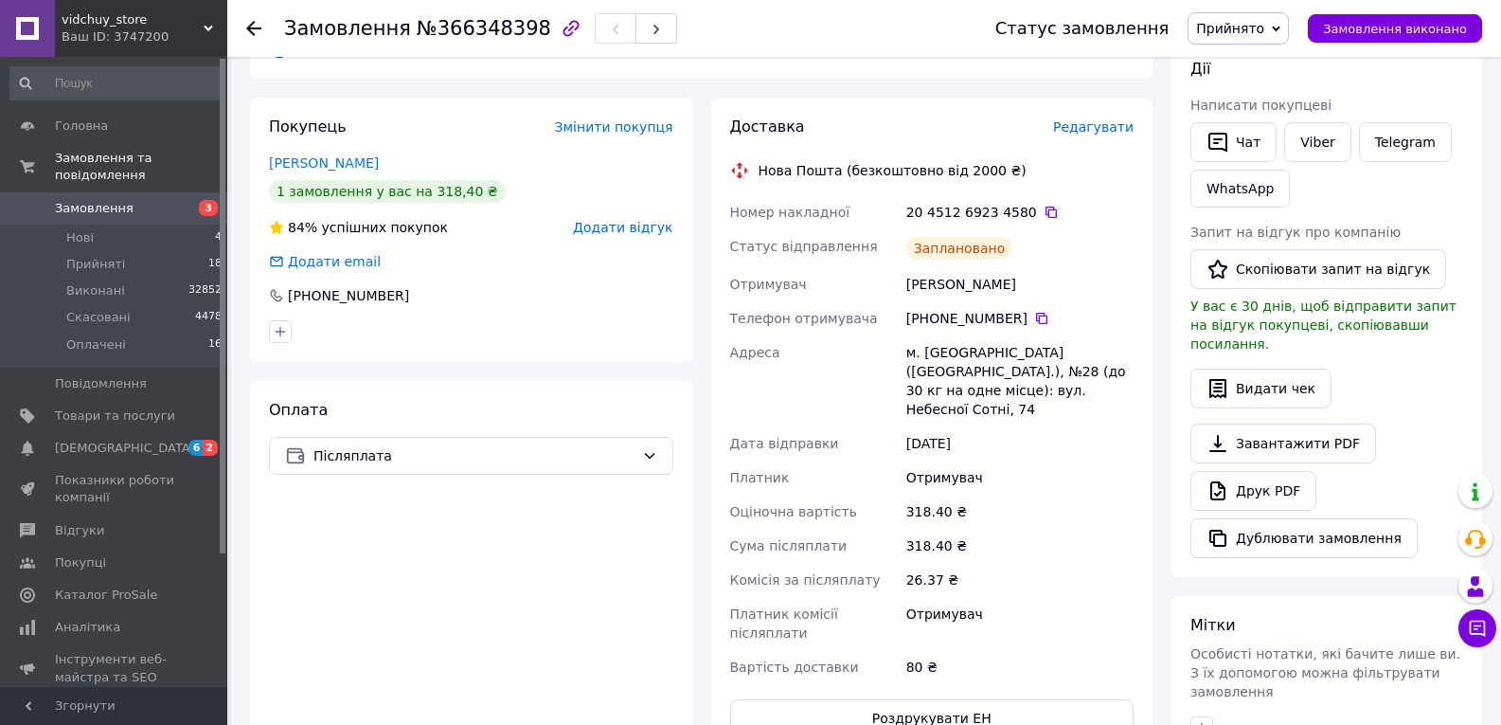
drag, startPoint x: 1038, startPoint y: 192, endPoint x: 942, endPoint y: 412, distance: 240.1
click at [1044, 205] on icon at bounding box center [1051, 212] width 15 height 15
click at [1461, 26] on span "Замовлення виконано" at bounding box center [1395, 29] width 144 height 14
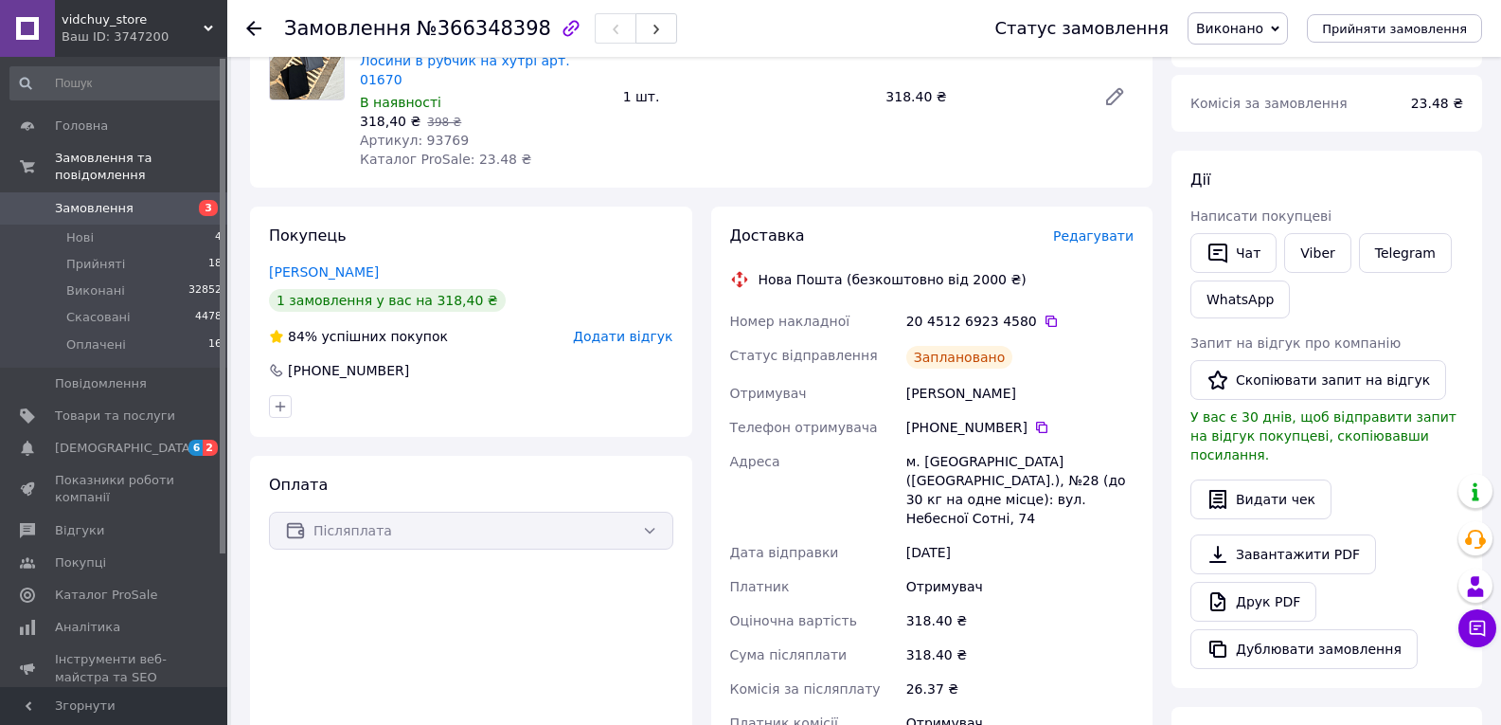
scroll to position [0, 0]
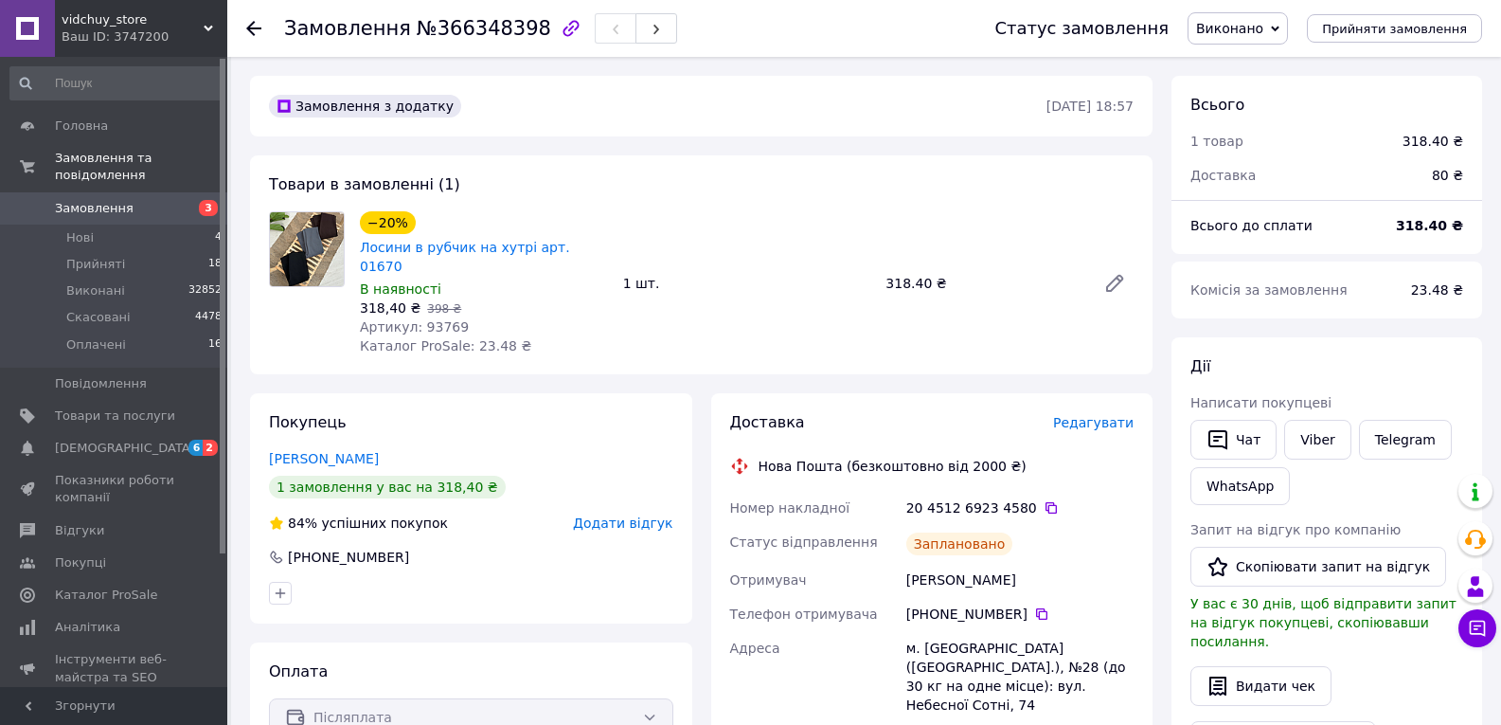
click at [260, 27] on icon at bounding box center [253, 28] width 15 height 15
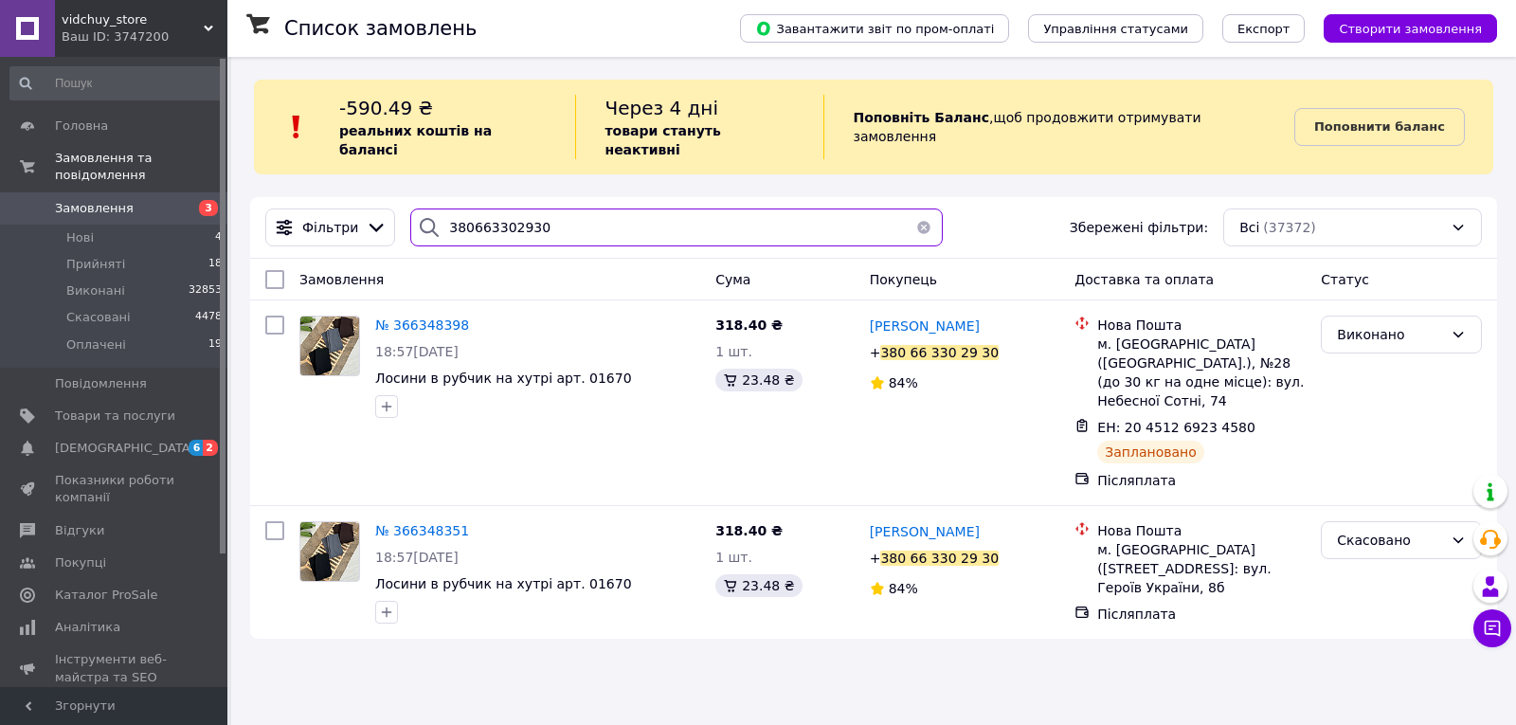
click at [598, 224] on input "380663302930" at bounding box center [676, 227] width 532 height 38
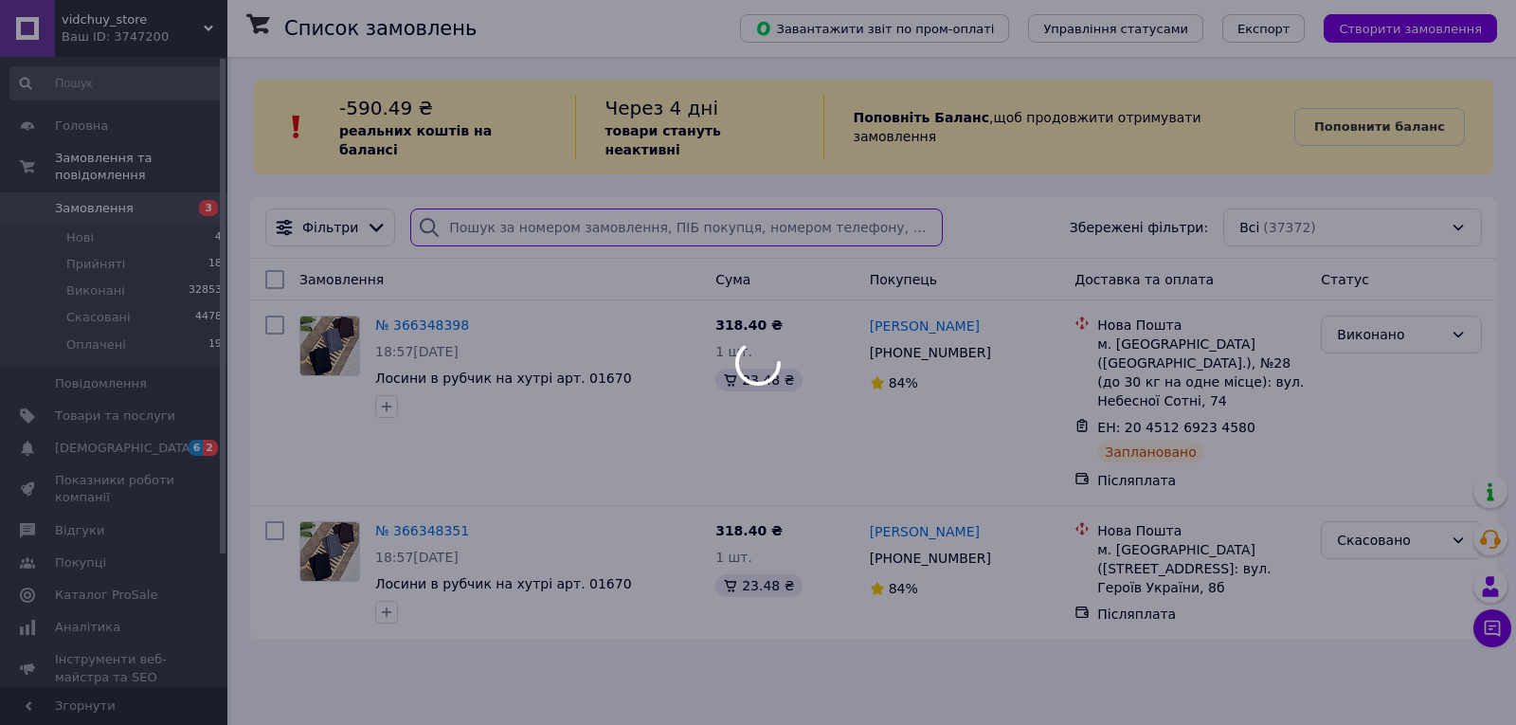
type input "380685083036"
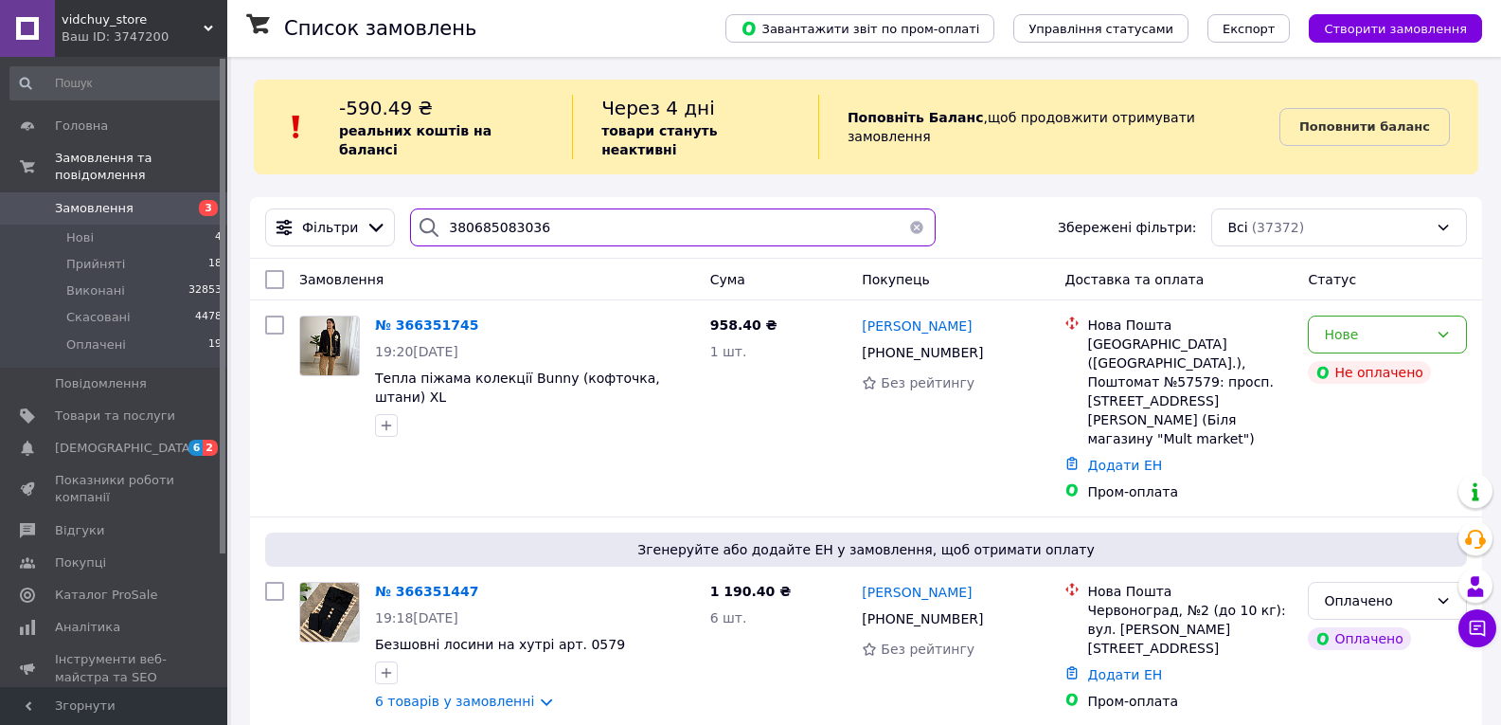
click at [606, 214] on input "380685083036" at bounding box center [673, 227] width 526 height 38
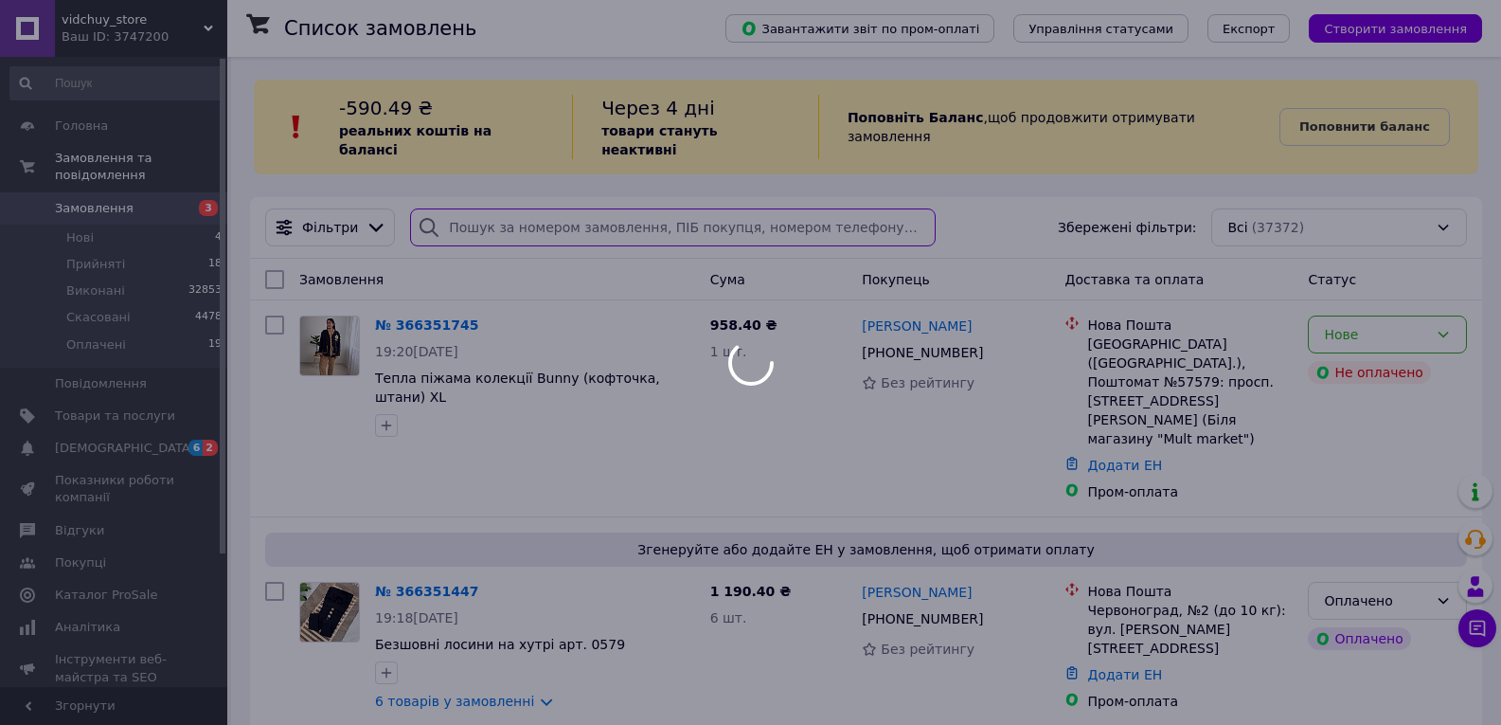
type input "380685083036"
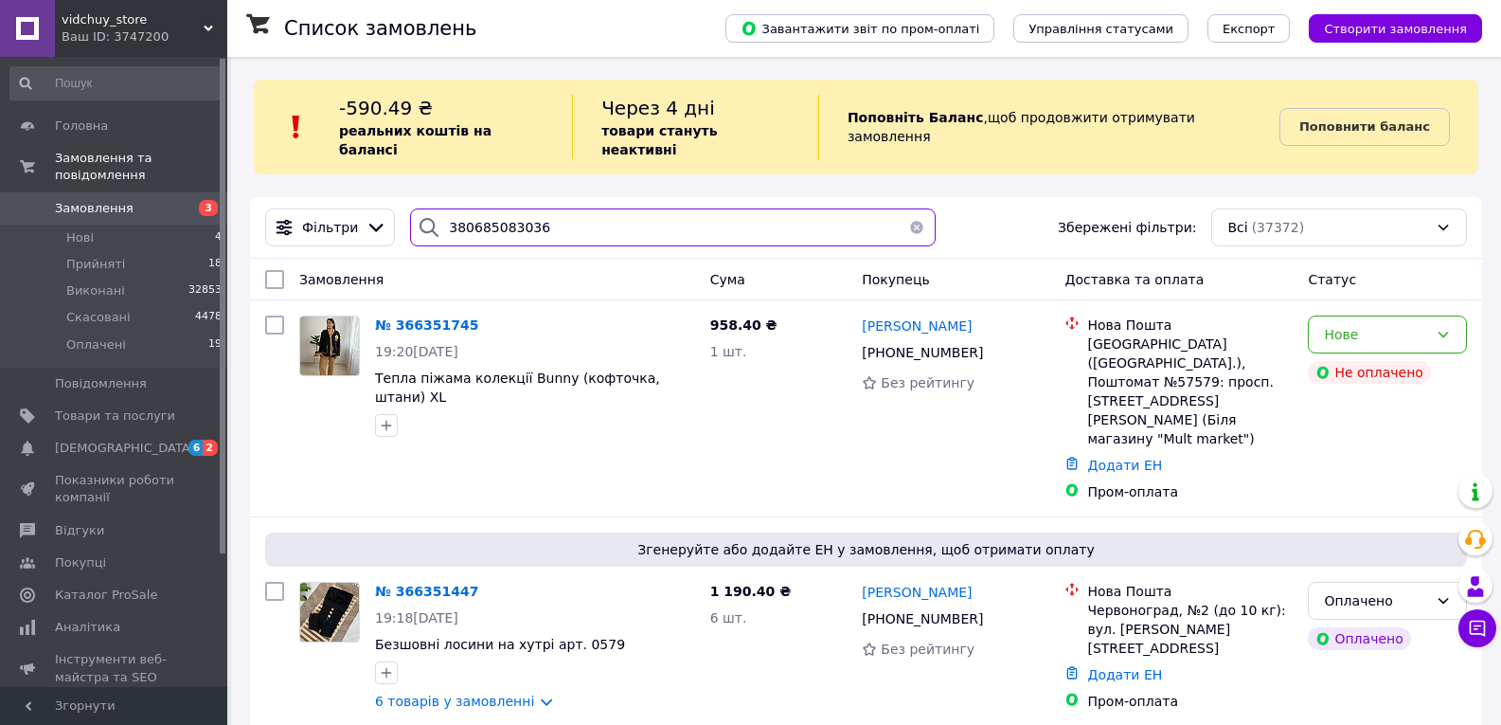
click at [593, 210] on input "380685083036" at bounding box center [673, 227] width 526 height 38
type input "380685083036"
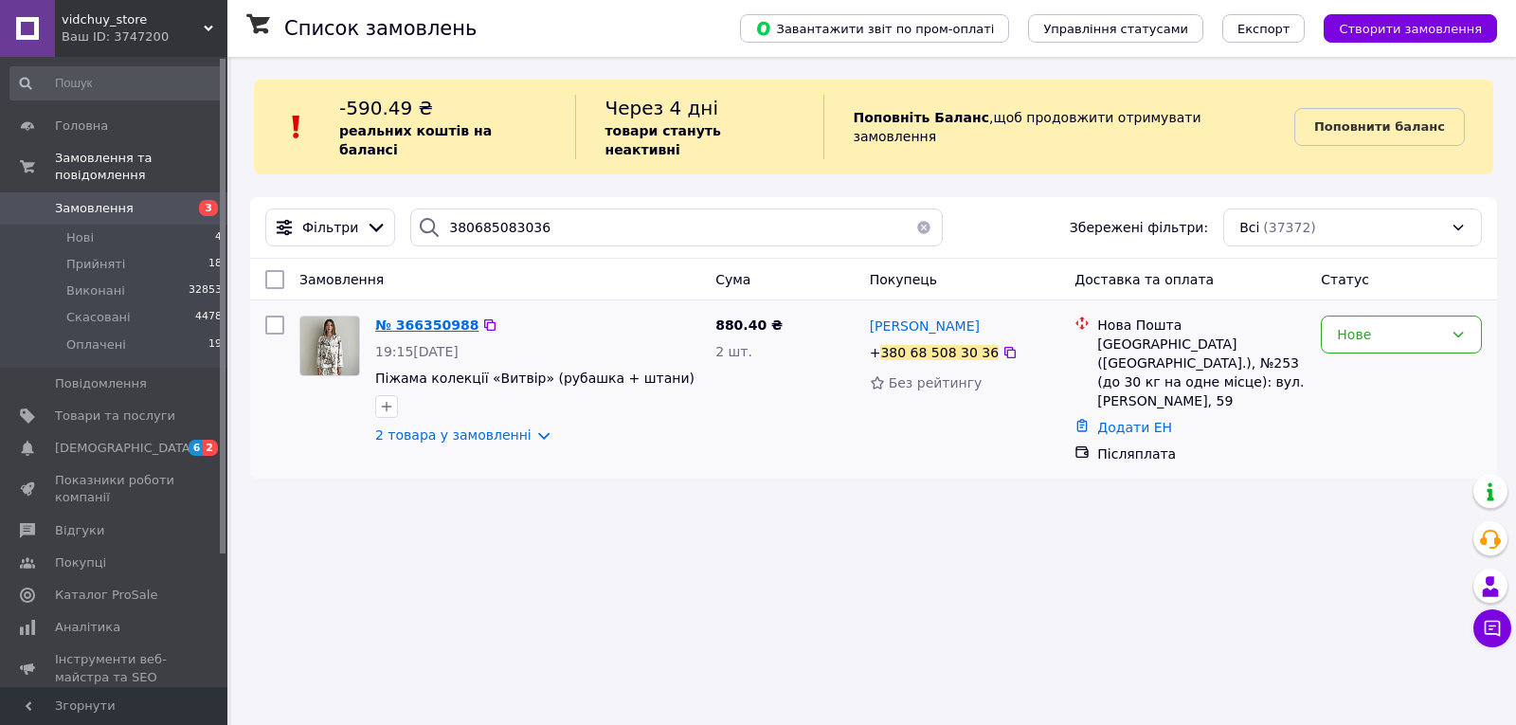
click at [416, 317] on span "№ 366350988" at bounding box center [426, 324] width 103 height 15
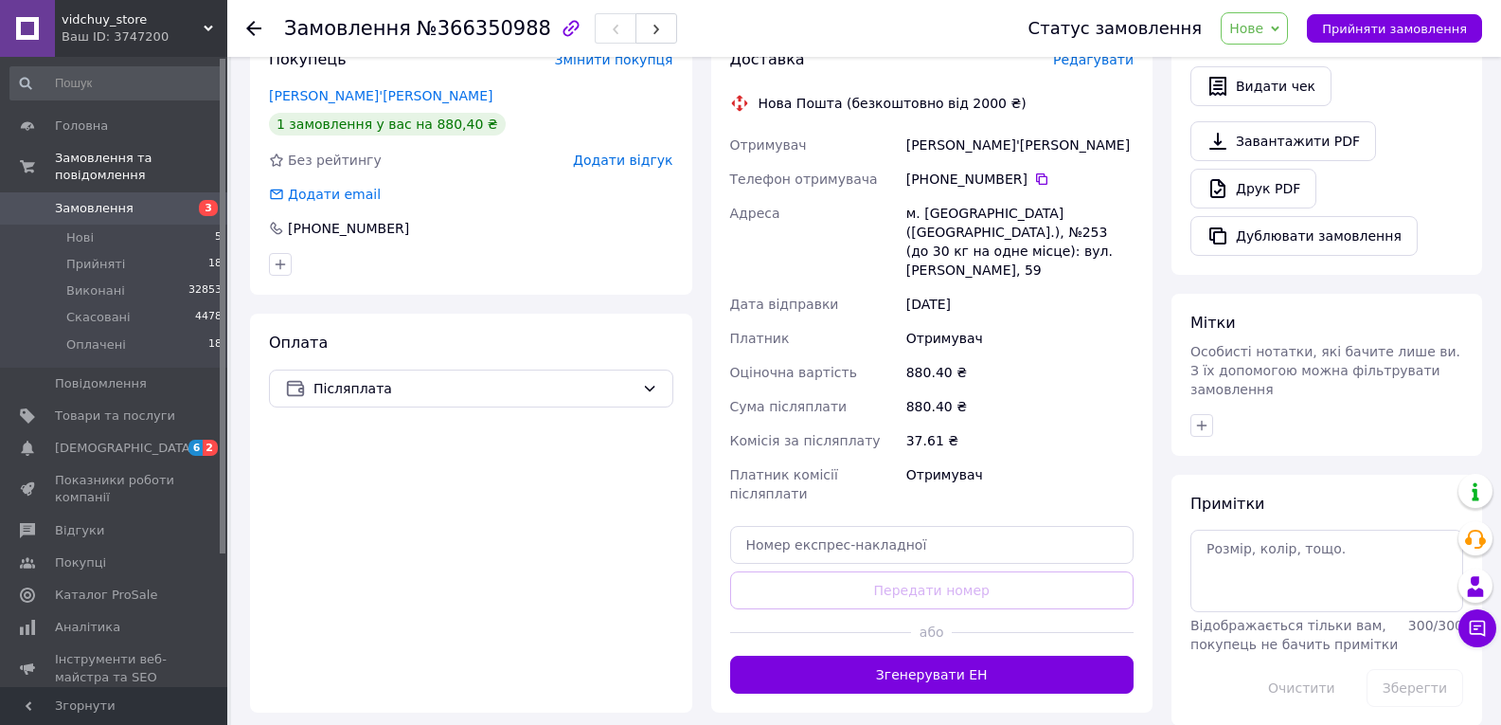
scroll to position [568, 0]
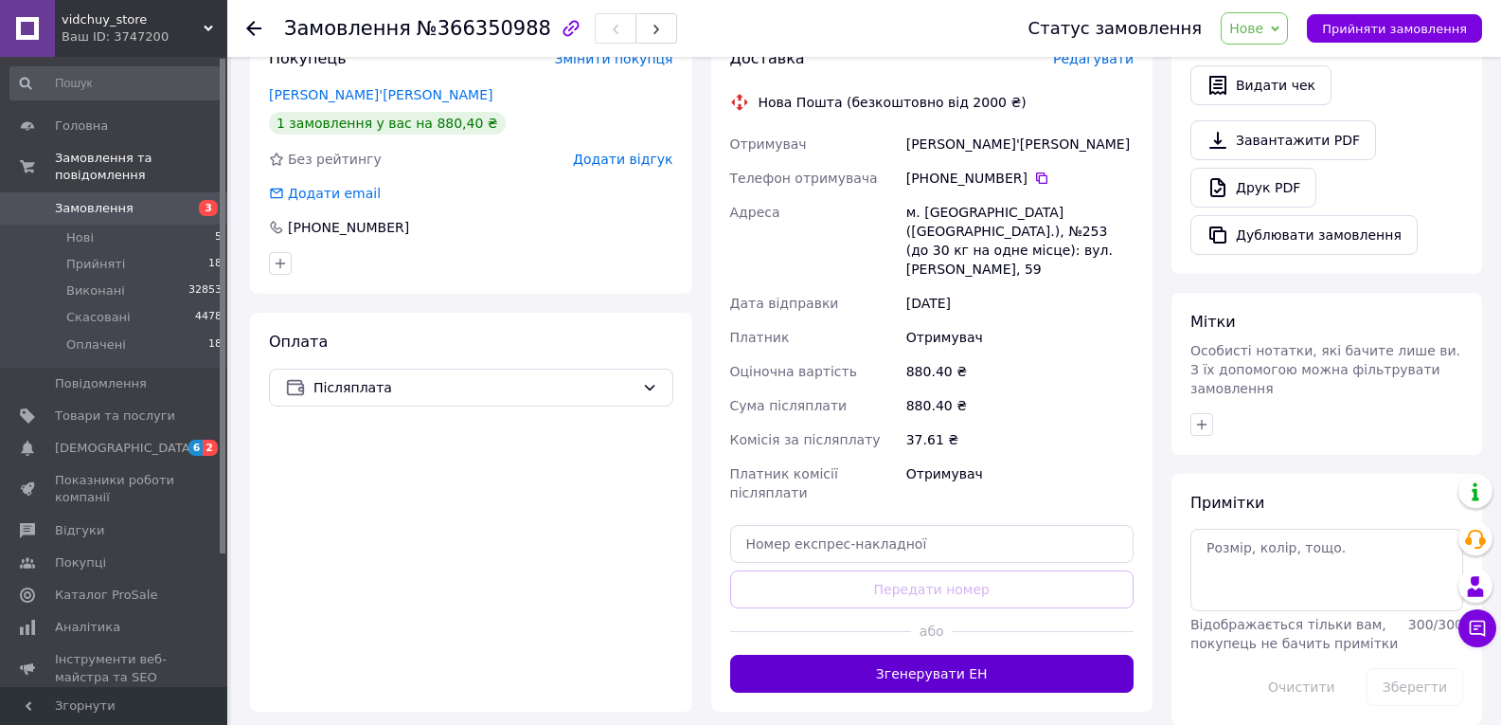
click at [959, 655] on button "Згенерувати ЕН" at bounding box center [932, 674] width 404 height 38
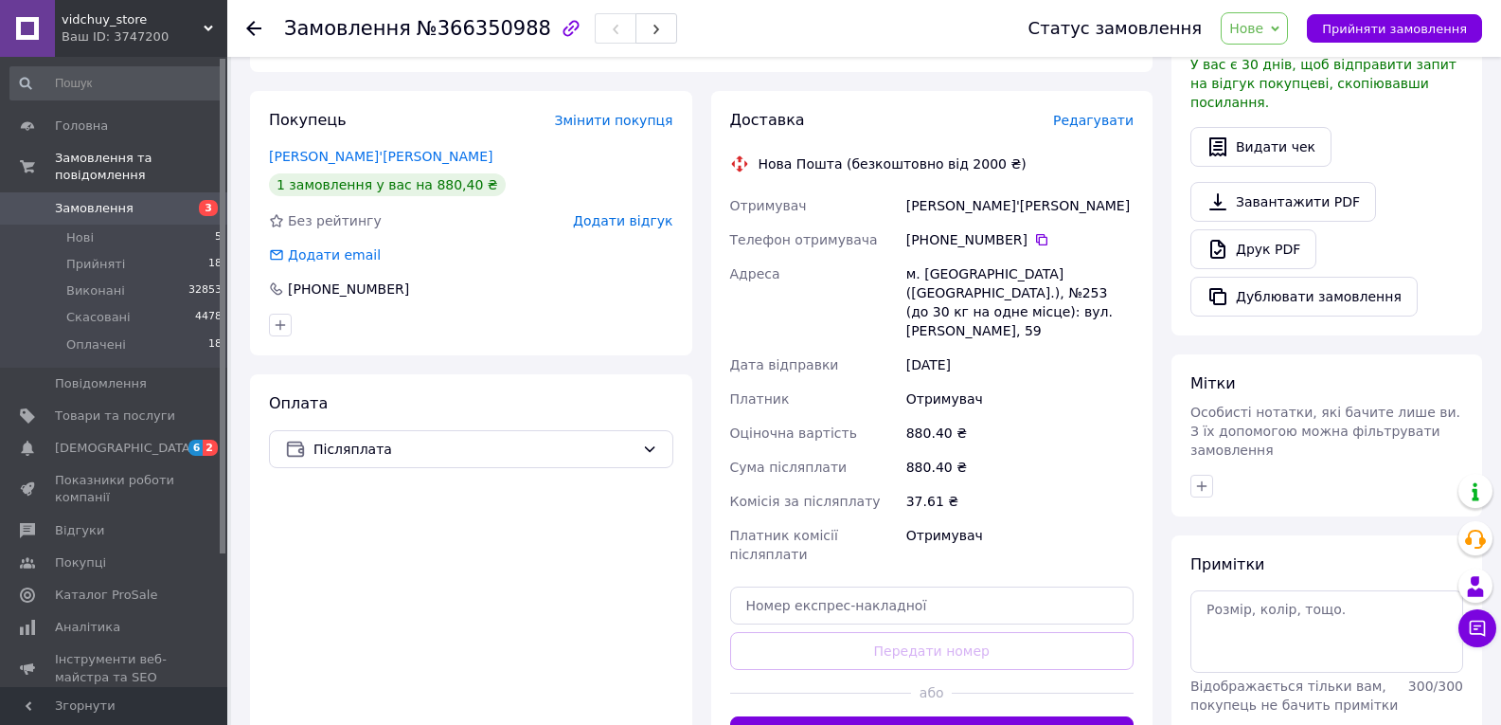
scroll to position [474, 0]
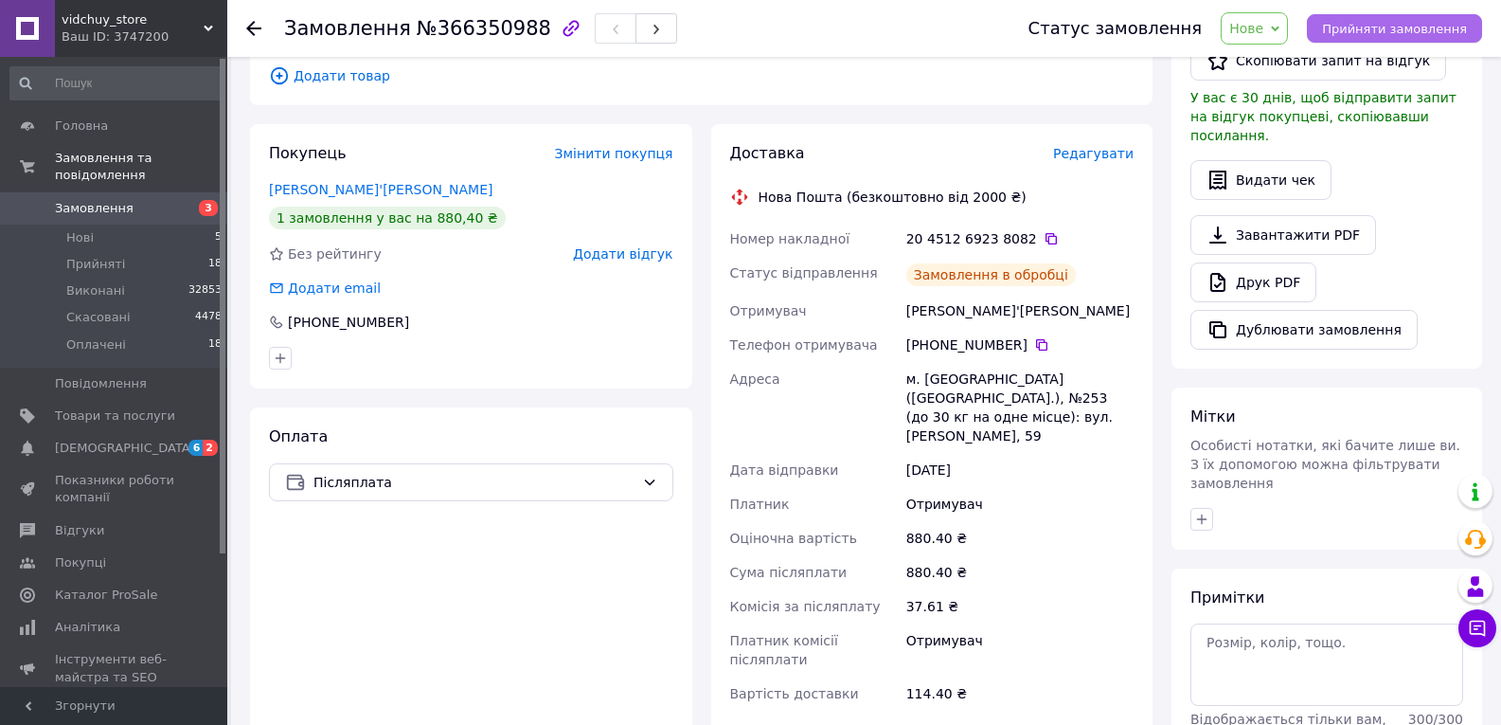
click at [1381, 31] on span "Прийняти замовлення" at bounding box center [1394, 29] width 145 height 14
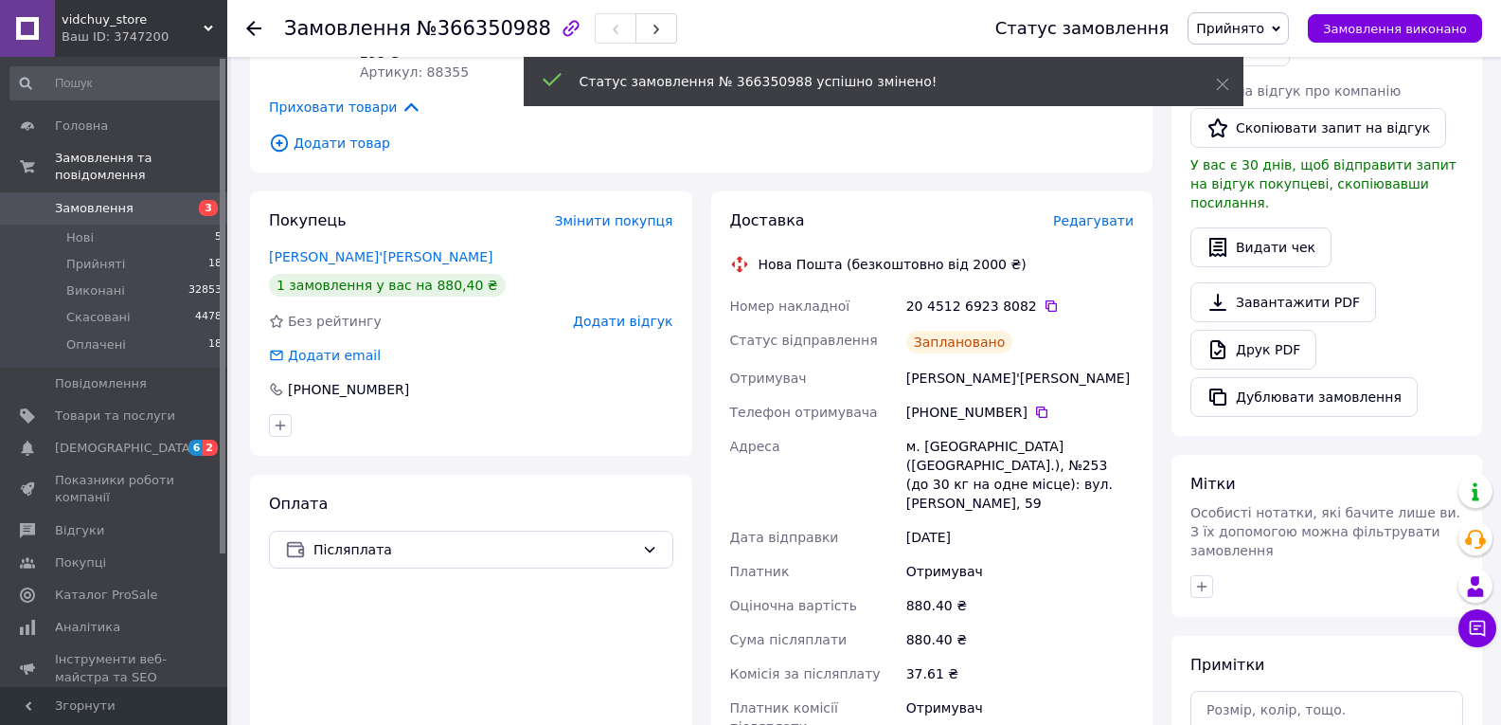
scroll to position [379, 0]
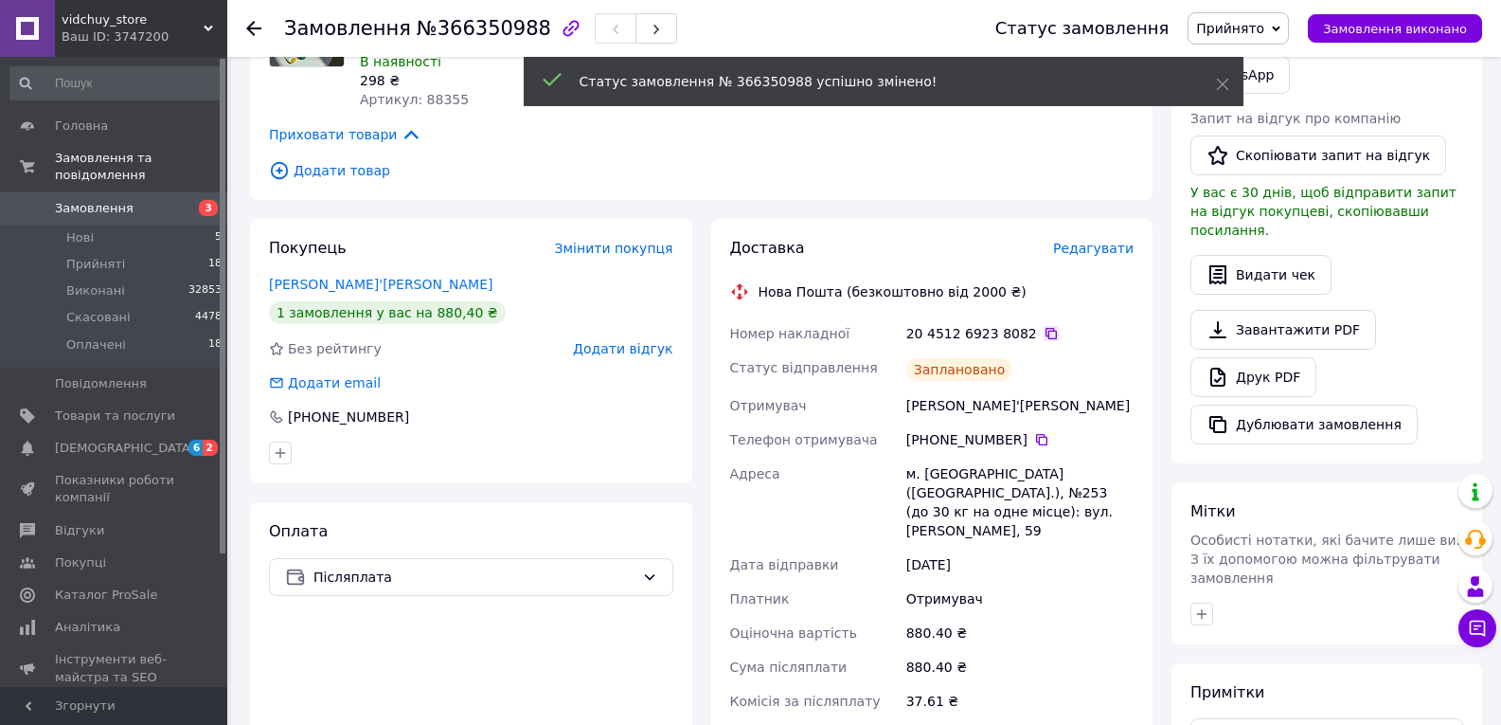
click at [1044, 330] on icon at bounding box center [1051, 333] width 15 height 15
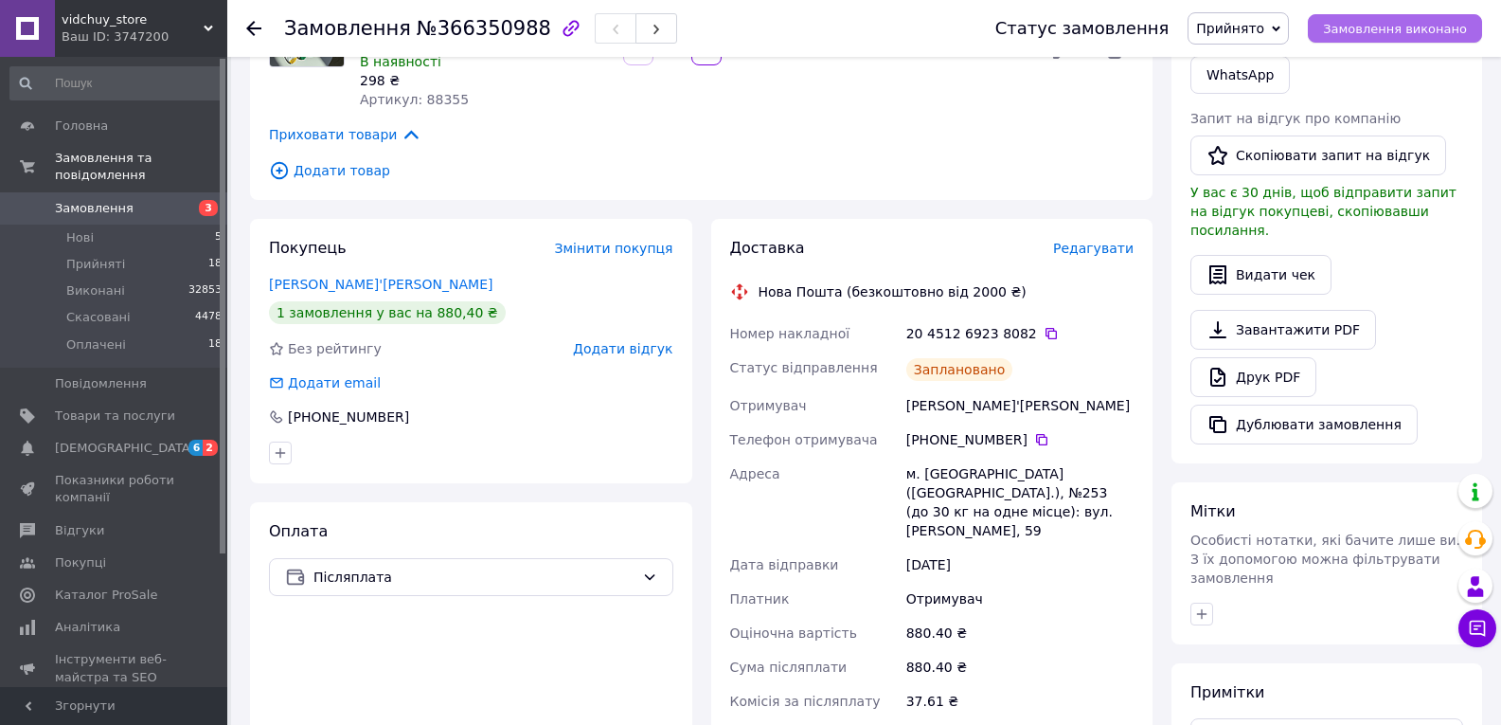
click at [1390, 28] on span "Замовлення виконано" at bounding box center [1395, 29] width 144 height 14
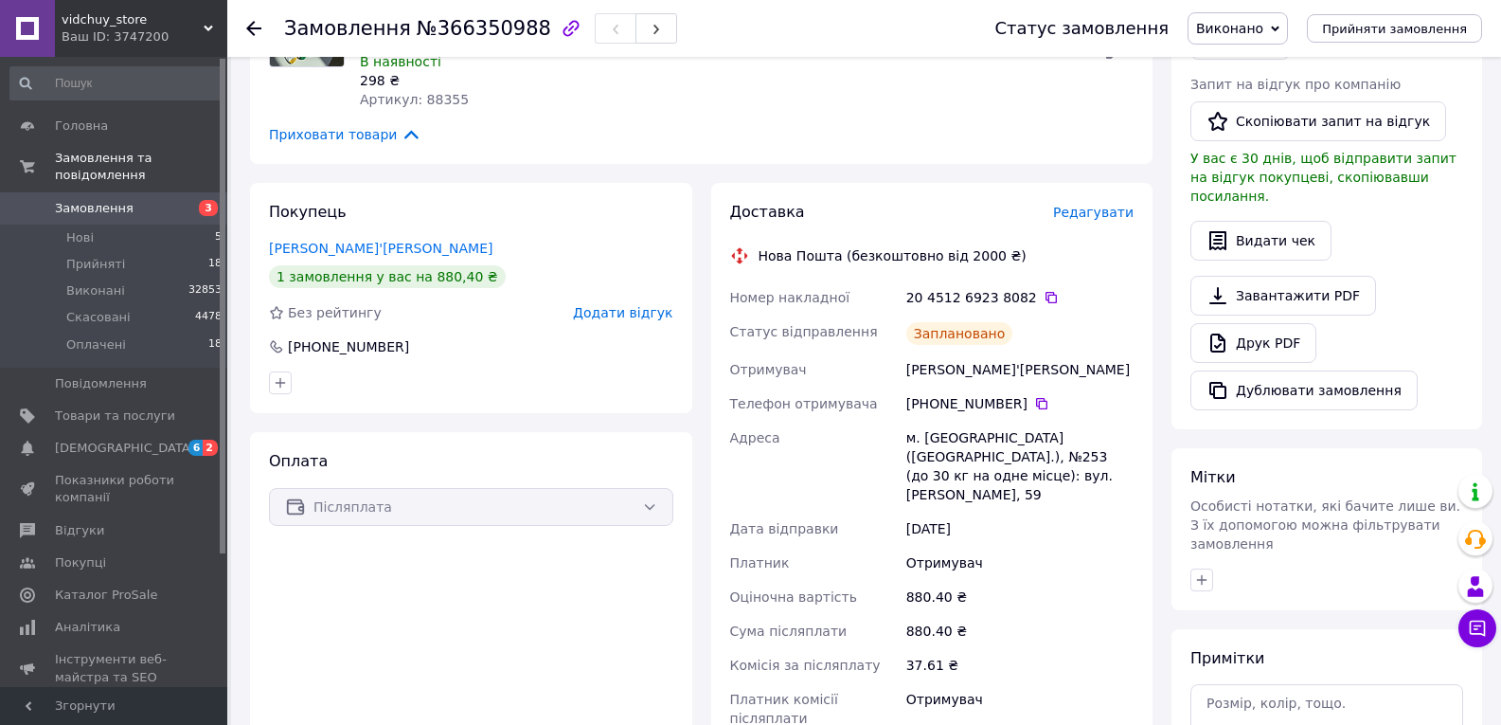
click at [250, 19] on div at bounding box center [253, 28] width 15 height 19
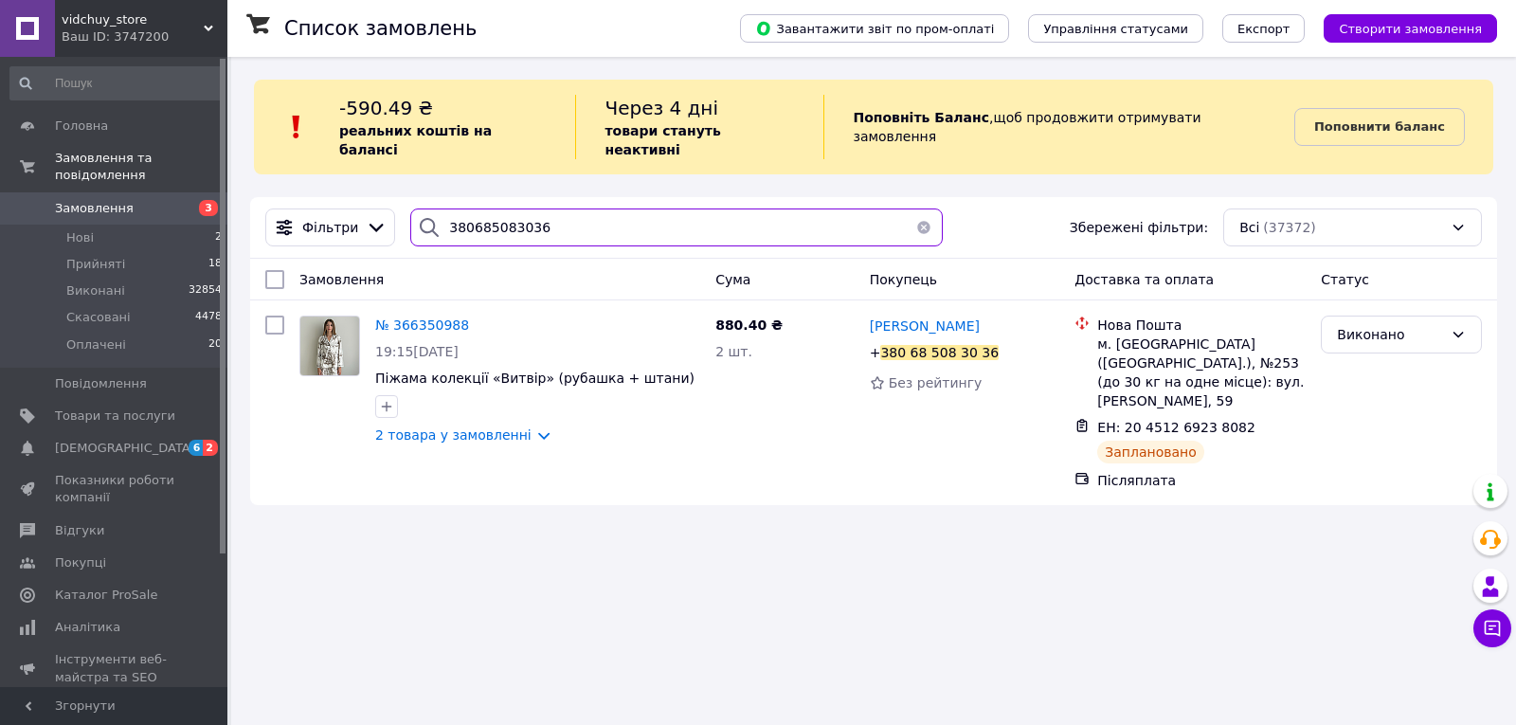
click at [716, 210] on input "380685083036" at bounding box center [676, 227] width 532 height 38
type input "380633738467"
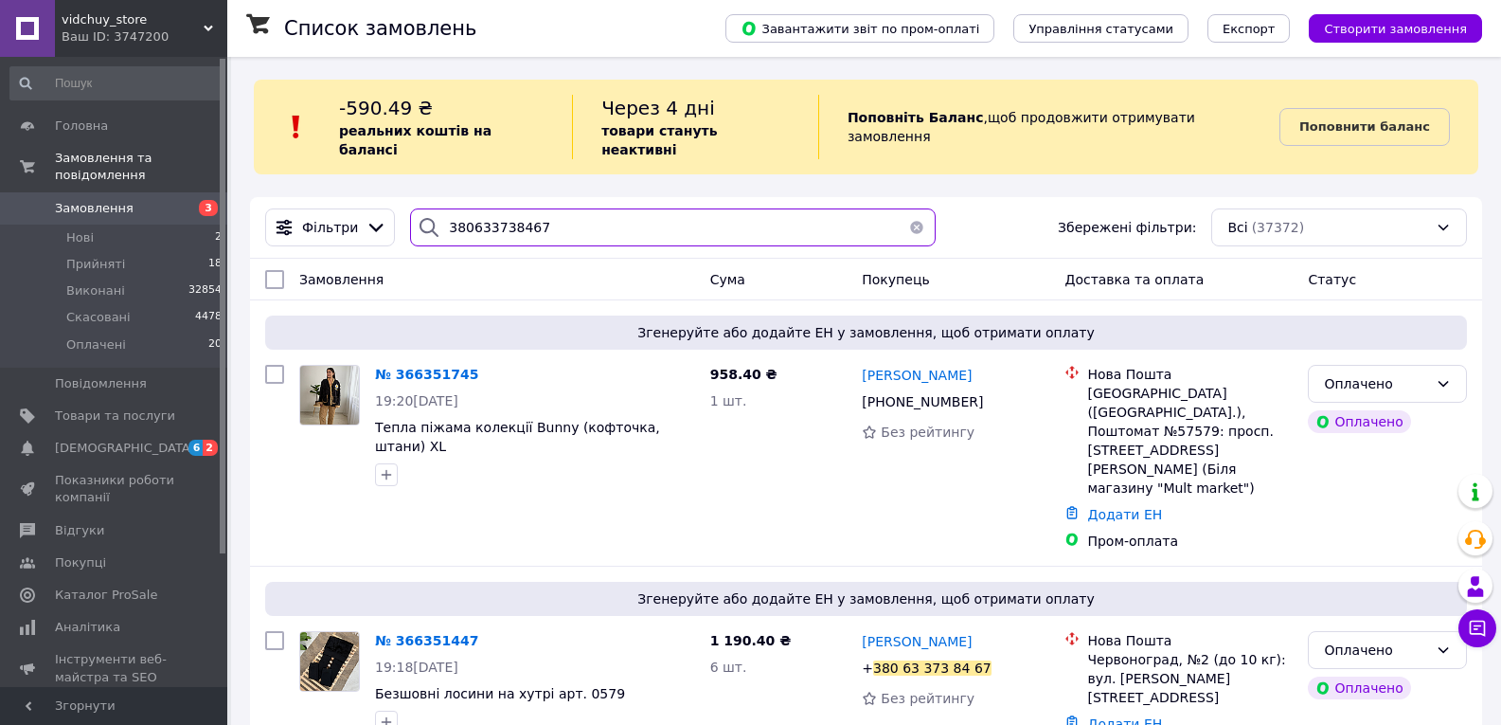
click at [658, 208] on input "380633738467" at bounding box center [673, 227] width 526 height 38
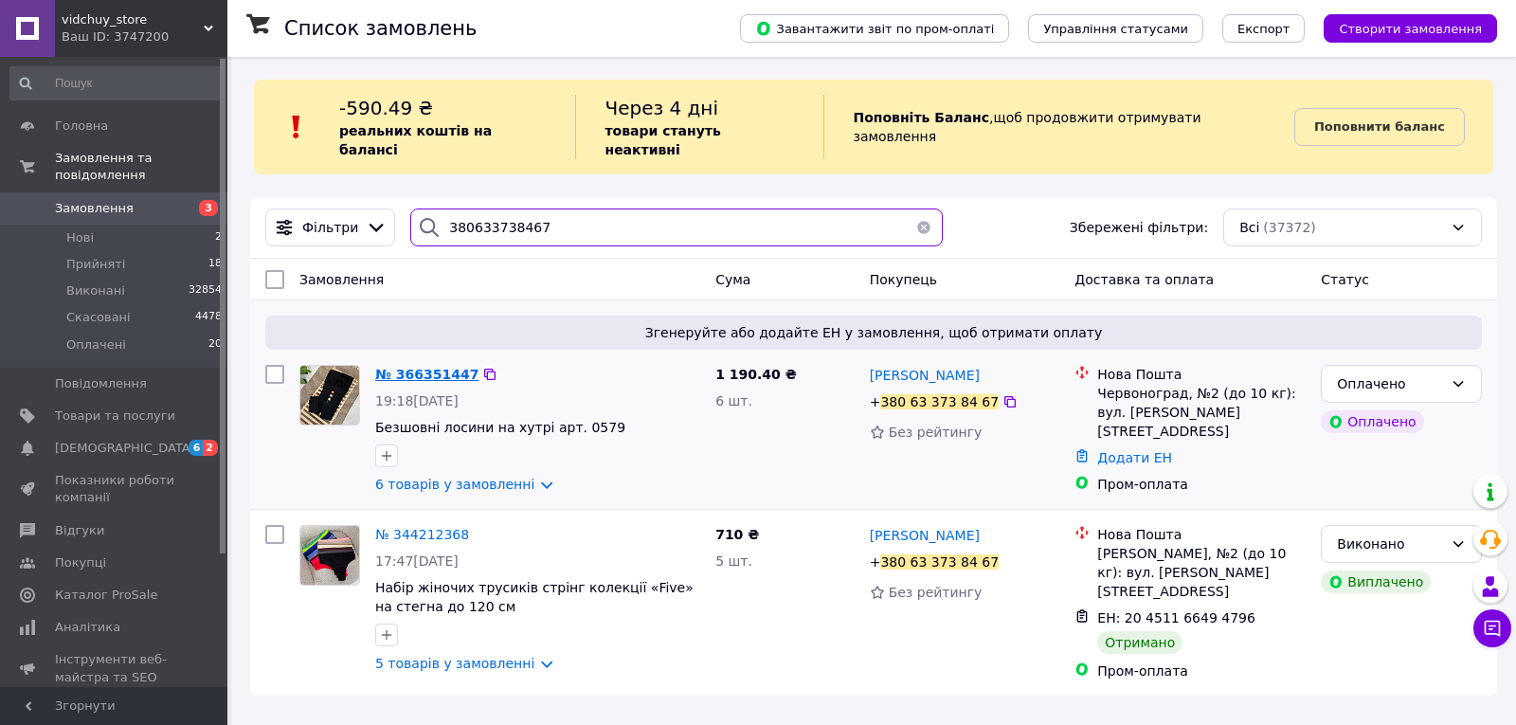
type input "380633738467"
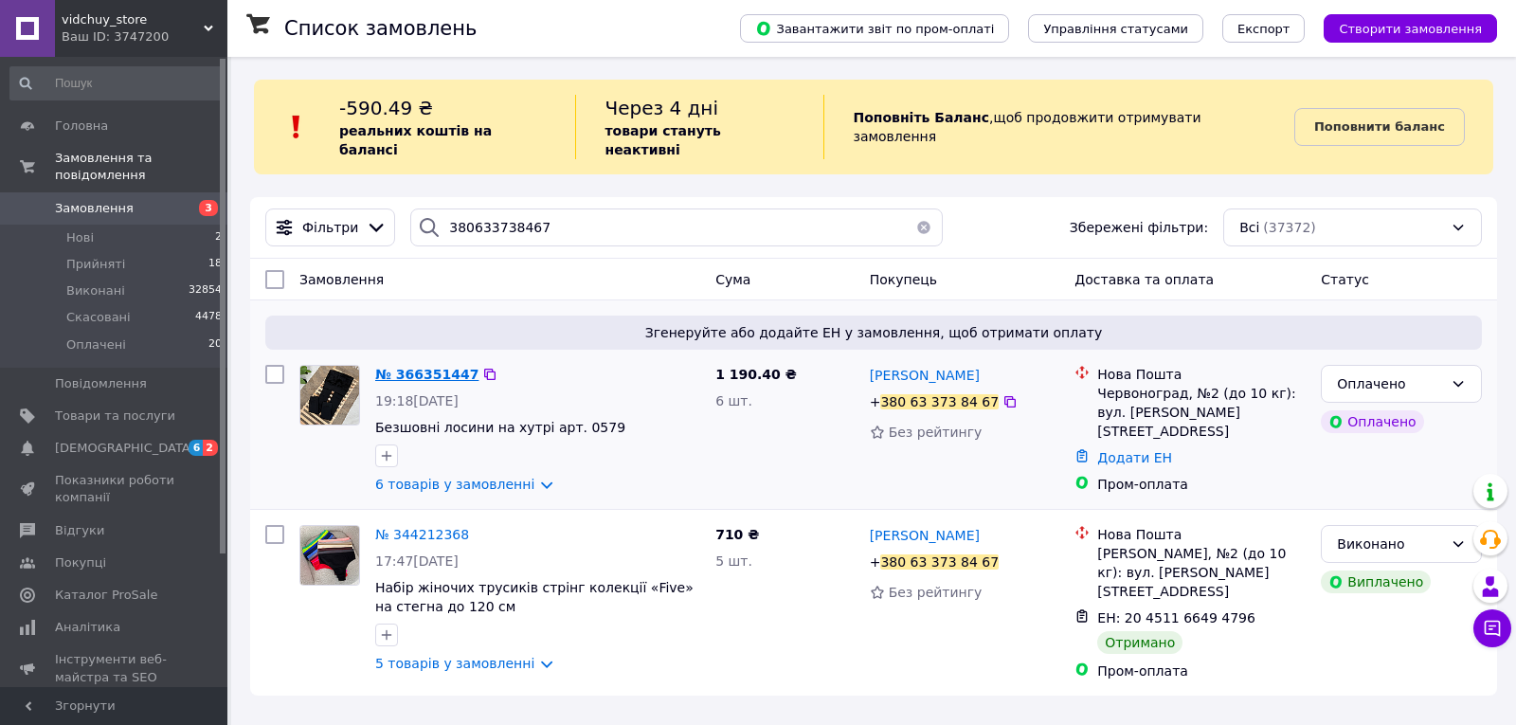
click at [440, 367] on span "№ 366351447" at bounding box center [426, 374] width 103 height 15
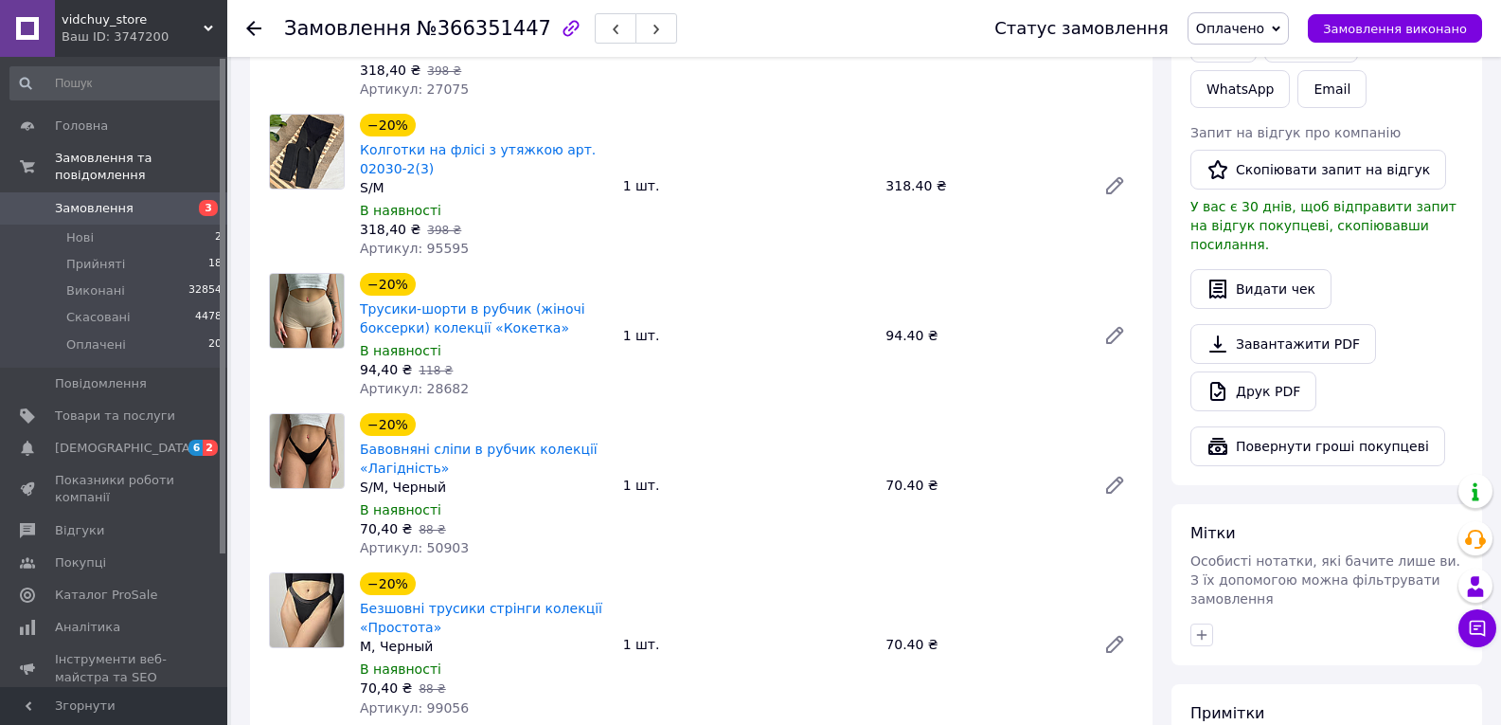
scroll to position [853, 0]
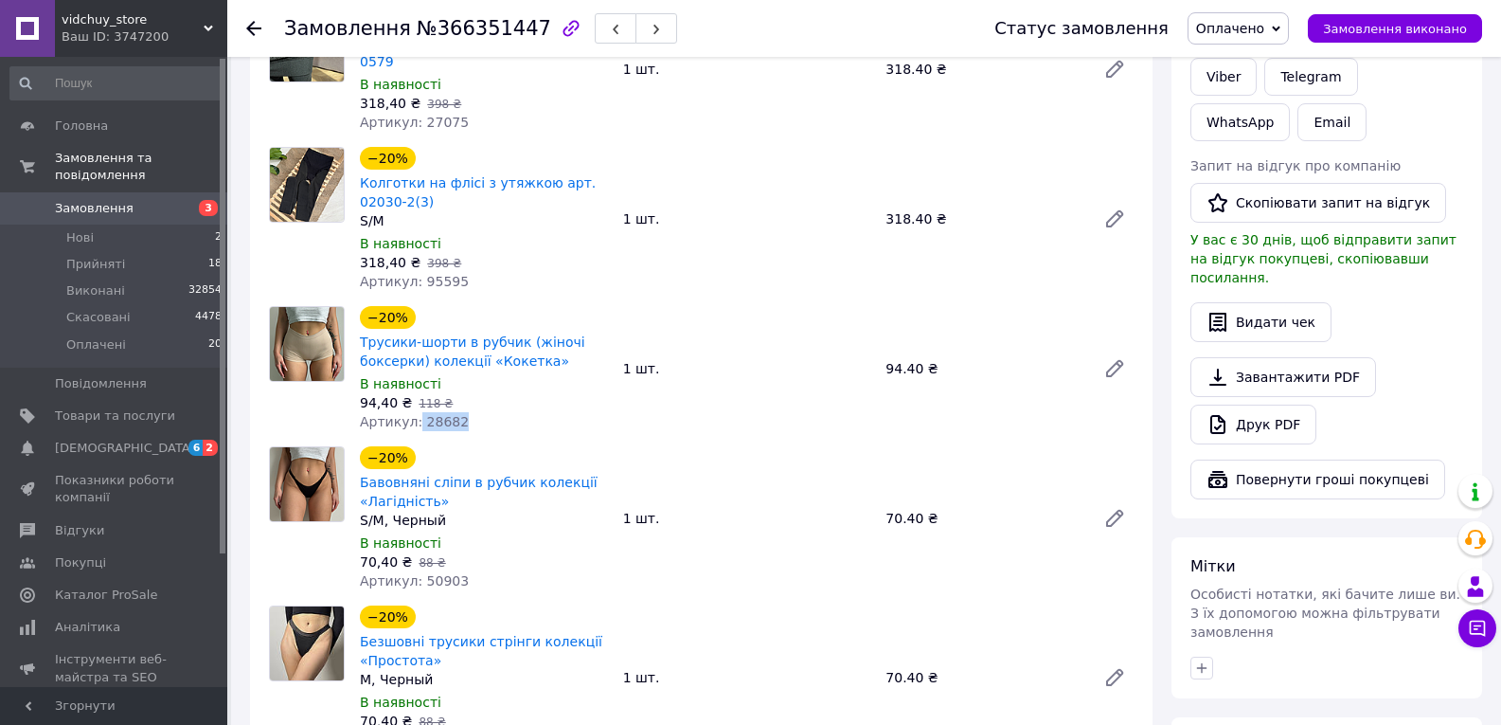
drag, startPoint x: 459, startPoint y: 366, endPoint x: 414, endPoint y: 364, distance: 45.5
click at [414, 412] on div "Артикул: 28682" at bounding box center [484, 421] width 248 height 19
copy span "28682"
click at [469, 412] on div "Артикул: 28682" at bounding box center [484, 421] width 248 height 19
drag, startPoint x: 464, startPoint y: 368, endPoint x: 418, endPoint y: 366, distance: 46.5
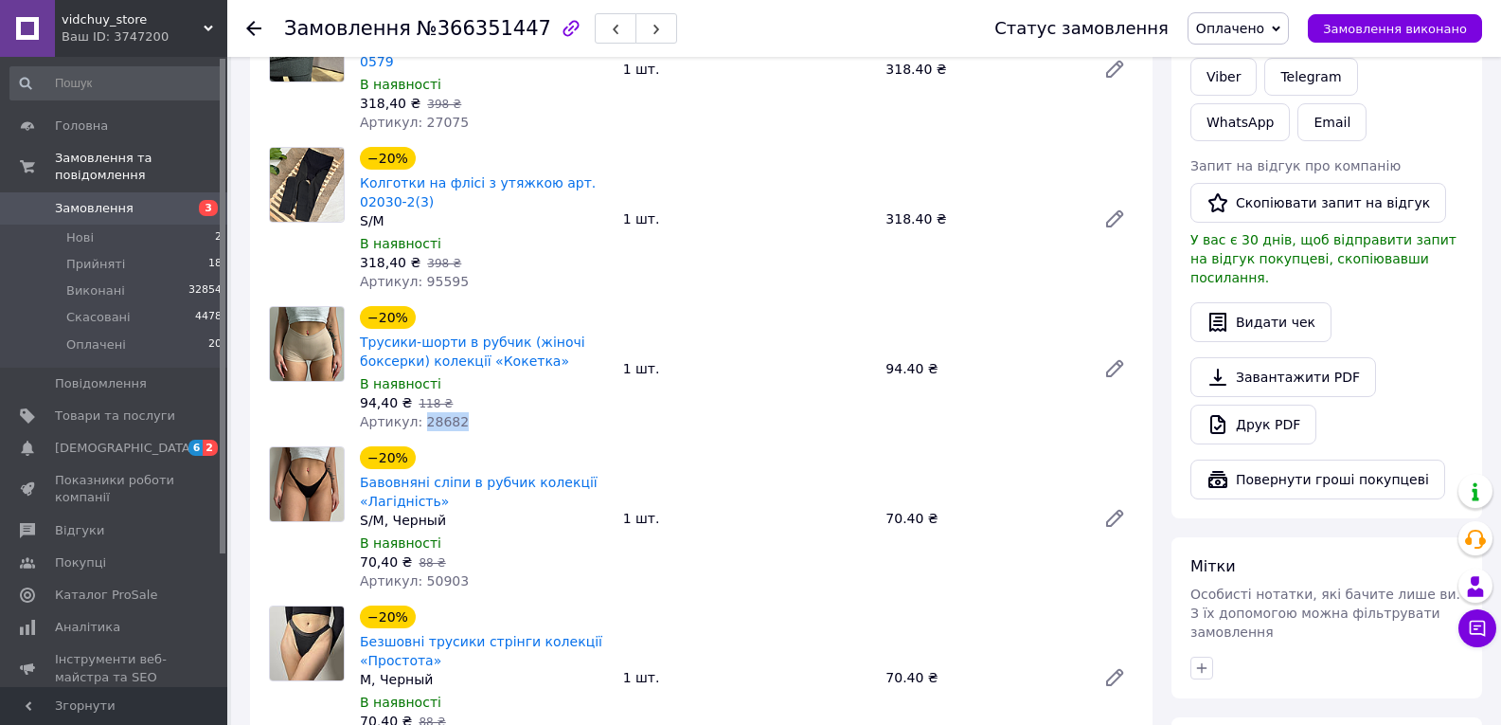
click at [418, 412] on div "Артикул: 28682" at bounding box center [484, 421] width 248 height 19
copy span "28682"
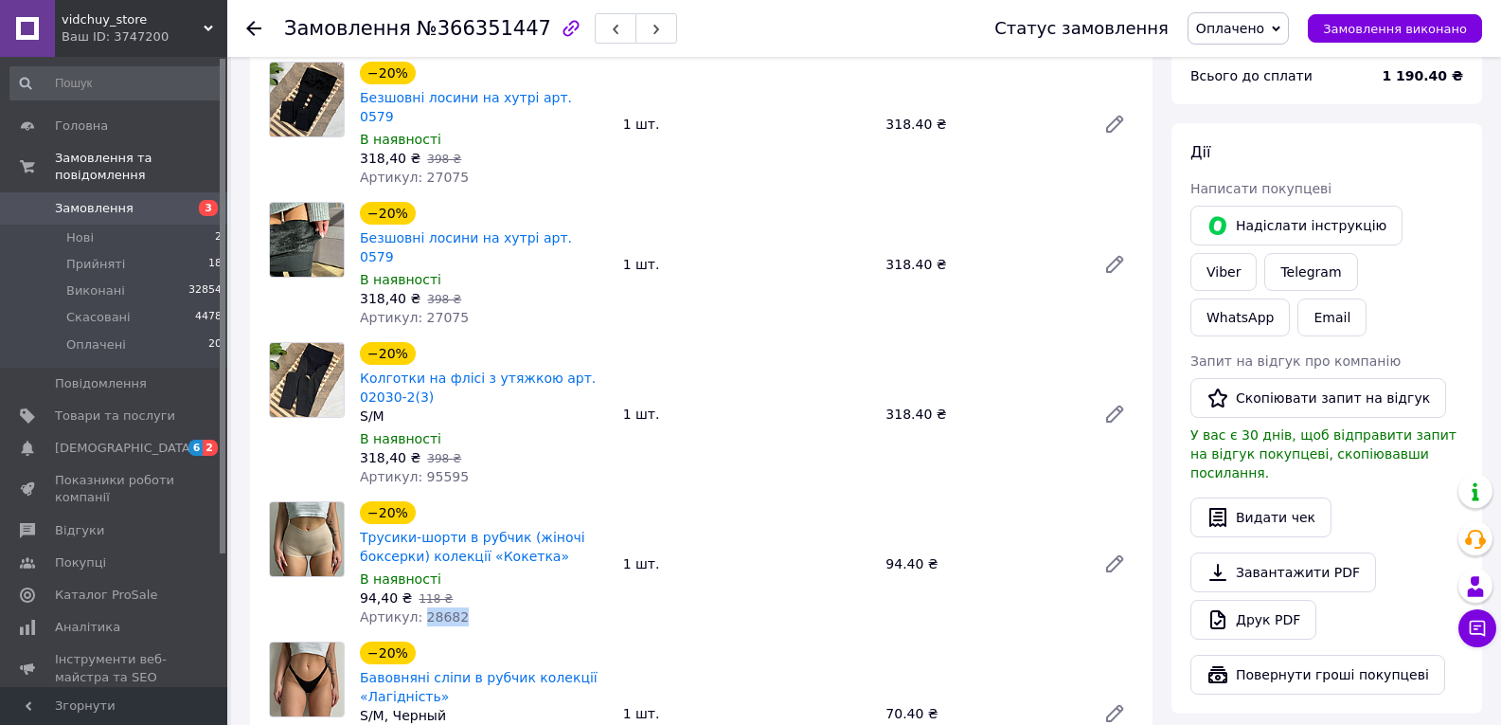
scroll to position [568, 0]
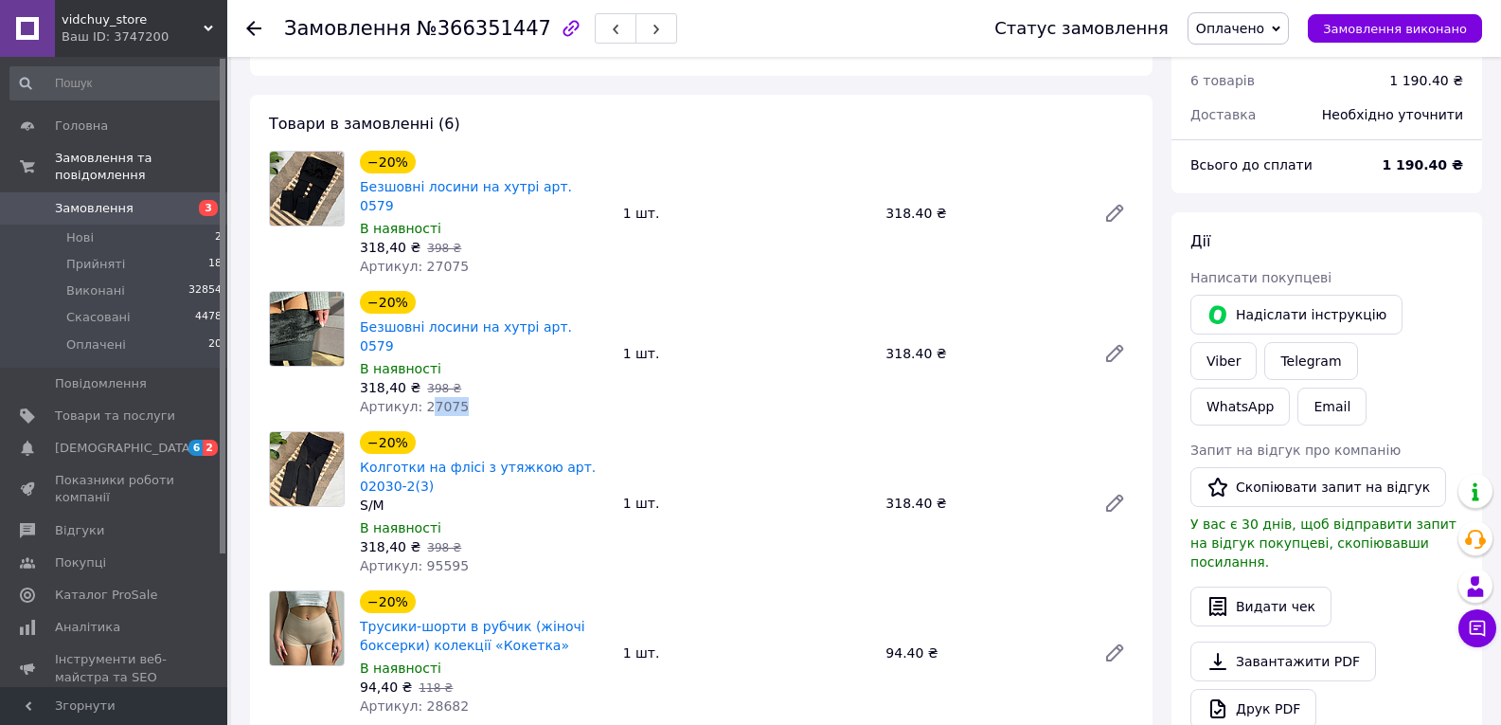
drag, startPoint x: 457, startPoint y: 346, endPoint x: 422, endPoint y: 357, distance: 35.9
click at [422, 397] on div "Артикул: 27075" at bounding box center [484, 406] width 248 height 19
click at [416, 399] on span "Артикул: 27075" at bounding box center [414, 406] width 109 height 15
copy span "27075"
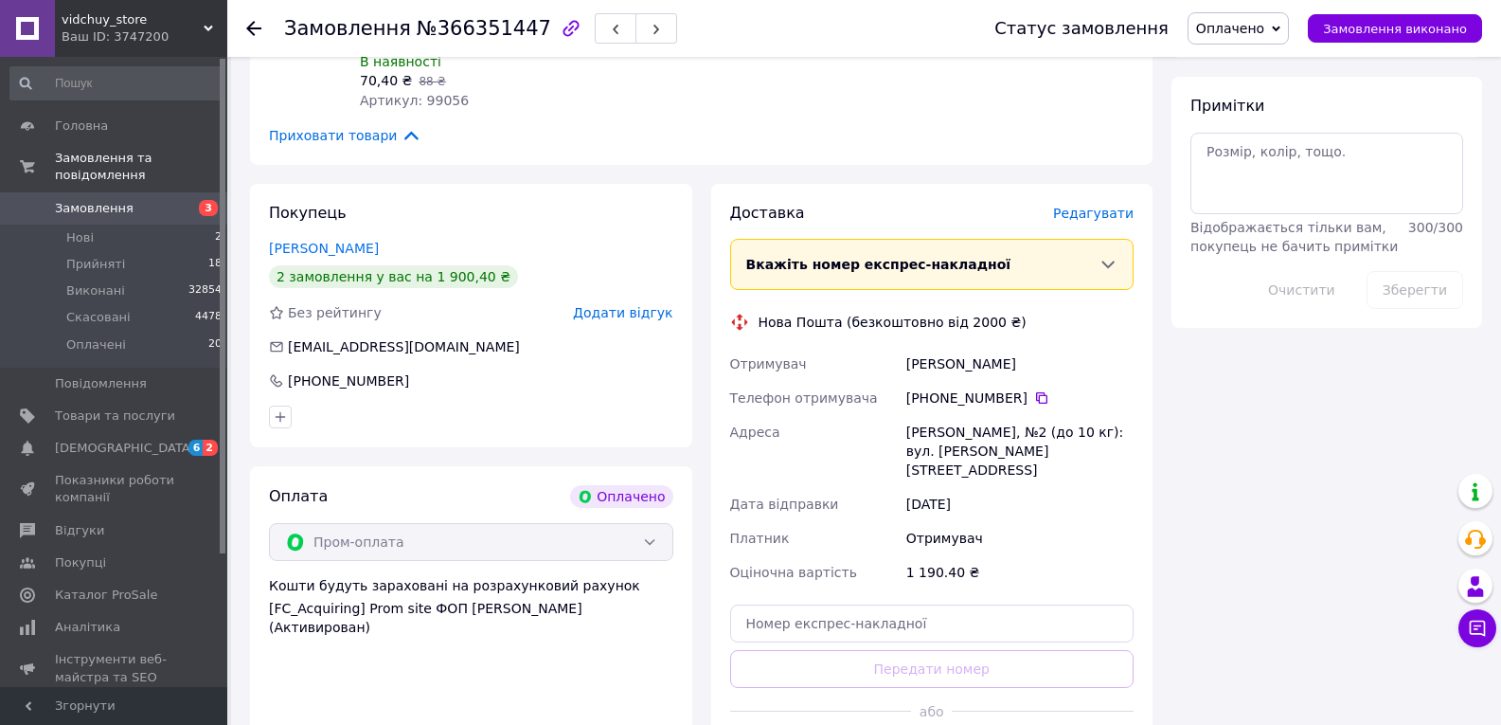
scroll to position [1516, 0]
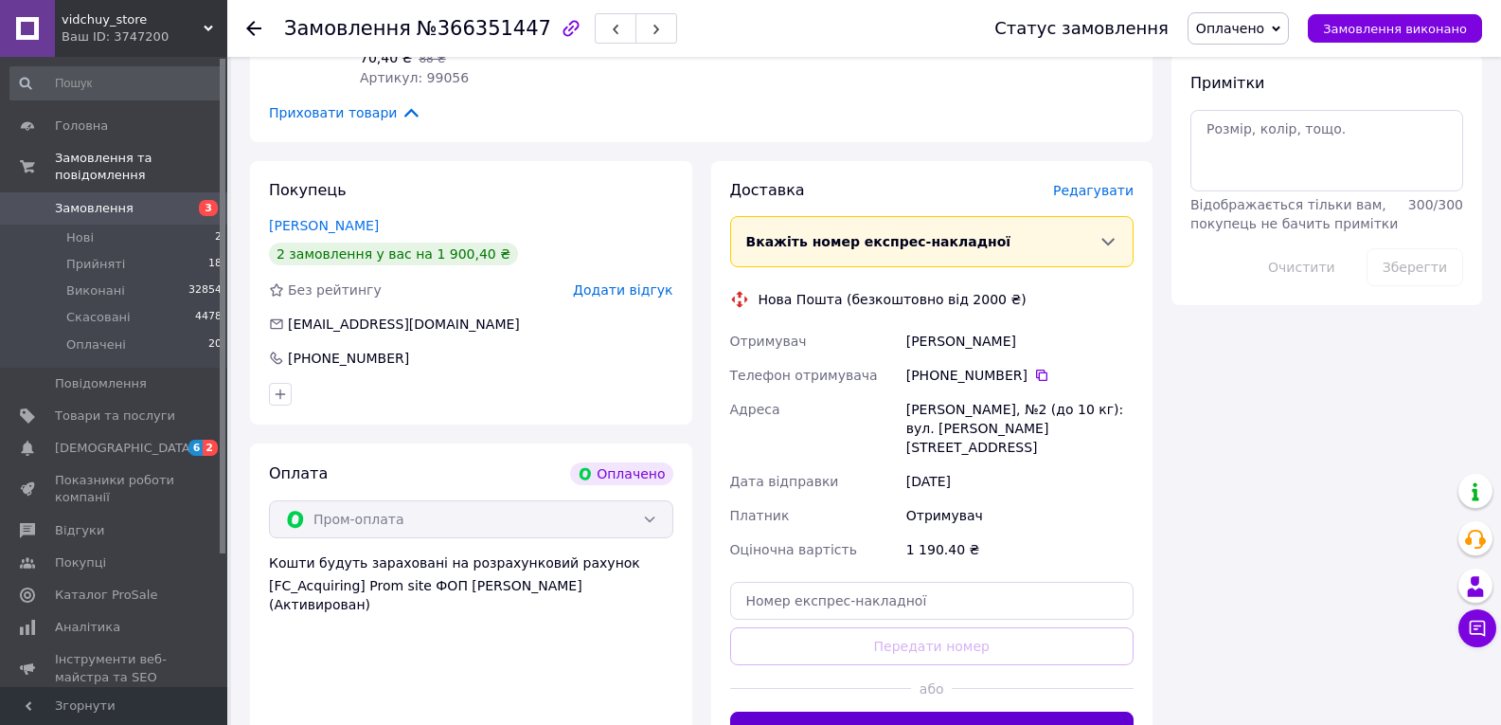
click at [925, 711] on button "Згенерувати ЕН" at bounding box center [932, 730] width 404 height 38
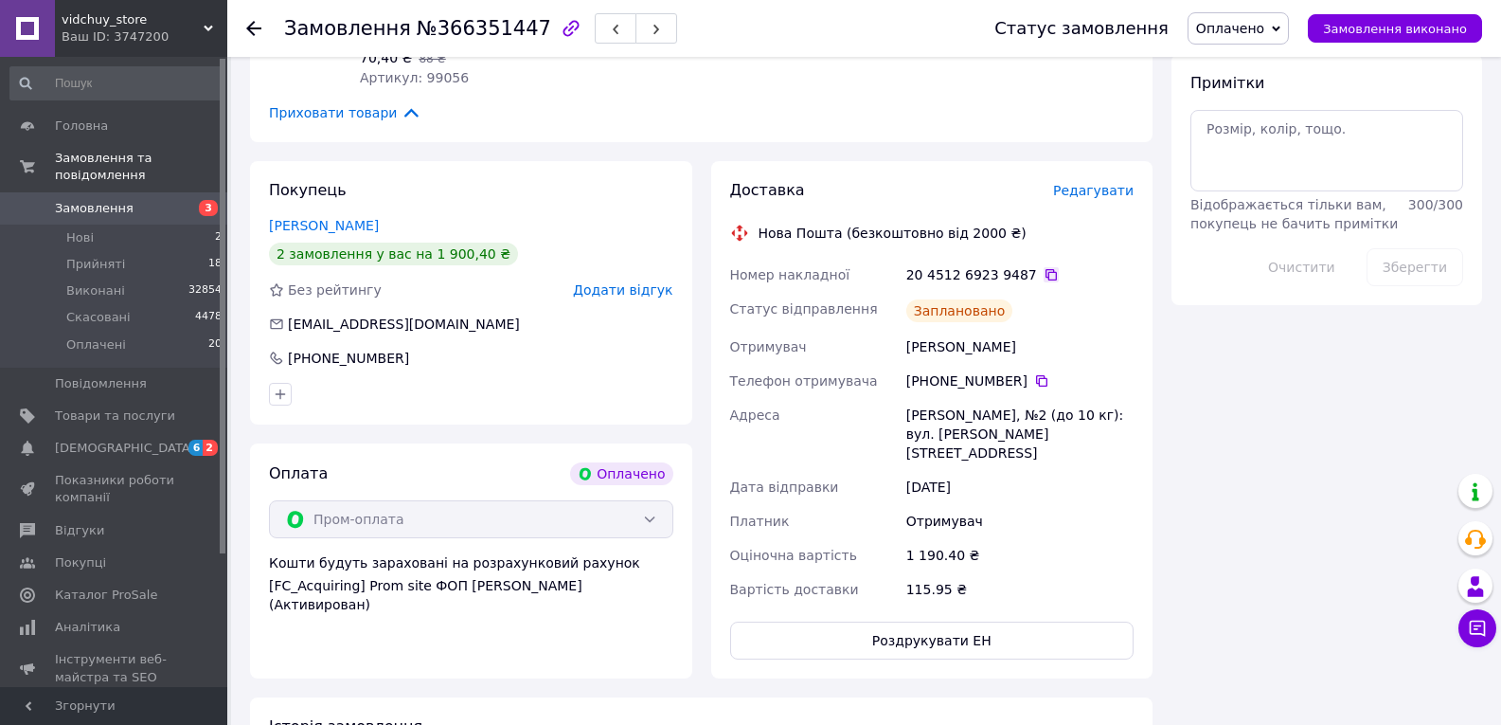
click at [1046, 269] on icon at bounding box center [1051, 274] width 11 height 11
click at [1419, 32] on span "Замовлення виконано" at bounding box center [1395, 29] width 144 height 14
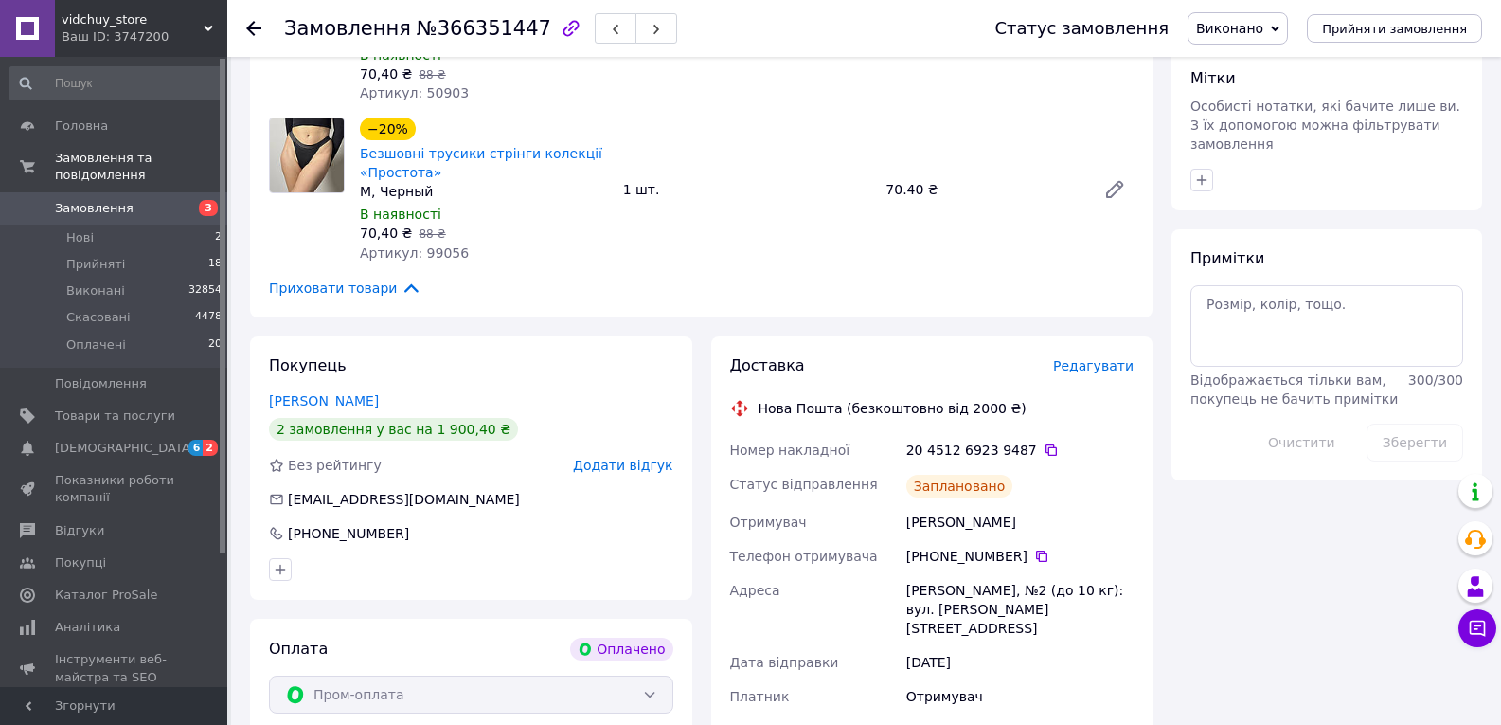
scroll to position [1326, 0]
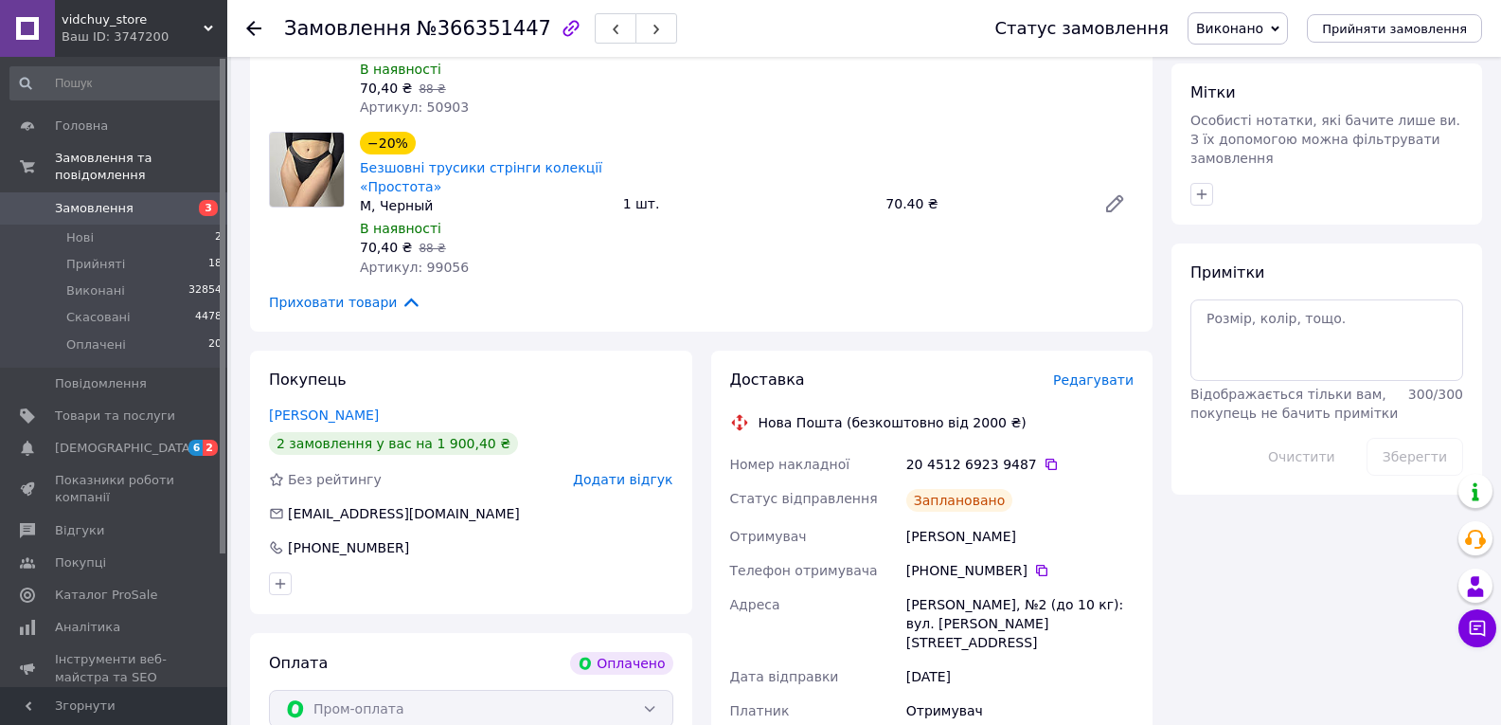
click at [256, 18] on div at bounding box center [265, 28] width 38 height 57
click at [256, 27] on icon at bounding box center [253, 28] width 15 height 15
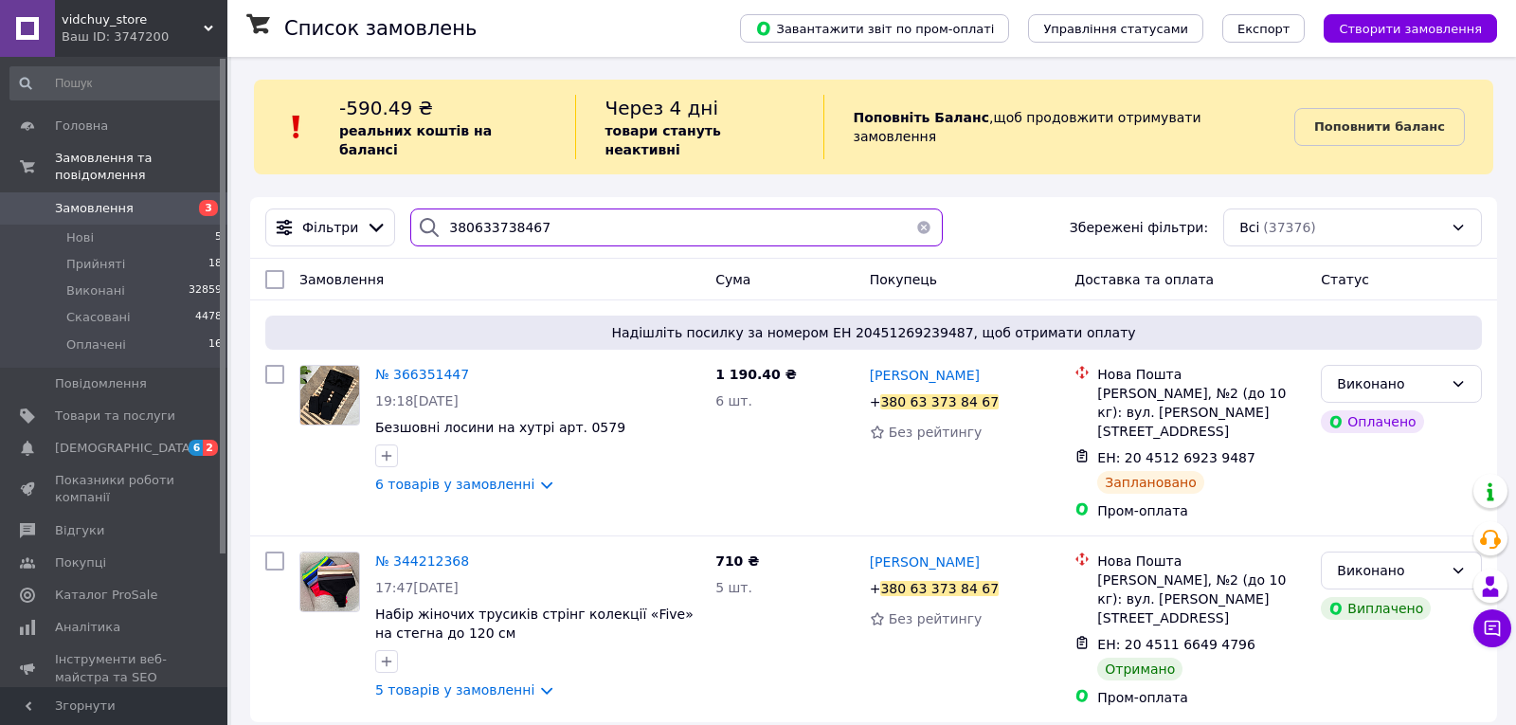
click at [572, 220] on input "380633738467" at bounding box center [676, 227] width 532 height 38
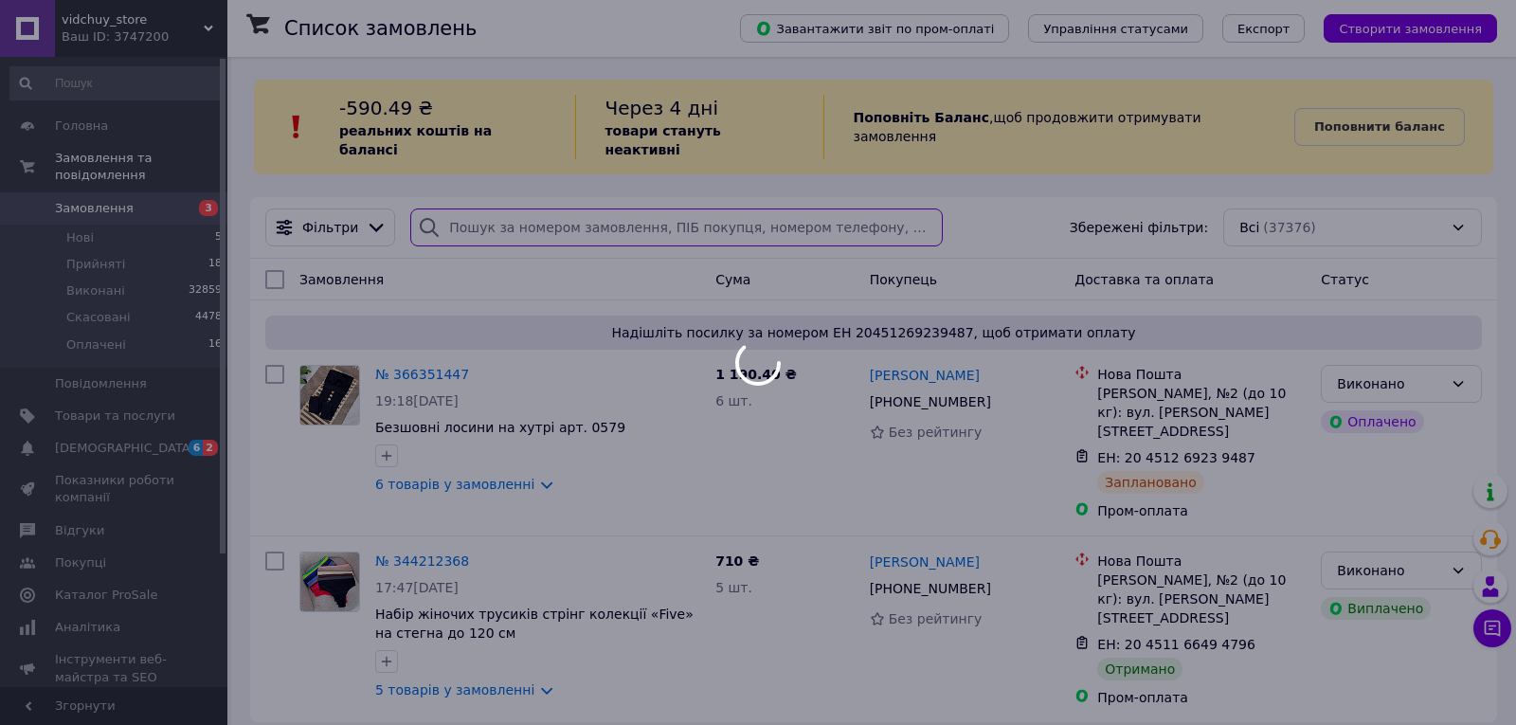
type input "380681214857"
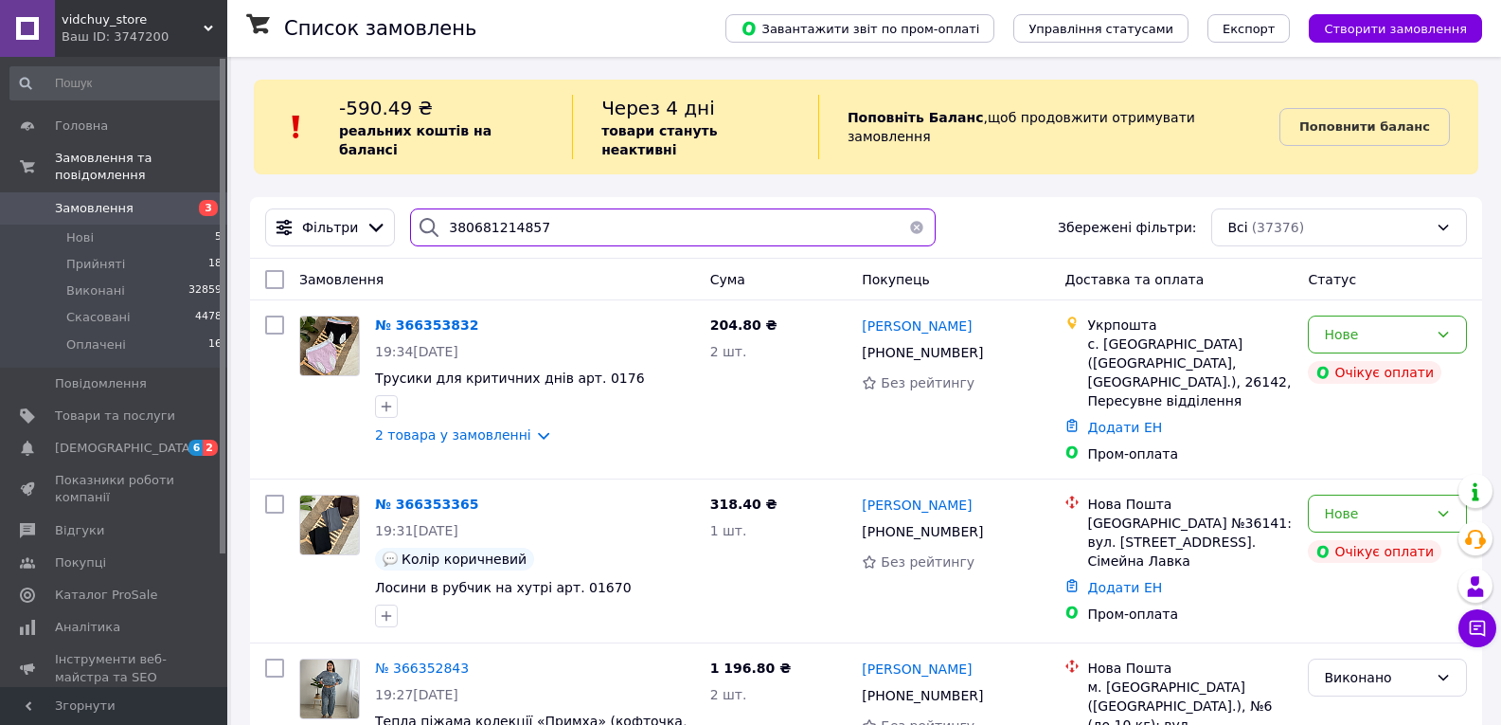
click at [603, 208] on input "380681214857" at bounding box center [673, 227] width 526 height 38
type input "380681214857"
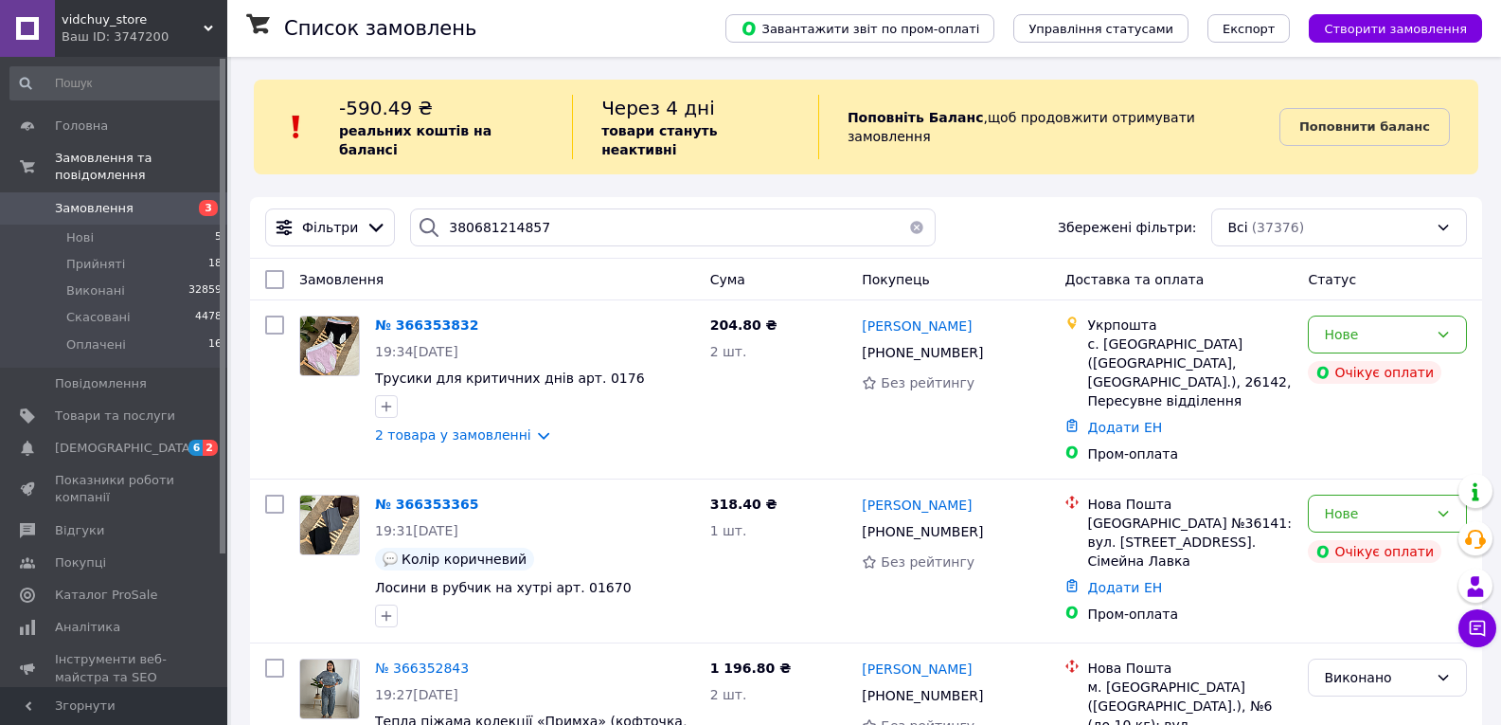
click at [904, 208] on button "button" at bounding box center [917, 227] width 38 height 38
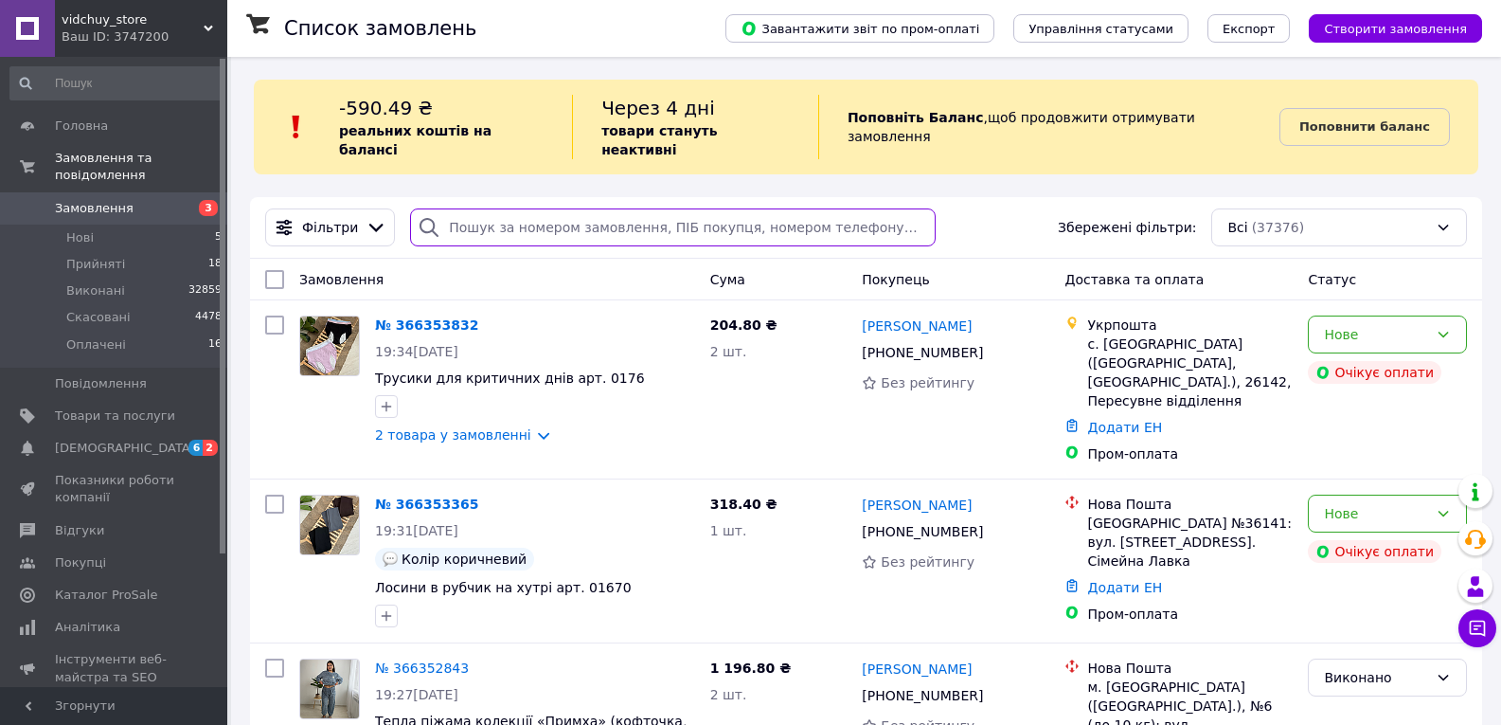
click at [904, 208] on input "search" at bounding box center [673, 227] width 526 height 38
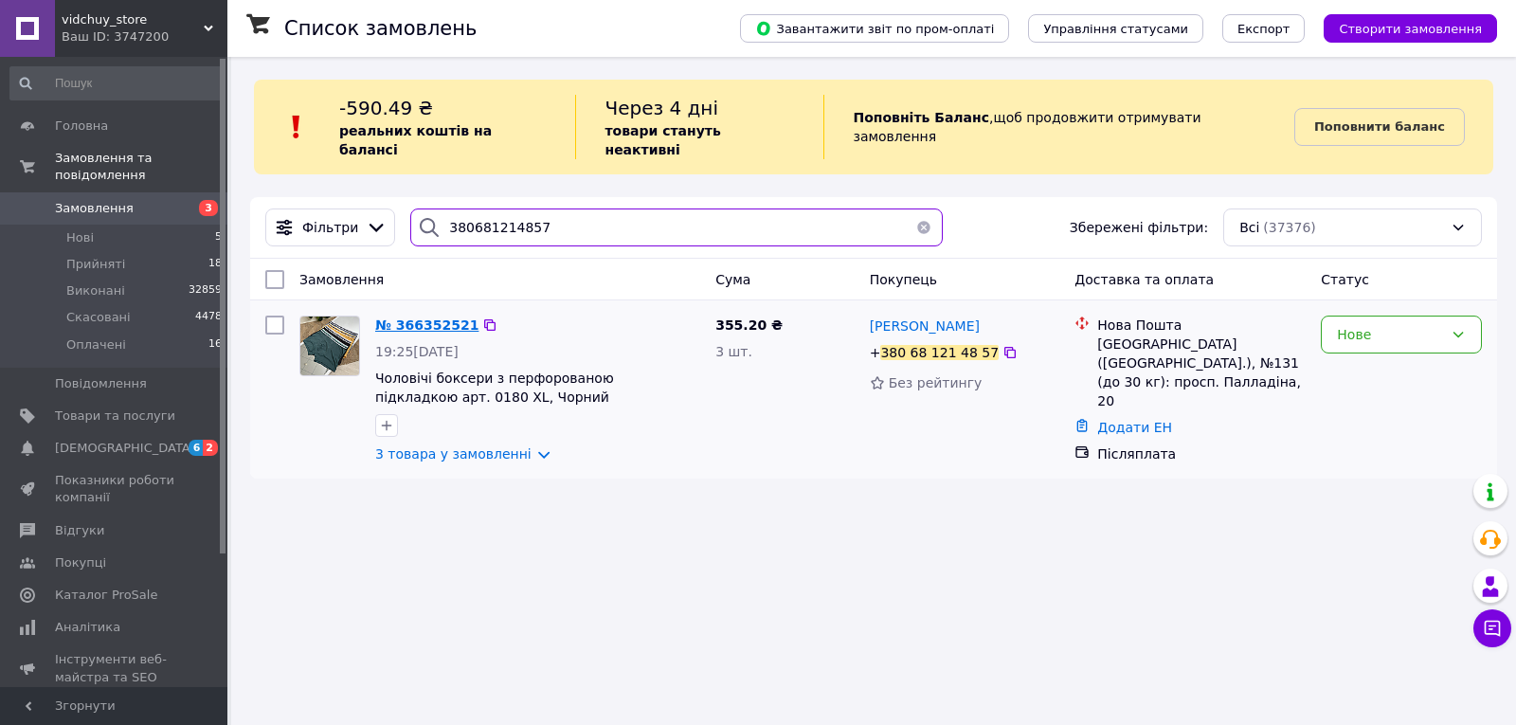
type input "380681214857"
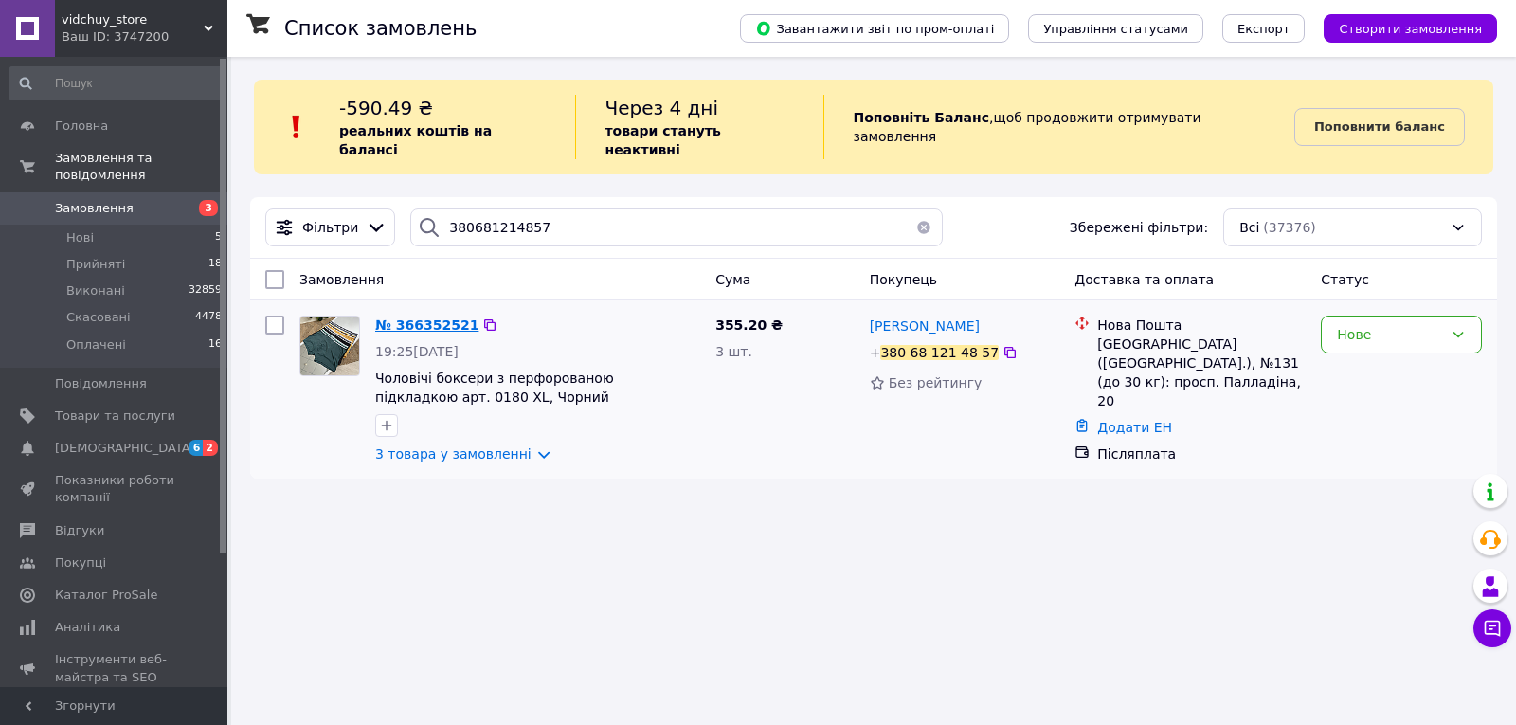
click at [440, 317] on span "№ 366352521" at bounding box center [426, 324] width 103 height 15
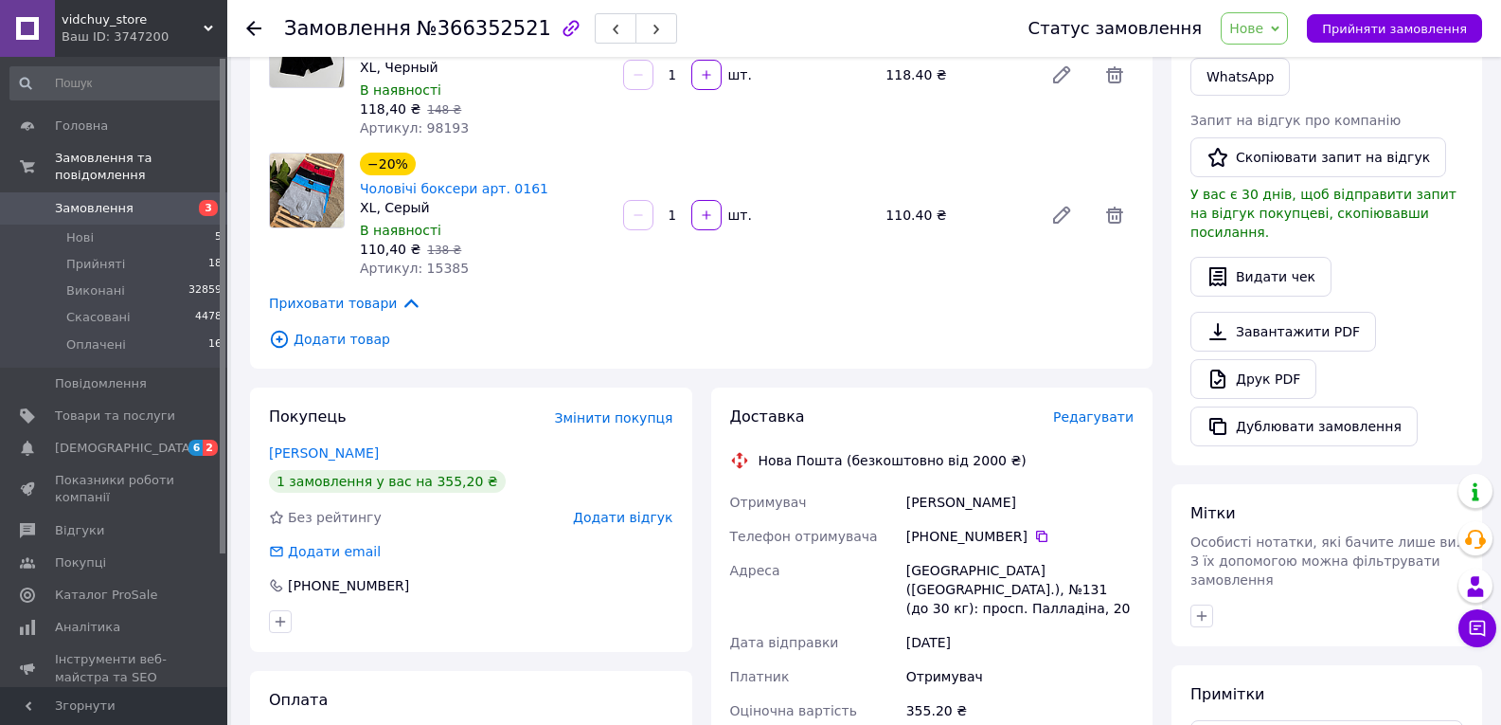
scroll to position [95, 0]
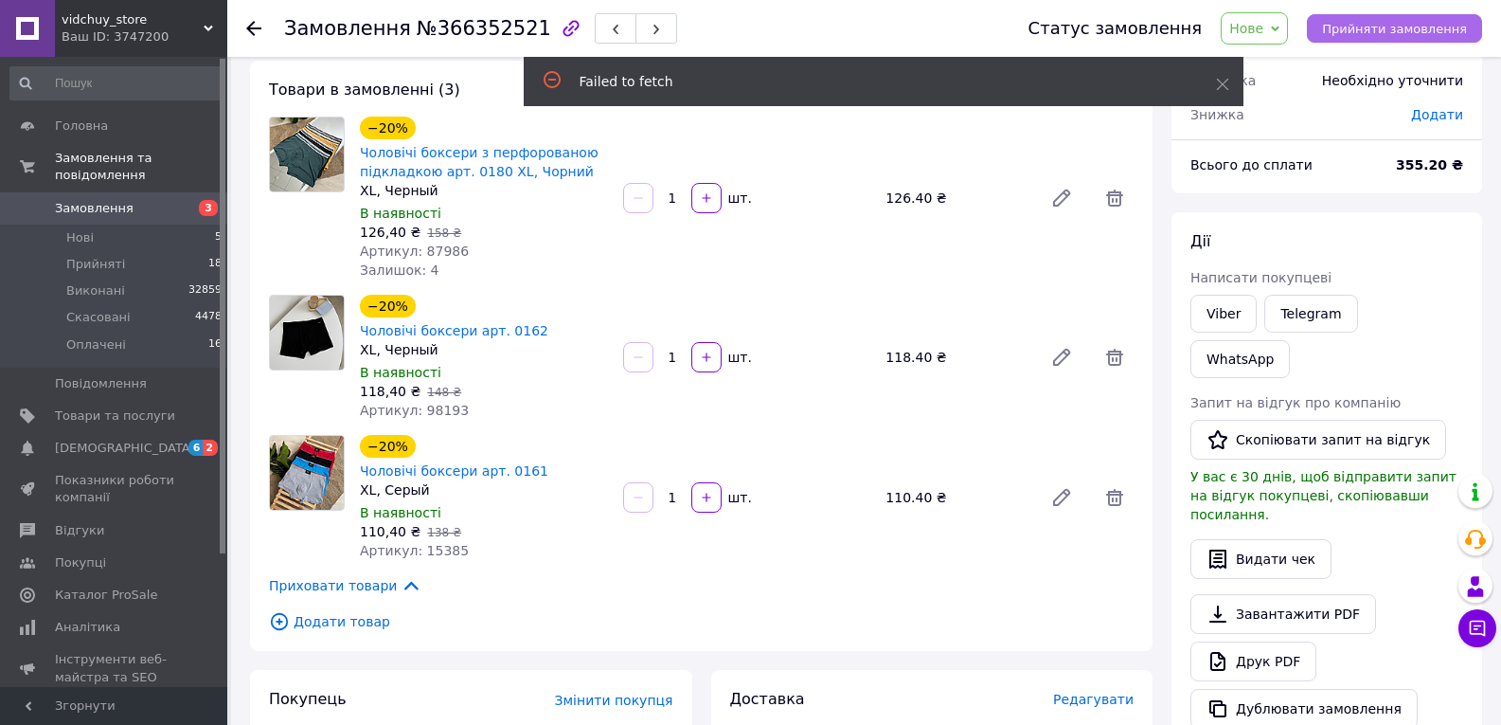
click at [1391, 29] on span "Прийняти замовлення" at bounding box center [1394, 29] width 145 height 14
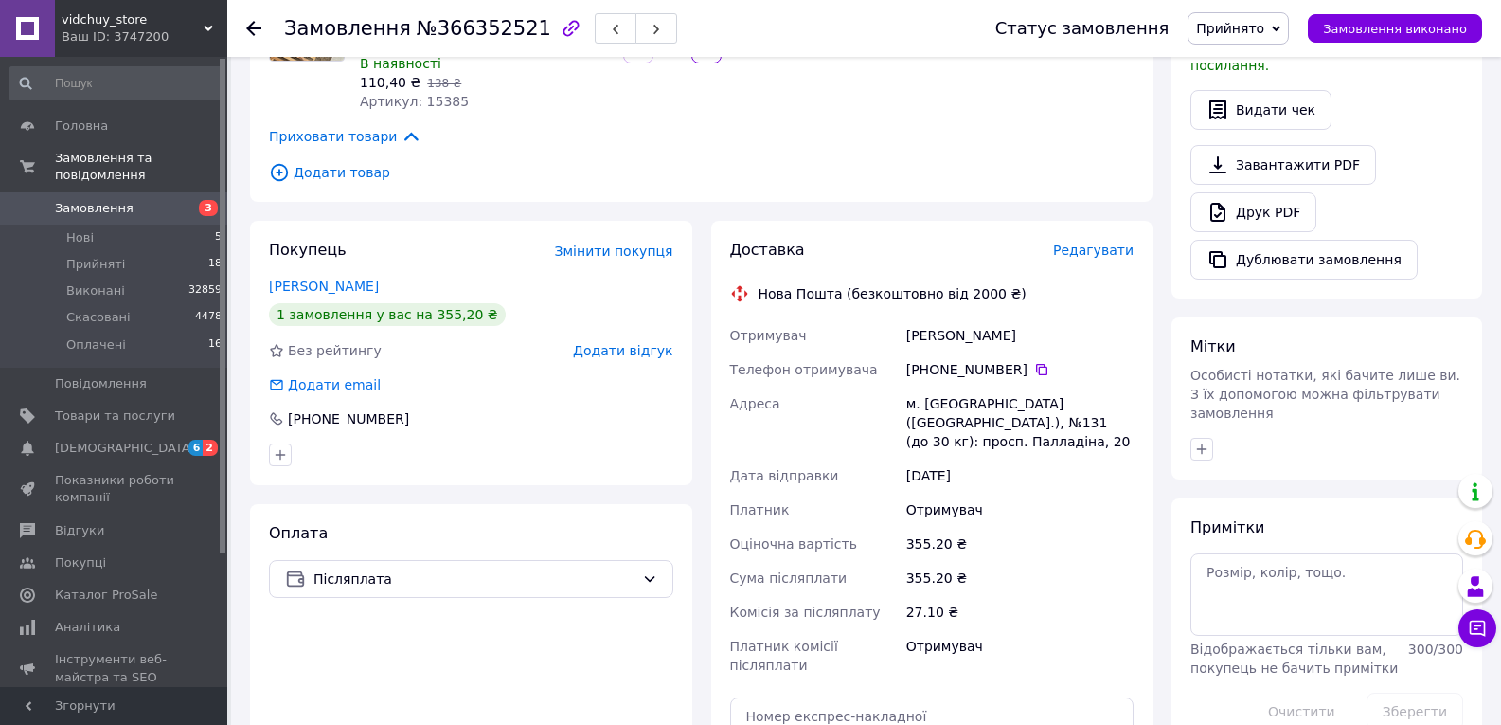
scroll to position [816, 0]
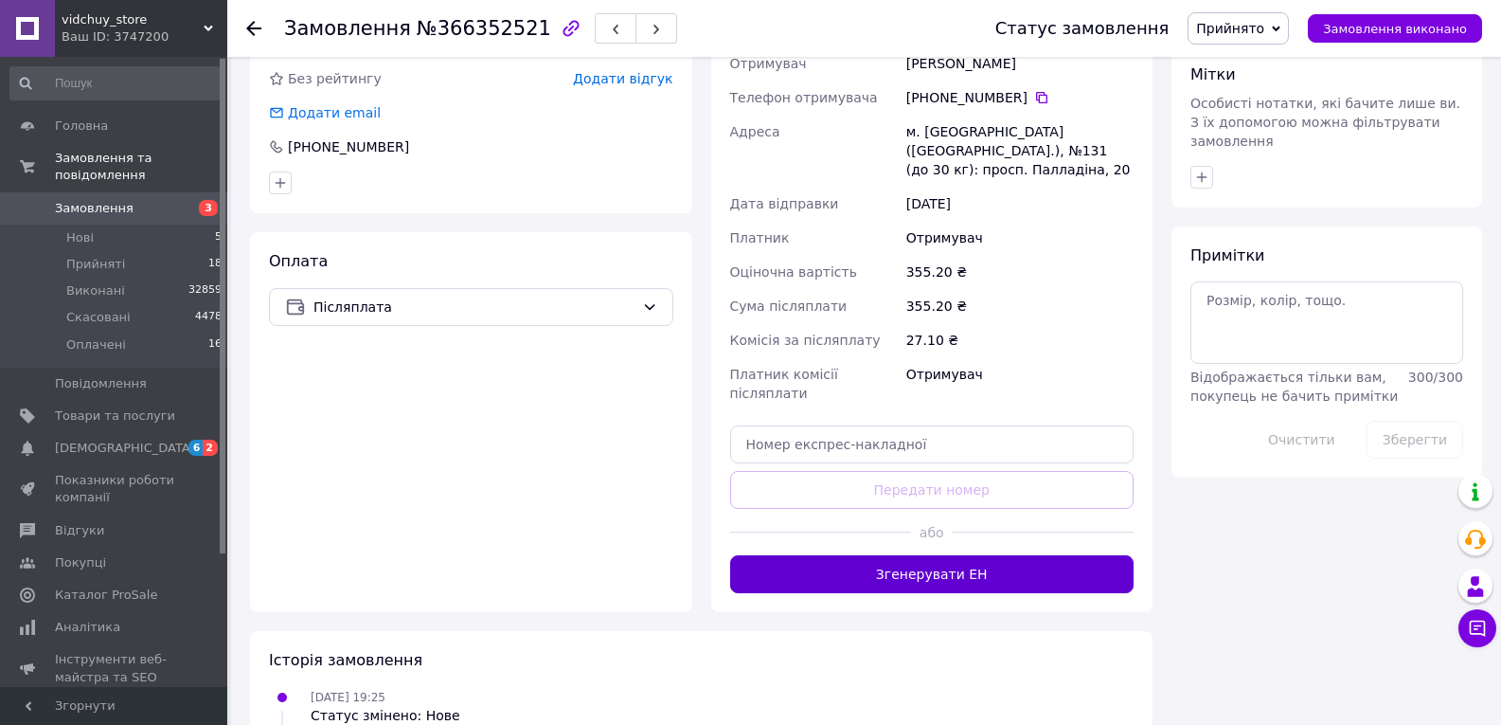
click at [909, 555] on button "Згенерувати ЕН" at bounding box center [932, 574] width 404 height 38
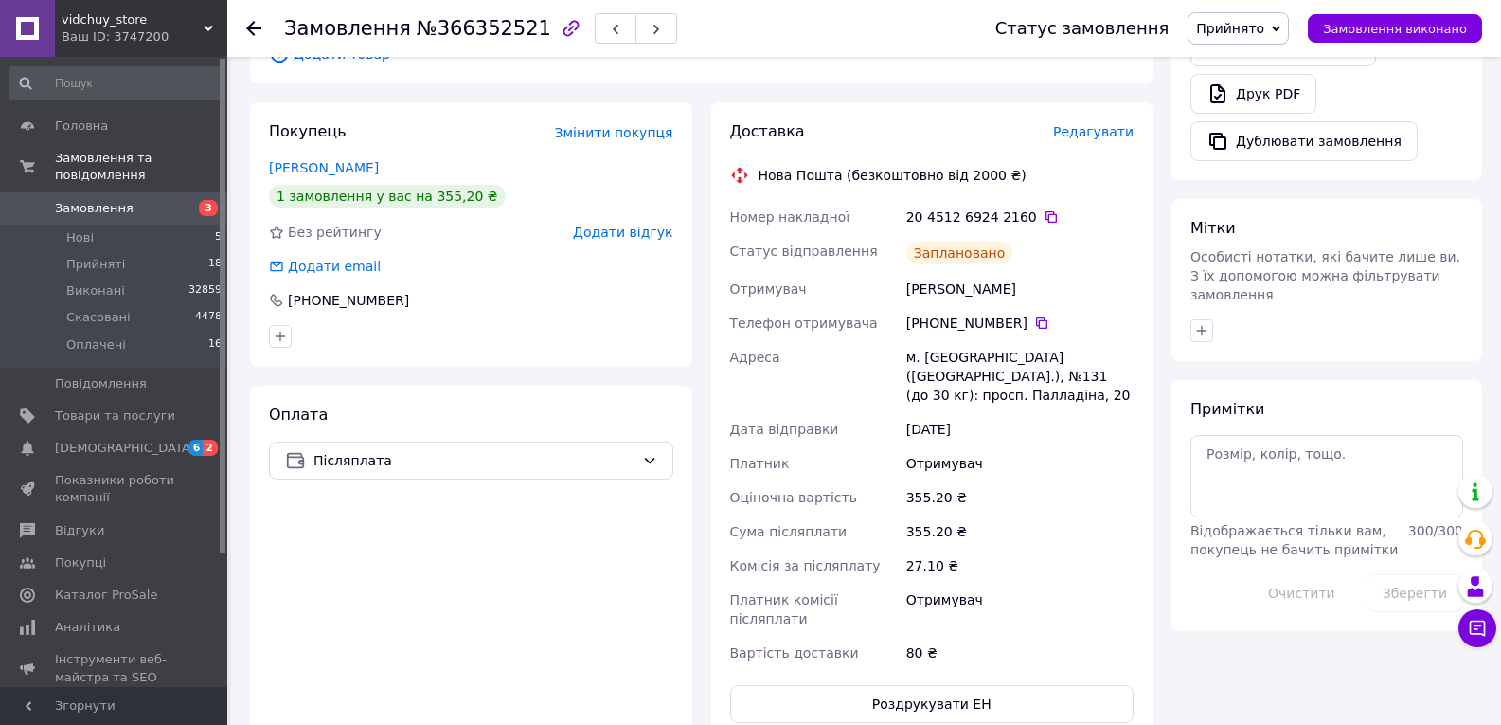
scroll to position [626, 0]
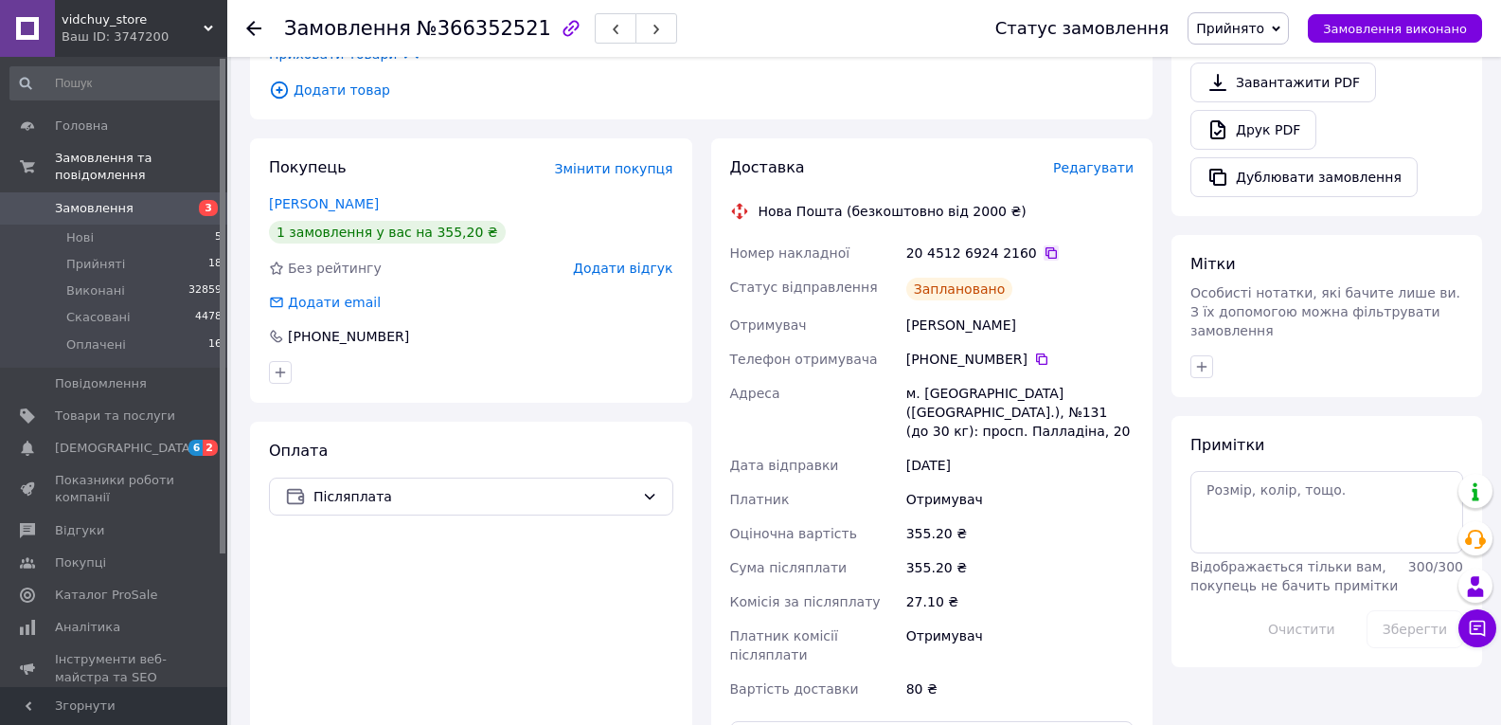
click at [1044, 245] on icon at bounding box center [1051, 252] width 15 height 15
click at [1376, 27] on span "Замовлення виконано" at bounding box center [1395, 29] width 144 height 14
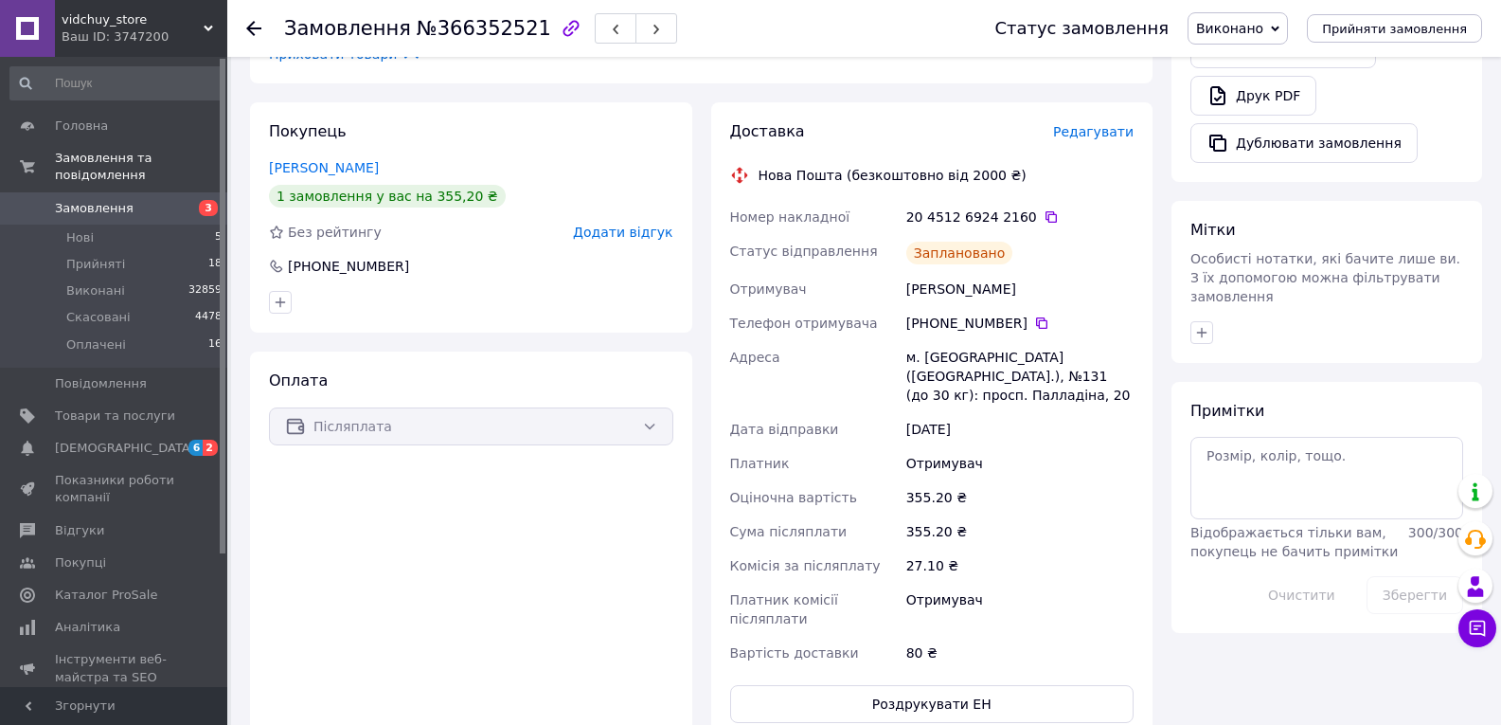
click at [260, 17] on div at bounding box center [265, 28] width 38 height 57
click at [257, 23] on icon at bounding box center [253, 28] width 15 height 15
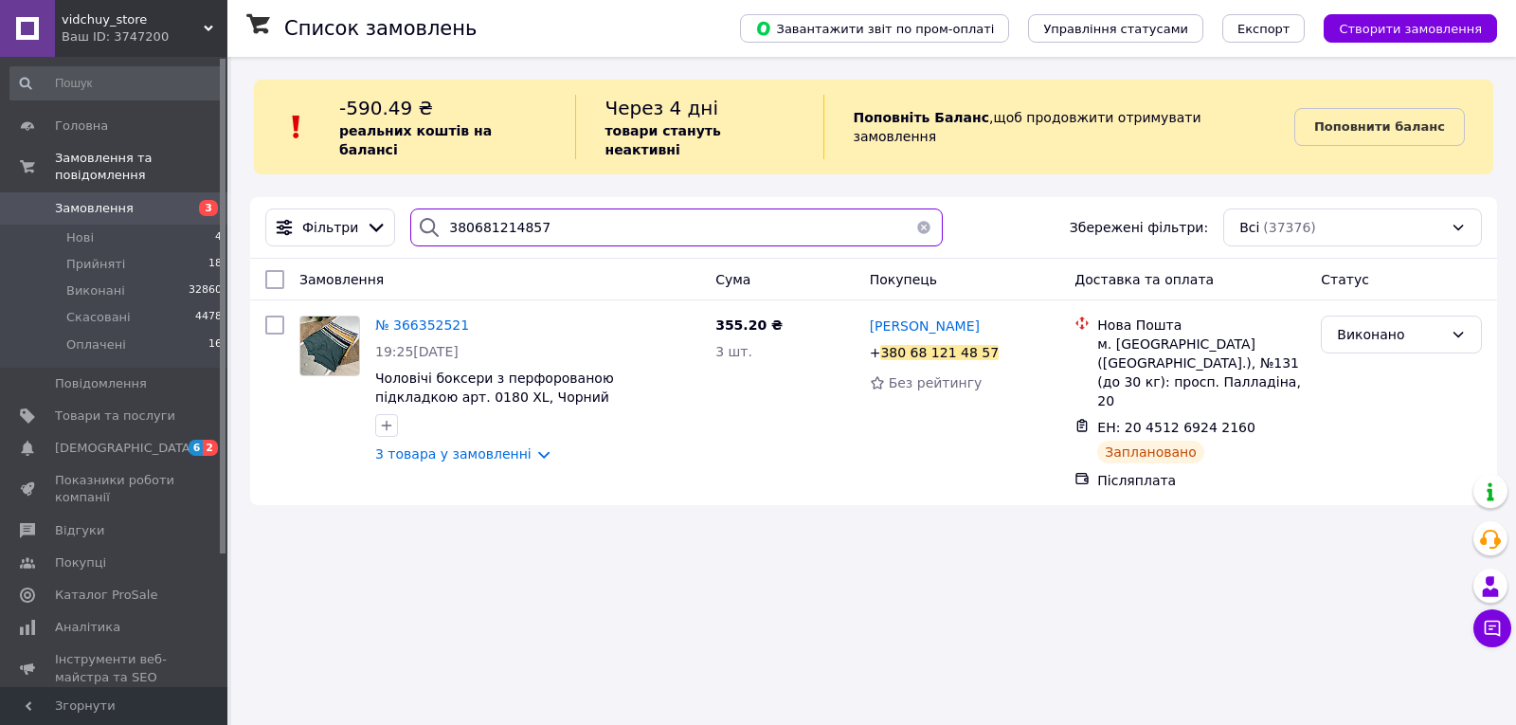
click at [702, 208] on input "380681214857" at bounding box center [676, 227] width 532 height 38
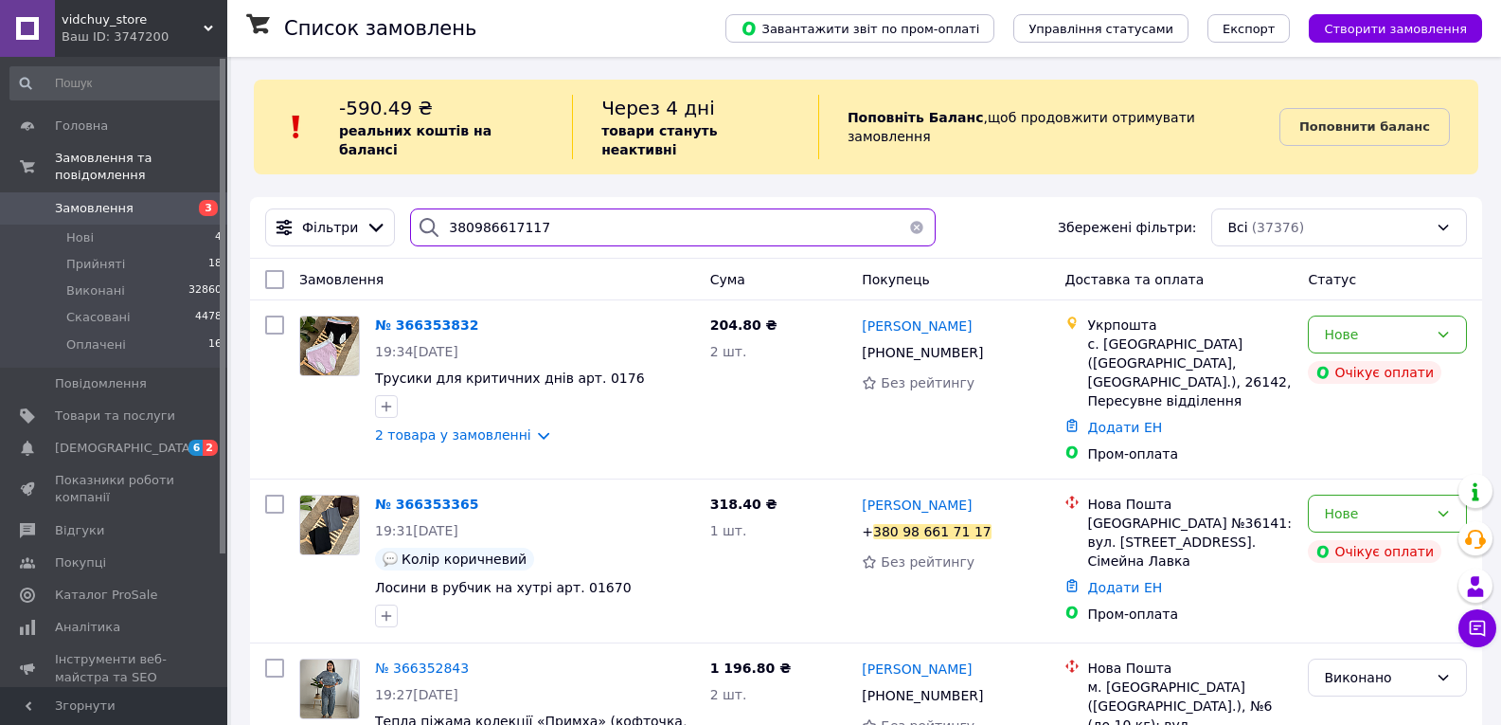
type input "380986617117"
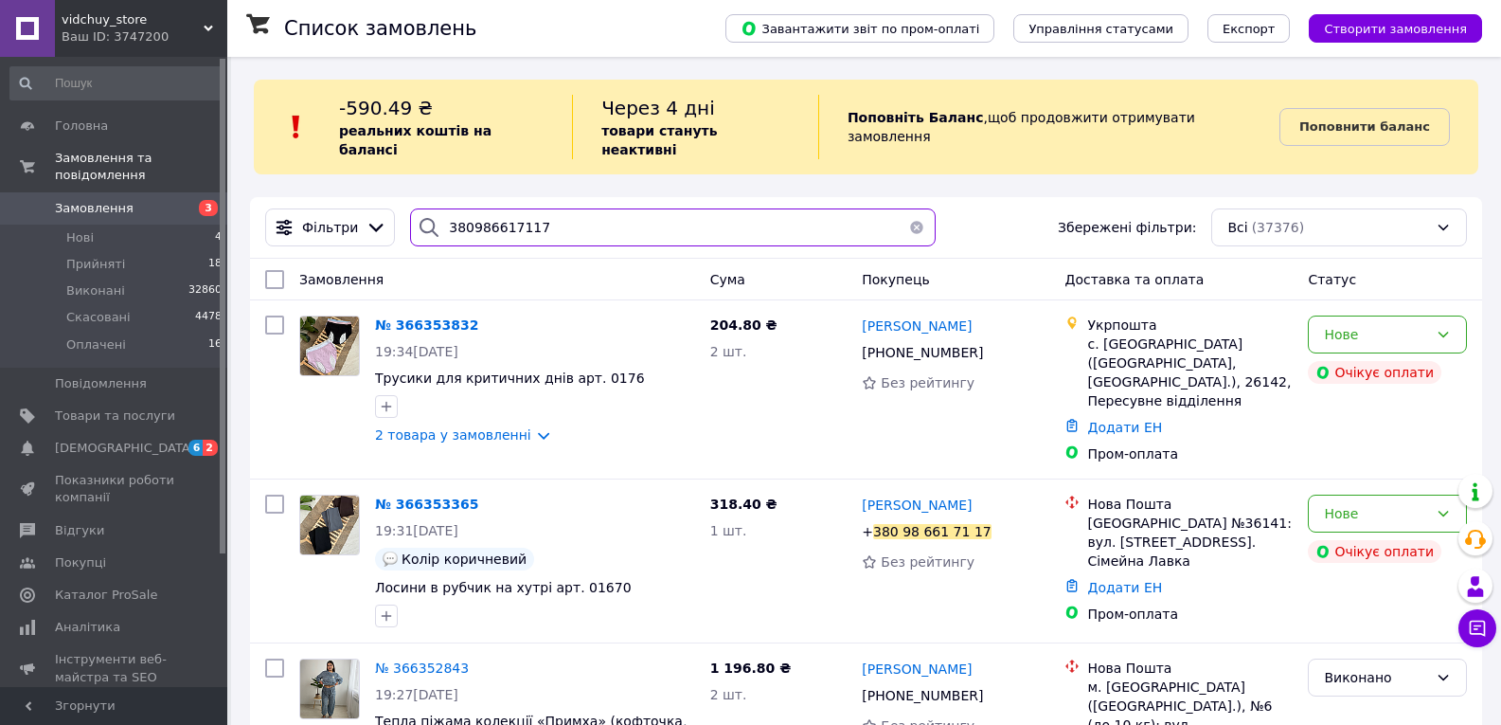
click at [642, 211] on input "380986617117" at bounding box center [673, 227] width 526 height 38
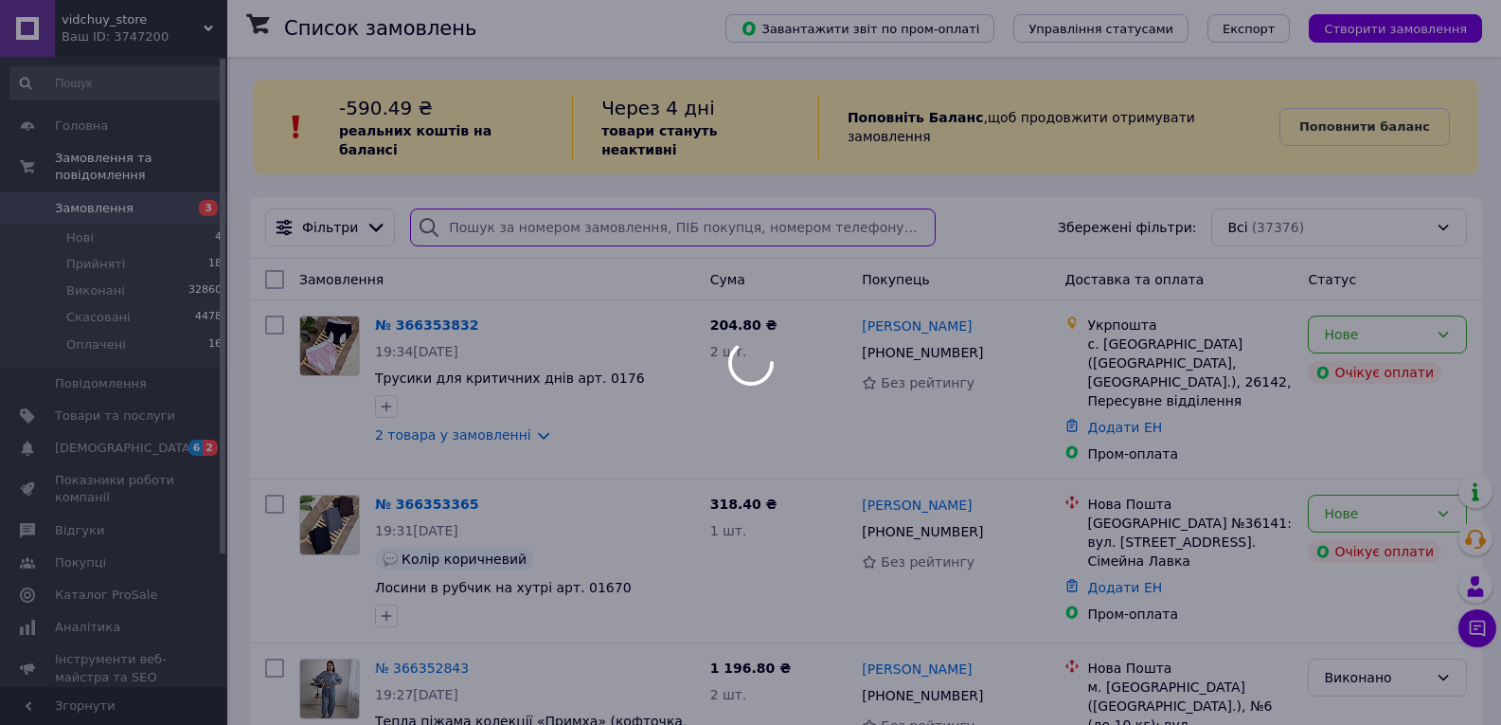
click at [642, 213] on input "search" at bounding box center [673, 227] width 526 height 38
type input "380986617117"
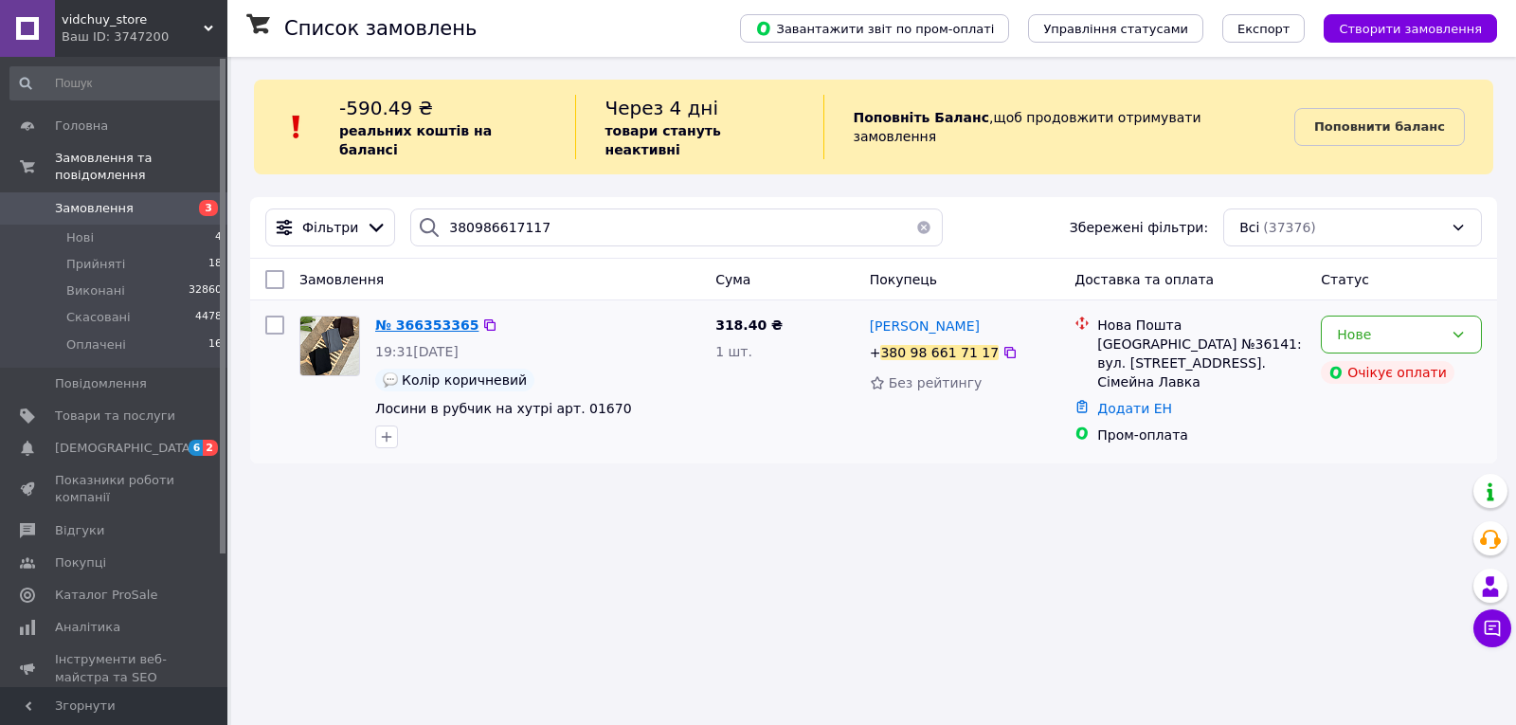
click at [439, 317] on span "№ 366353365" at bounding box center [426, 324] width 103 height 15
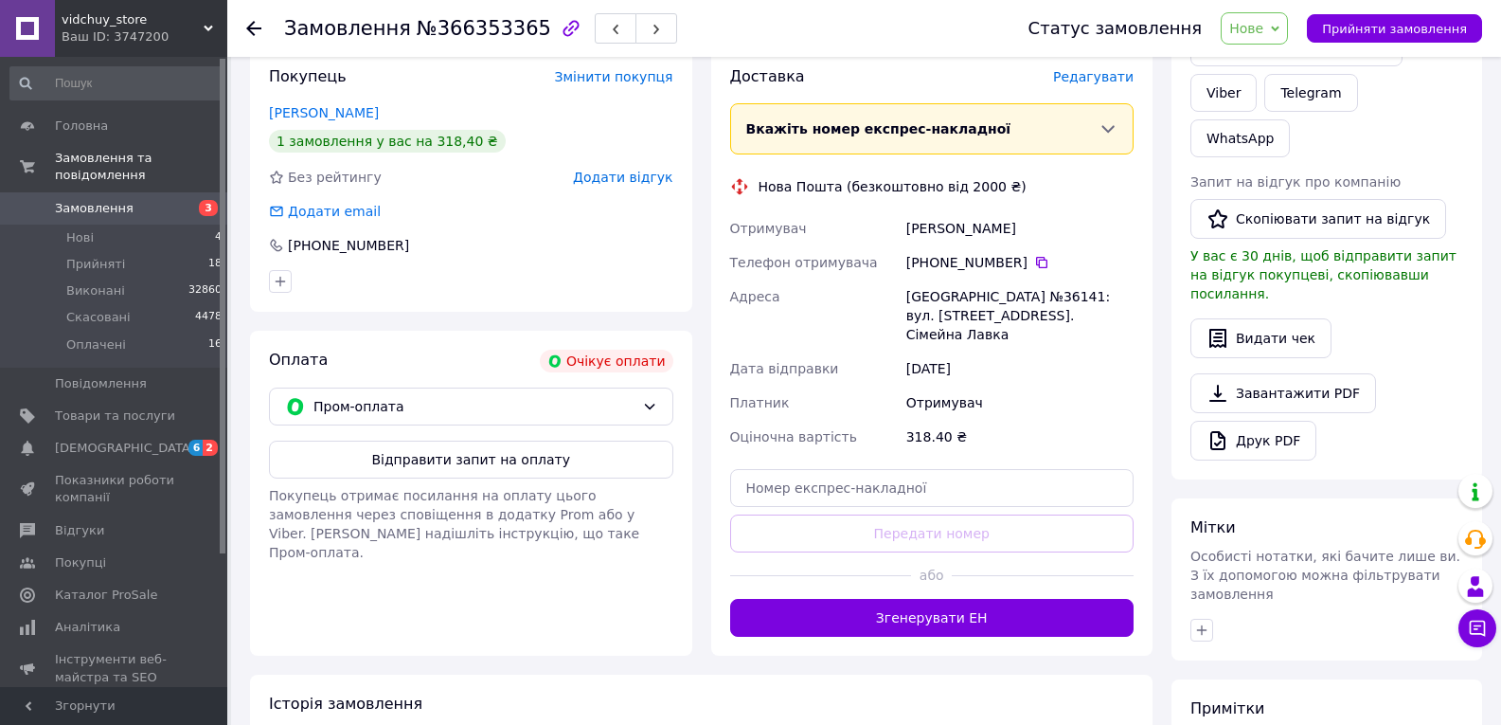
scroll to position [379, 0]
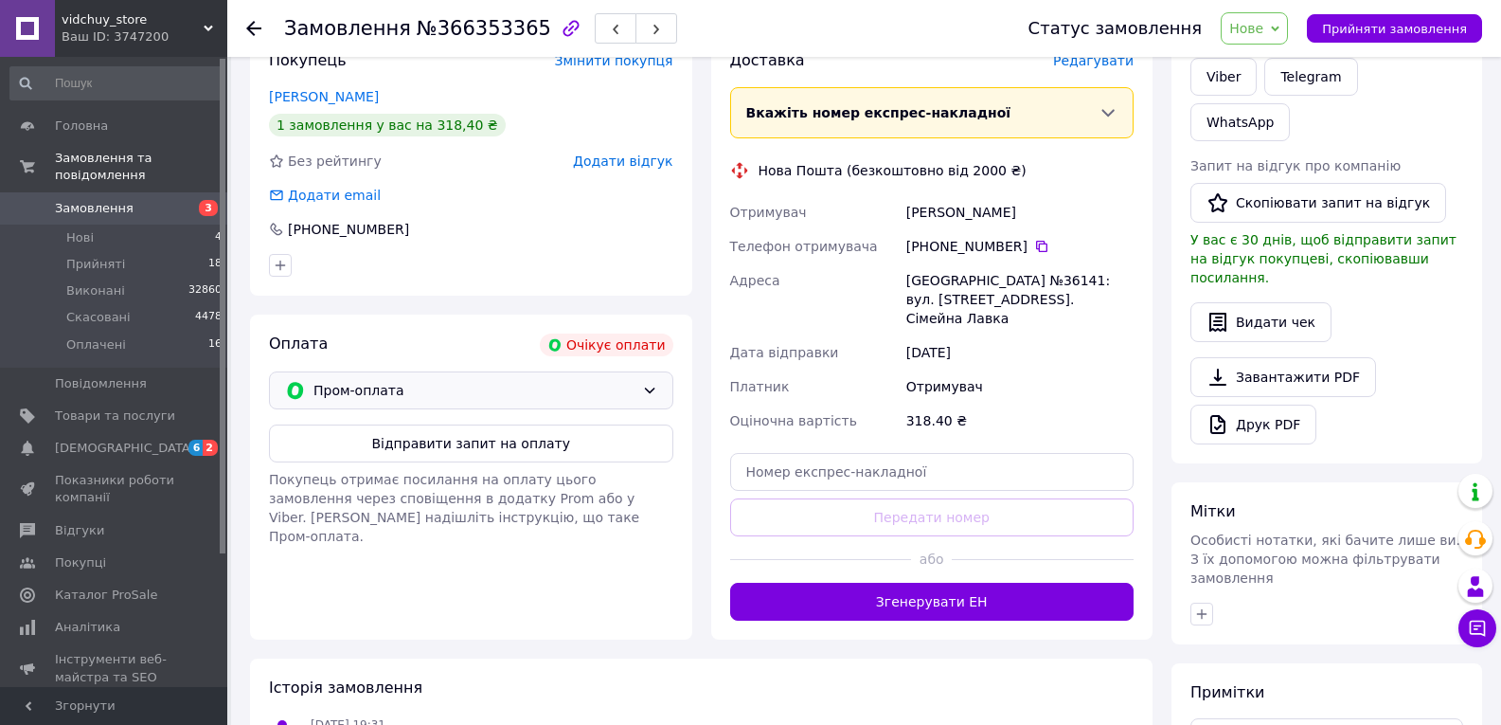
click at [393, 380] on span "Пром-оплата" at bounding box center [474, 390] width 321 height 21
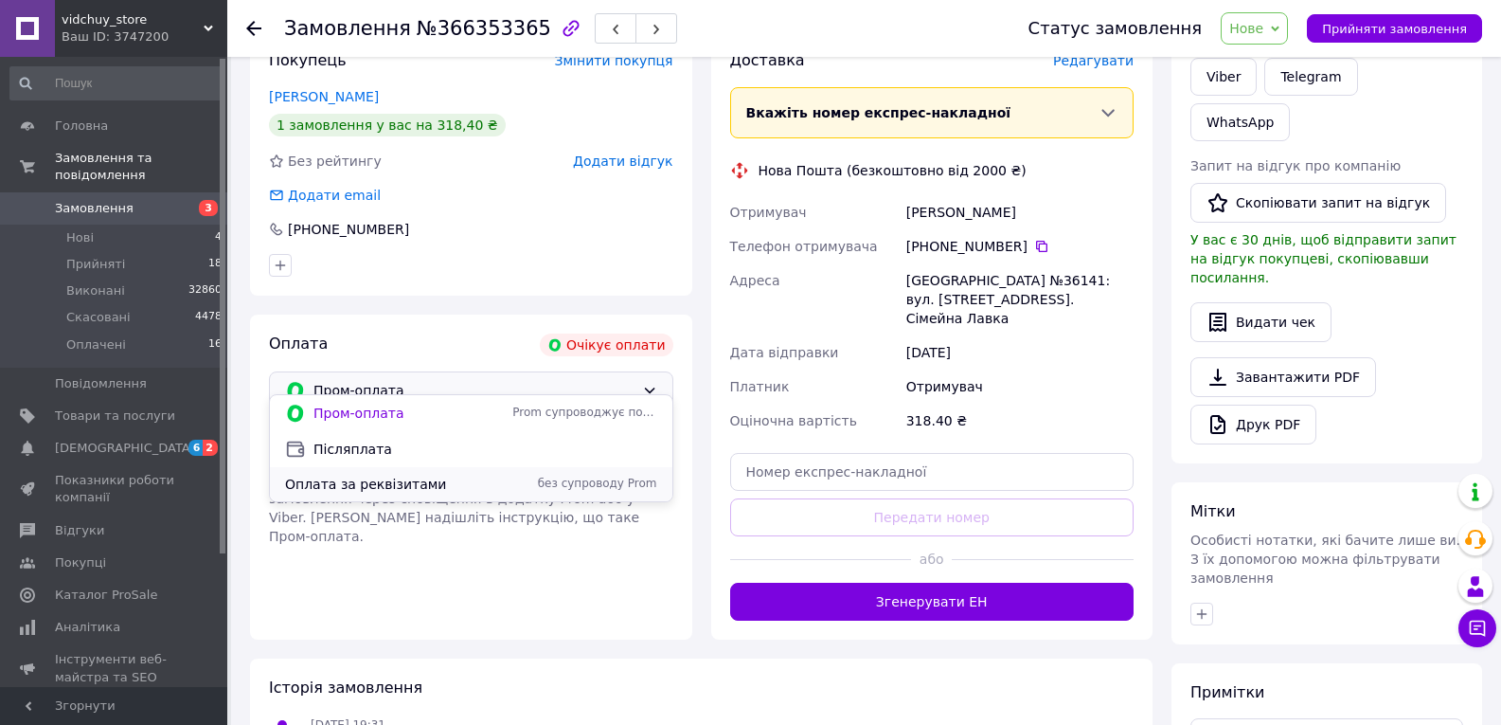
click at [382, 484] on span "Оплата за реквізитами" at bounding box center [395, 484] width 220 height 19
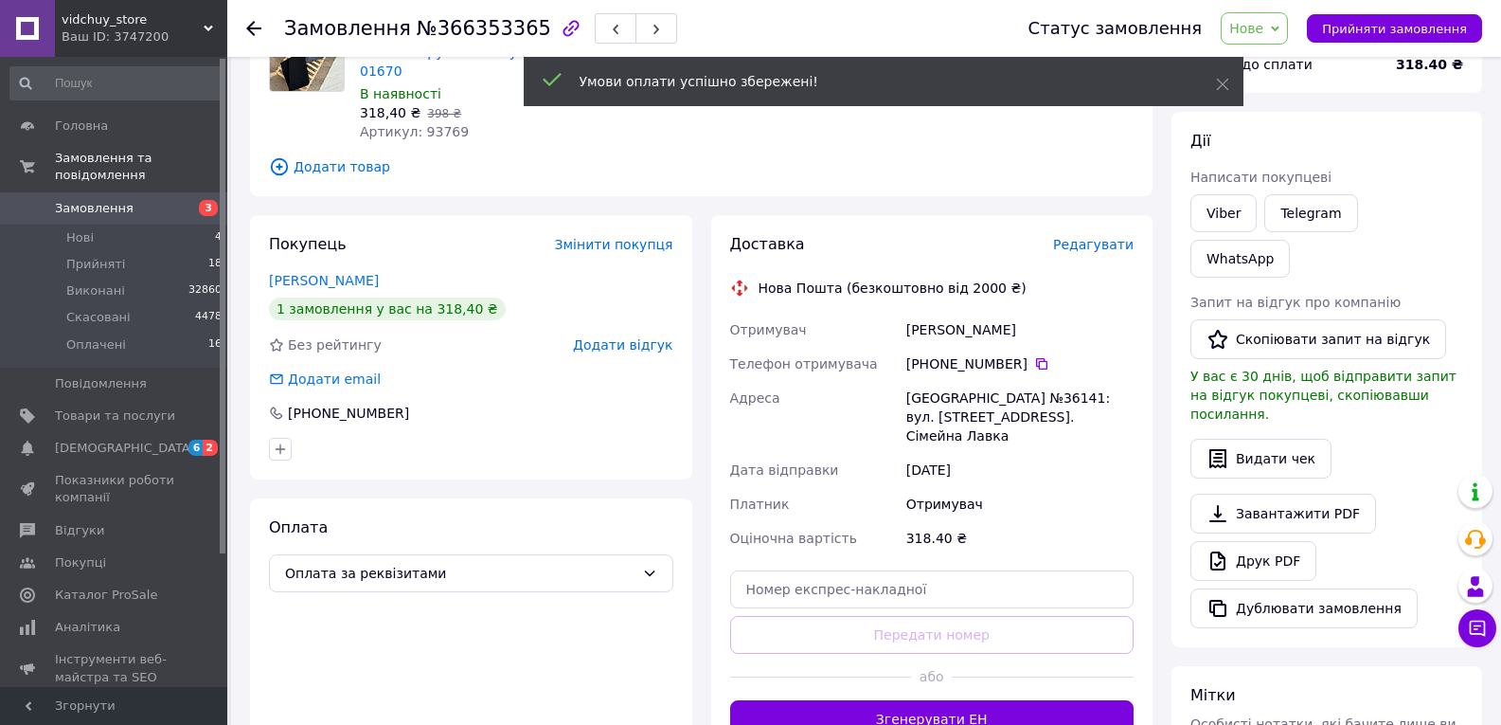
scroll to position [189, 0]
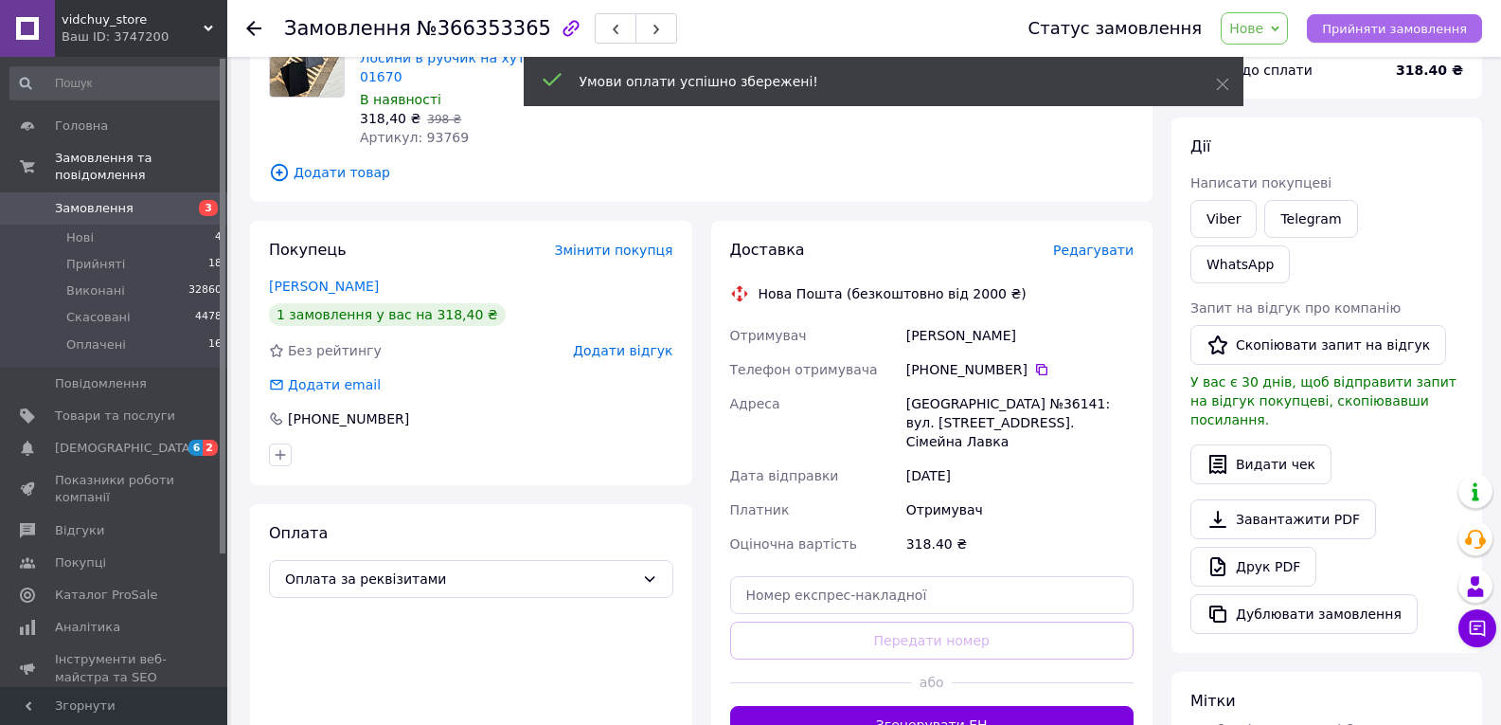
click at [1404, 26] on span "Прийняти замовлення" at bounding box center [1394, 29] width 145 height 14
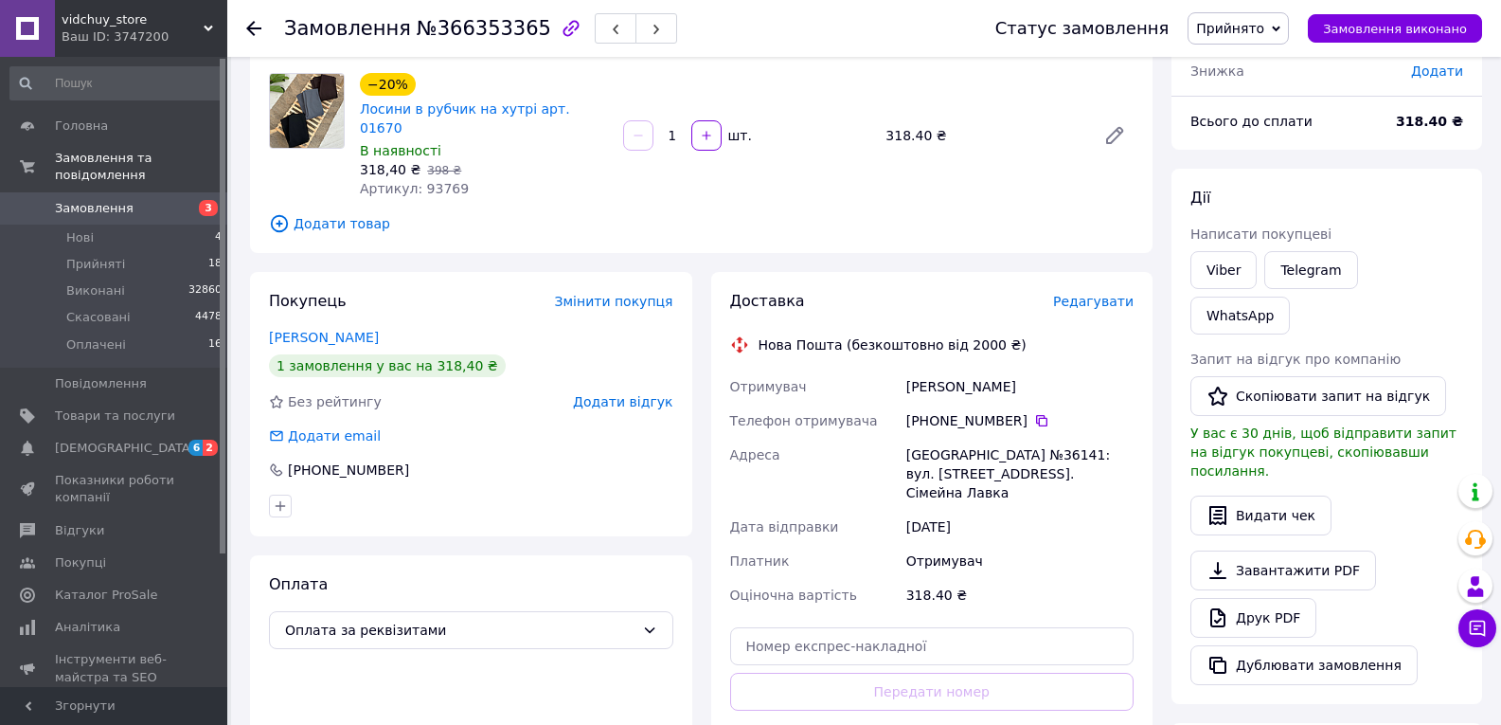
scroll to position [95, 0]
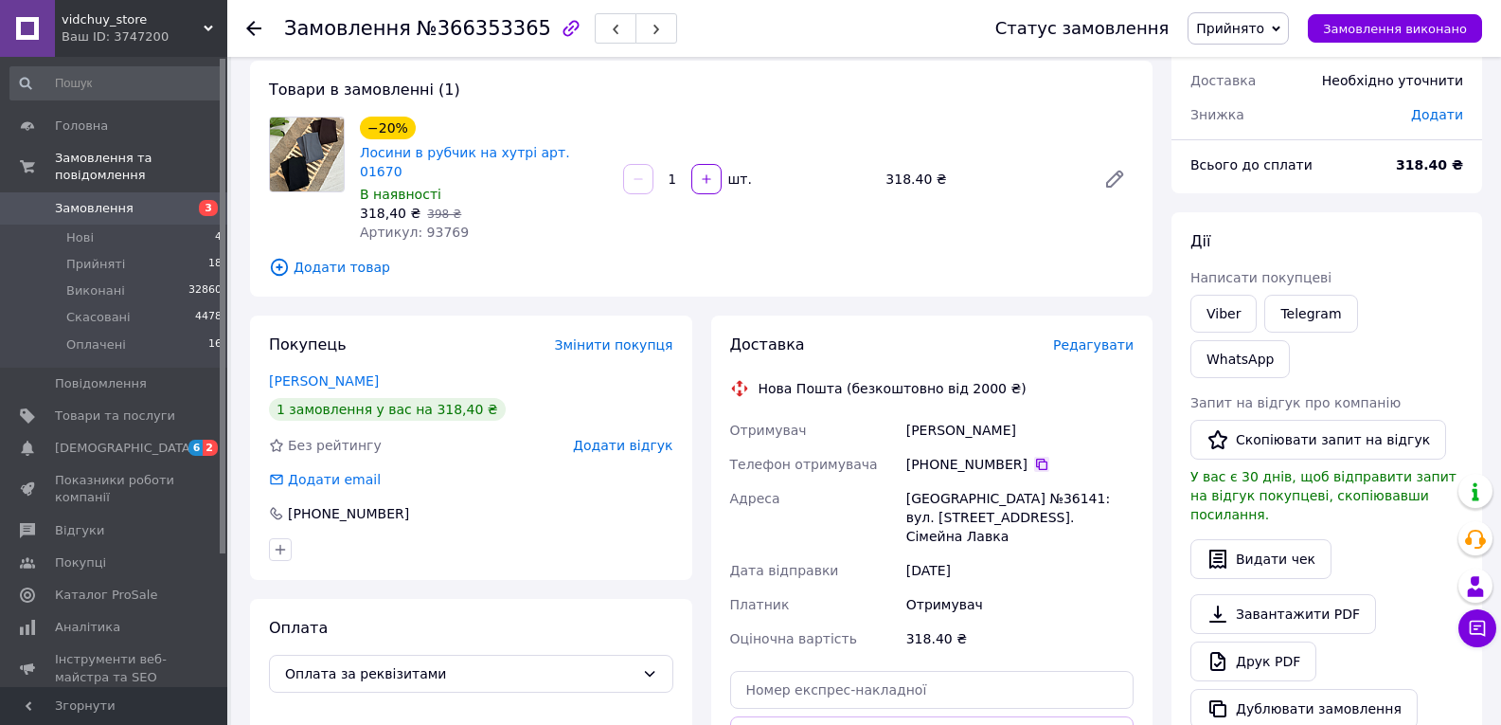
click at [1036, 457] on icon at bounding box center [1041, 464] width 15 height 15
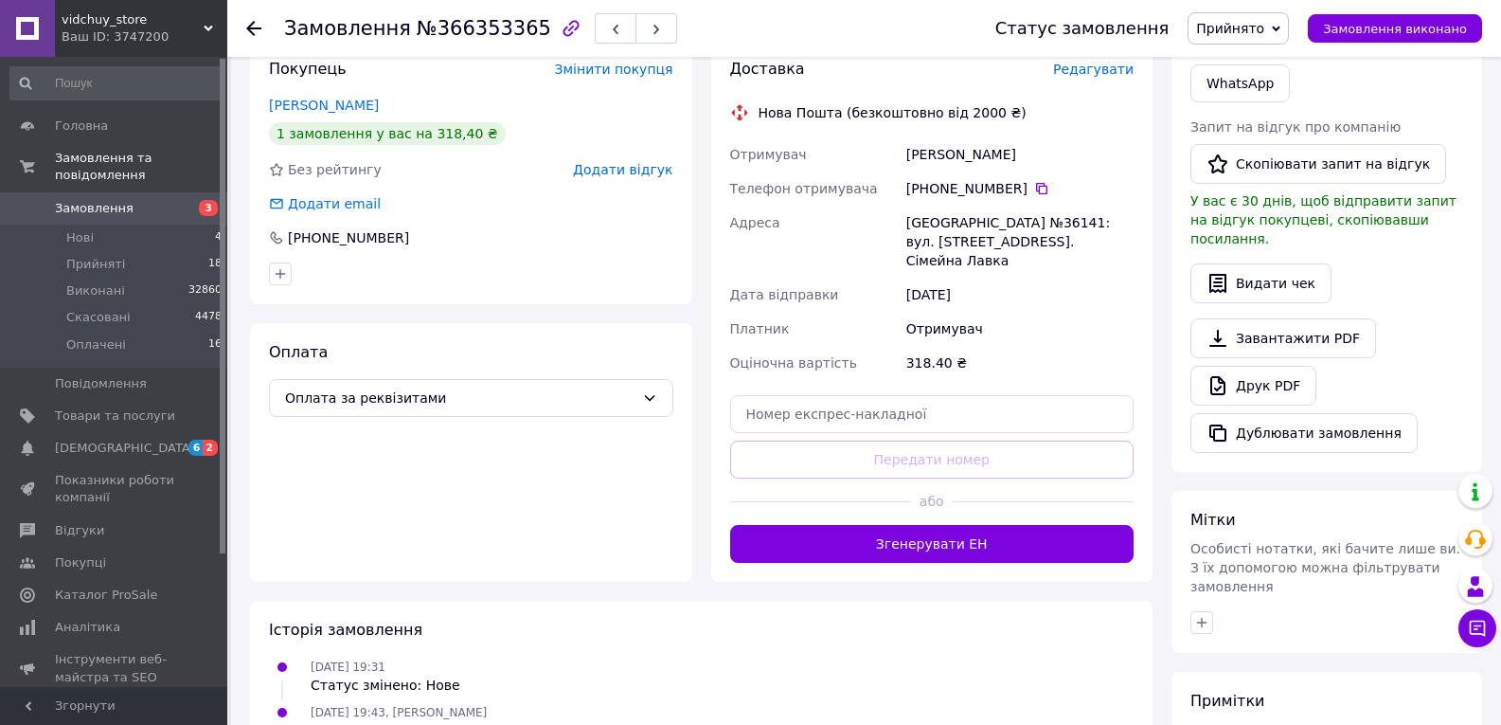
scroll to position [379, 0]
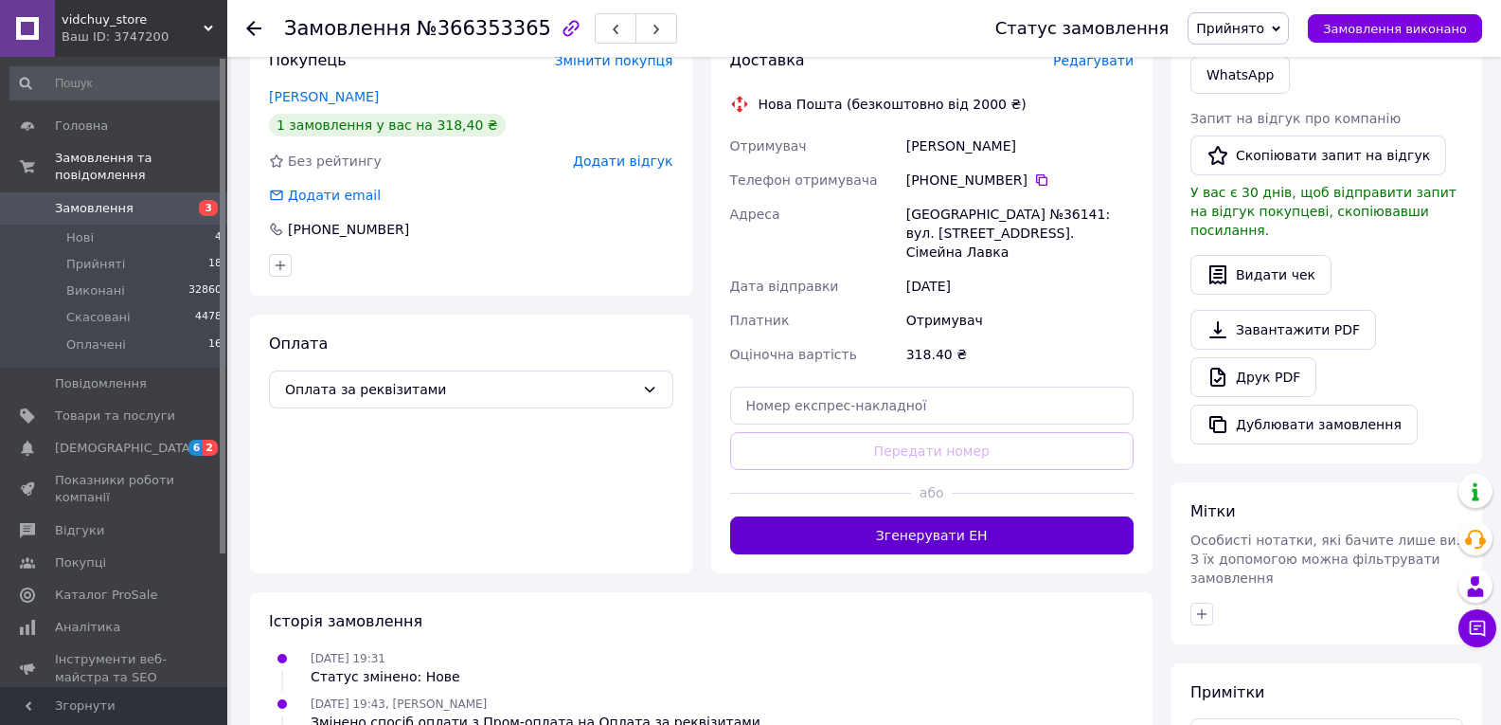
click at [934, 521] on button "Згенерувати ЕН" at bounding box center [932, 535] width 404 height 38
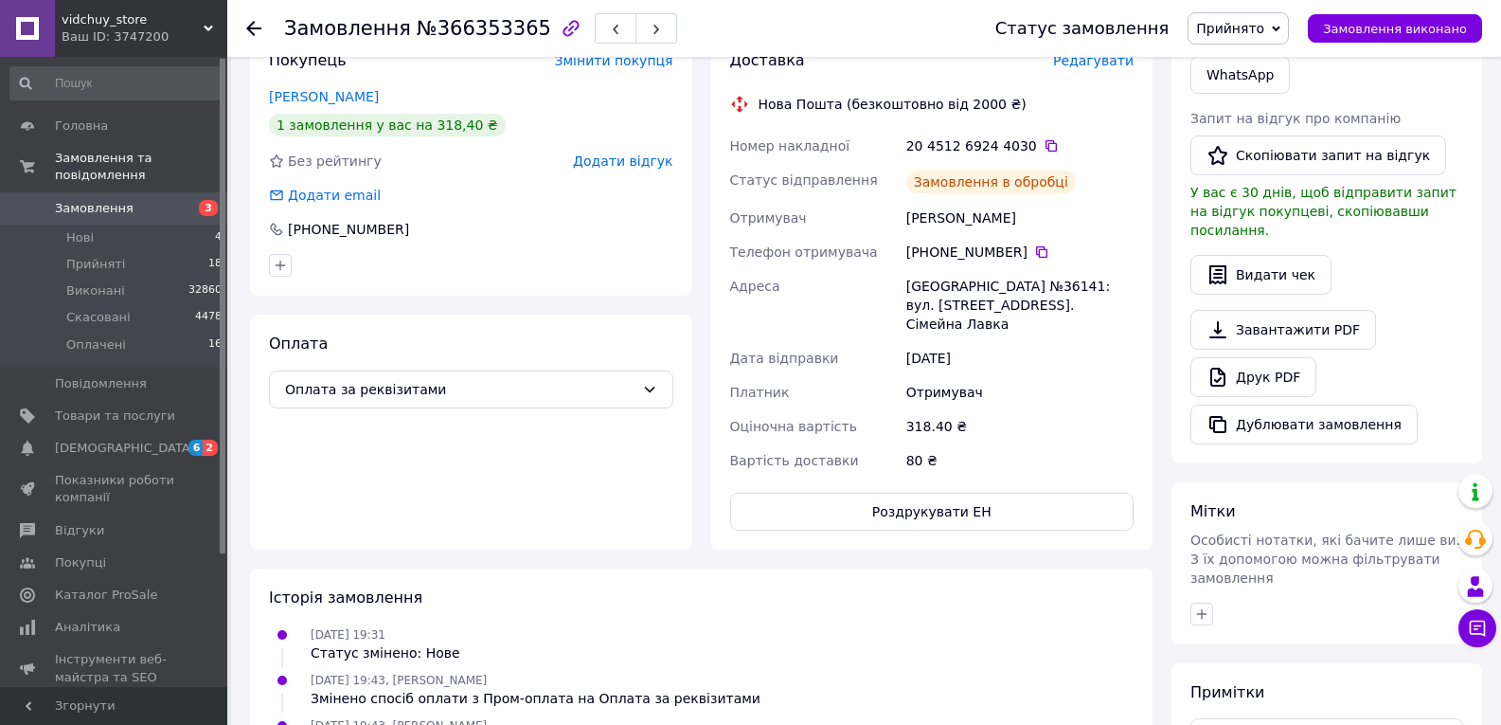
scroll to position [189, 0]
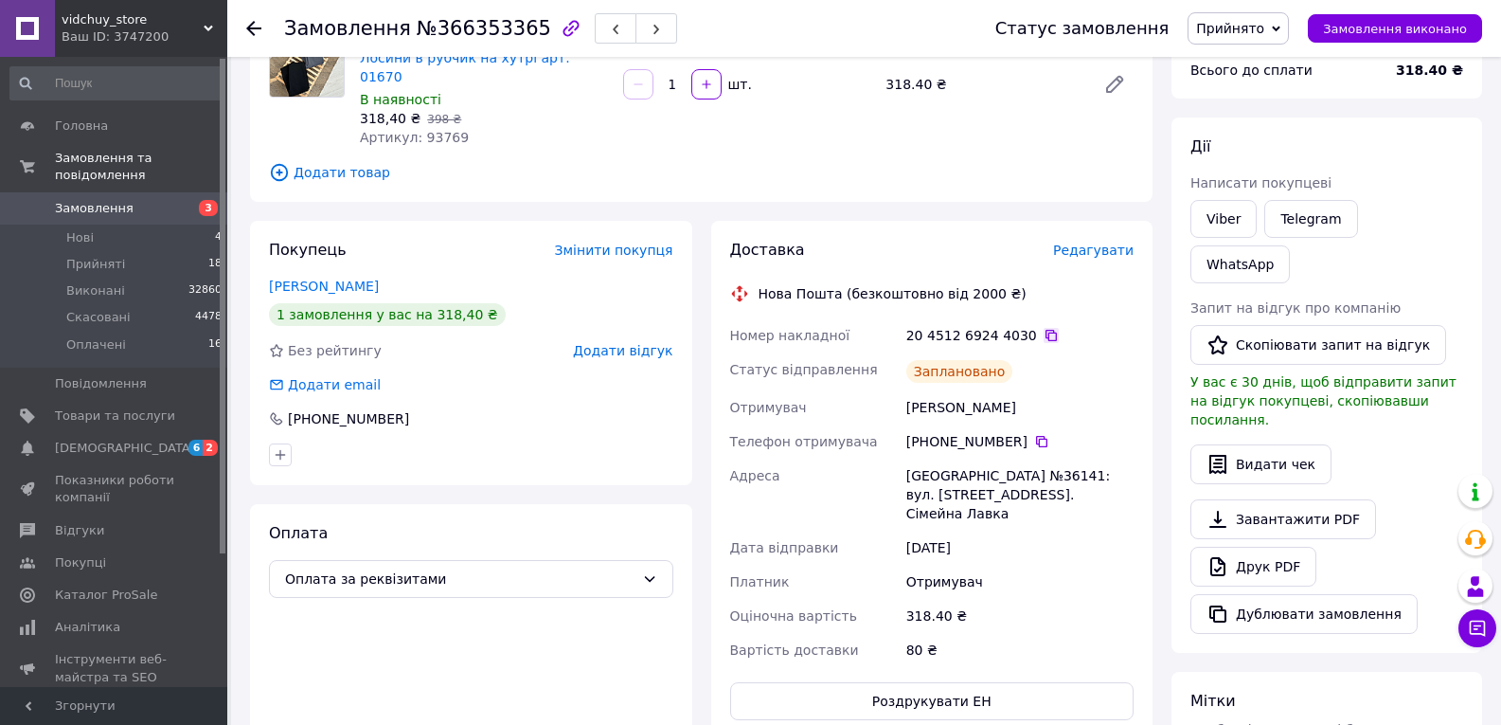
click at [1046, 330] on icon at bounding box center [1051, 335] width 11 height 11
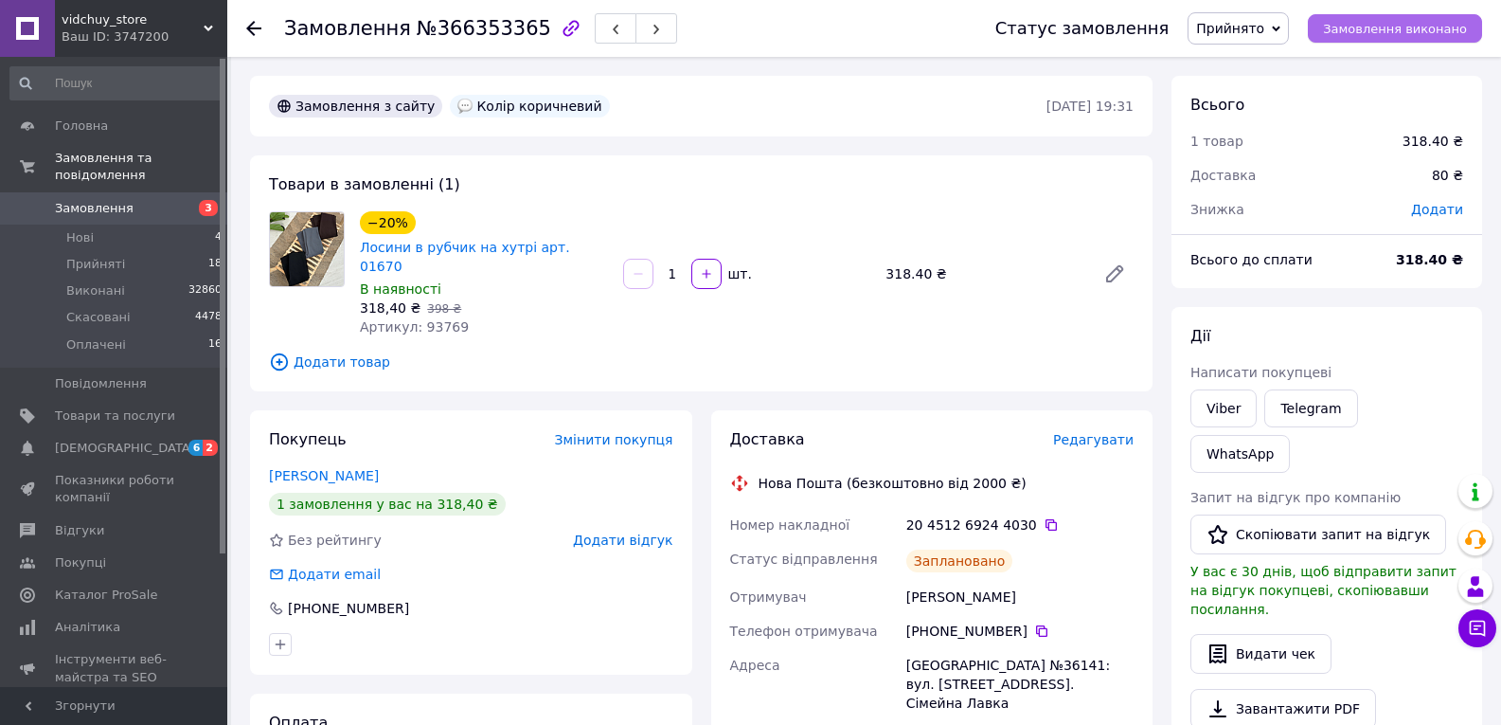
click at [1353, 27] on span "Замовлення виконано" at bounding box center [1395, 29] width 144 height 14
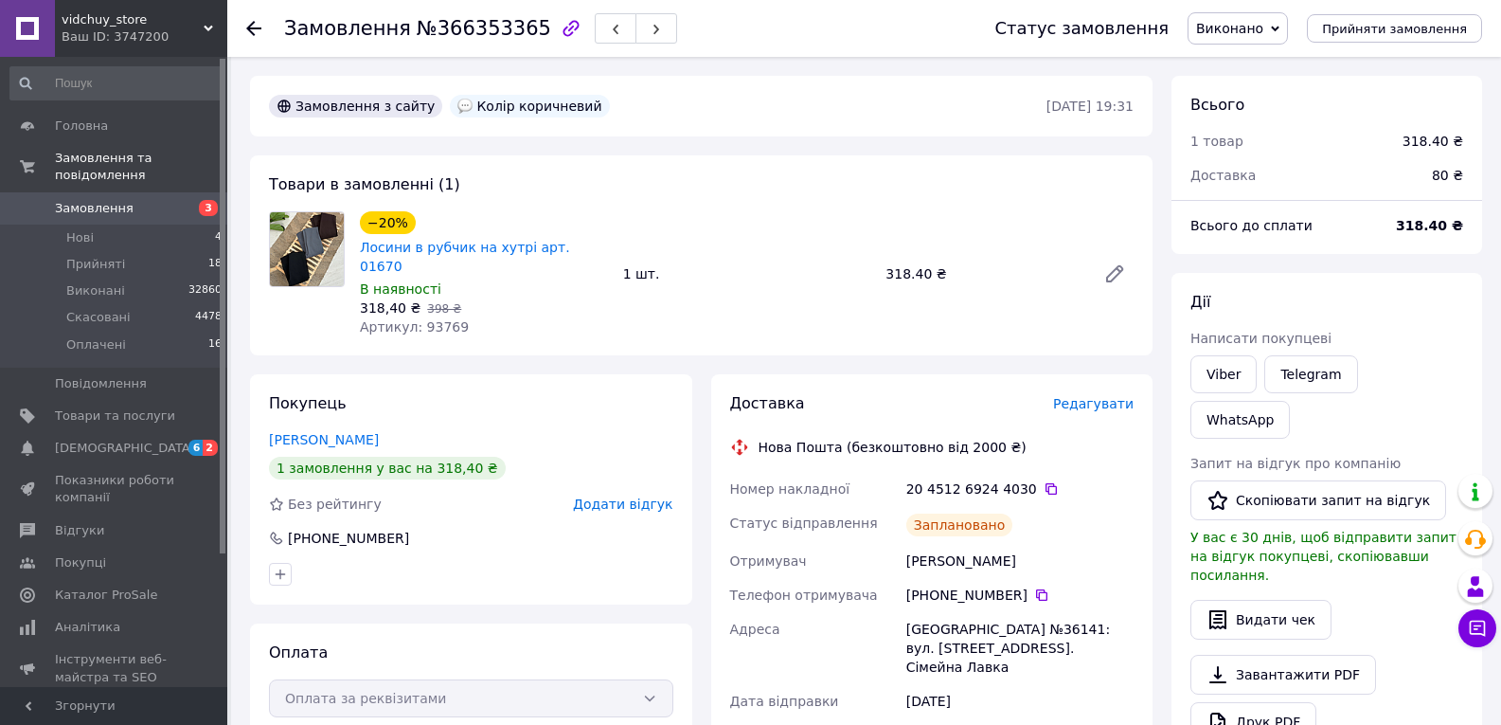
click at [250, 30] on use at bounding box center [253, 28] width 15 height 15
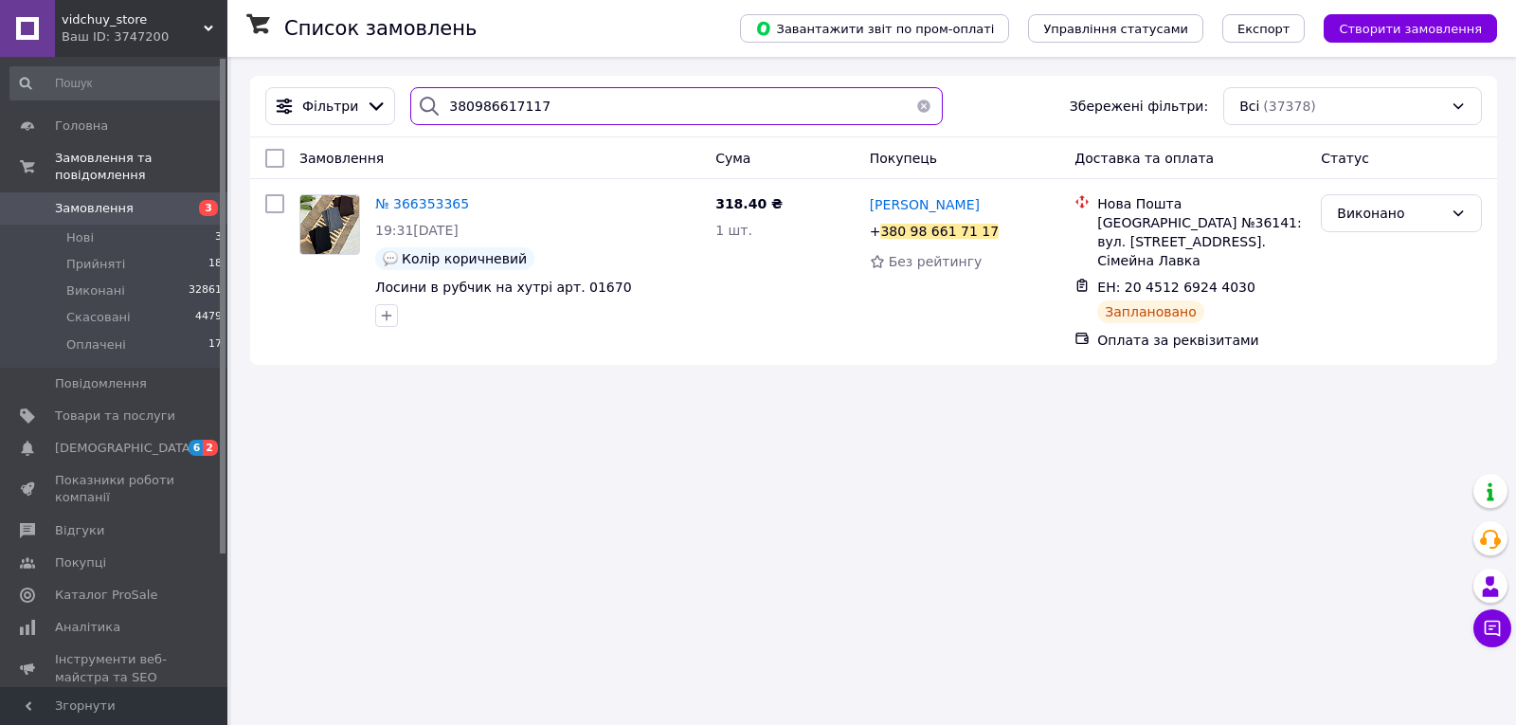
click at [529, 119] on input "380986617117" at bounding box center [676, 106] width 532 height 38
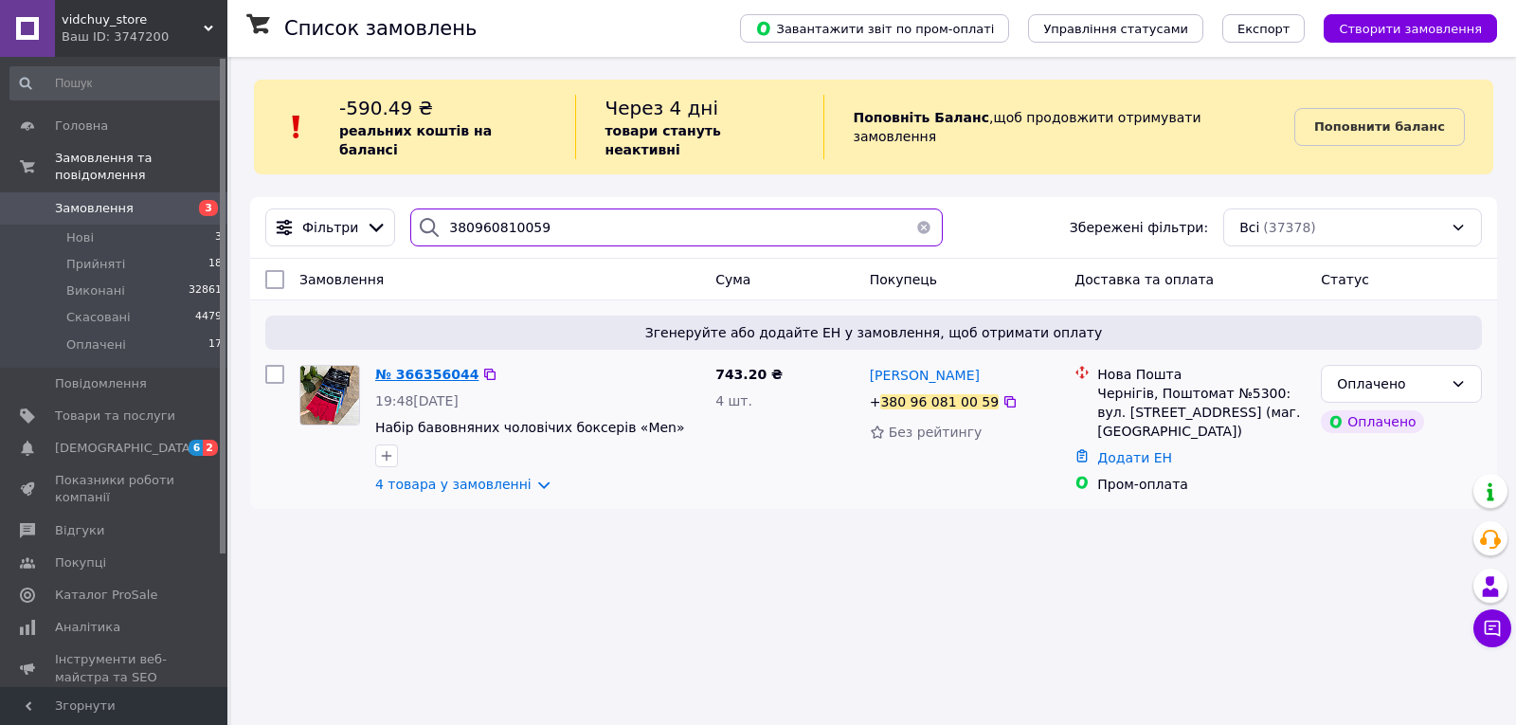
type input "380960810059"
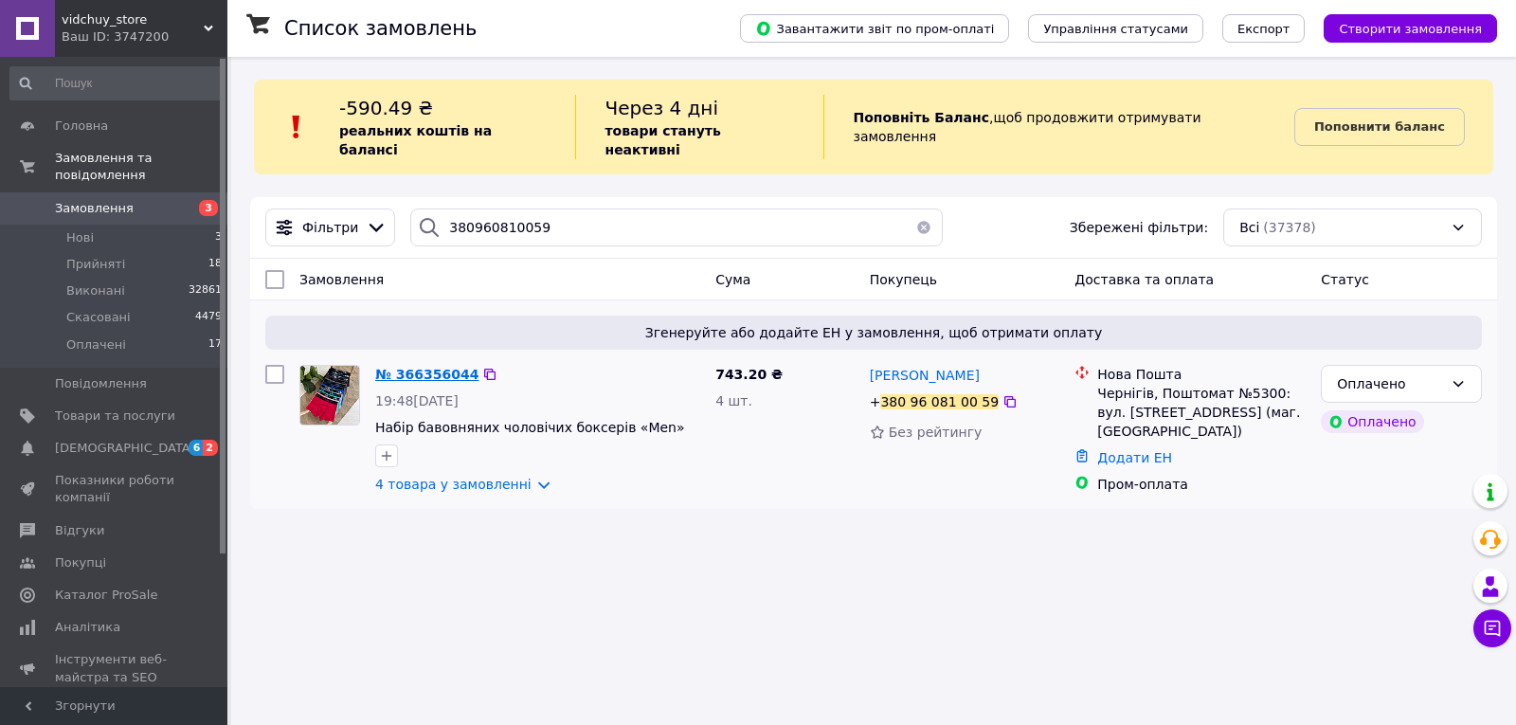
click at [391, 367] on span "№ 366356044" at bounding box center [426, 374] width 103 height 15
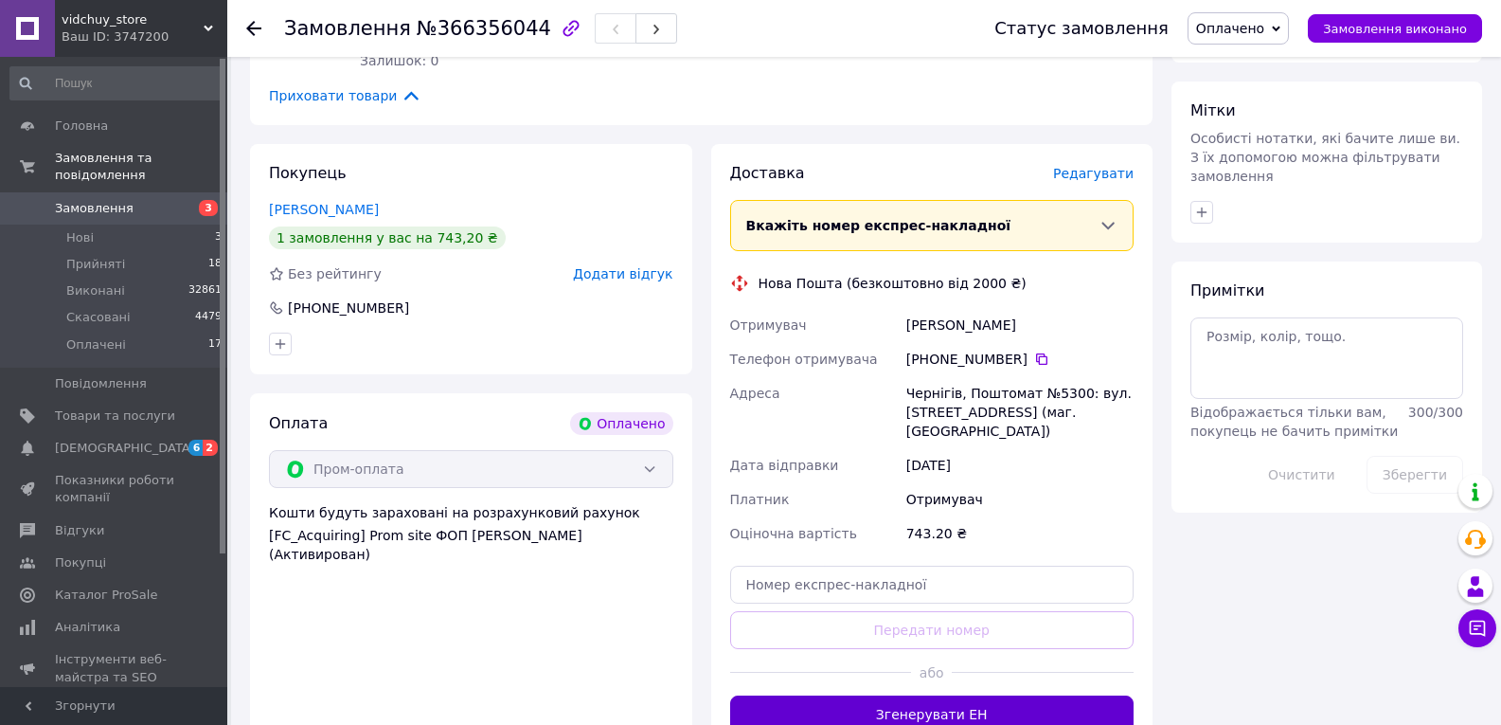
scroll to position [1519, 0]
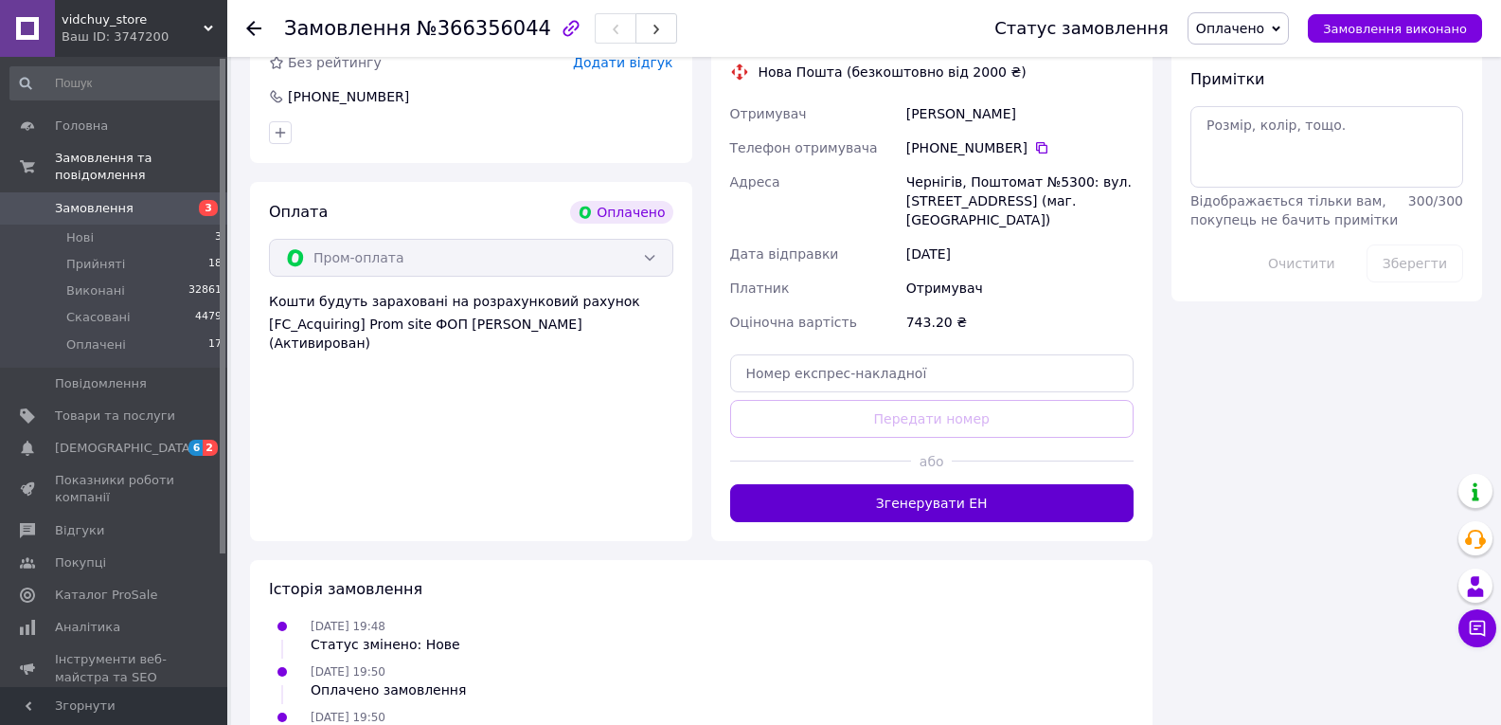
click at [986, 484] on button "Згенерувати ЕН" at bounding box center [932, 503] width 404 height 38
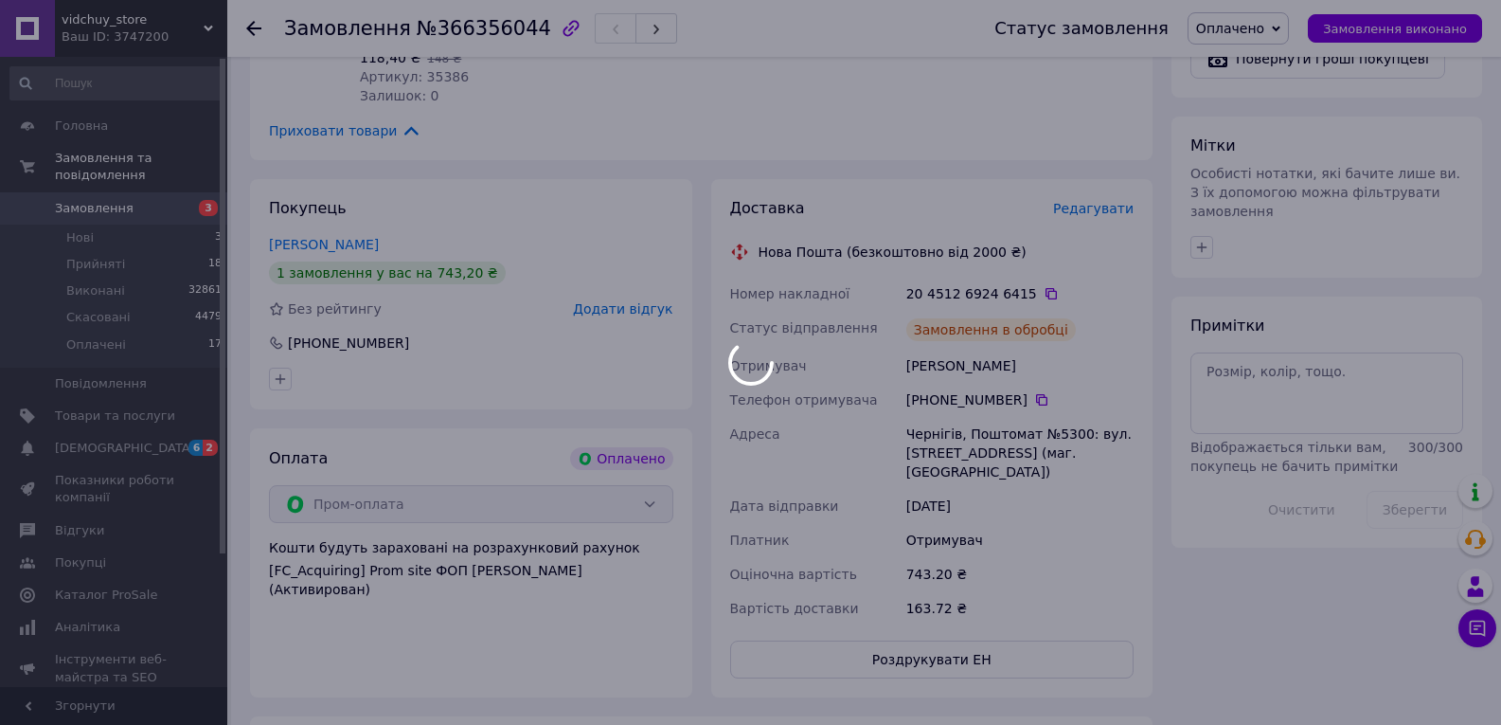
scroll to position [1240, 0]
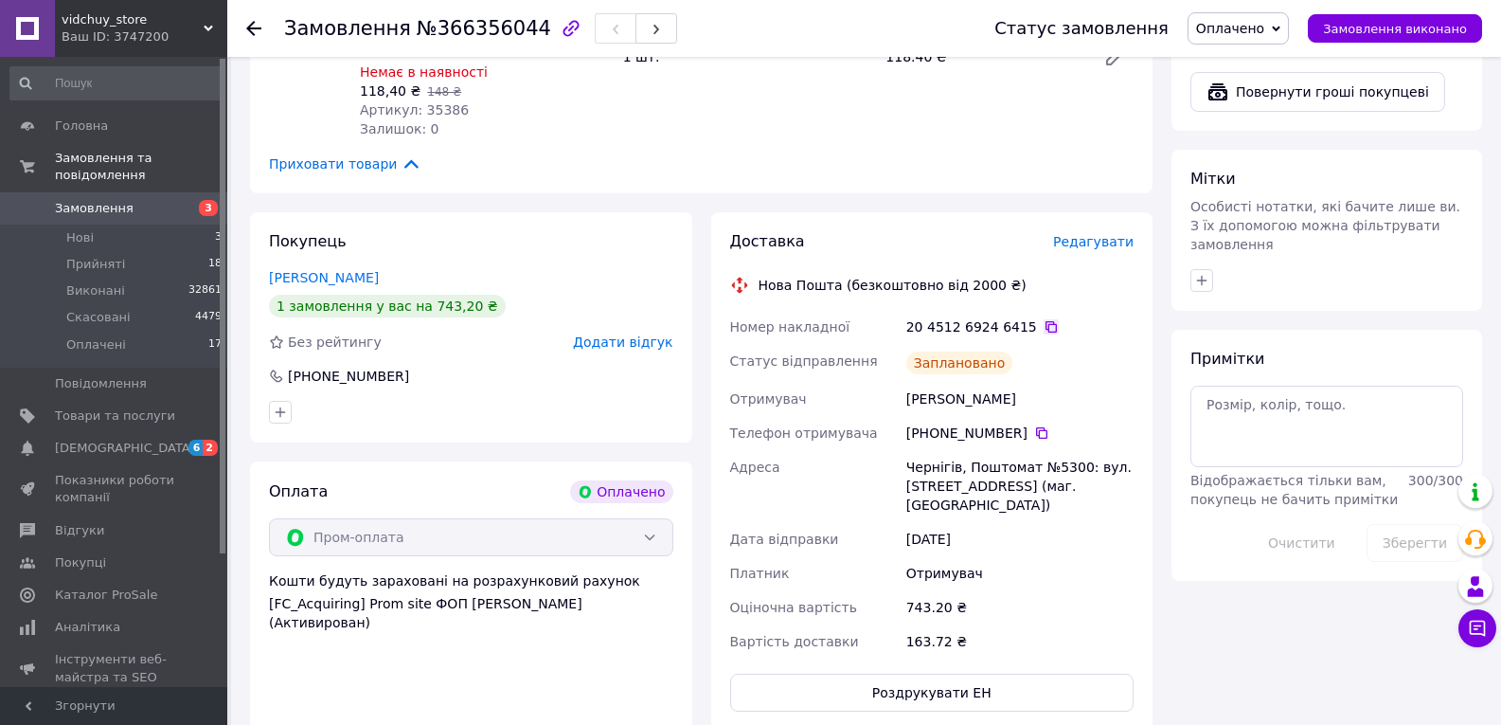
click at [1046, 321] on icon at bounding box center [1051, 326] width 11 height 11
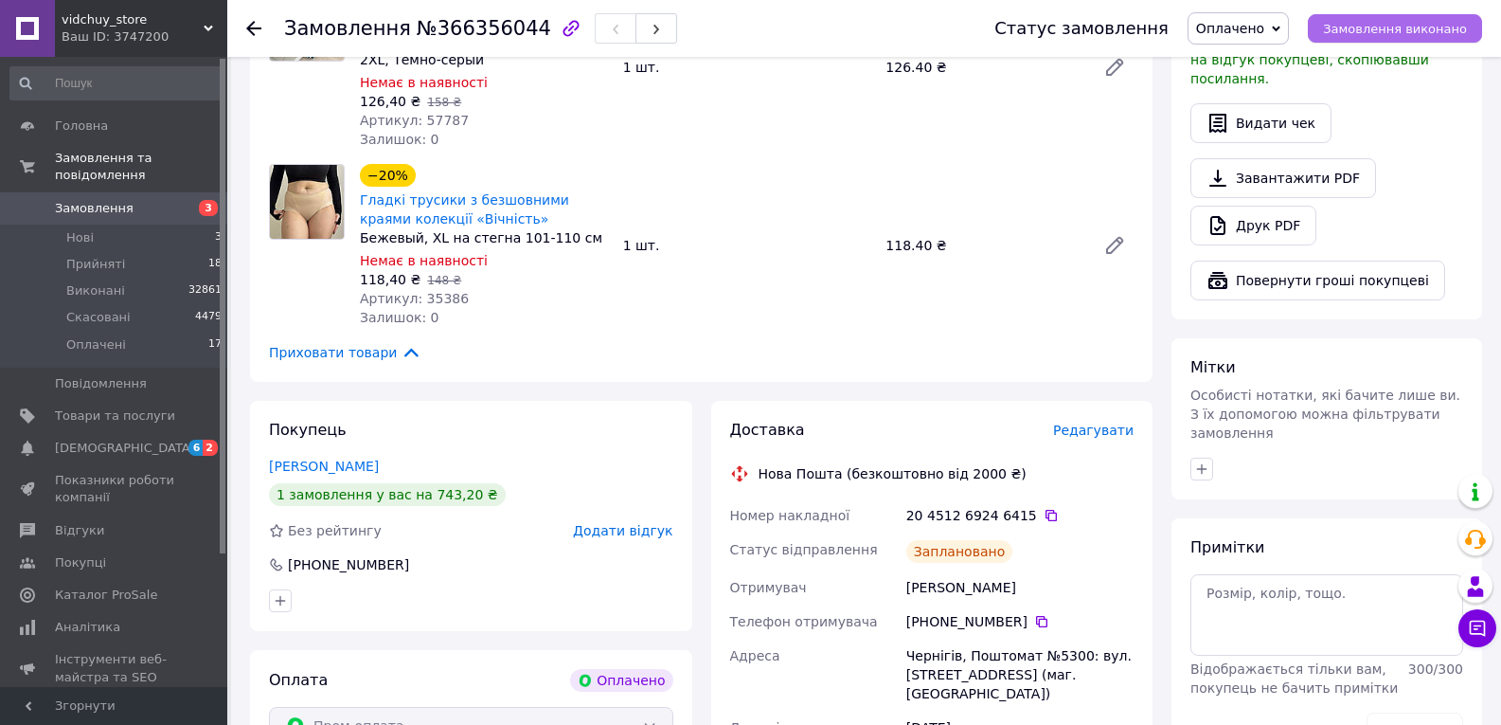
scroll to position [1050, 0]
click at [1411, 27] on span "Замовлення виконано" at bounding box center [1395, 29] width 144 height 14
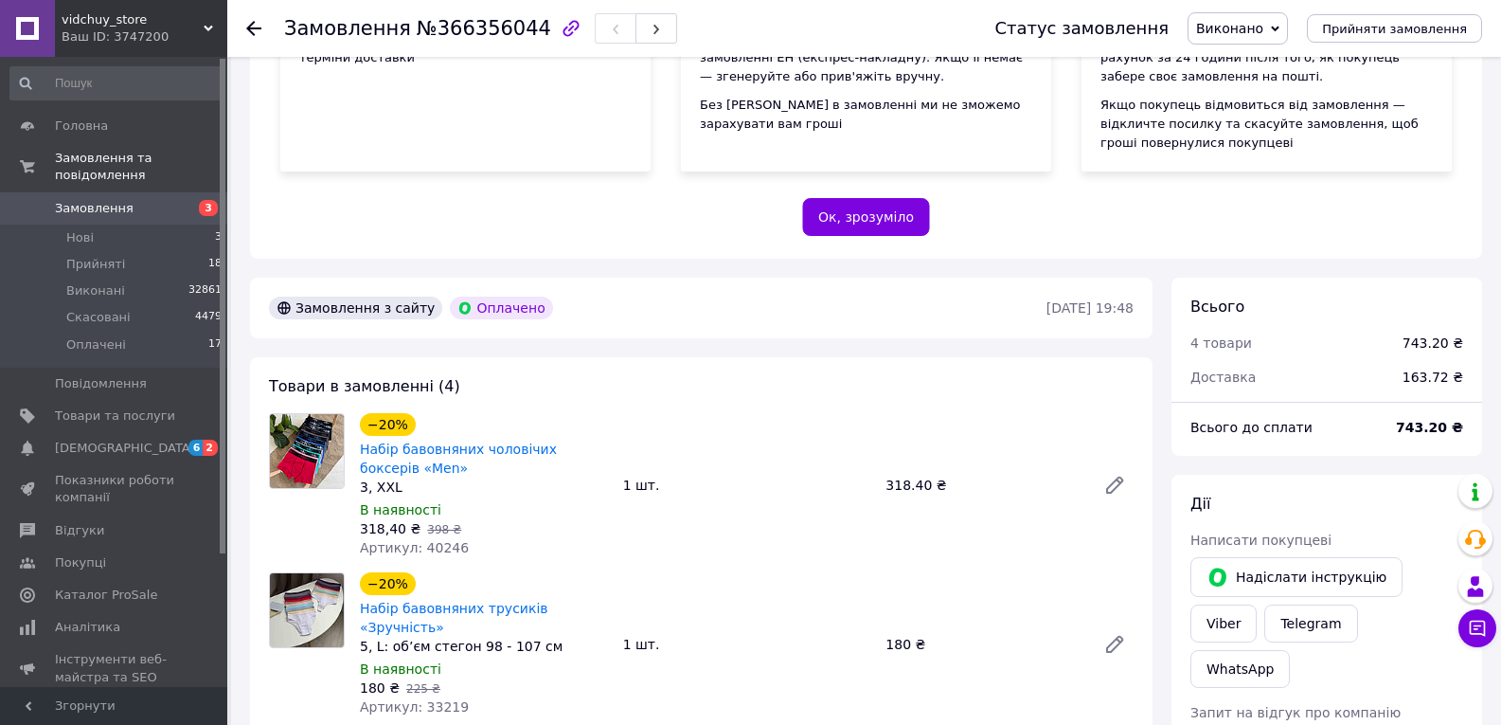
scroll to position [293, 0]
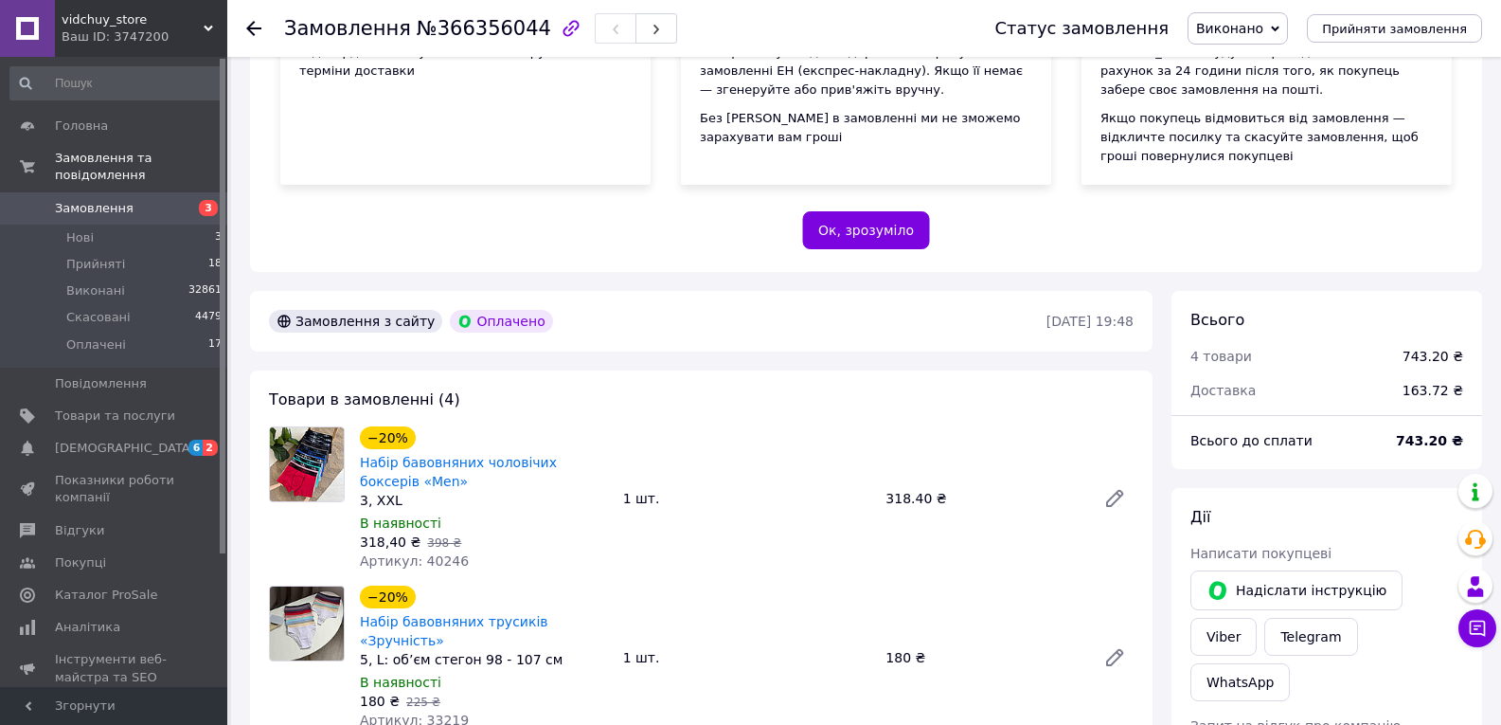
click at [261, 33] on div at bounding box center [265, 28] width 38 height 57
click at [248, 21] on icon at bounding box center [253, 28] width 15 height 15
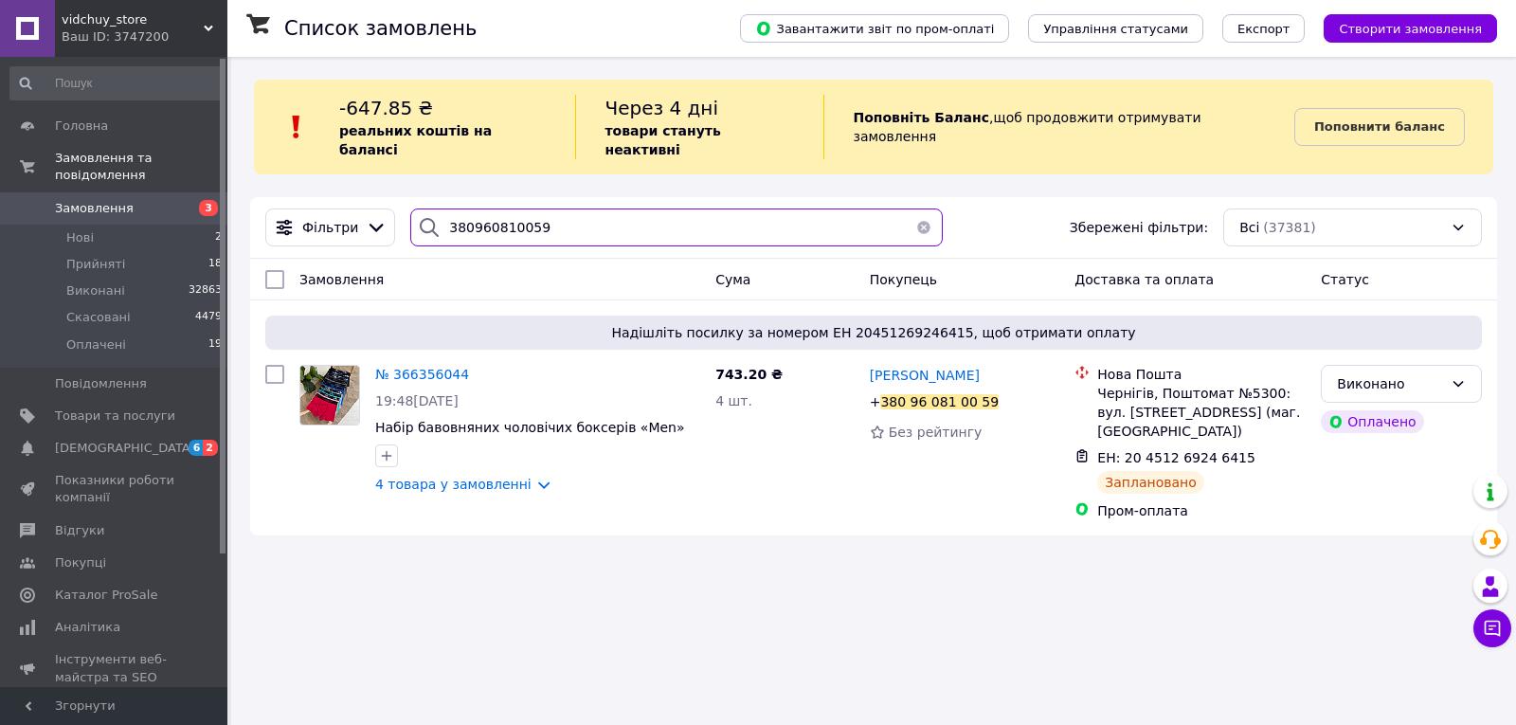
click at [704, 208] on input "380960810059" at bounding box center [676, 227] width 532 height 38
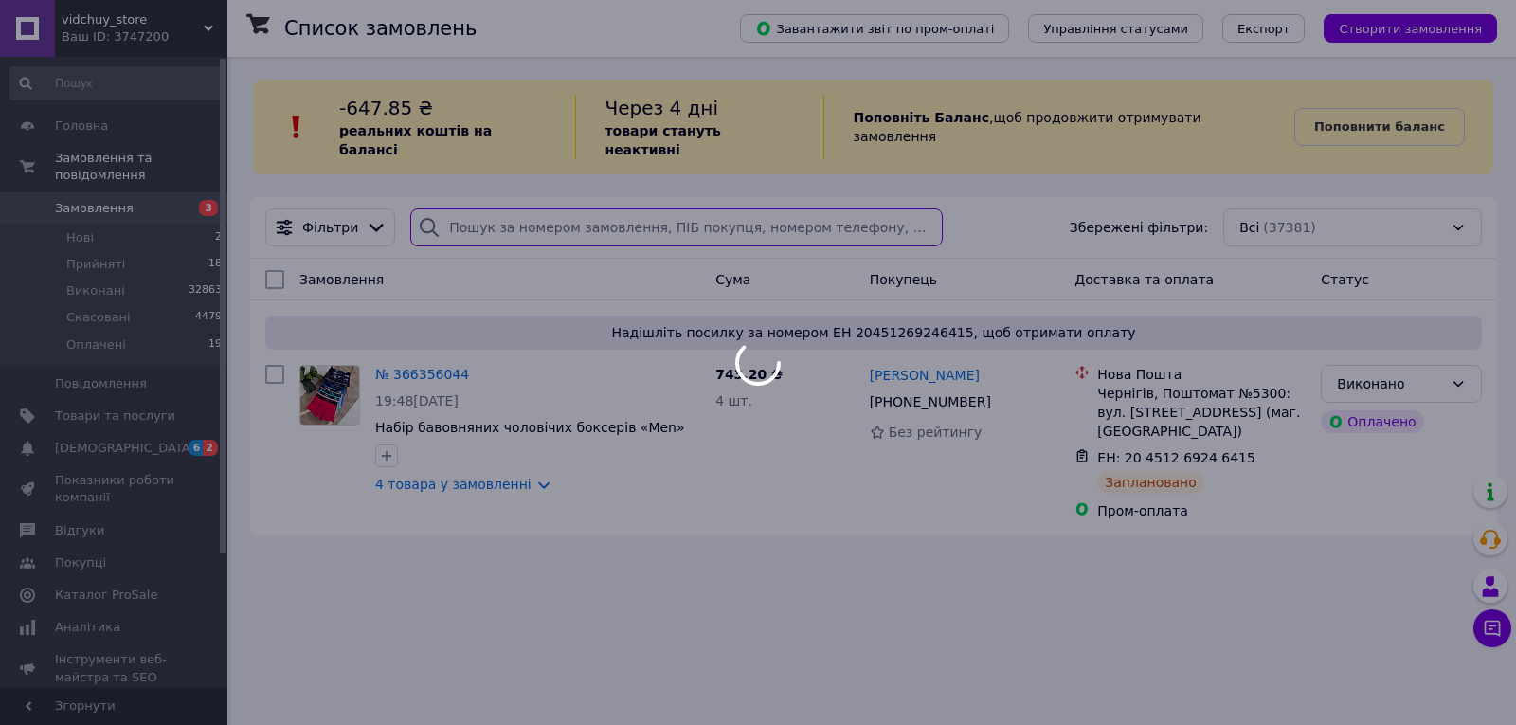
click at [704, 208] on input "search" at bounding box center [676, 227] width 532 height 38
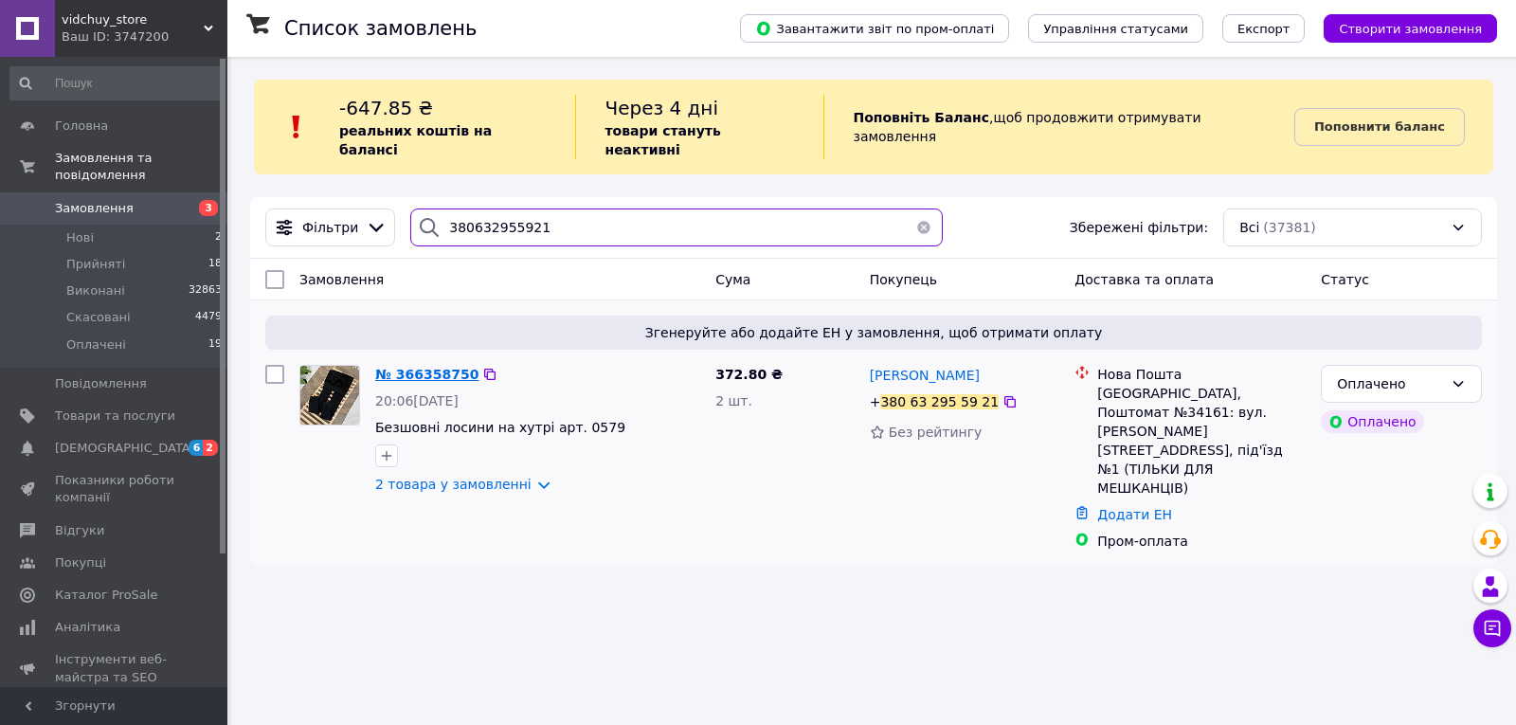
type input "380632955921"
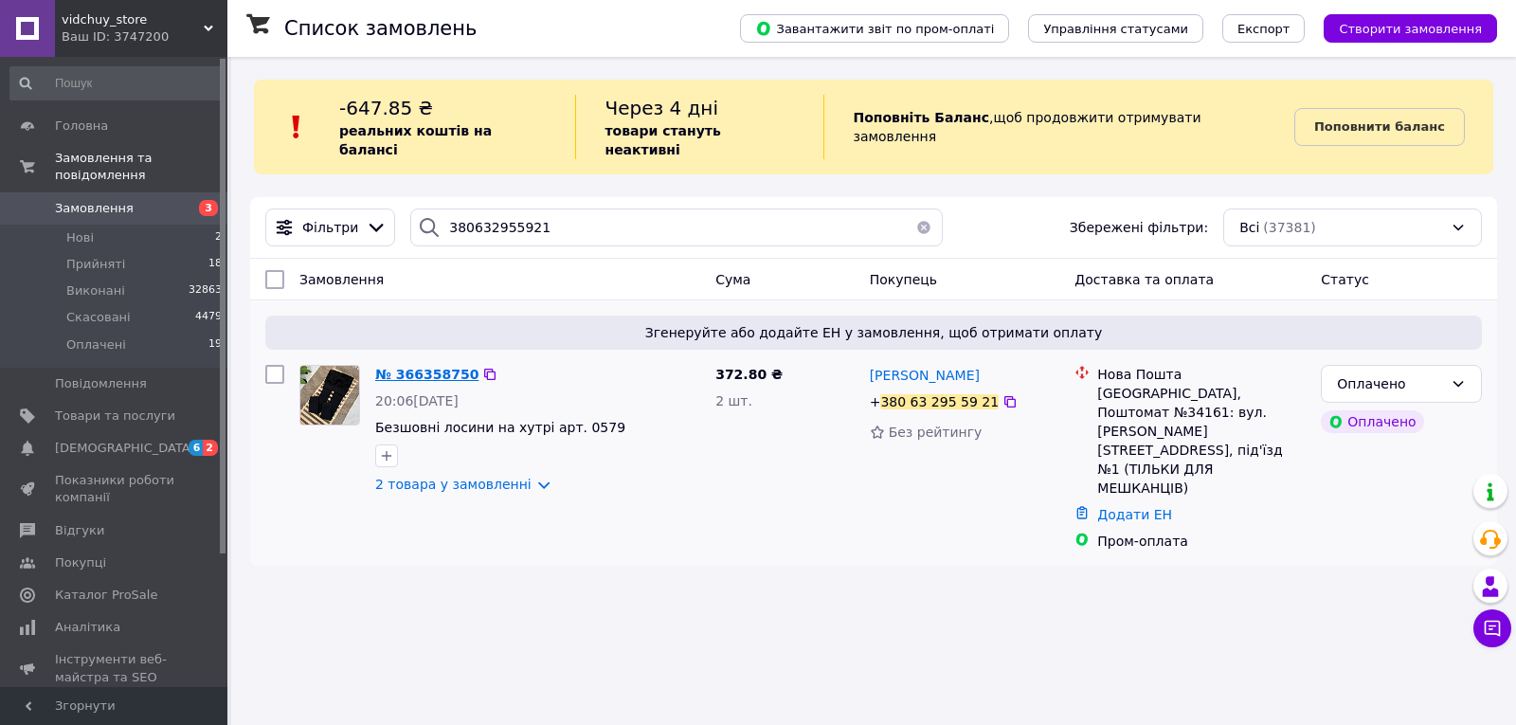
click at [442, 367] on span "№ 366358750" at bounding box center [426, 374] width 103 height 15
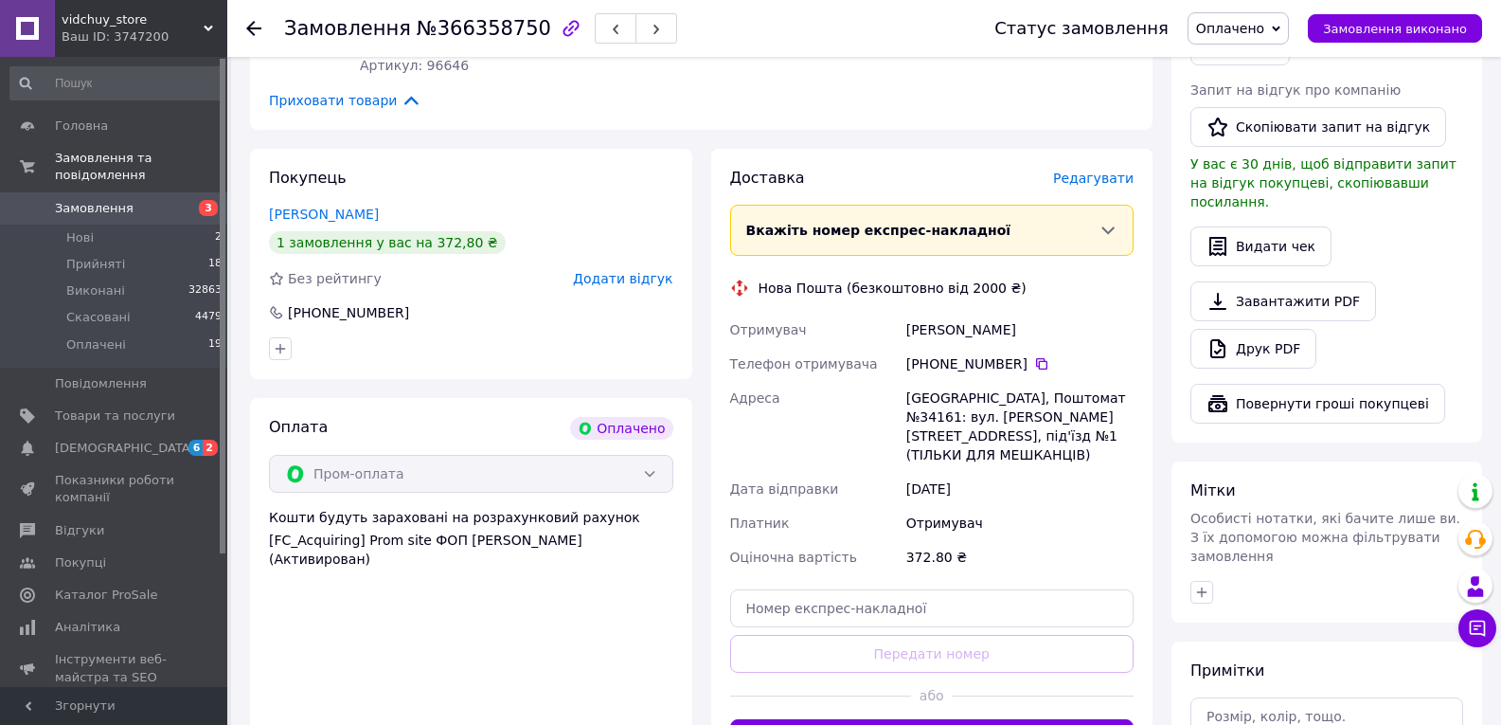
scroll to position [947, 0]
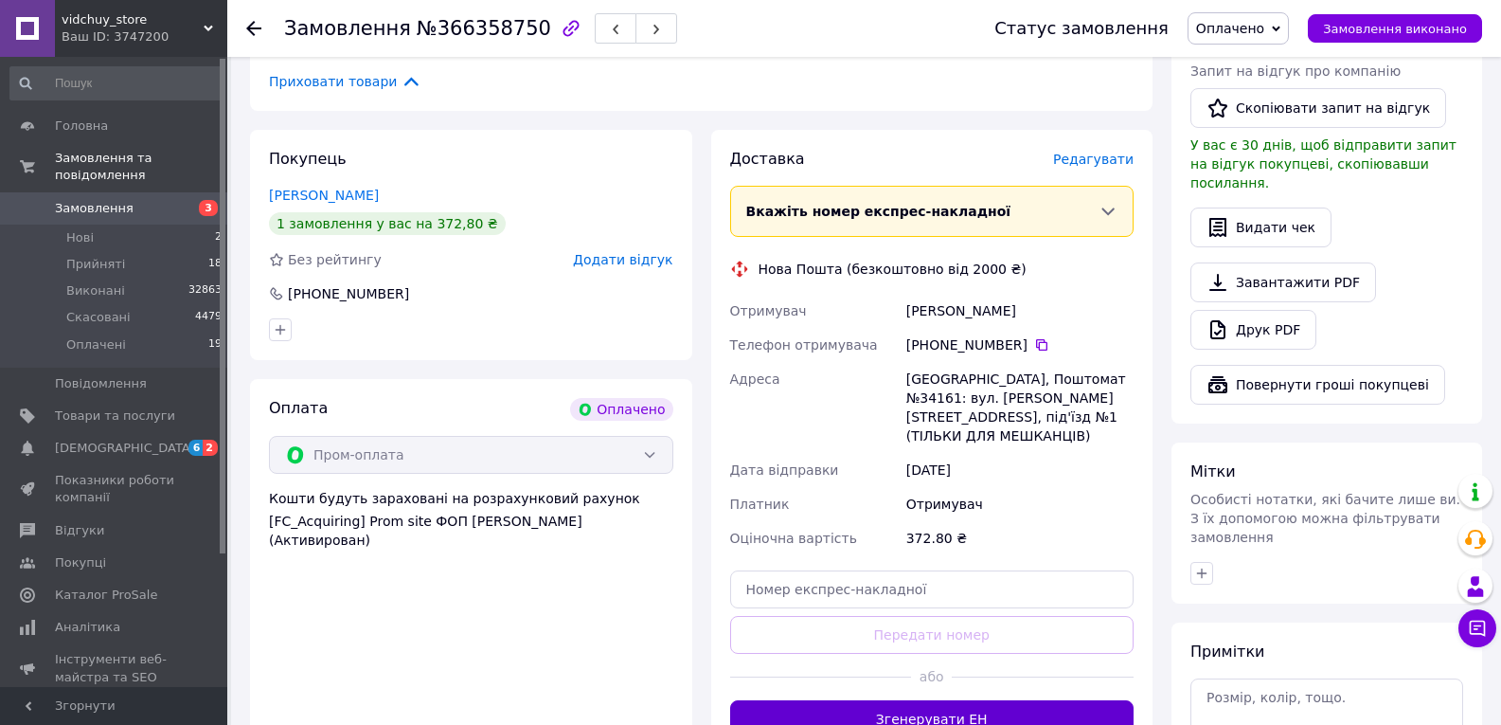
click at [923, 700] on button "Згенерувати ЕН" at bounding box center [932, 719] width 404 height 38
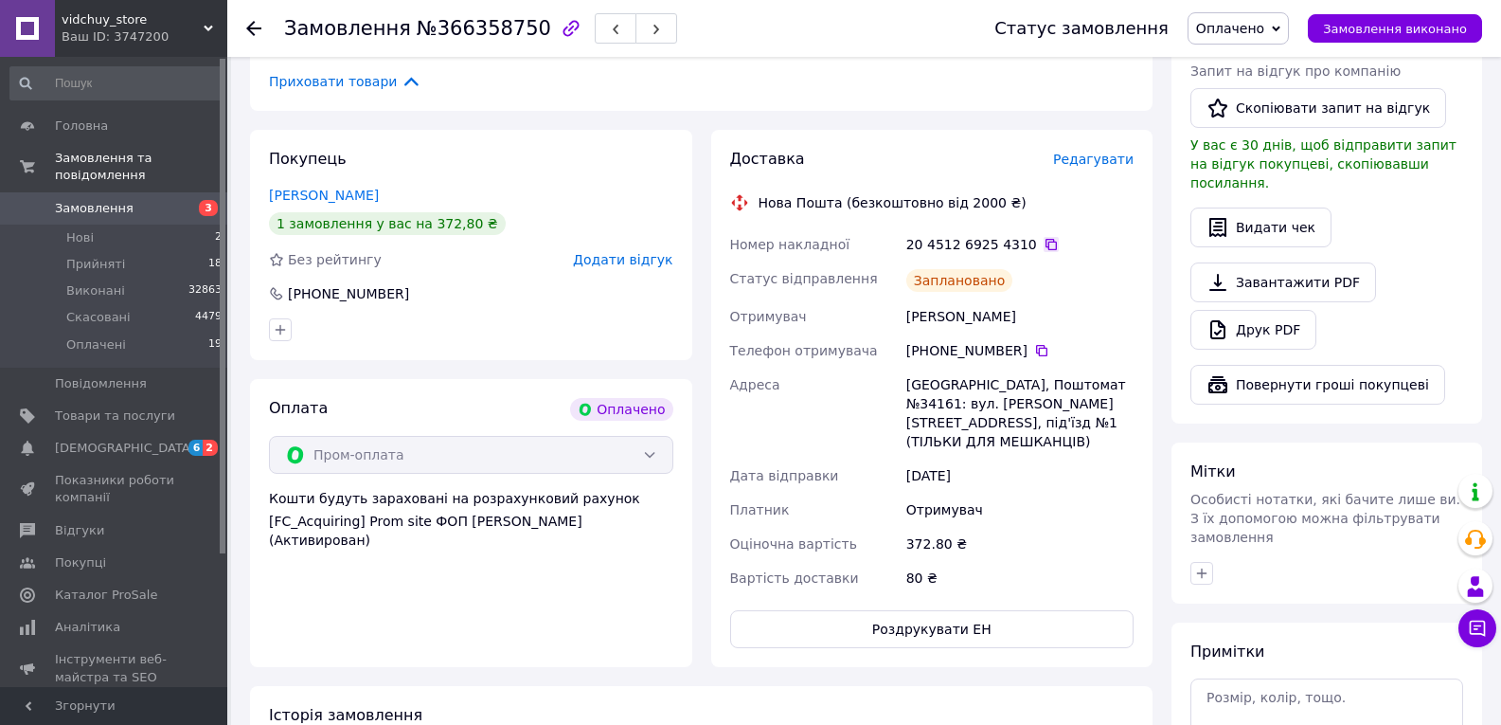
click at [1044, 237] on icon at bounding box center [1051, 244] width 15 height 15
click at [1359, 25] on span "Замовлення виконано" at bounding box center [1395, 29] width 144 height 14
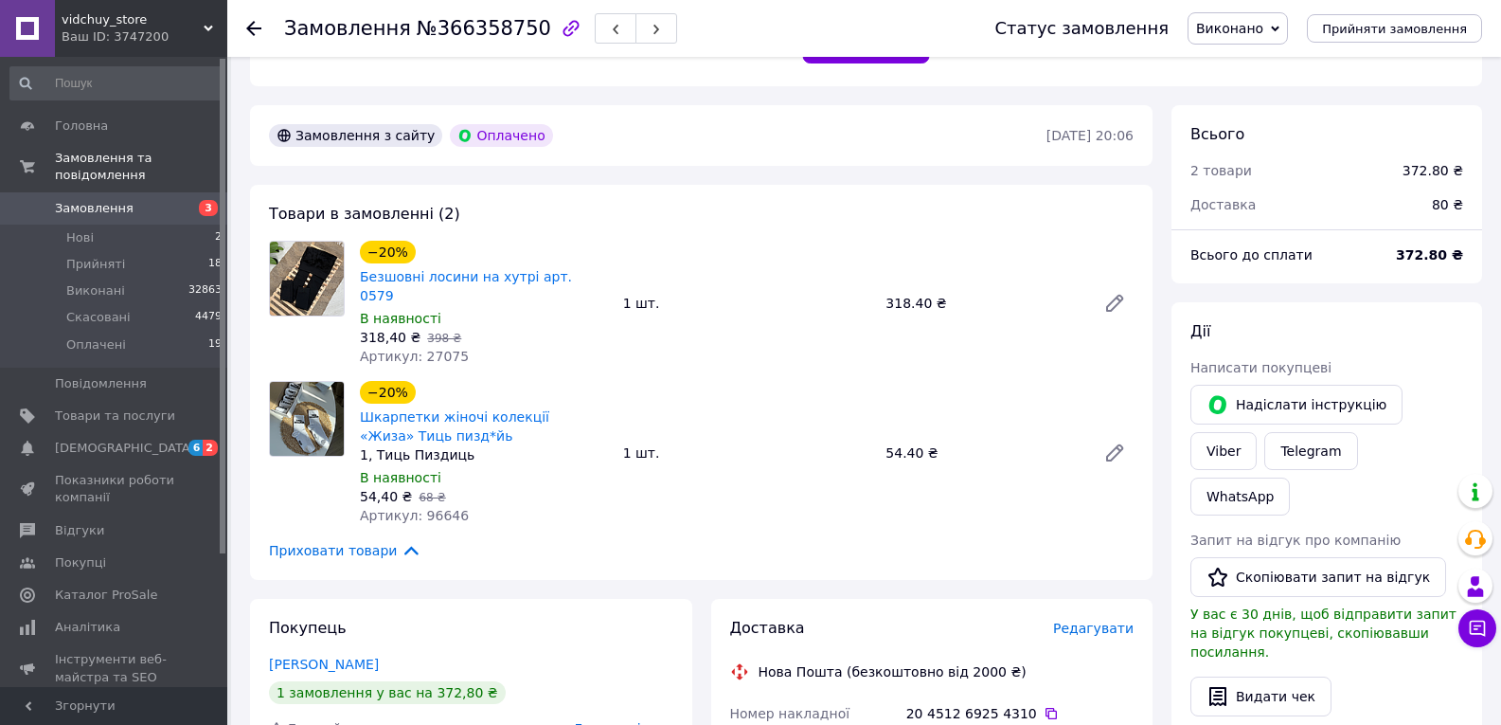
scroll to position [474, 0]
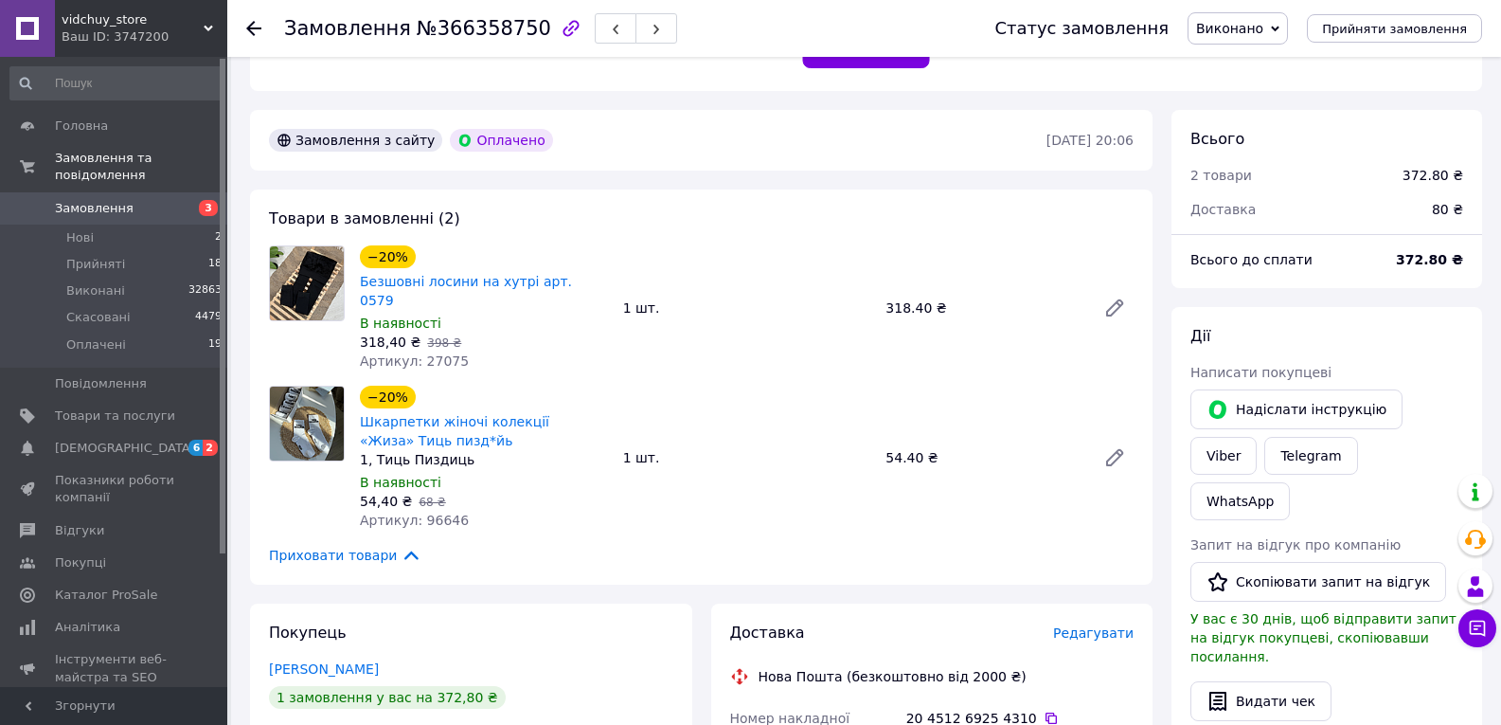
click at [252, 27] on use at bounding box center [253, 28] width 15 height 15
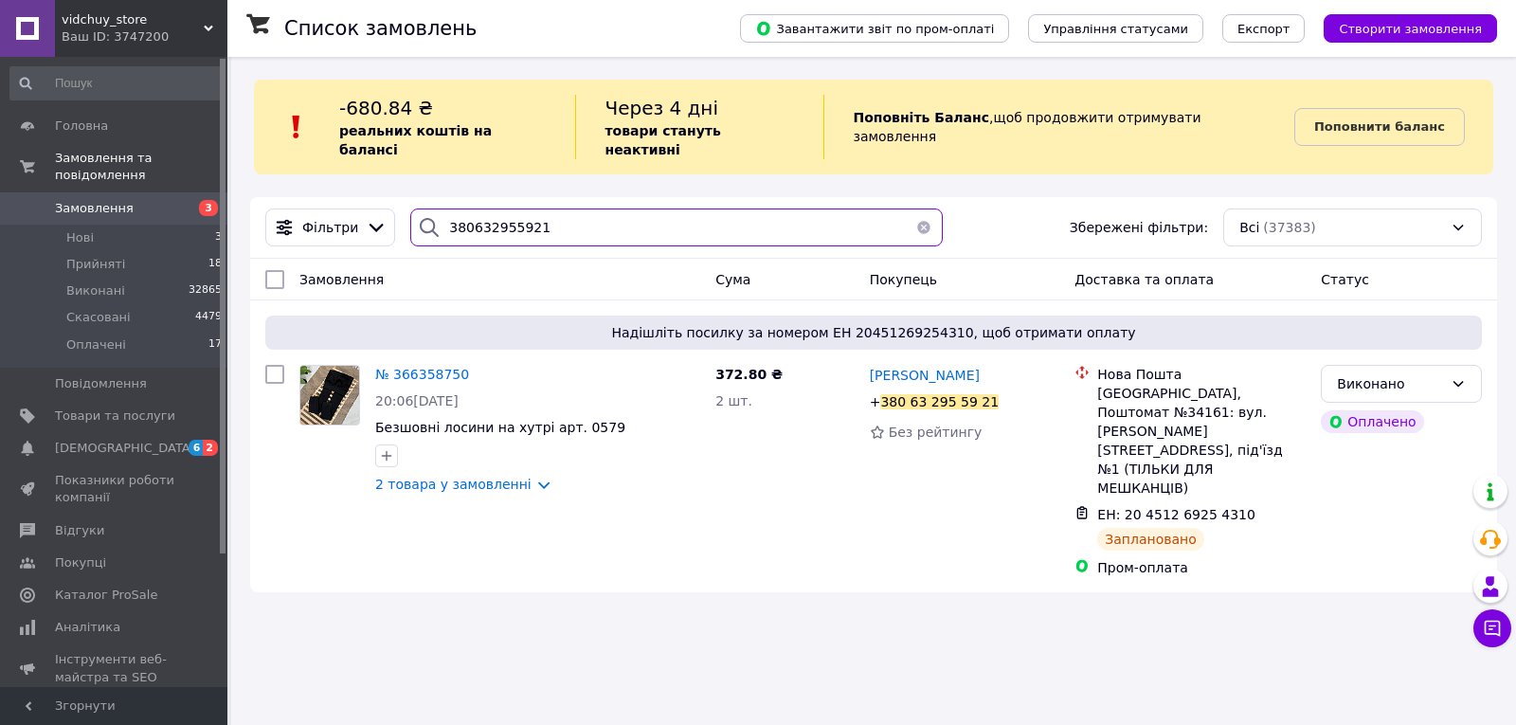
click at [595, 208] on input "380632955921" at bounding box center [676, 227] width 532 height 38
type input "380664264580"
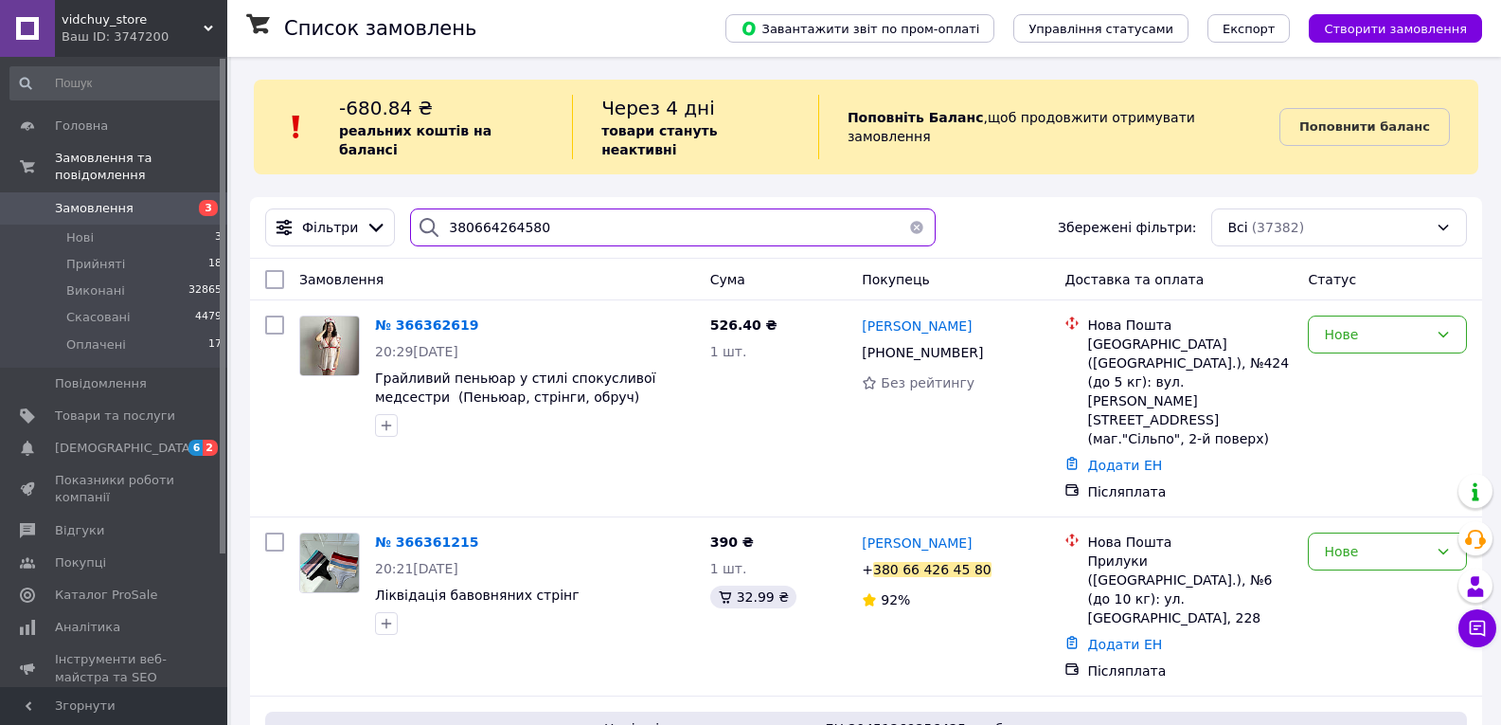
click at [552, 221] on input "380664264580" at bounding box center [673, 227] width 526 height 38
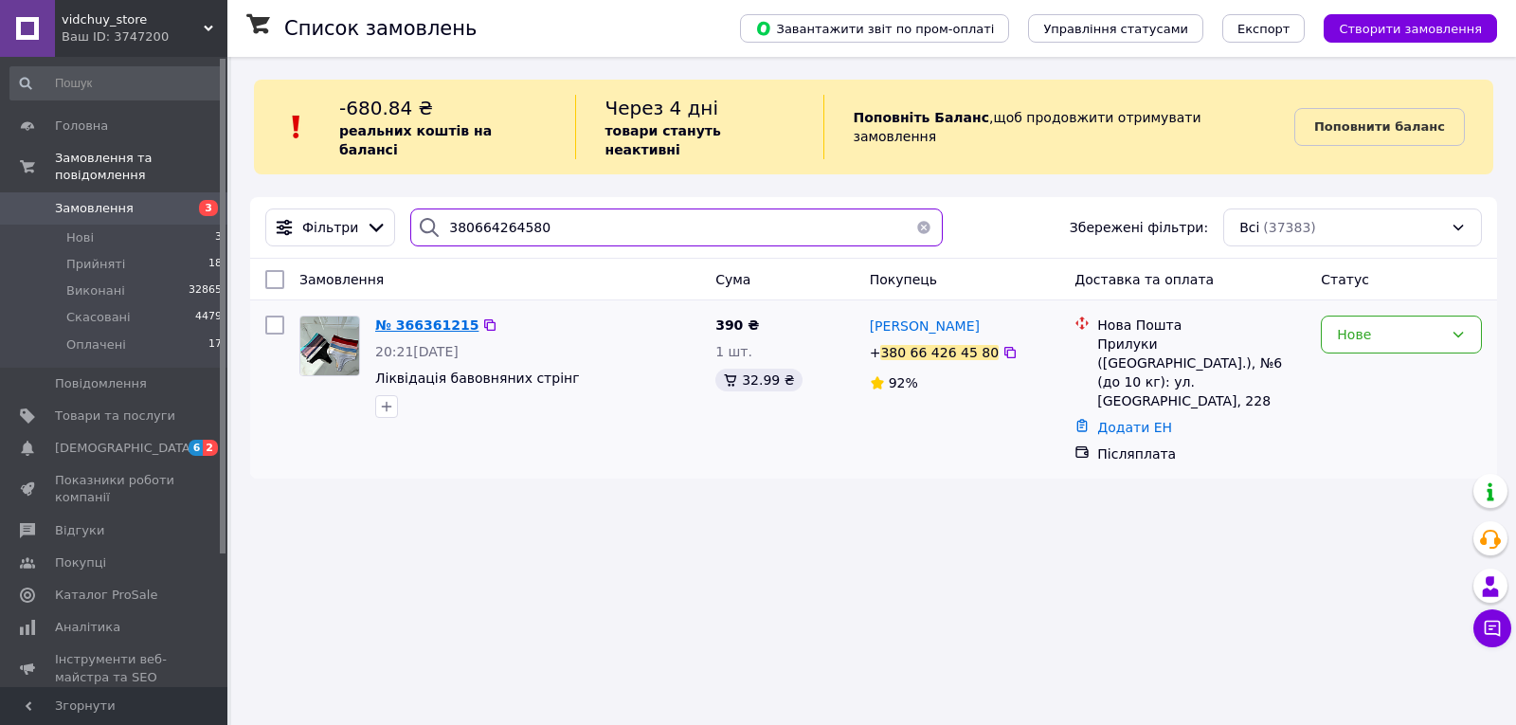
type input "380664264580"
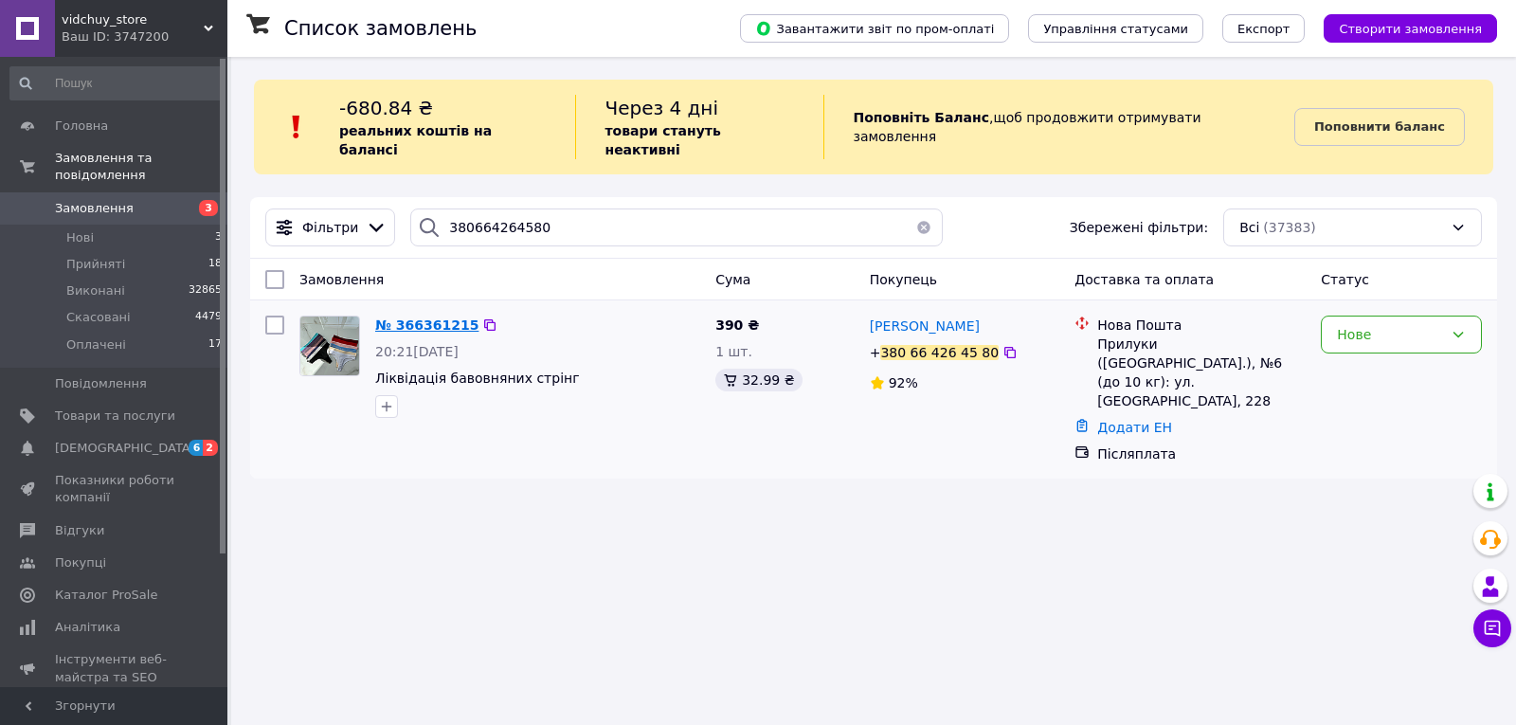
click at [409, 317] on span "№ 366361215" at bounding box center [426, 324] width 103 height 15
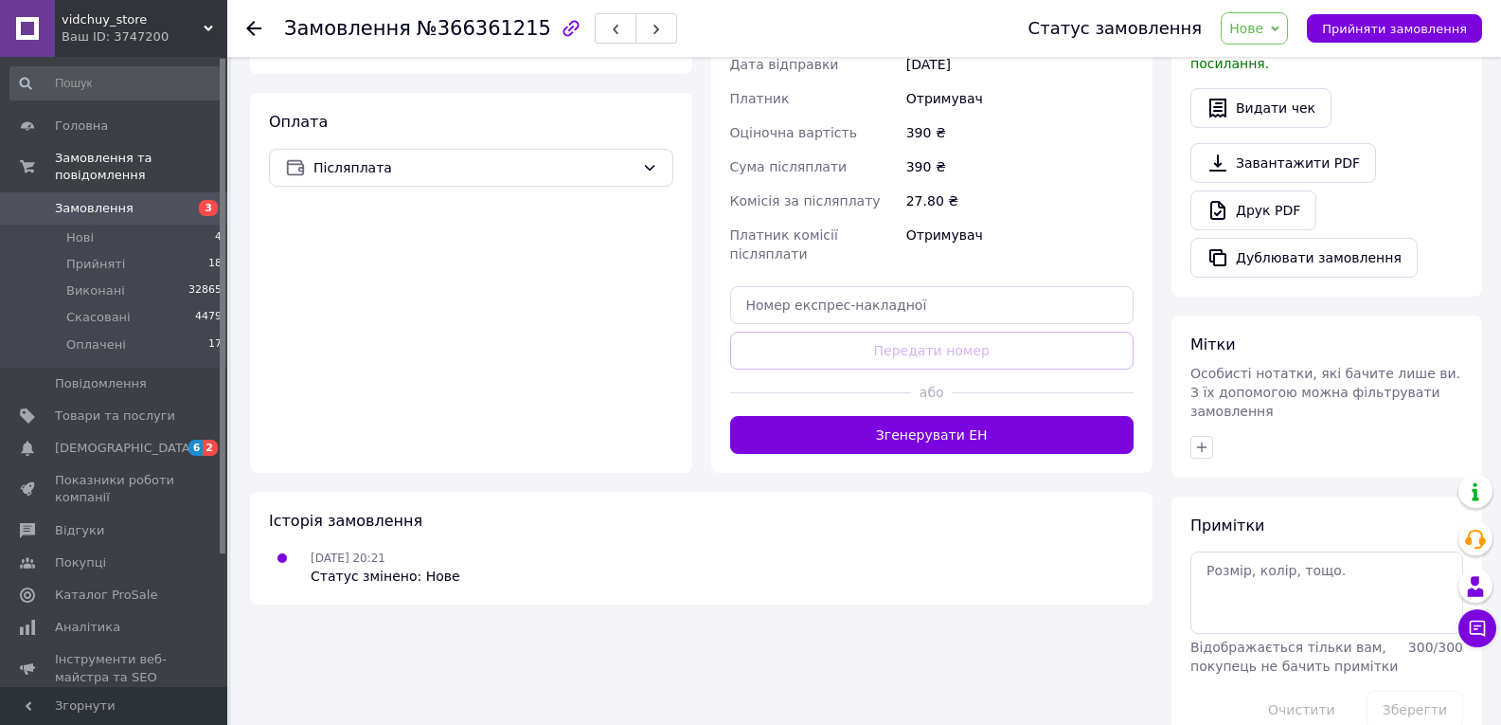
scroll to position [616, 0]
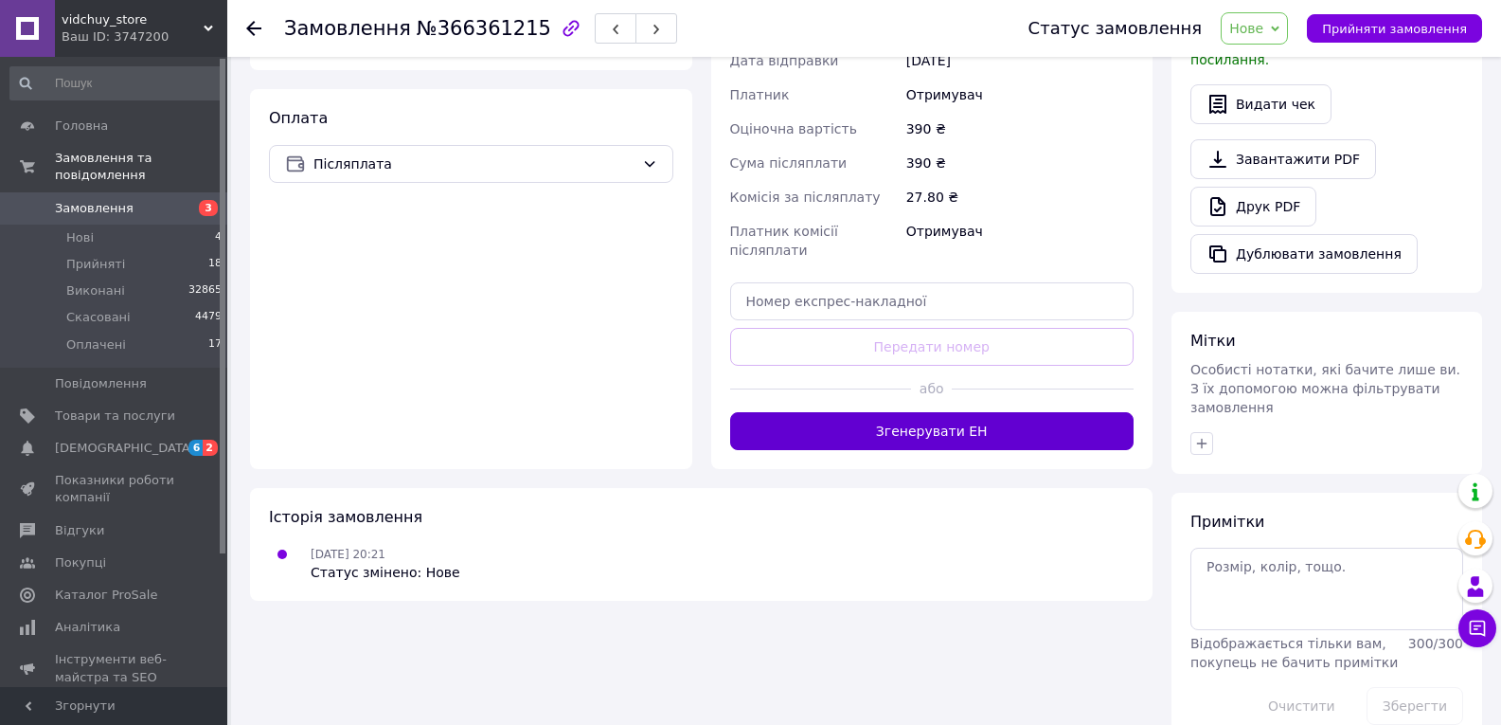
click at [860, 412] on button "Згенерувати ЕН" at bounding box center [932, 431] width 404 height 38
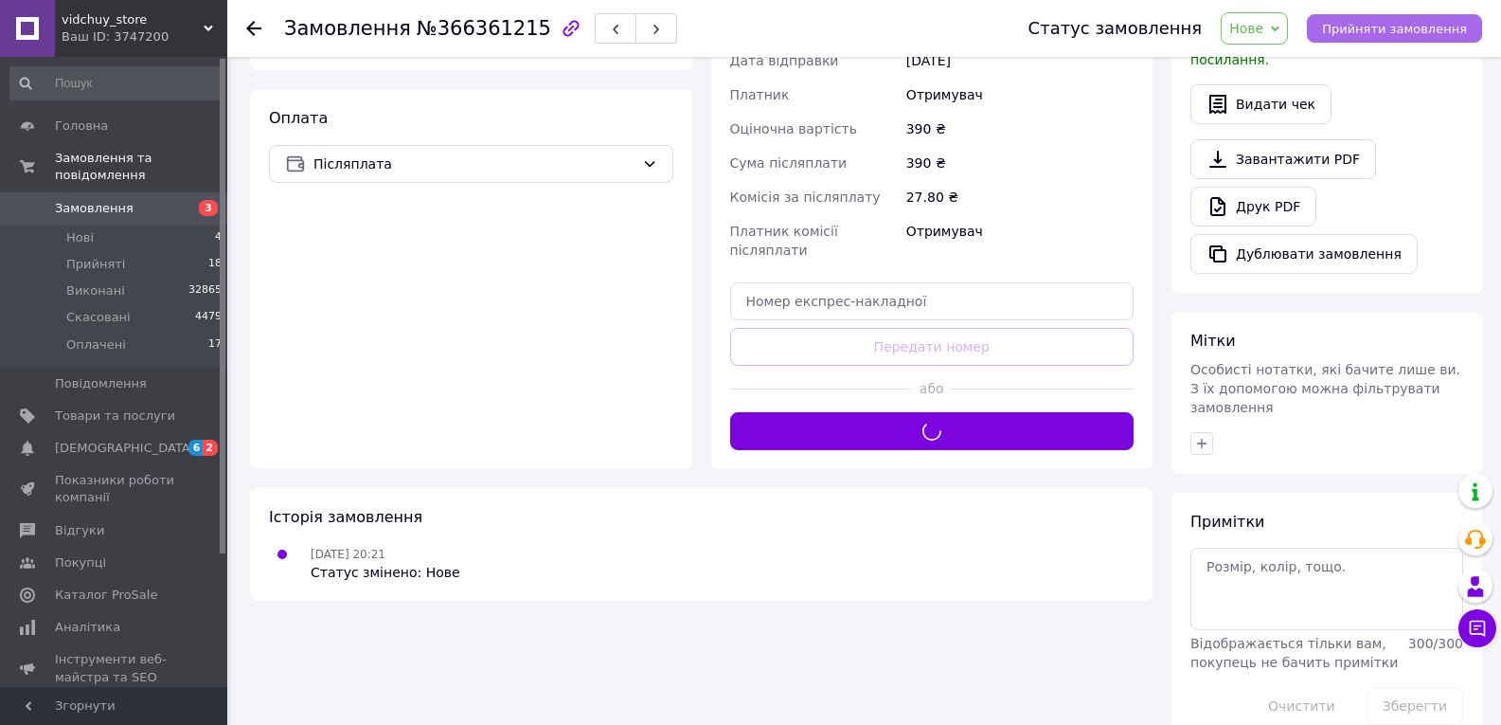
click at [1406, 27] on span "Прийняти замовлення" at bounding box center [1394, 29] width 145 height 14
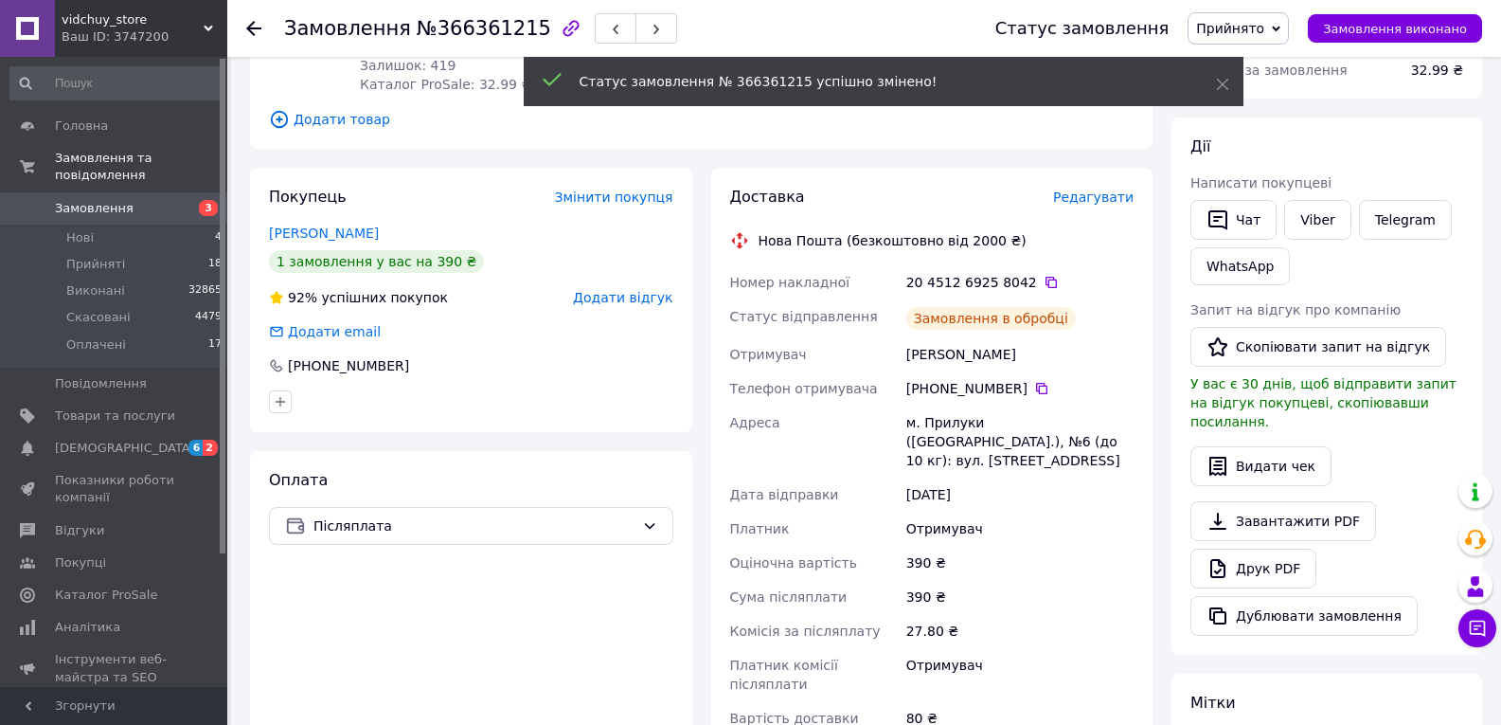
scroll to position [237, 0]
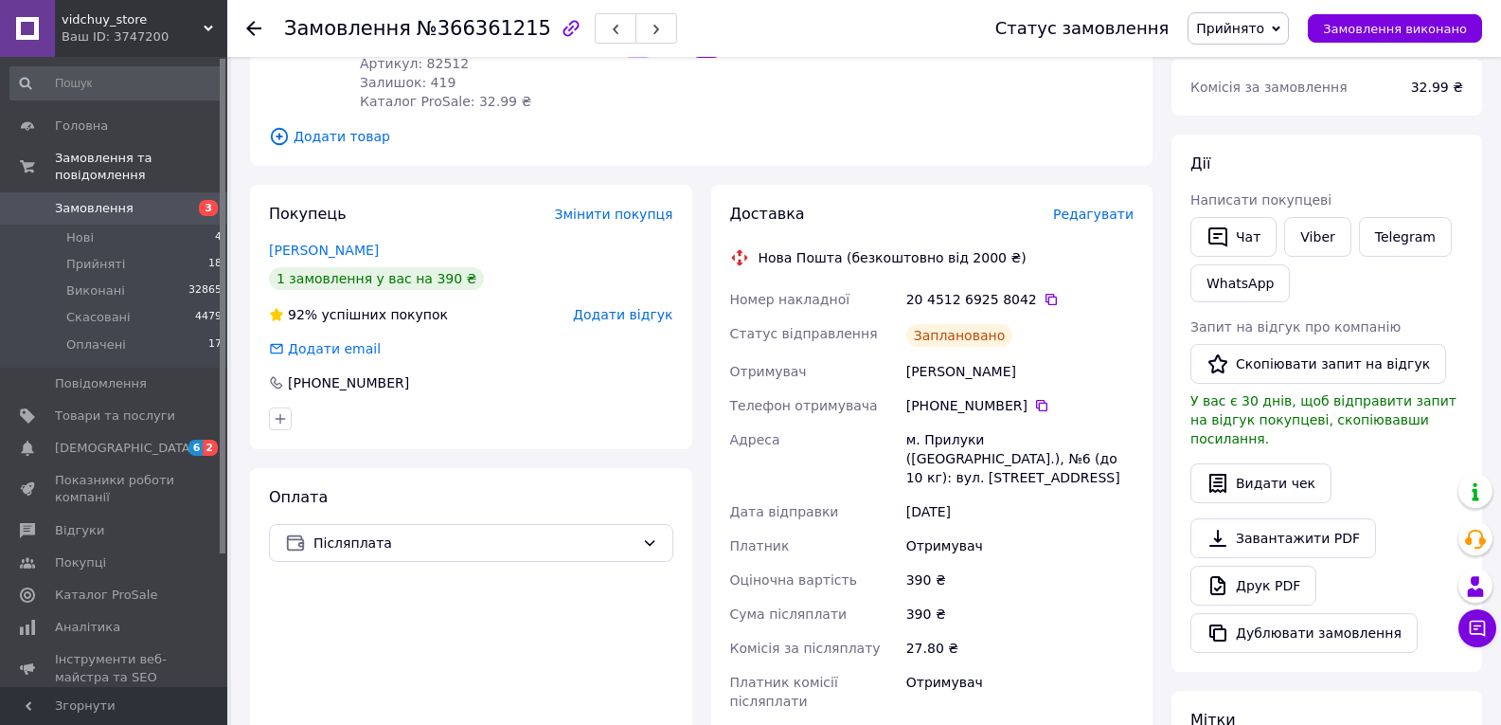
click at [1039, 299] on div "20 4512 6925 8042" at bounding box center [1020, 299] width 227 height 19
click at [1044, 298] on icon at bounding box center [1051, 299] width 15 height 15
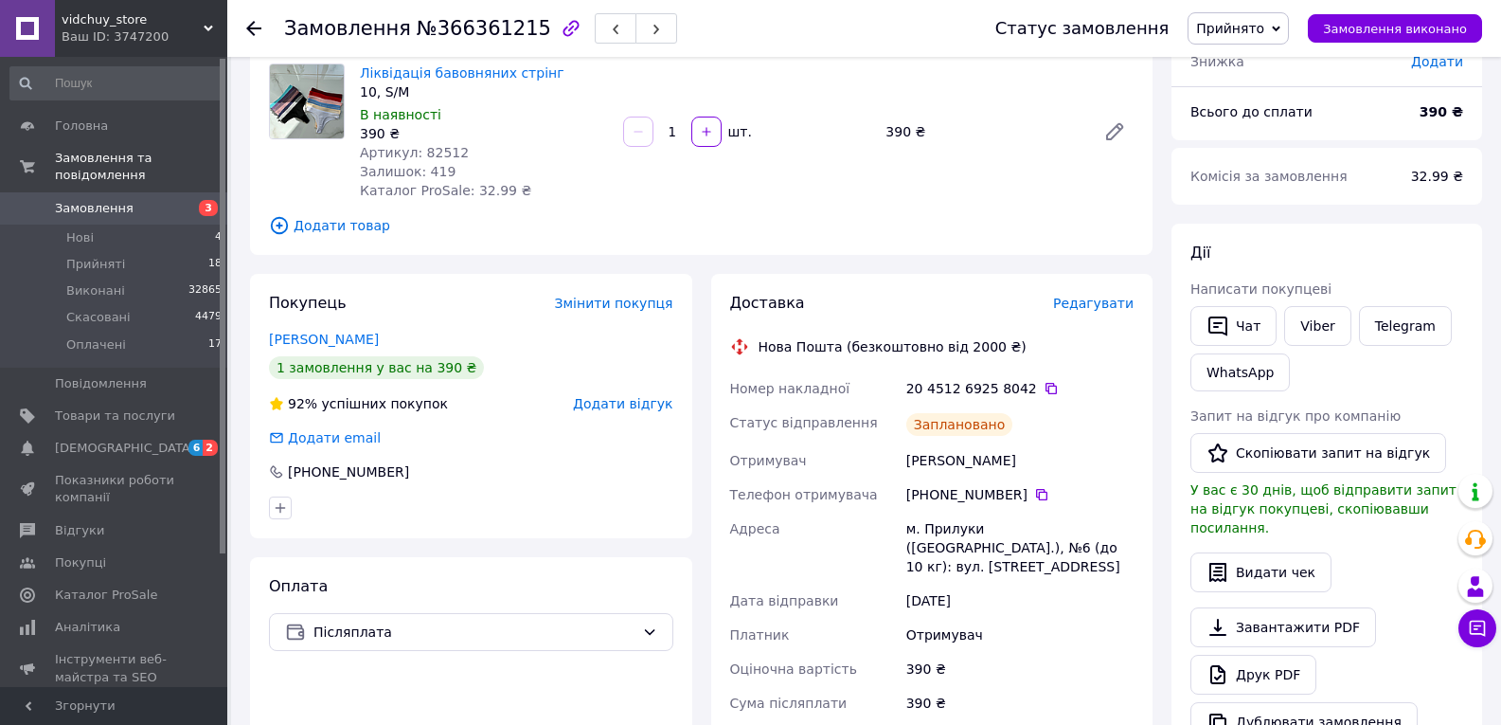
scroll to position [0, 0]
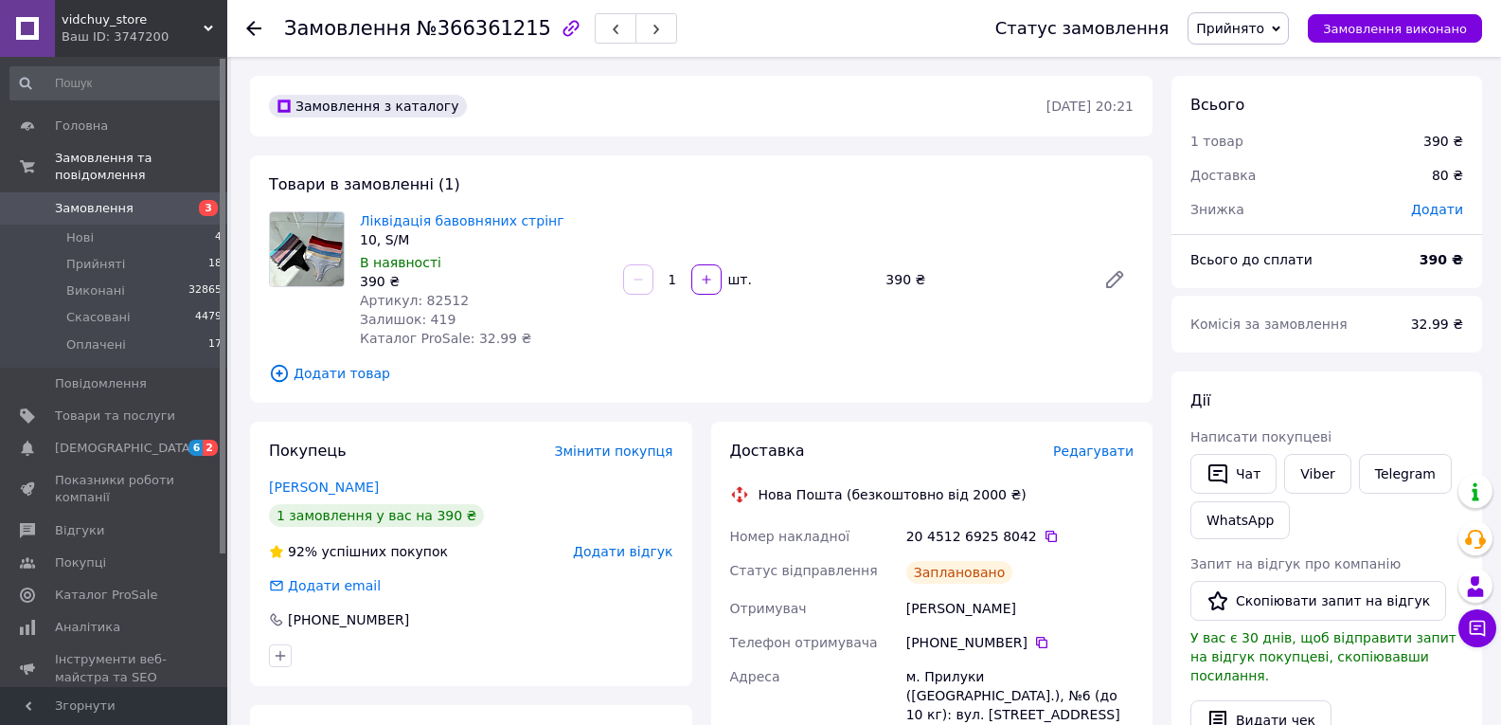
click at [258, 34] on icon at bounding box center [253, 28] width 15 height 15
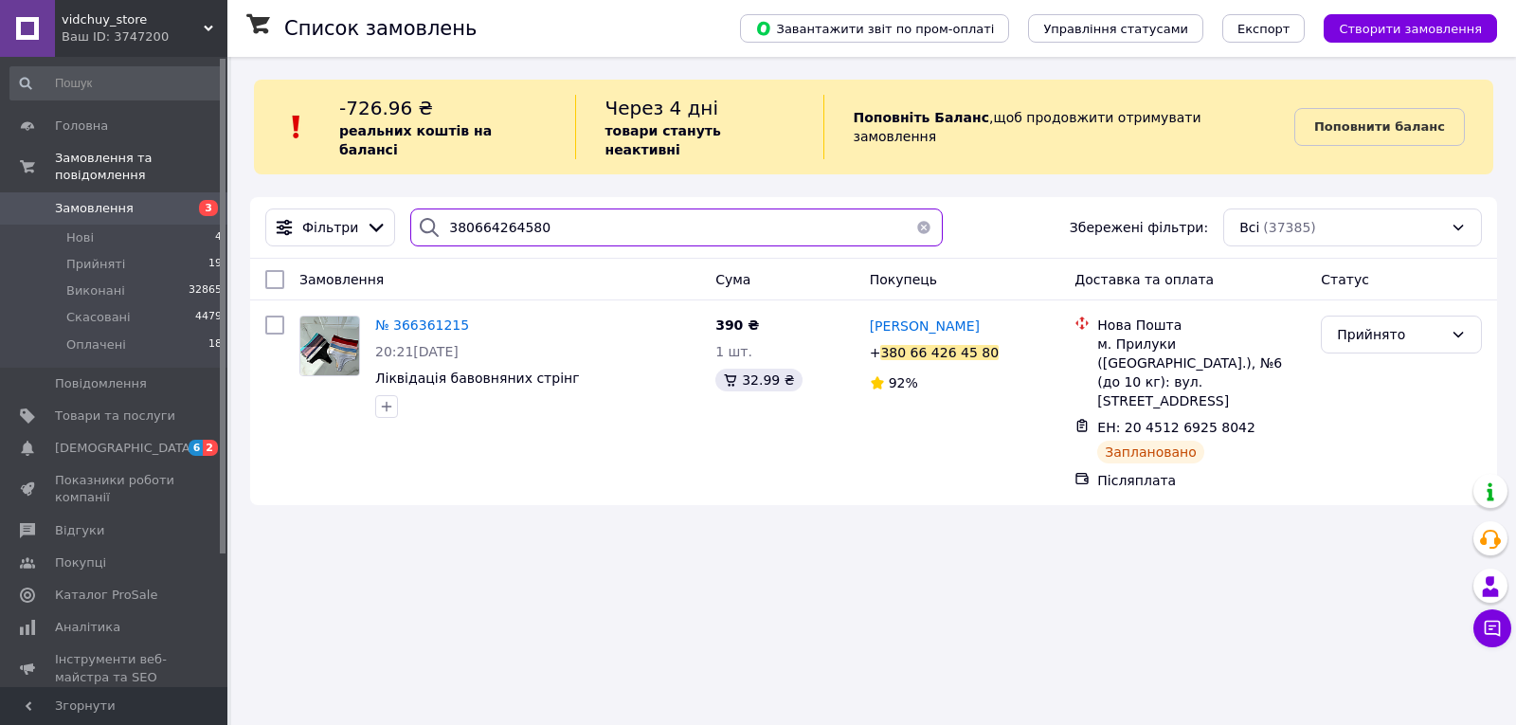
click at [577, 208] on input "380664264580" at bounding box center [676, 227] width 532 height 38
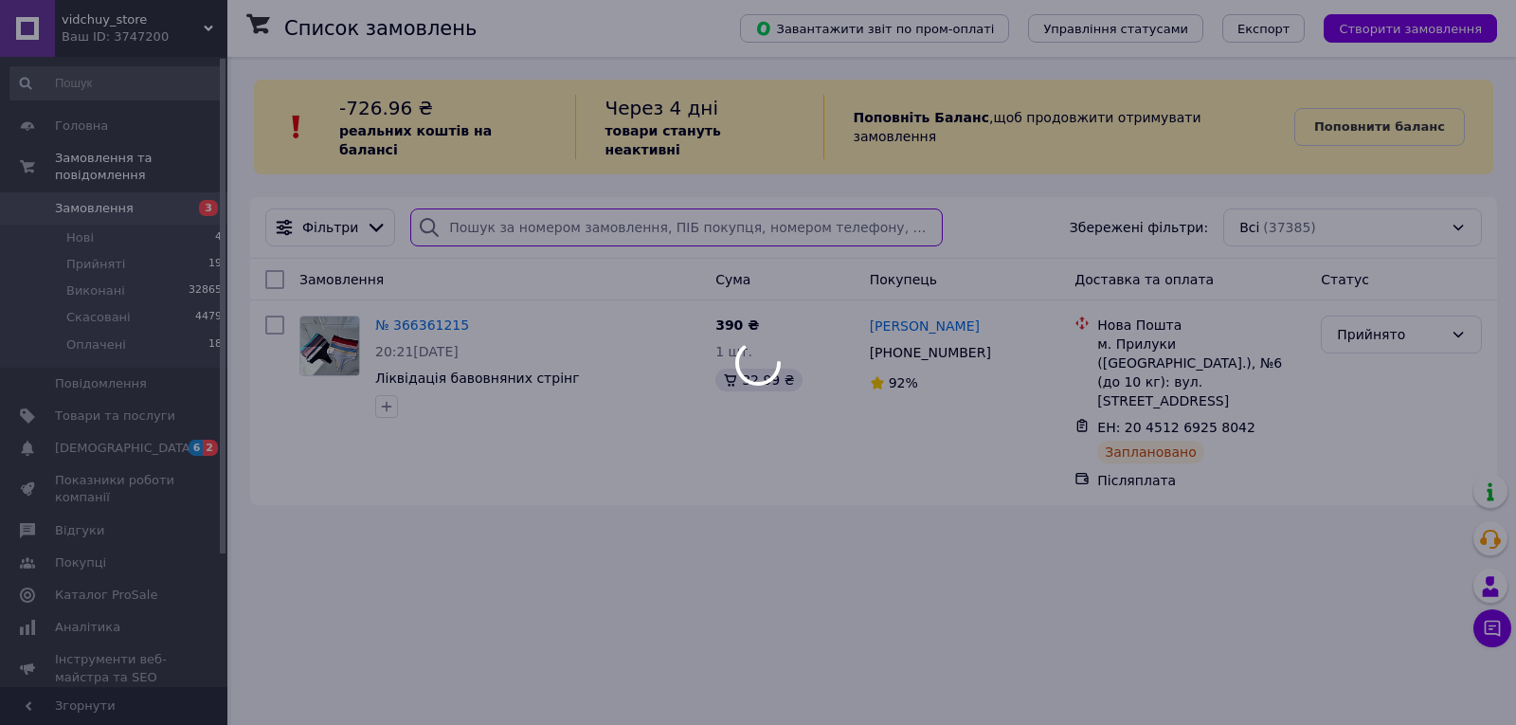
click at [577, 208] on input "search" at bounding box center [676, 227] width 532 height 38
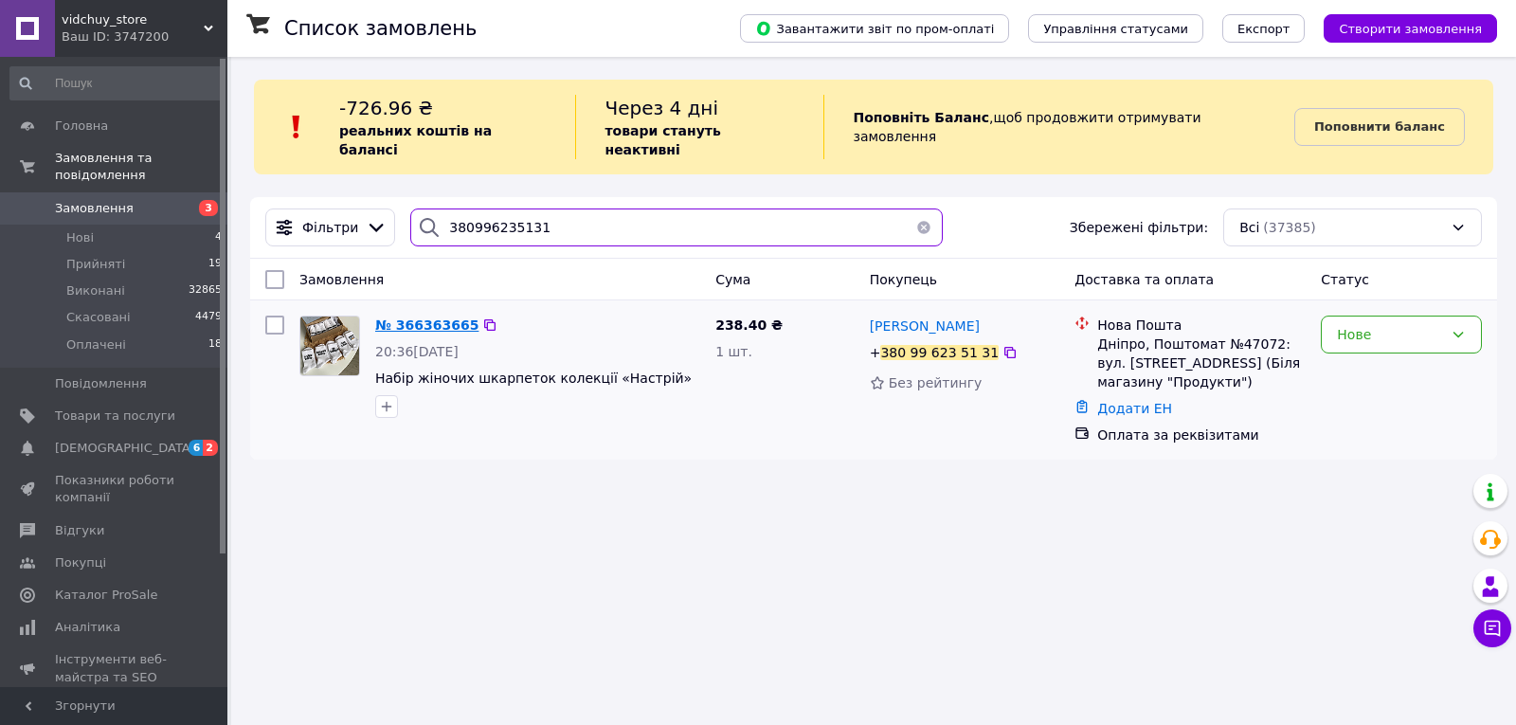
type input "380996235131"
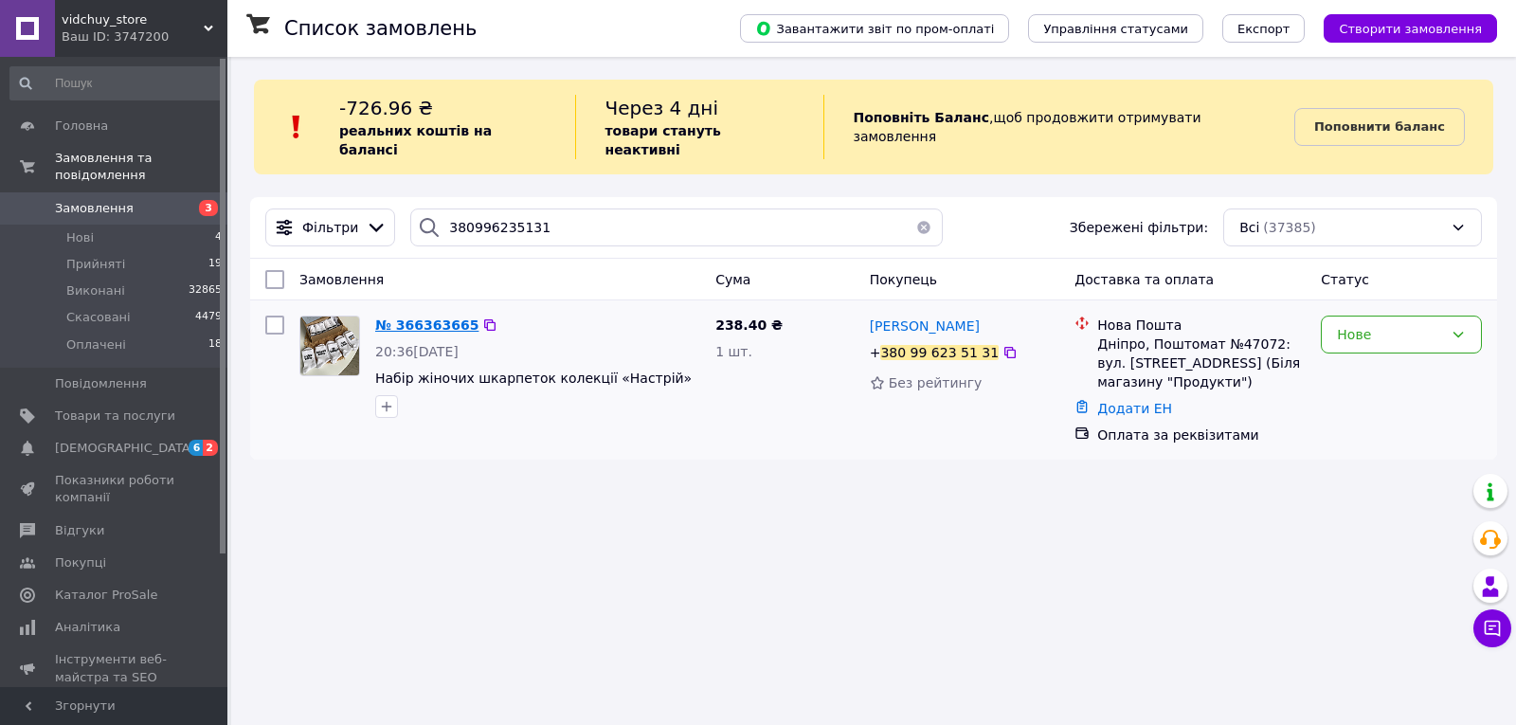
click at [443, 317] on span "№ 366363665" at bounding box center [426, 324] width 103 height 15
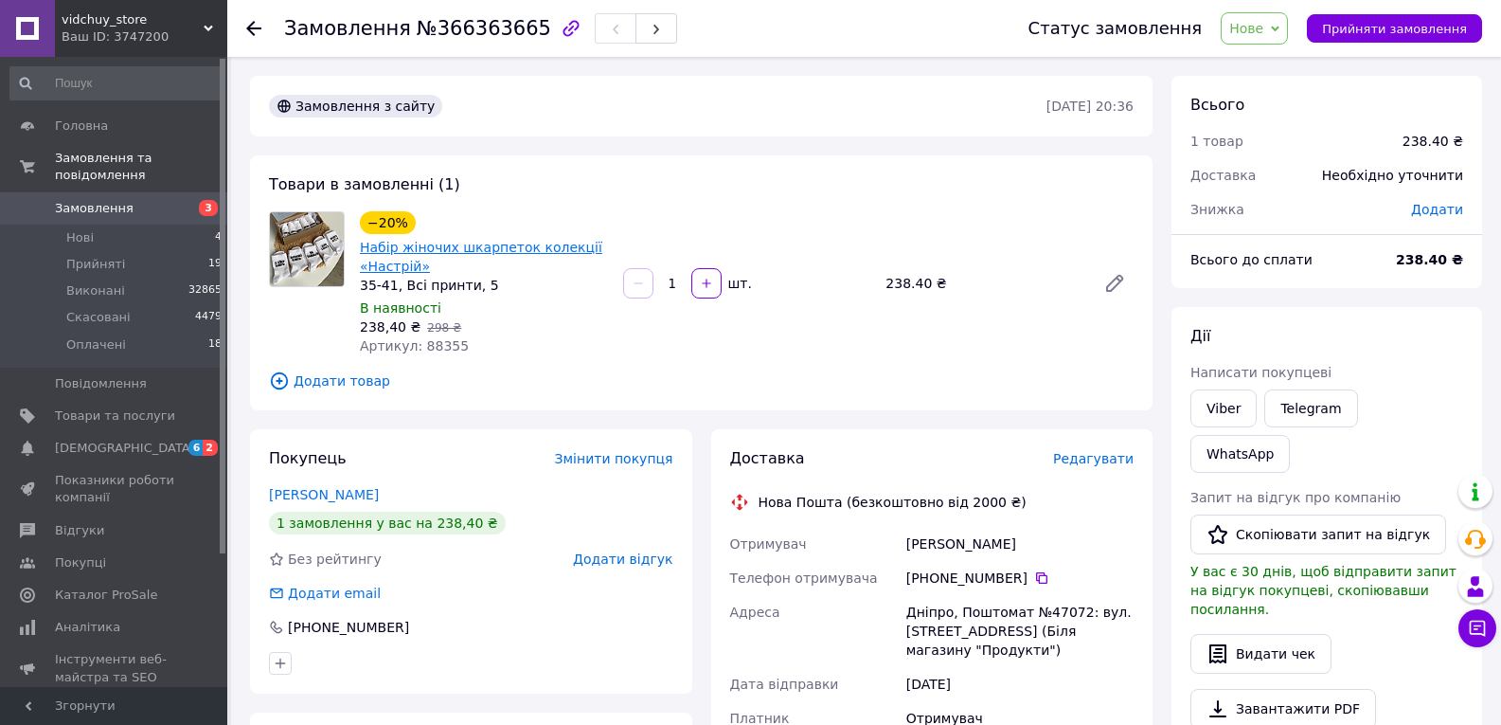
click at [406, 251] on link "Набір жіночих шкарпеток колекції «Настрій»" at bounding box center [481, 257] width 242 height 34
click at [1391, 24] on span "Прийняти замовлення" at bounding box center [1394, 29] width 145 height 14
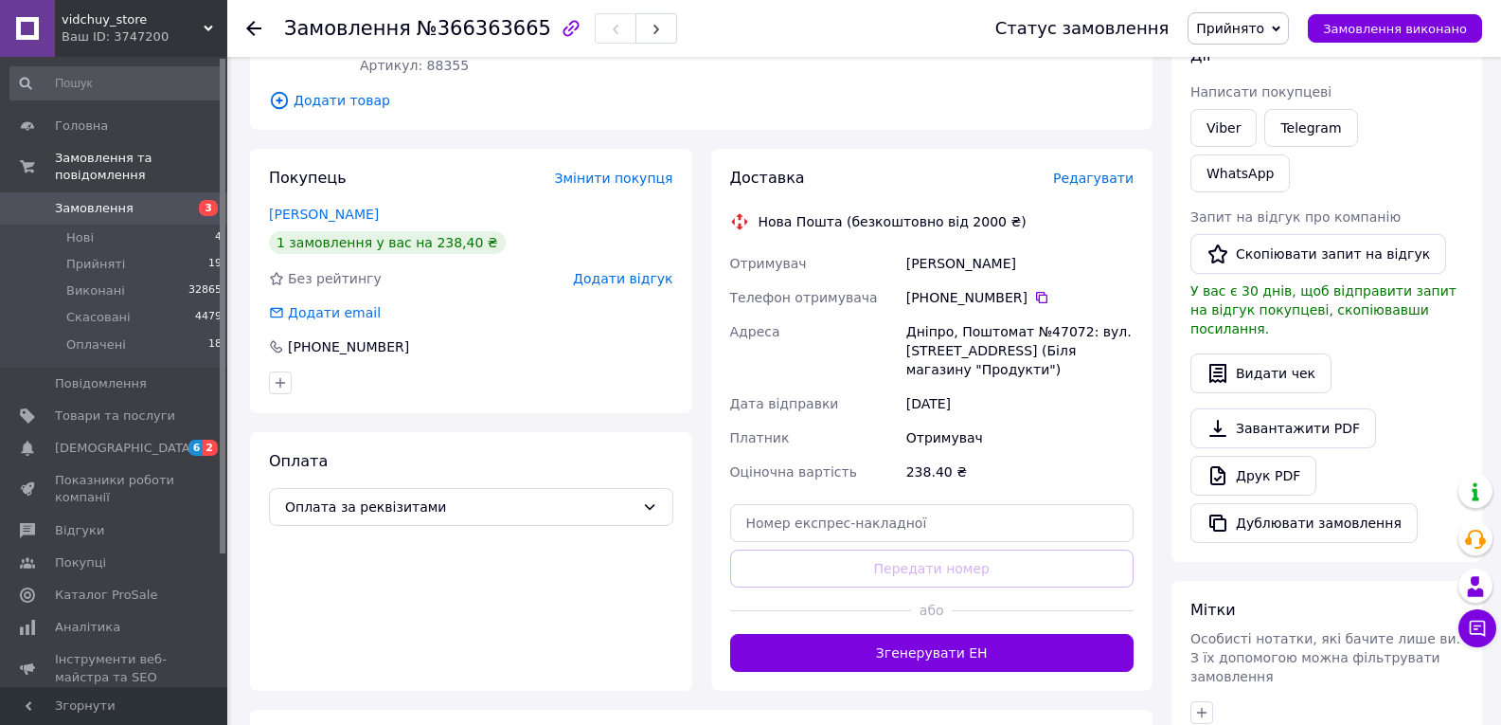
scroll to position [284, 0]
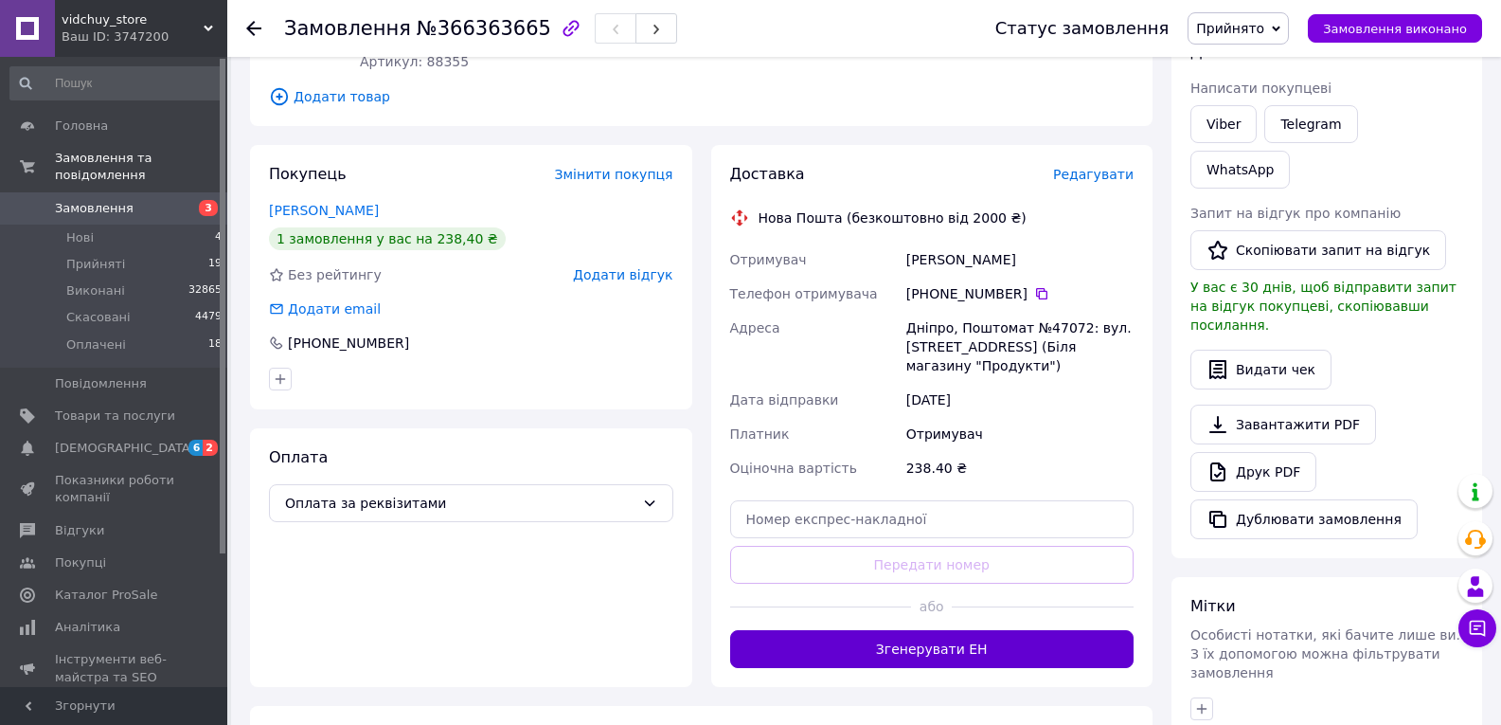
click at [983, 652] on button "Згенерувати ЕН" at bounding box center [932, 649] width 404 height 38
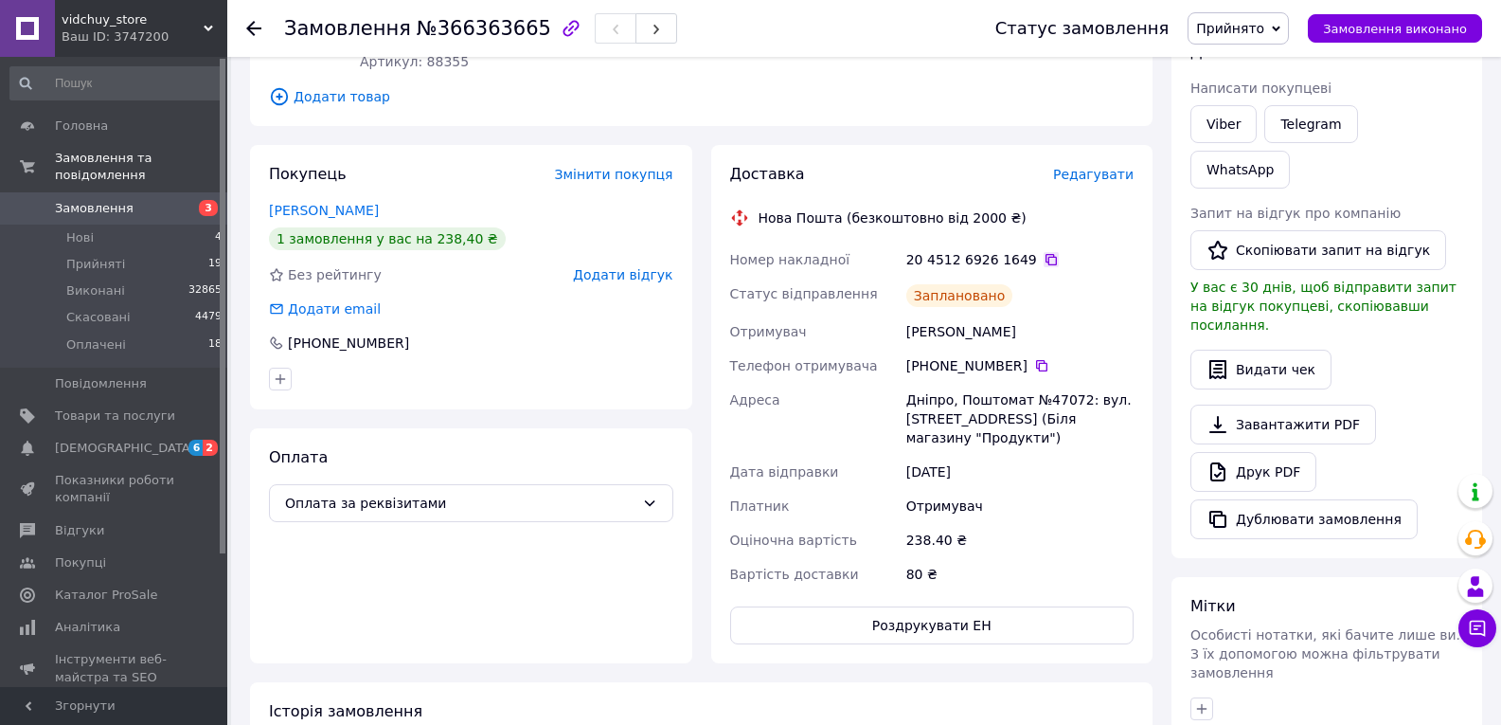
click at [1046, 255] on icon at bounding box center [1051, 259] width 11 height 11
click at [1370, 29] on span "Замовлення виконано" at bounding box center [1395, 29] width 144 height 14
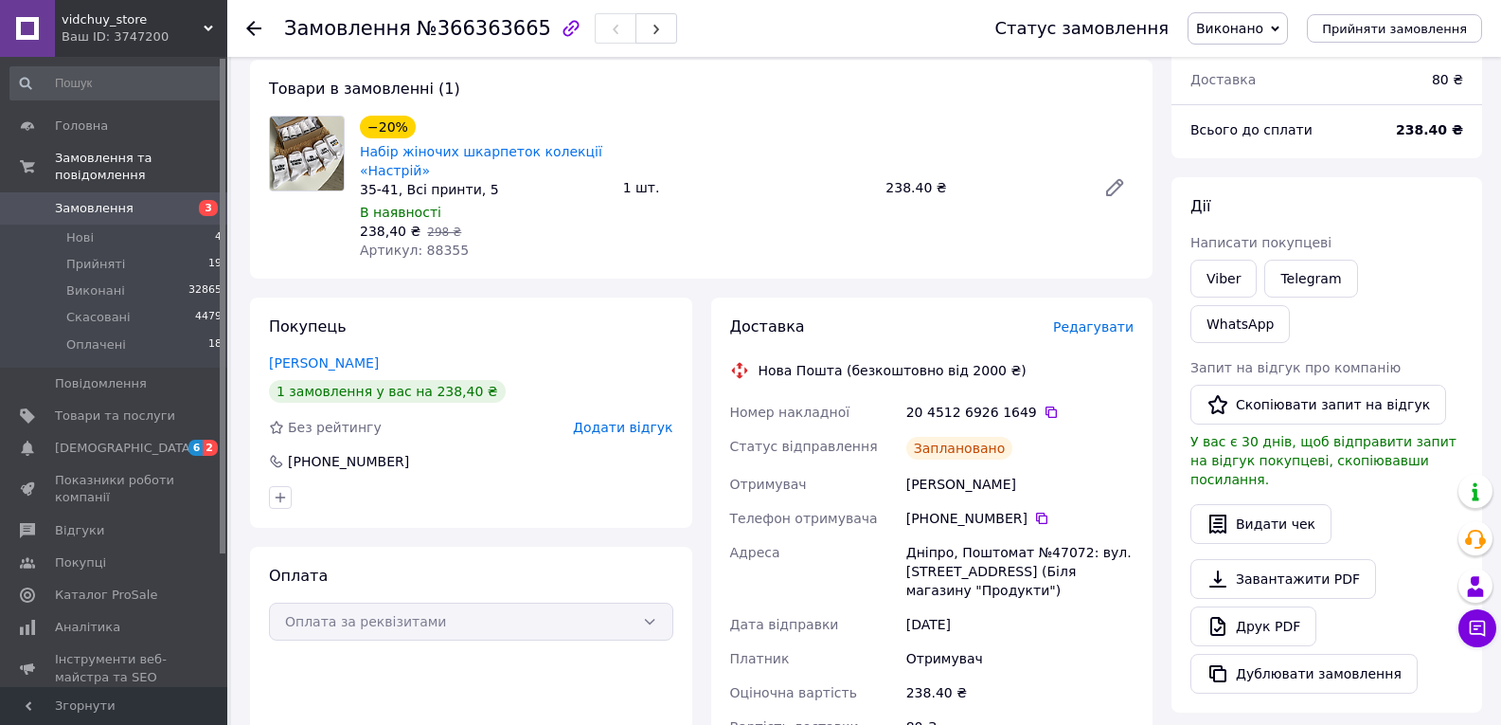
scroll to position [95, 0]
click at [258, 26] on icon at bounding box center [253, 28] width 15 height 15
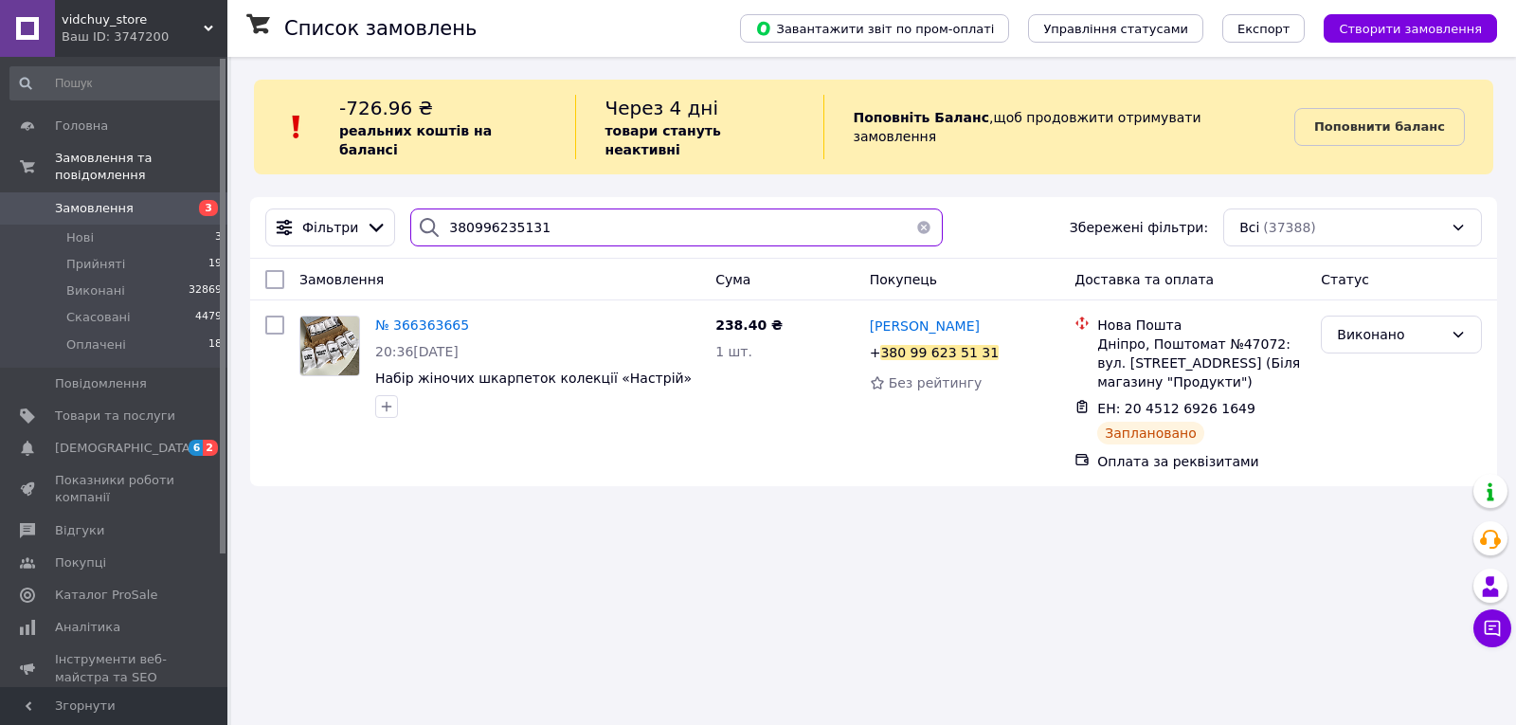
click at [623, 208] on input "380996235131" at bounding box center [676, 227] width 532 height 38
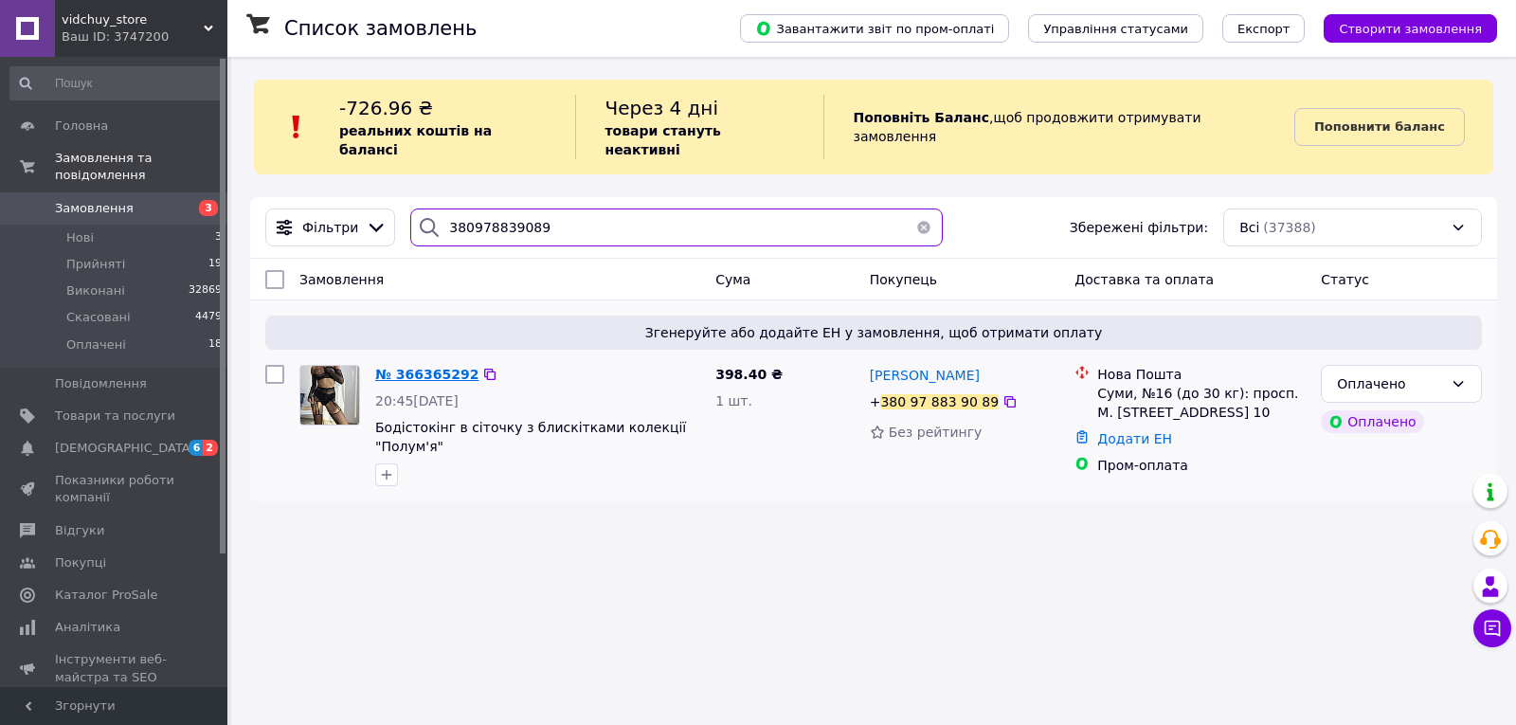
type input "380978839089"
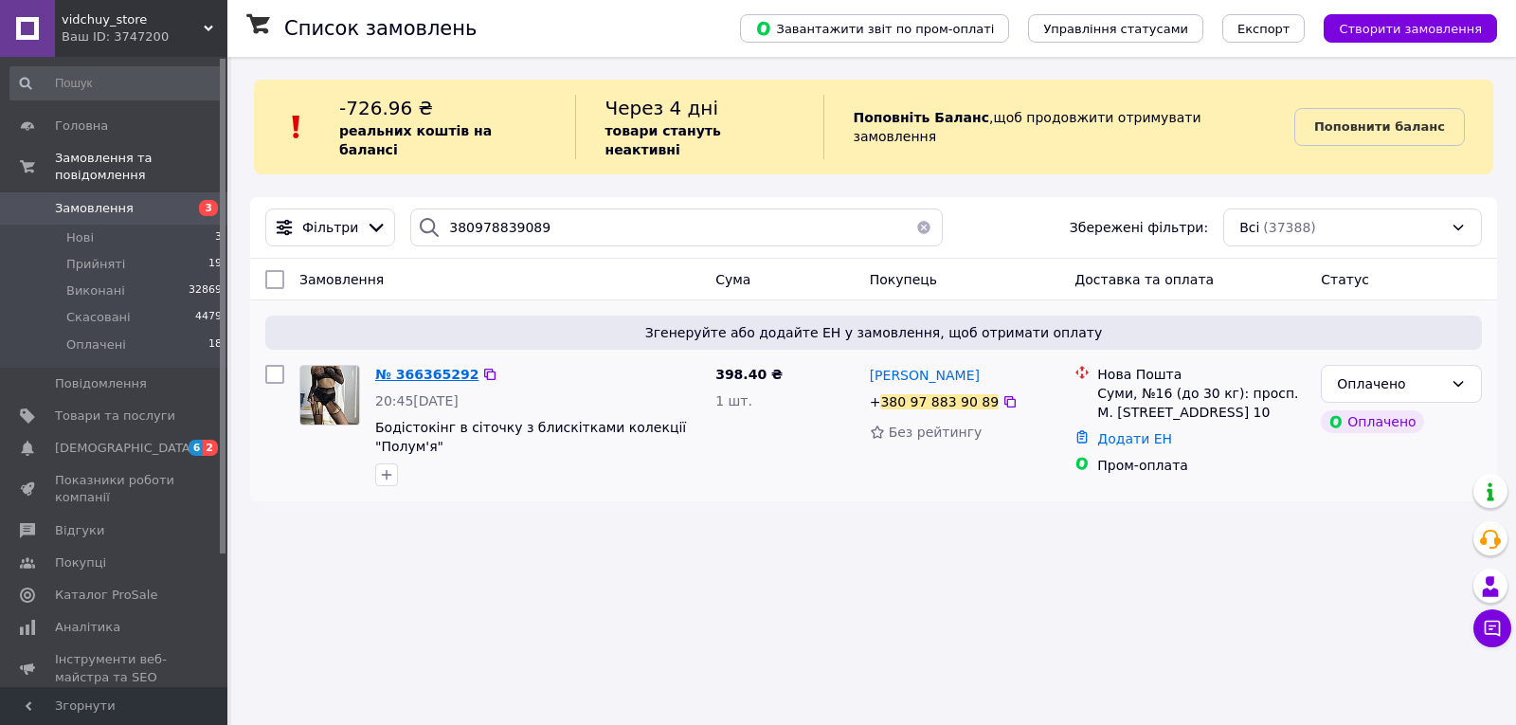
click at [442, 367] on span "№ 366365292" at bounding box center [426, 374] width 103 height 15
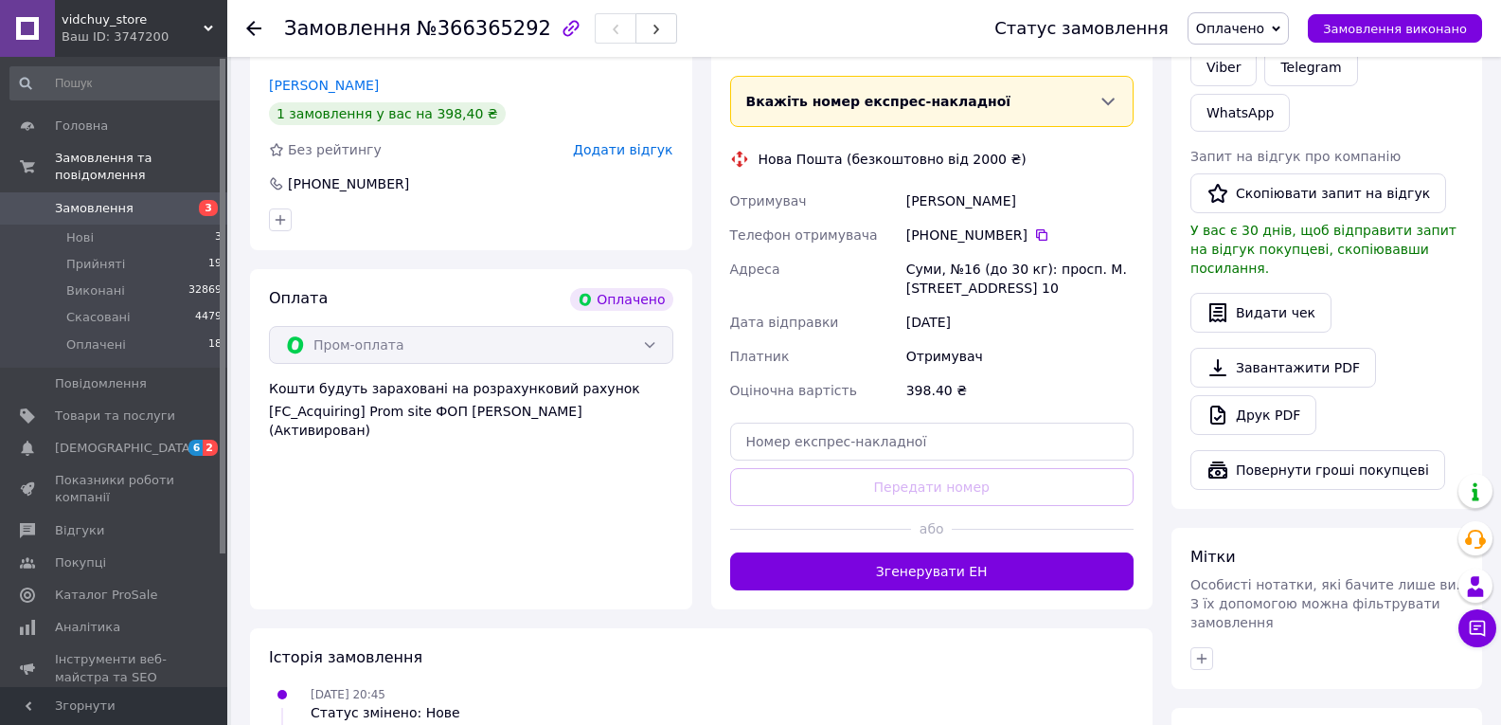
scroll to position [1013, 0]
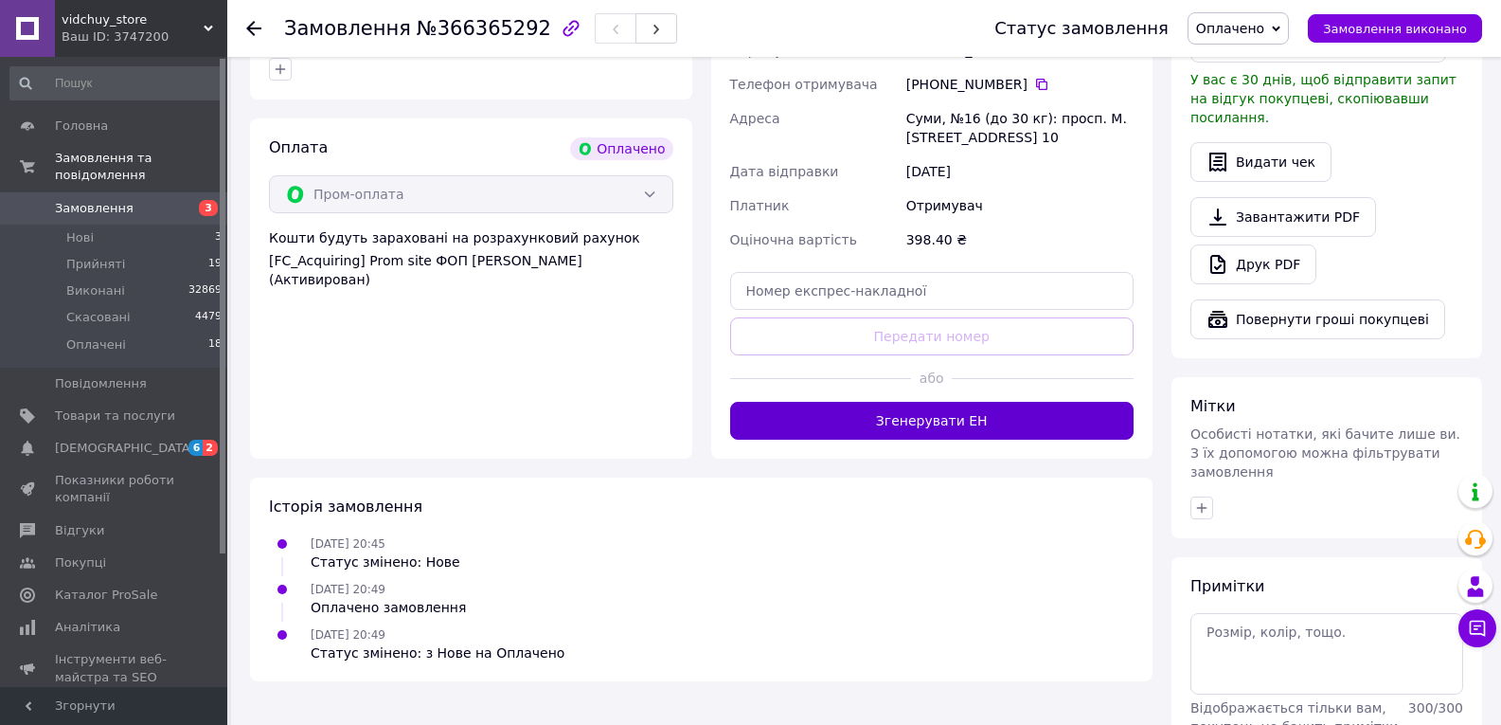
click at [920, 404] on button "Згенерувати ЕН" at bounding box center [932, 421] width 404 height 38
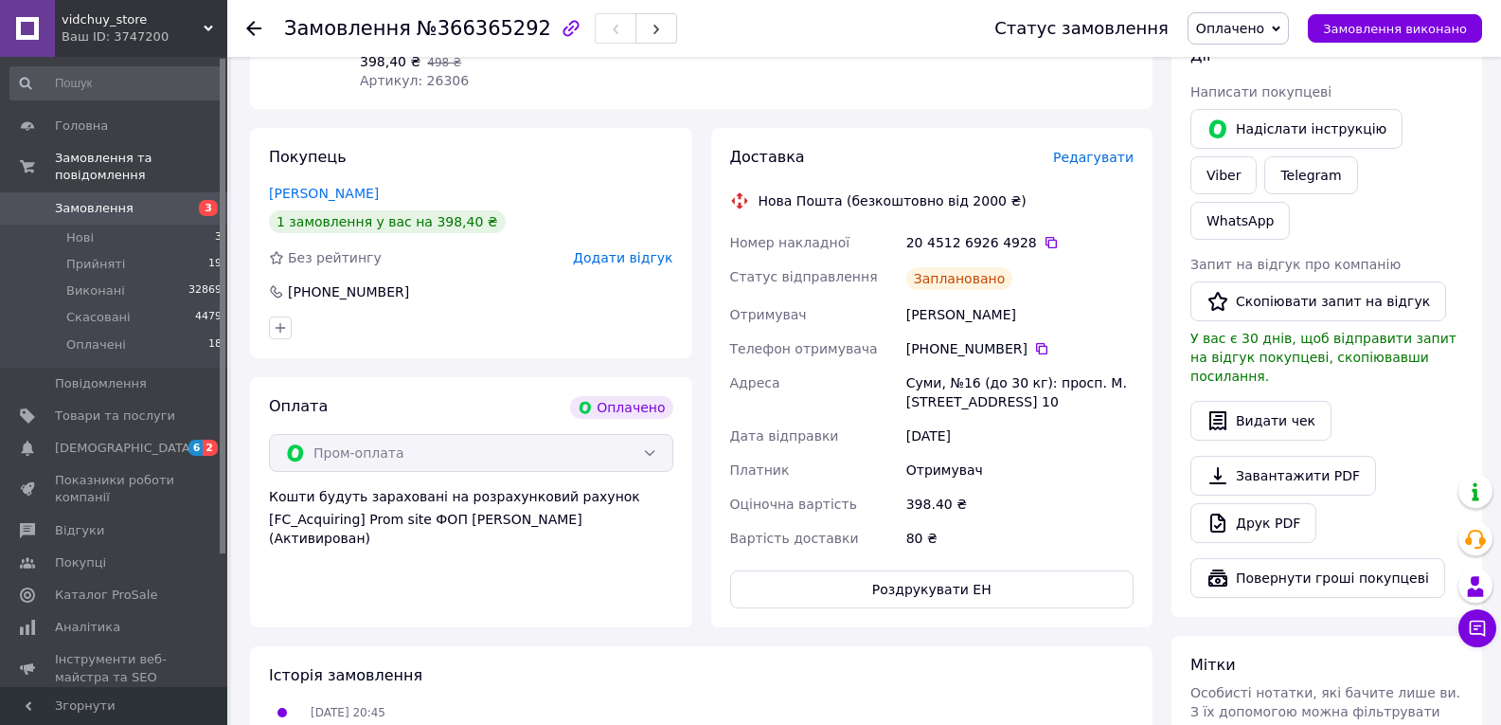
scroll to position [728, 0]
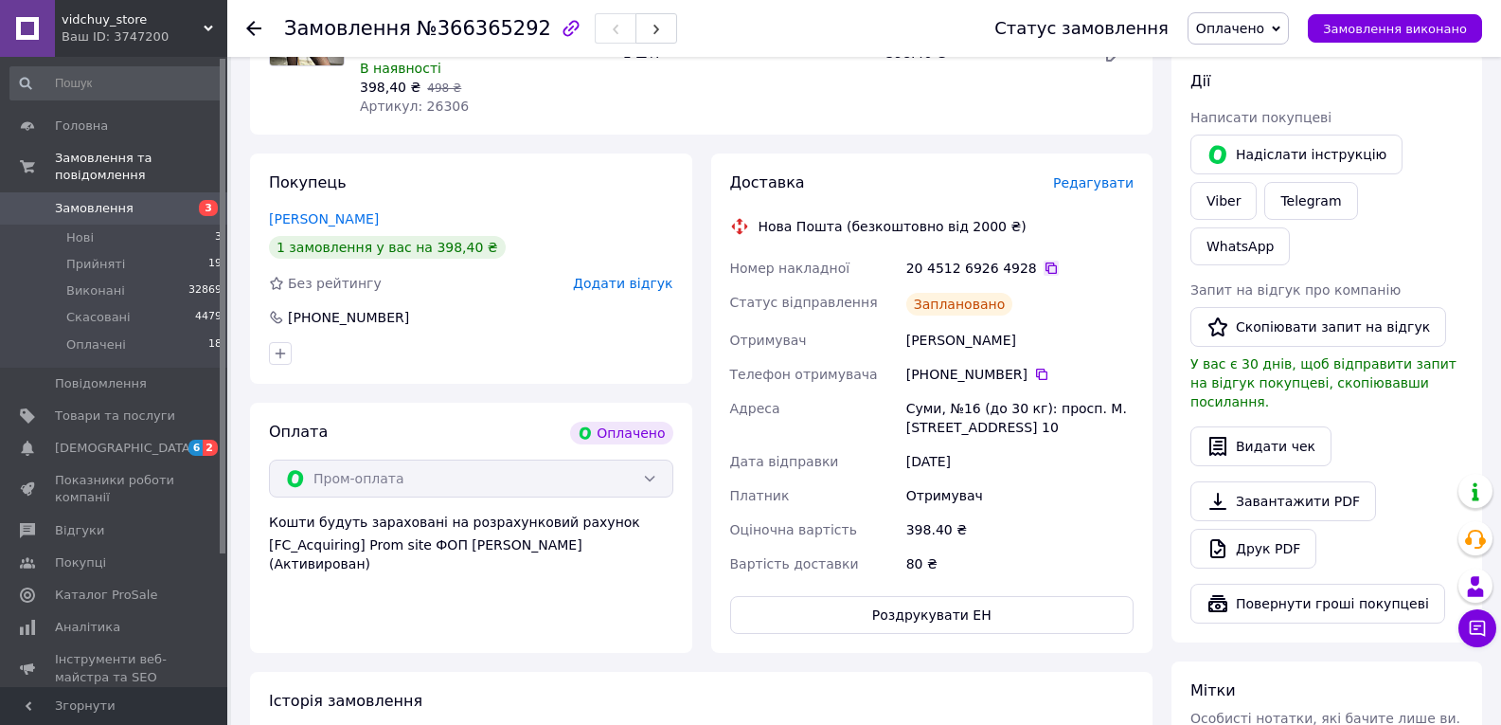
click at [1046, 262] on icon at bounding box center [1051, 267] width 11 height 11
click at [1377, 28] on span "Замовлення виконано" at bounding box center [1395, 29] width 144 height 14
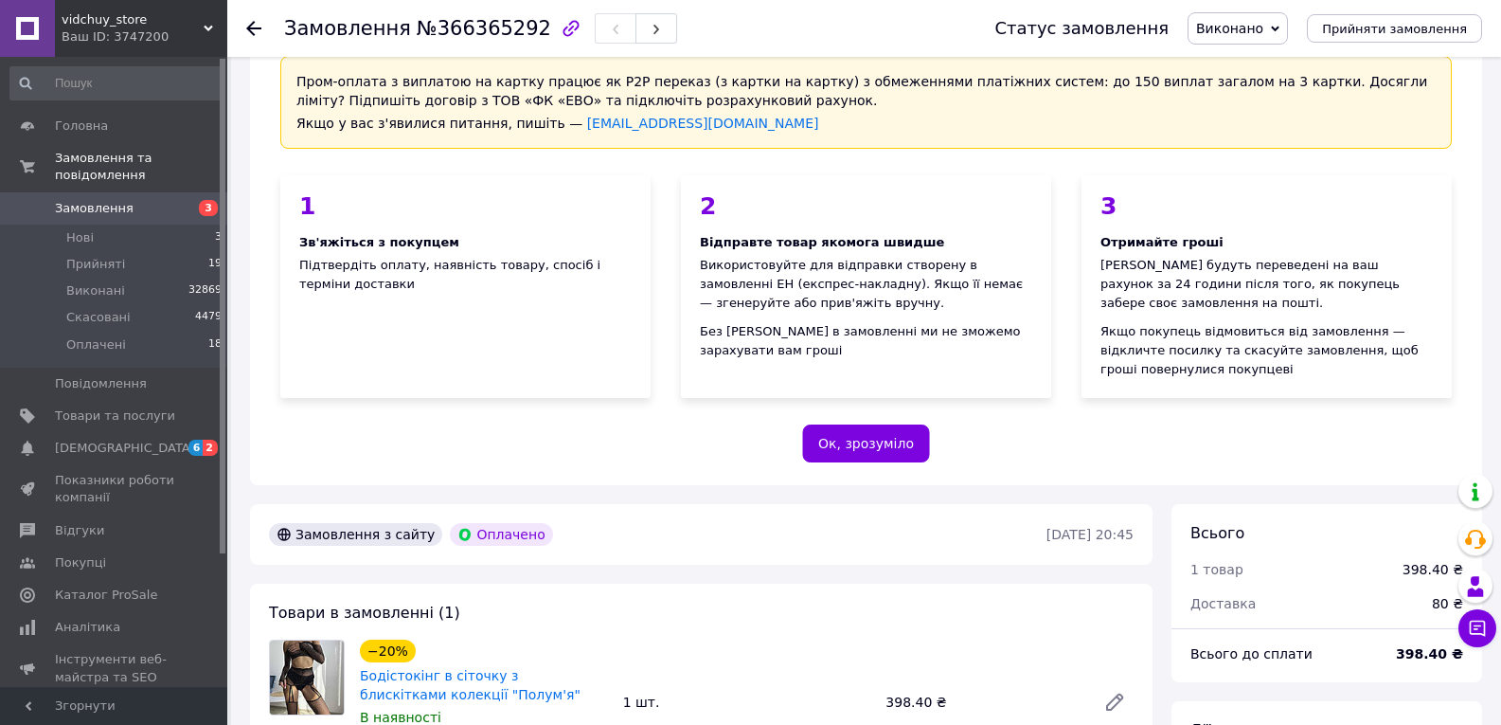
scroll to position [0, 0]
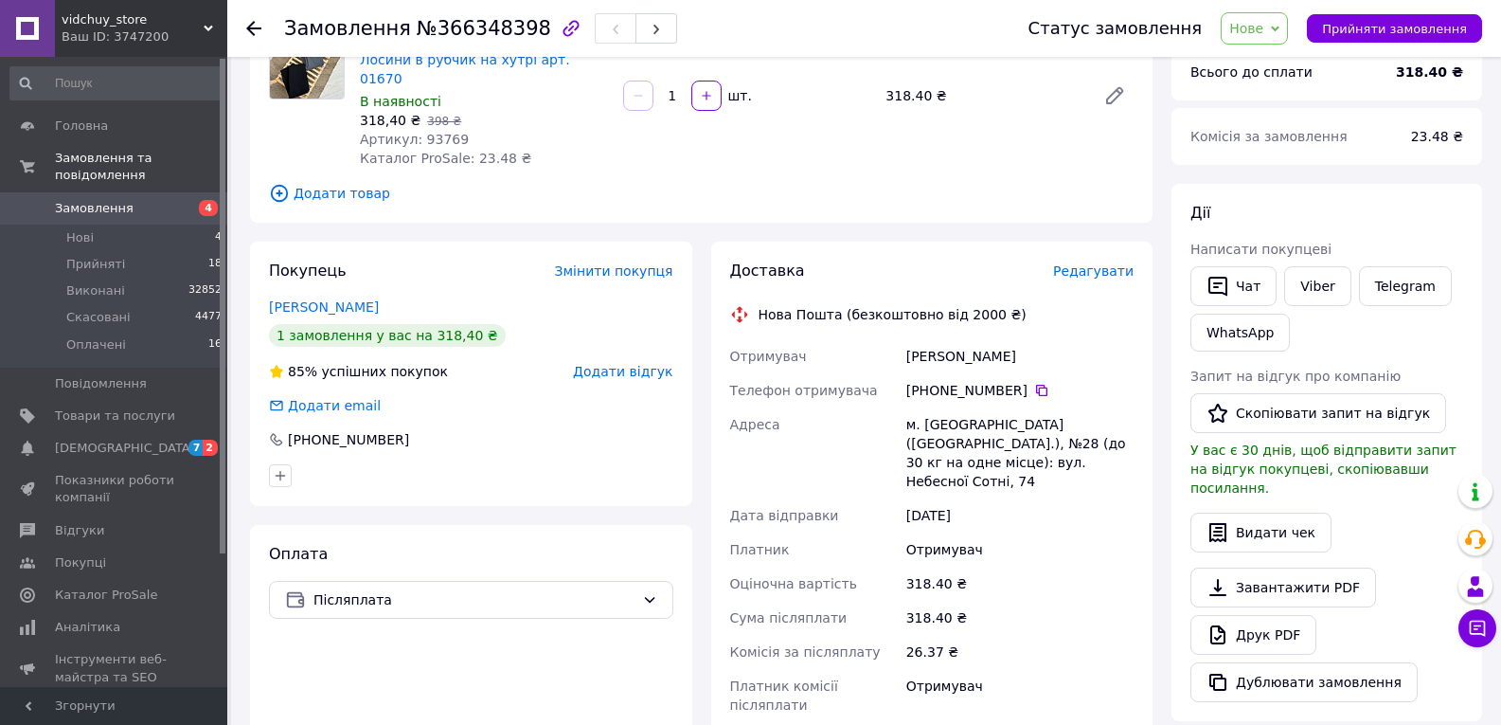
scroll to position [189, 0]
